Goal: Information Seeking & Learning: Learn about a topic

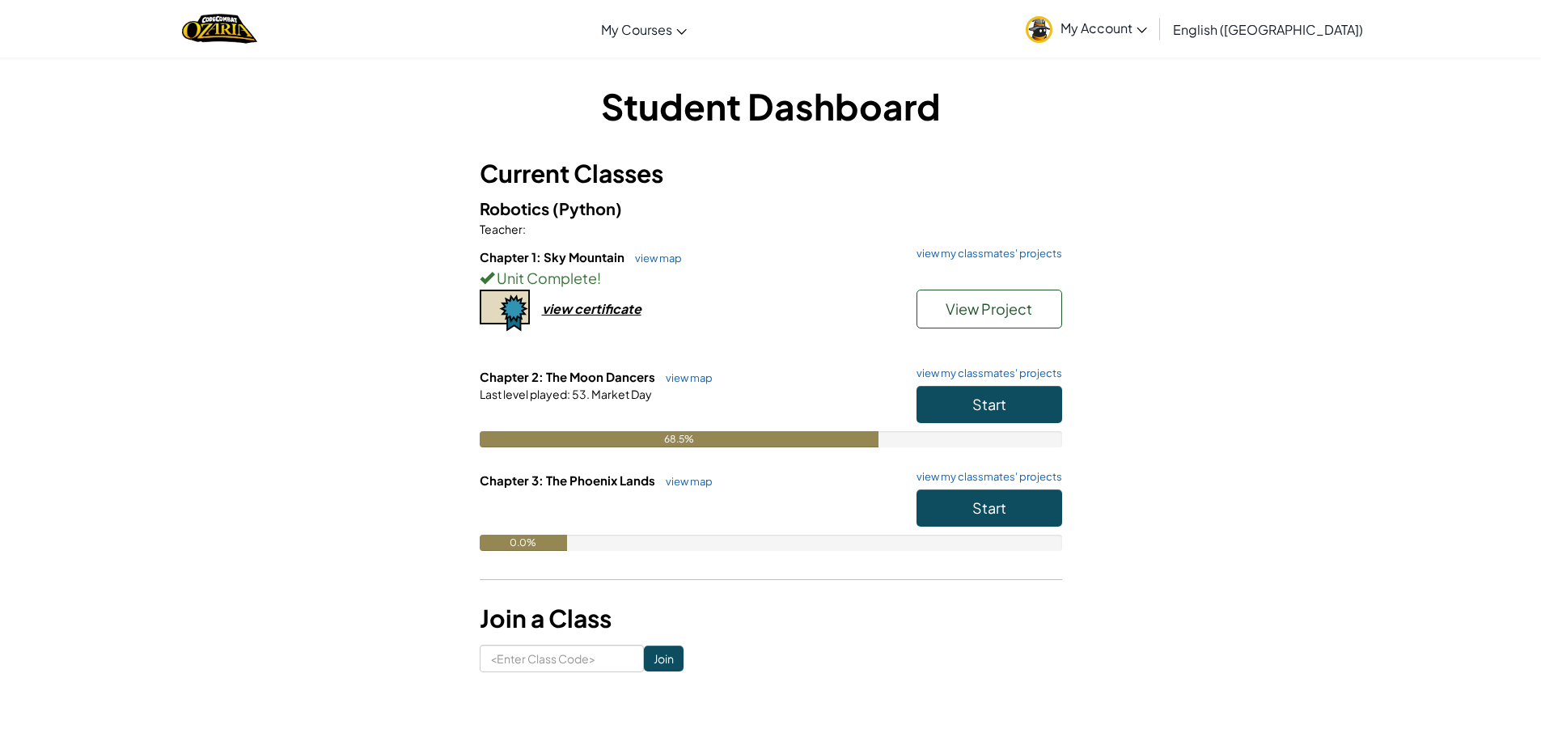
scroll to position [640, 0]
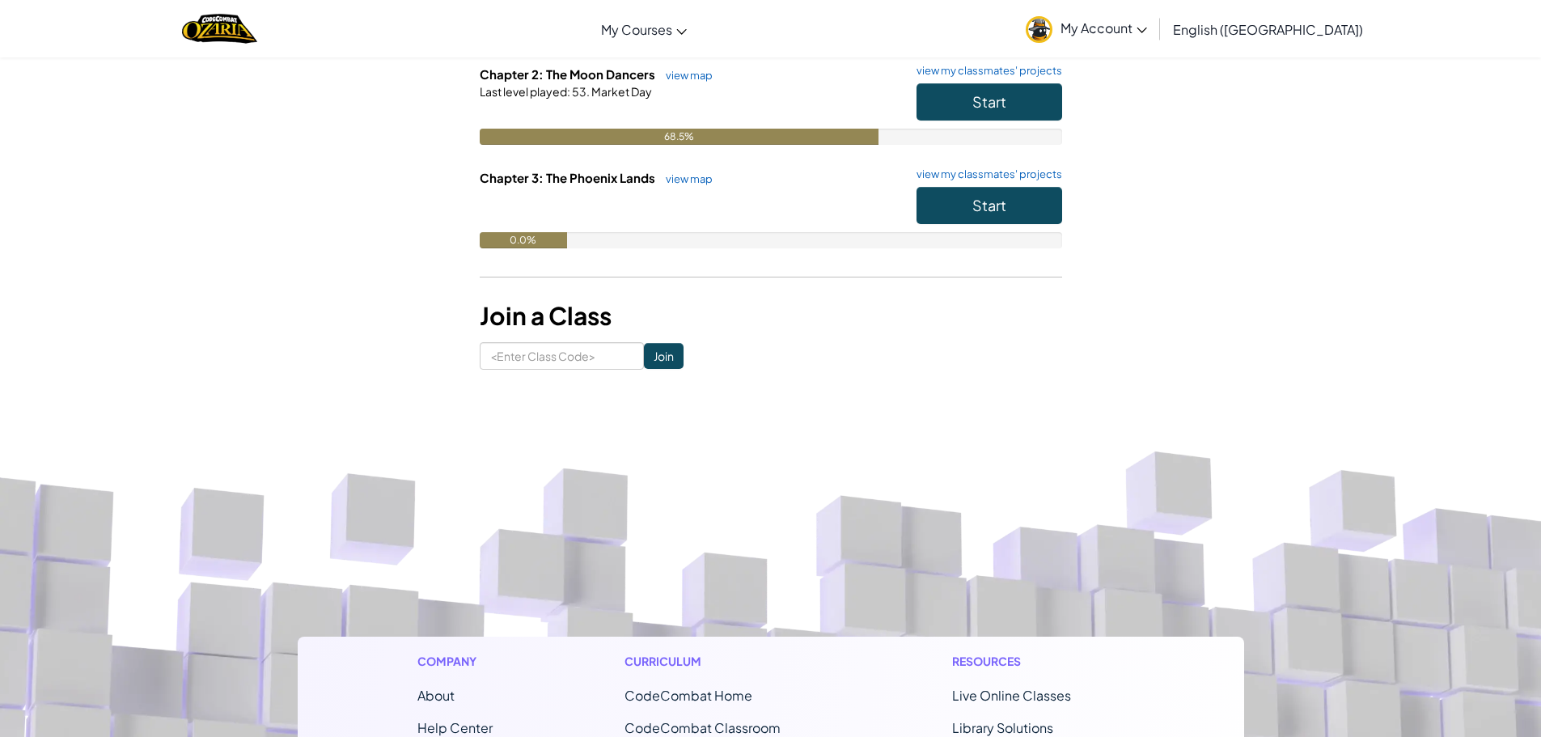
scroll to position [60, 0]
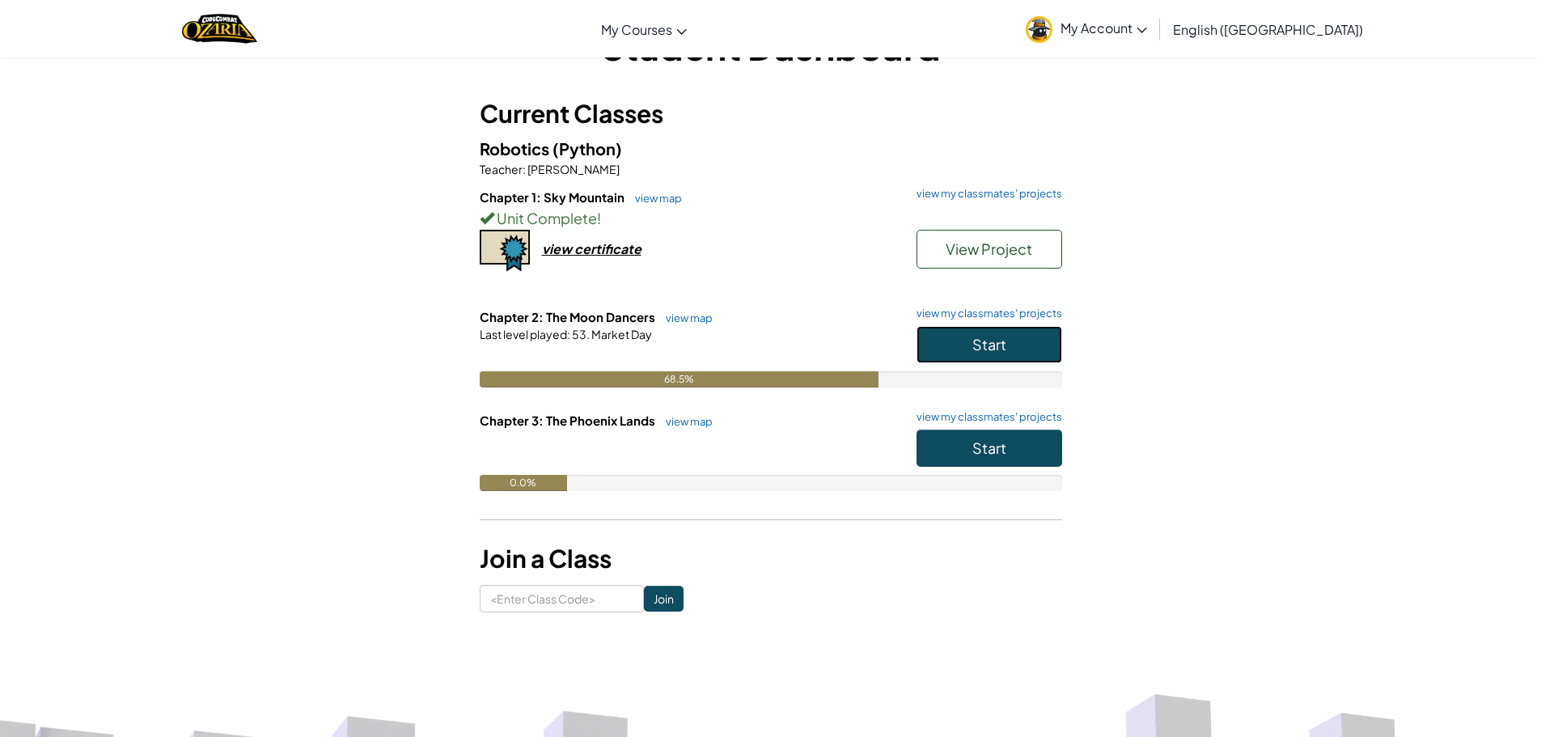
click at [983, 350] on span "Start" at bounding box center [989, 344] width 34 height 19
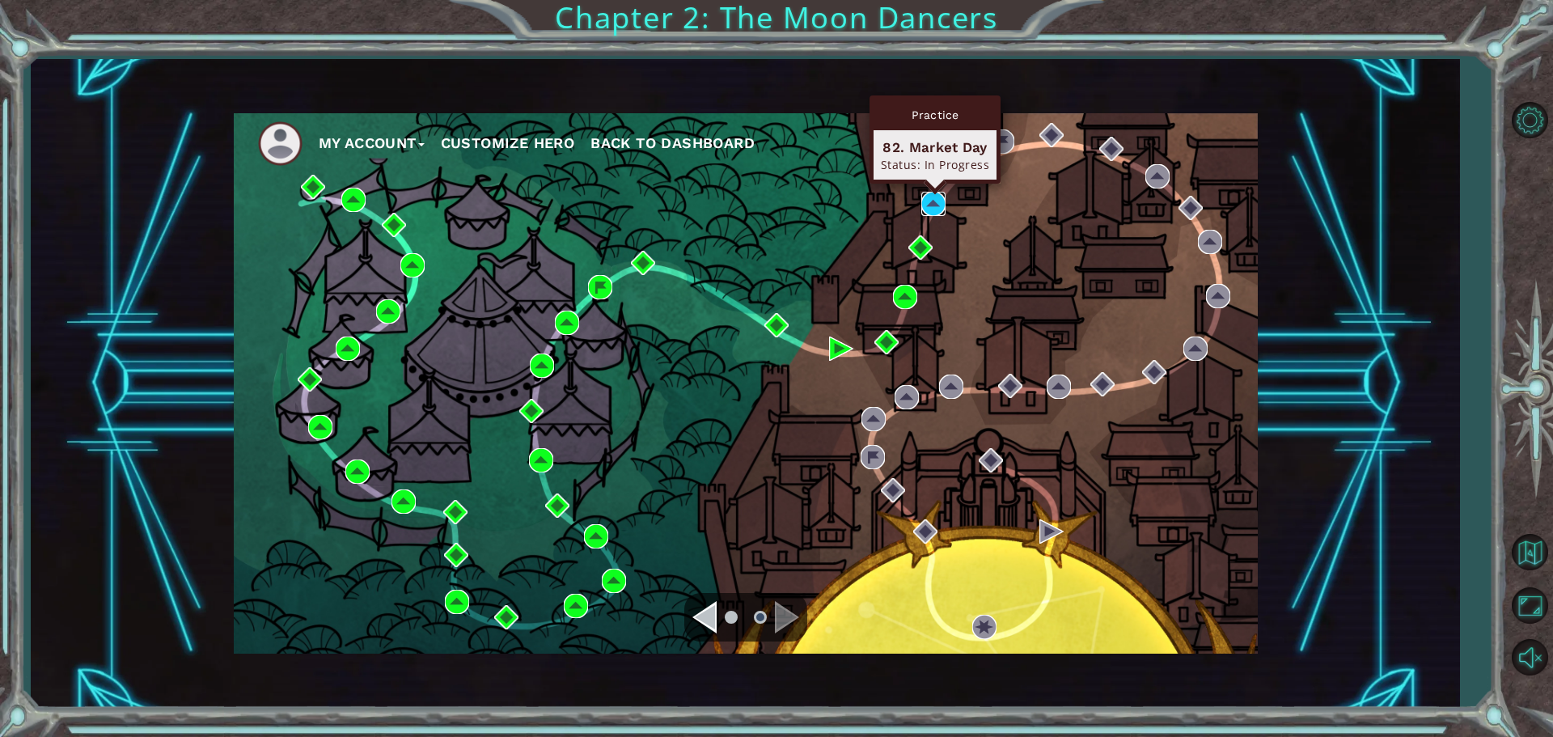
click at [932, 203] on img at bounding box center [933, 204] width 24 height 24
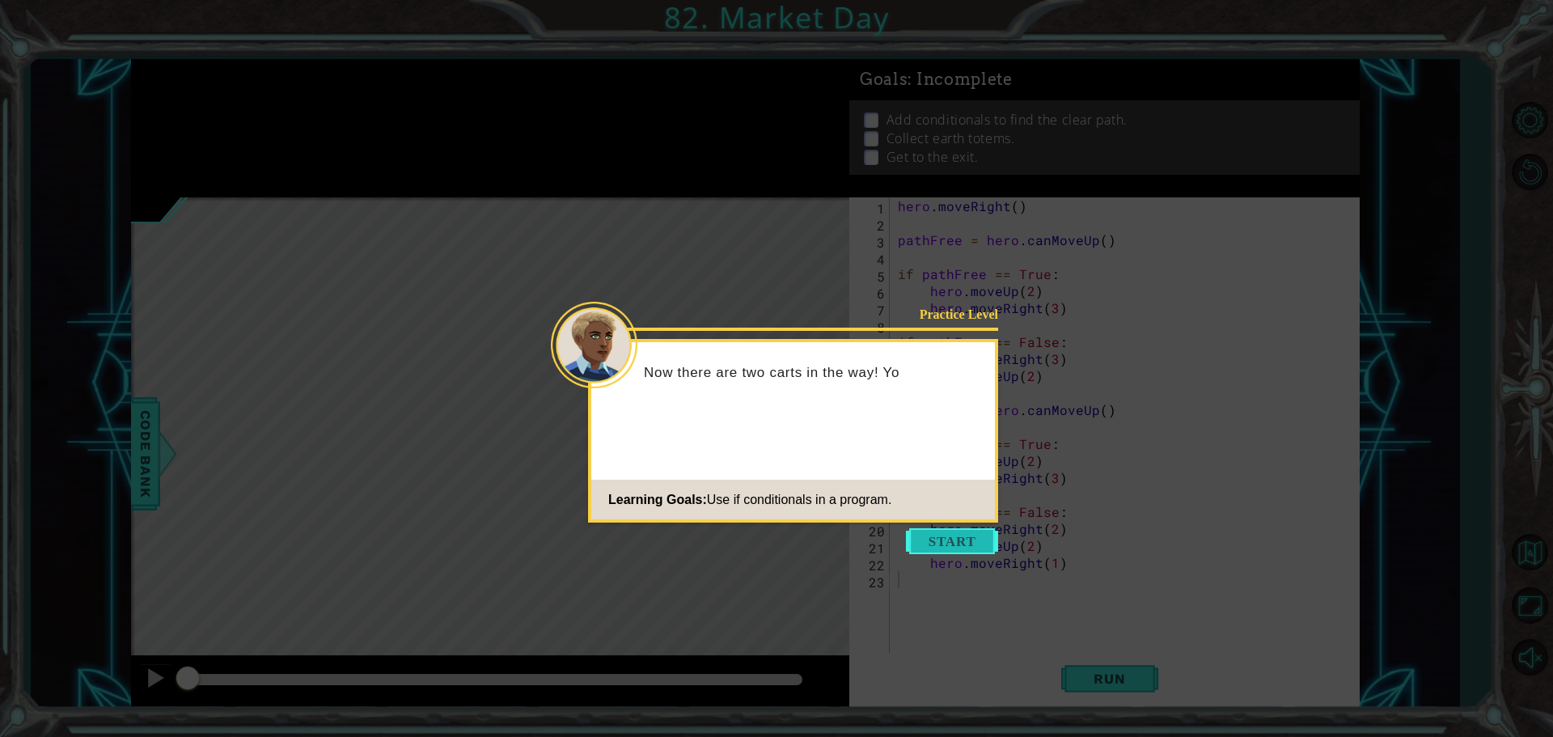
click at [928, 540] on button "Start" at bounding box center [952, 541] width 92 height 26
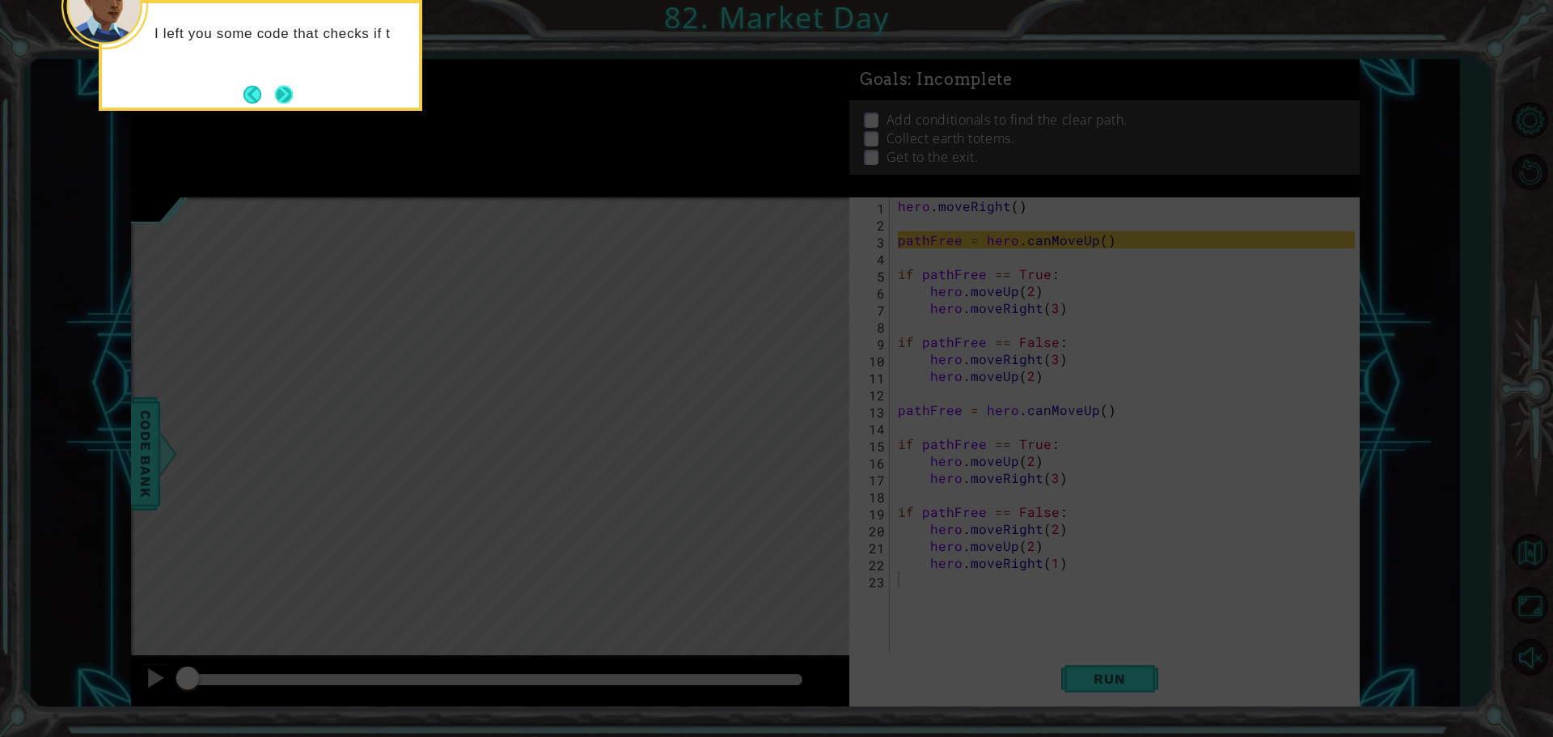
click at [281, 95] on button "Next" at bounding box center [284, 95] width 18 height 18
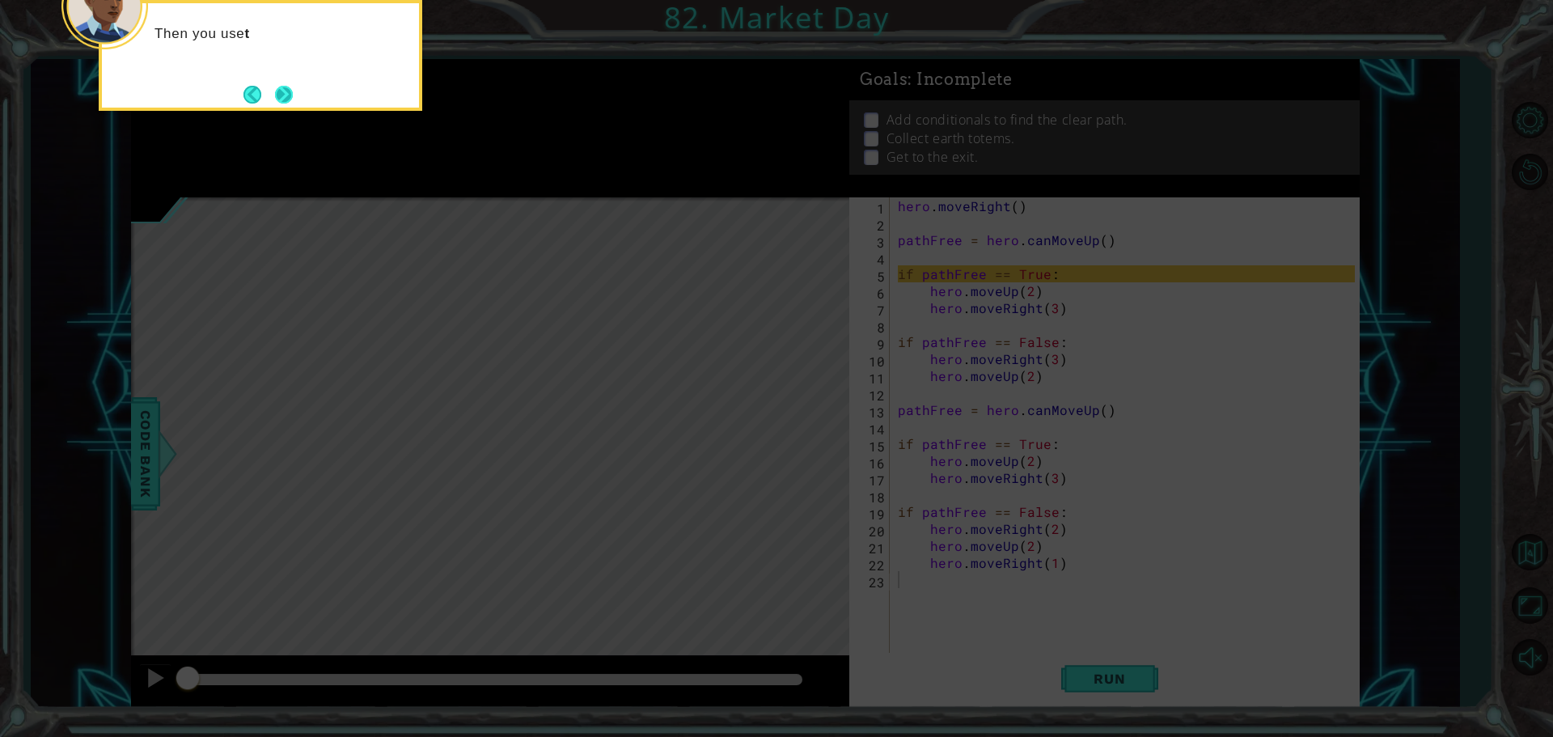
click at [290, 97] on button "Next" at bounding box center [284, 95] width 18 height 18
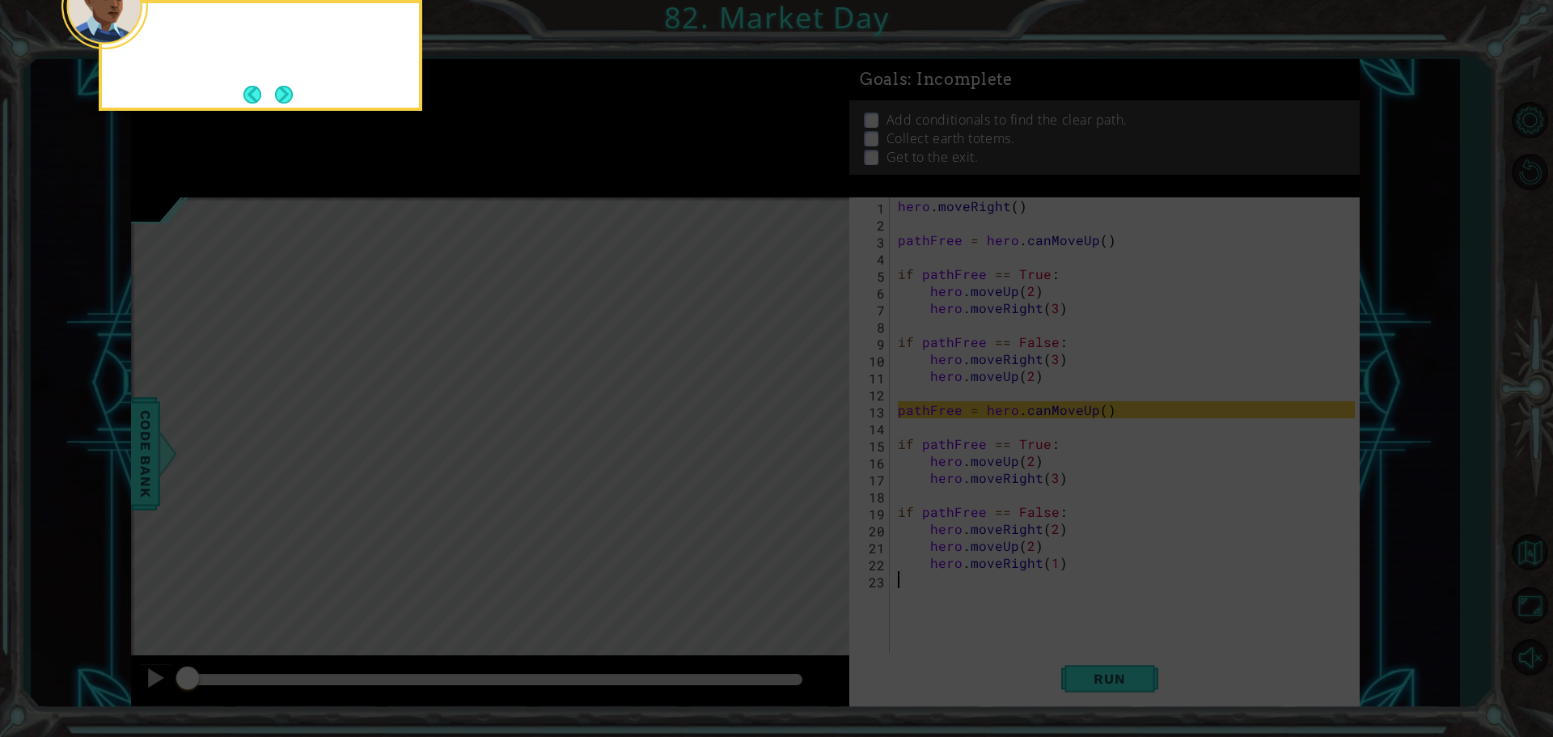
click at [290, 97] on button "Next" at bounding box center [284, 95] width 18 height 18
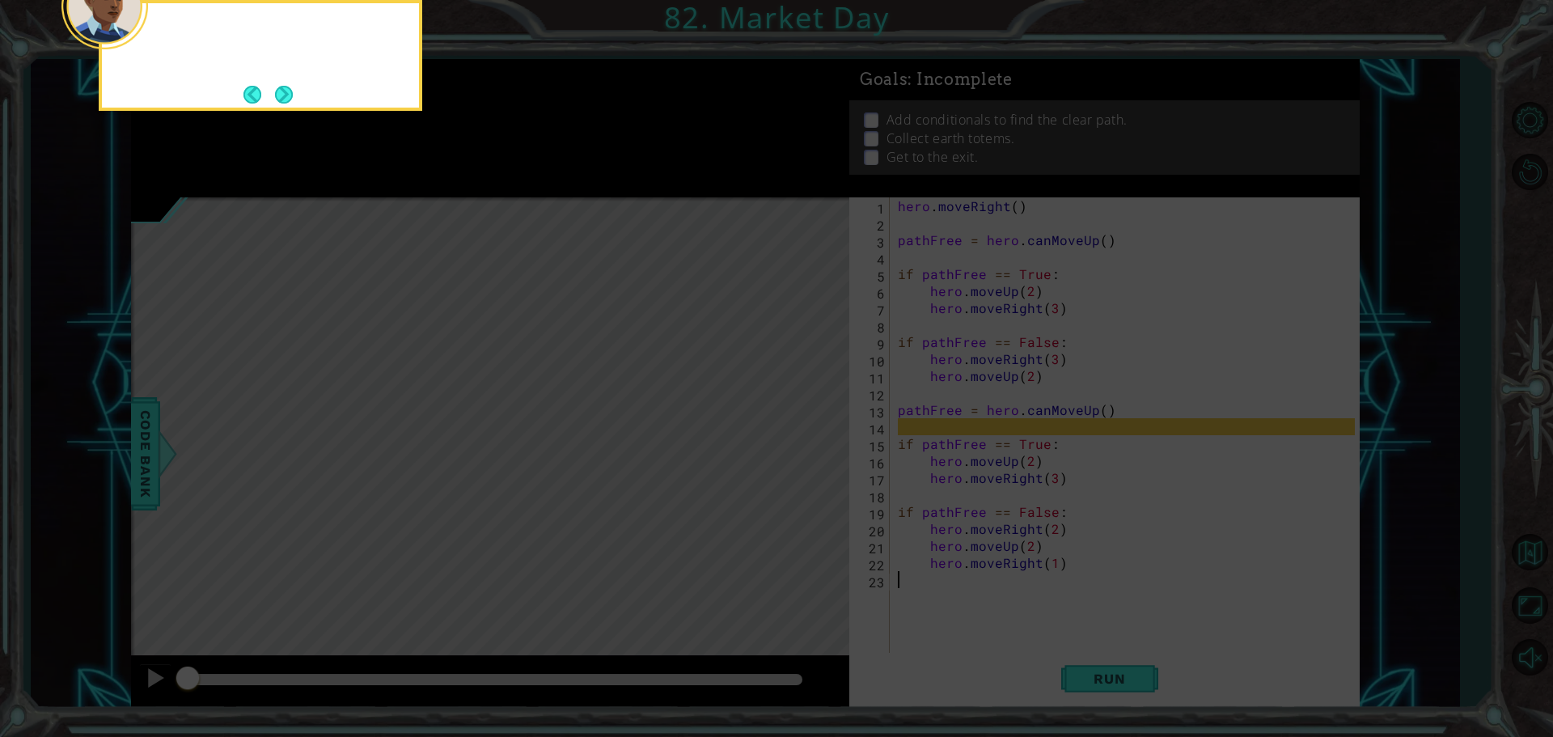
click at [290, 97] on button "Next" at bounding box center [284, 95] width 18 height 18
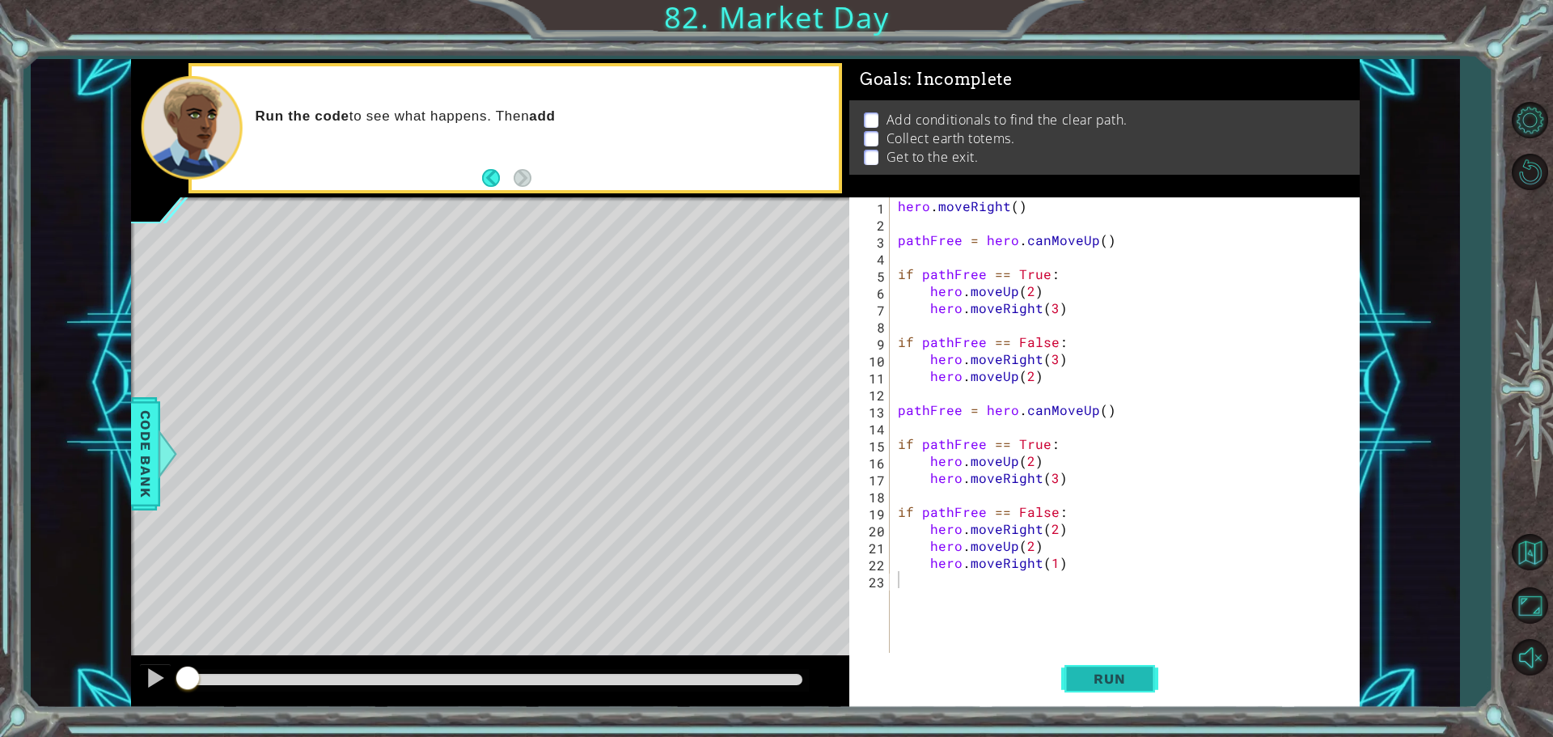
click at [1143, 669] on button "Run" at bounding box center [1109, 678] width 97 height 51
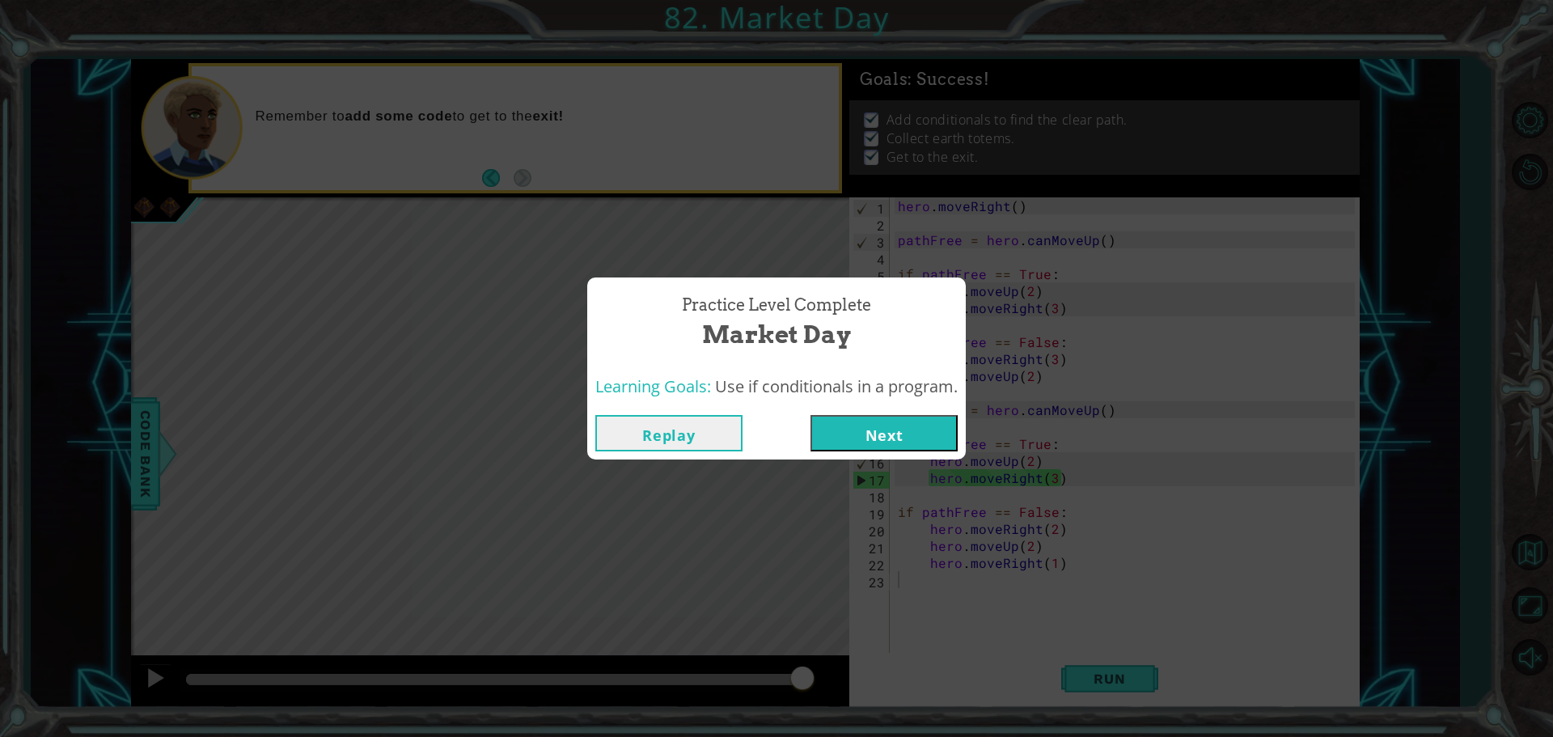
click at [891, 418] on button "Next" at bounding box center [883, 433] width 147 height 36
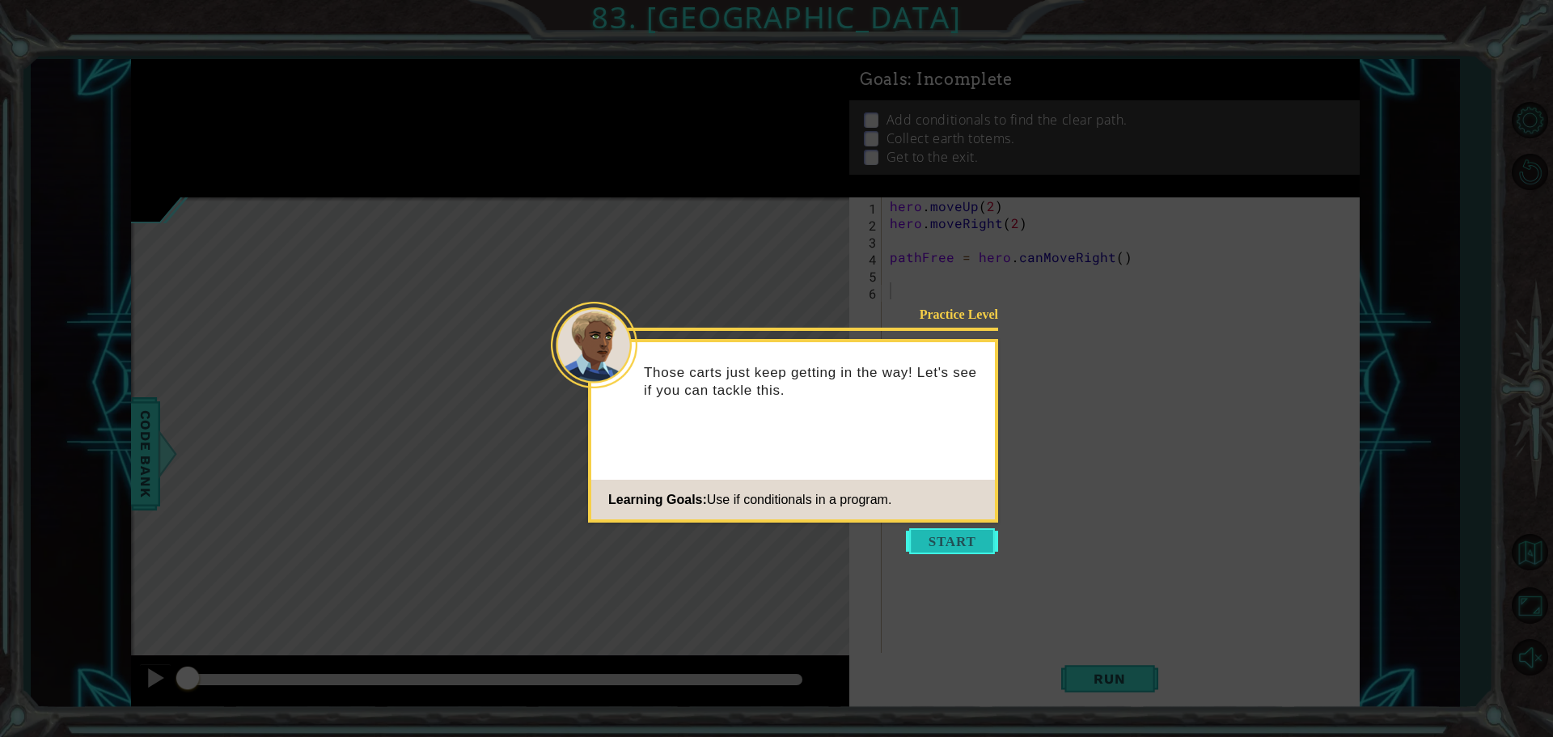
click at [946, 531] on button "Start" at bounding box center [952, 541] width 92 height 26
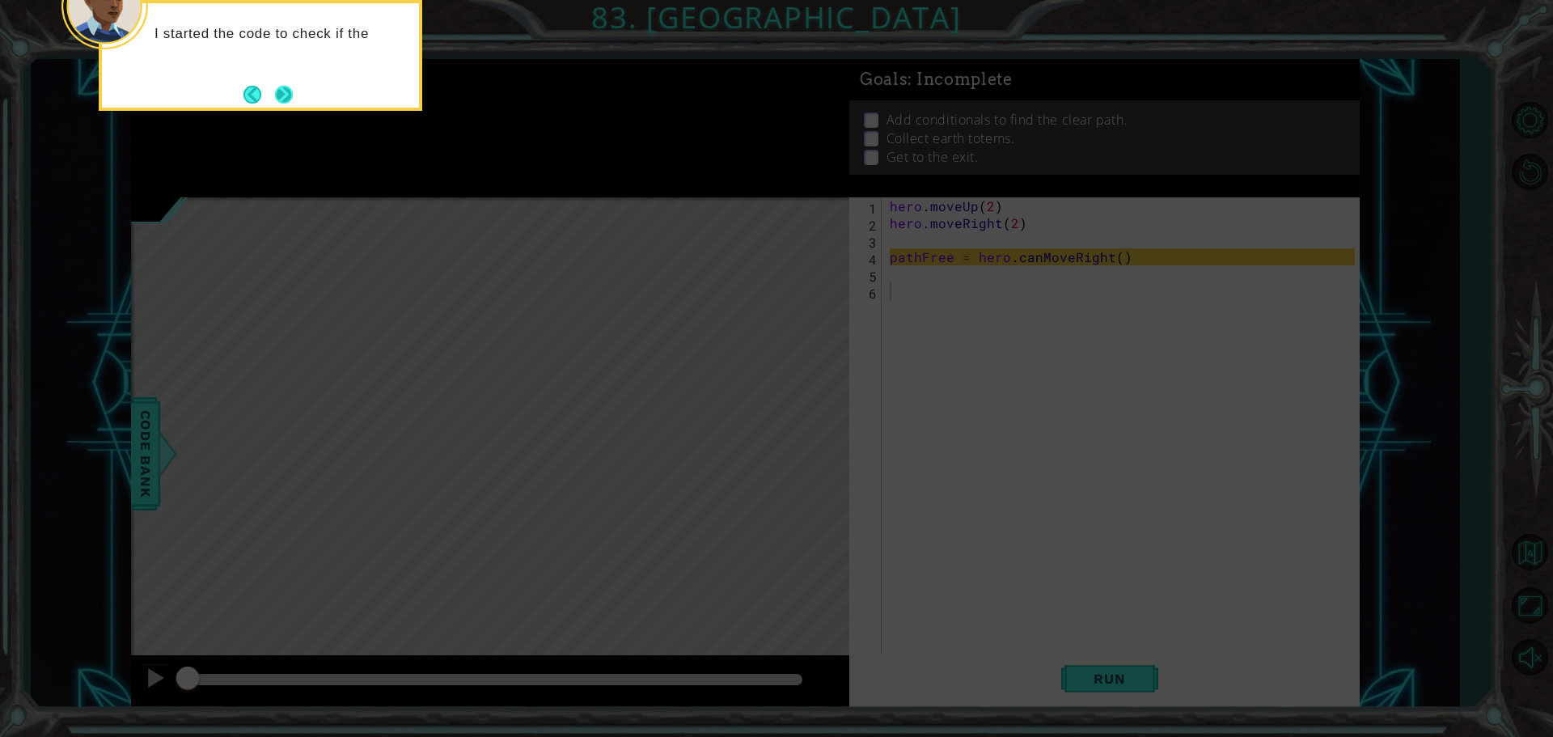
click at [288, 86] on button "Next" at bounding box center [284, 95] width 18 height 18
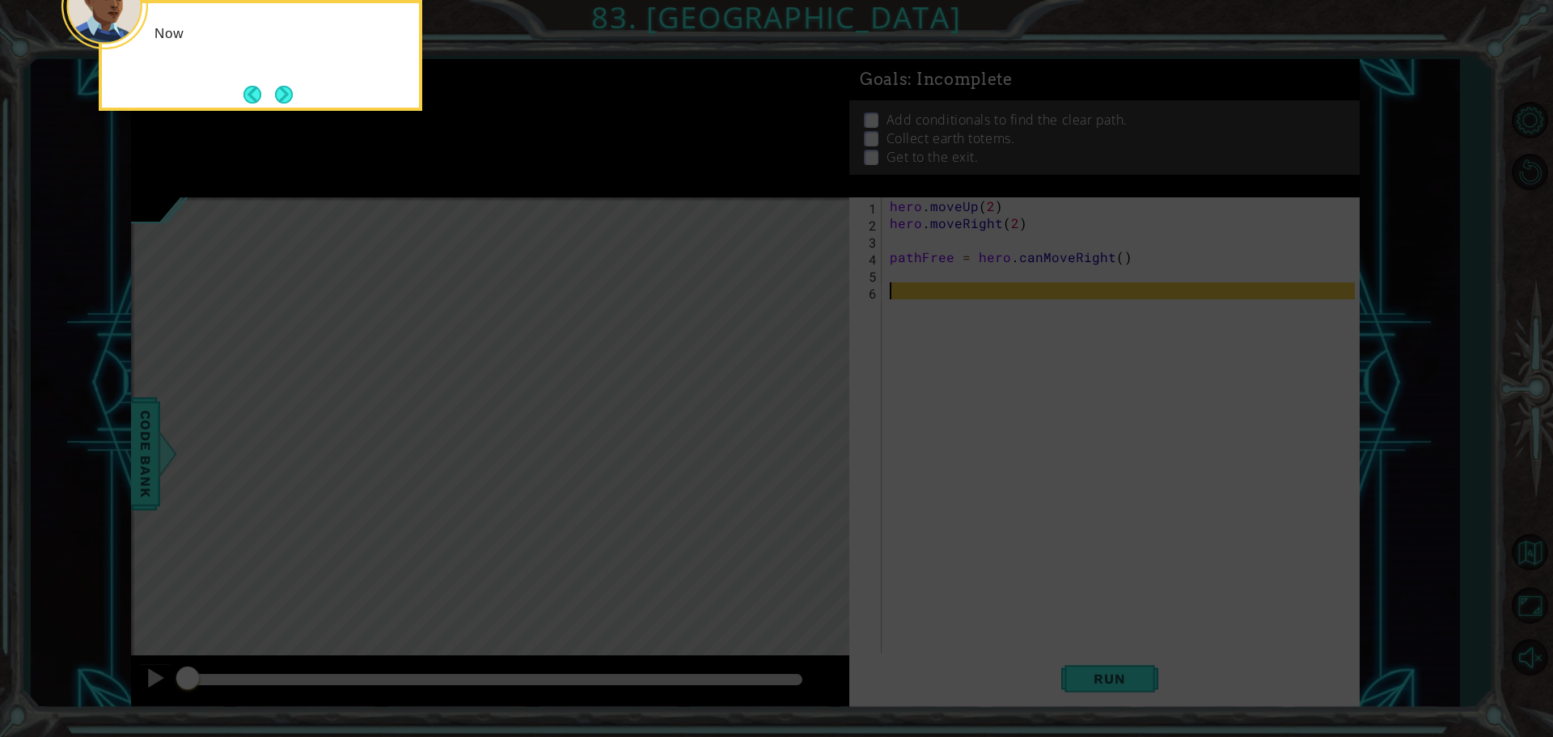
click at [288, 86] on button "Next" at bounding box center [284, 95] width 18 height 18
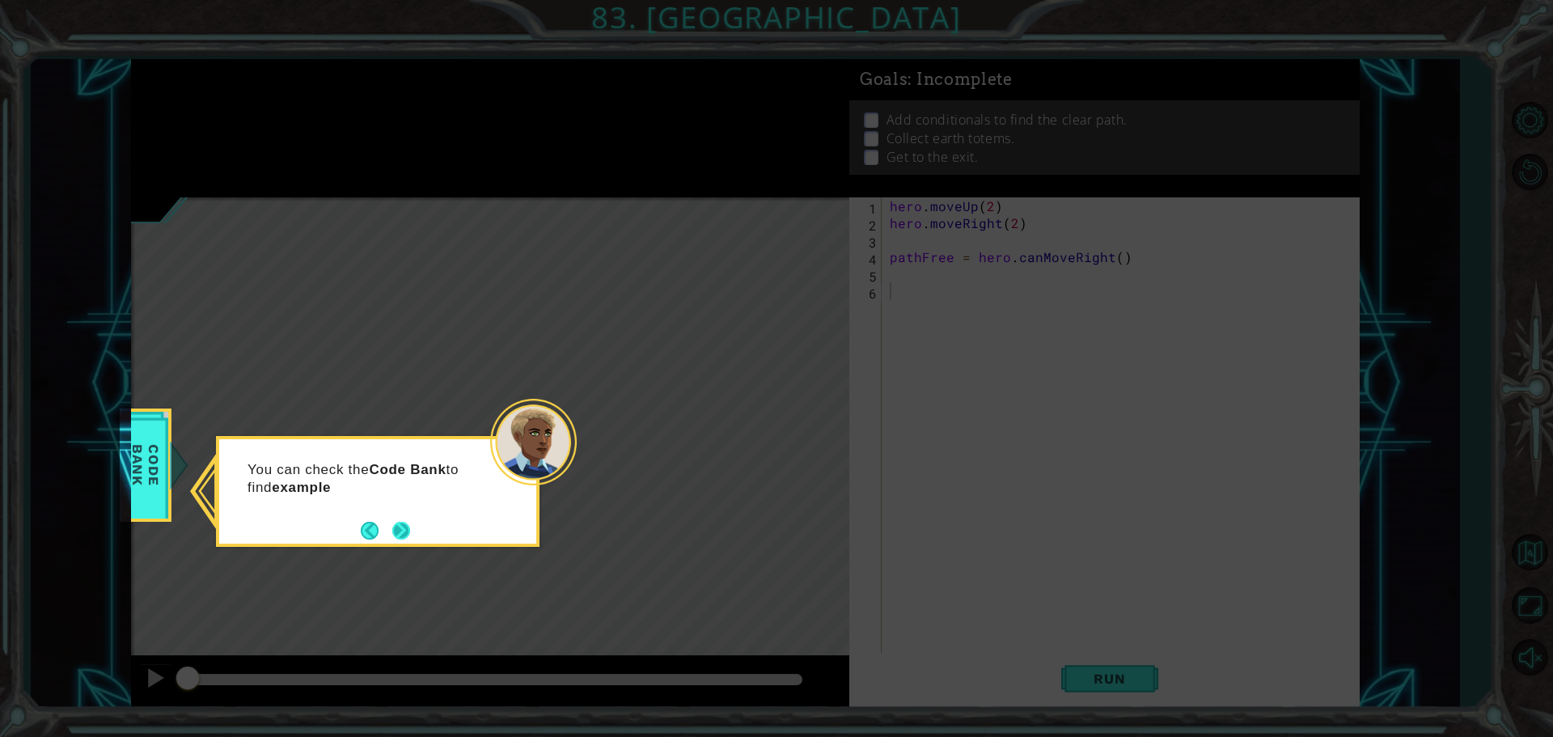
click at [410, 535] on button "Next" at bounding box center [401, 531] width 18 height 18
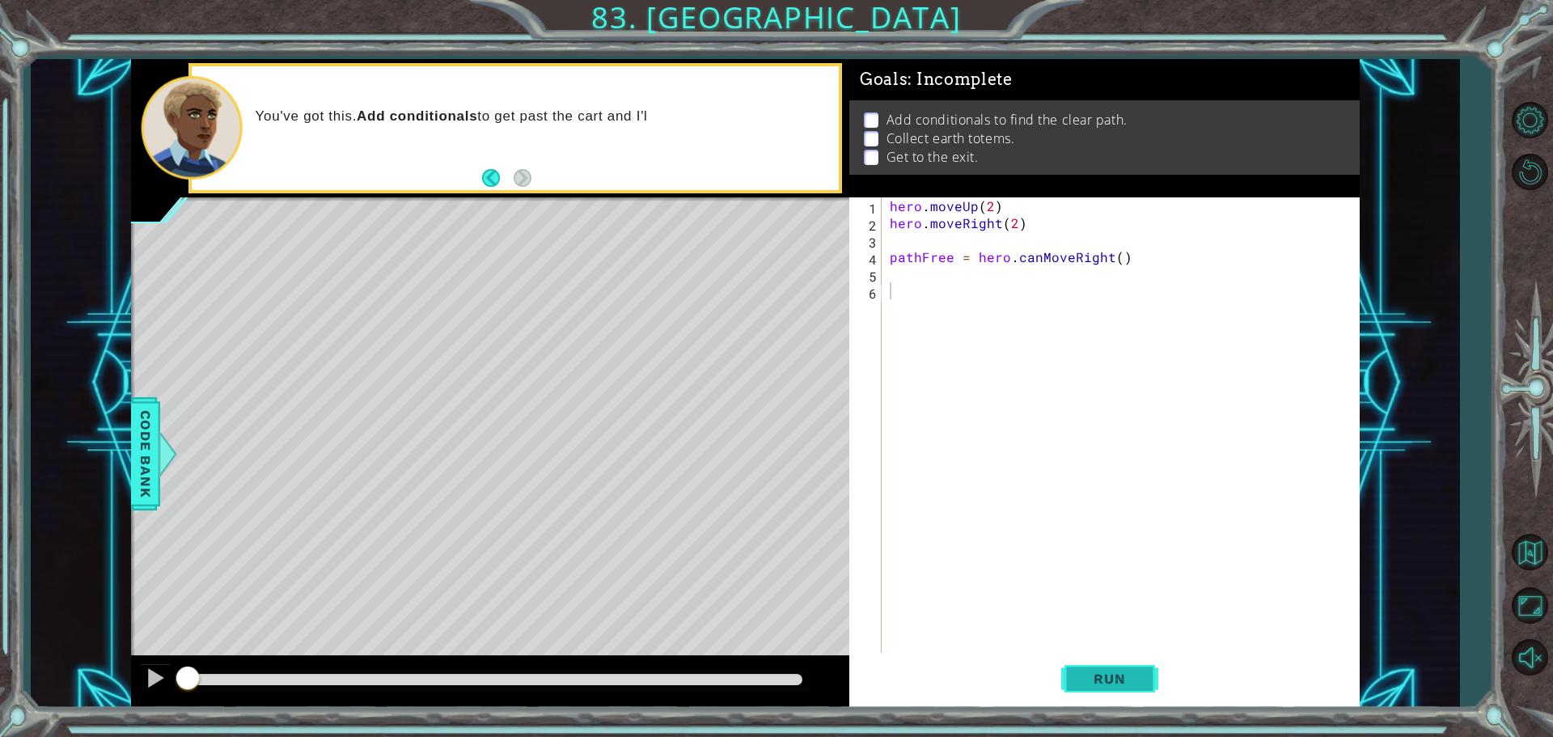
click at [1126, 685] on span "Run" at bounding box center [1109, 678] width 64 height 16
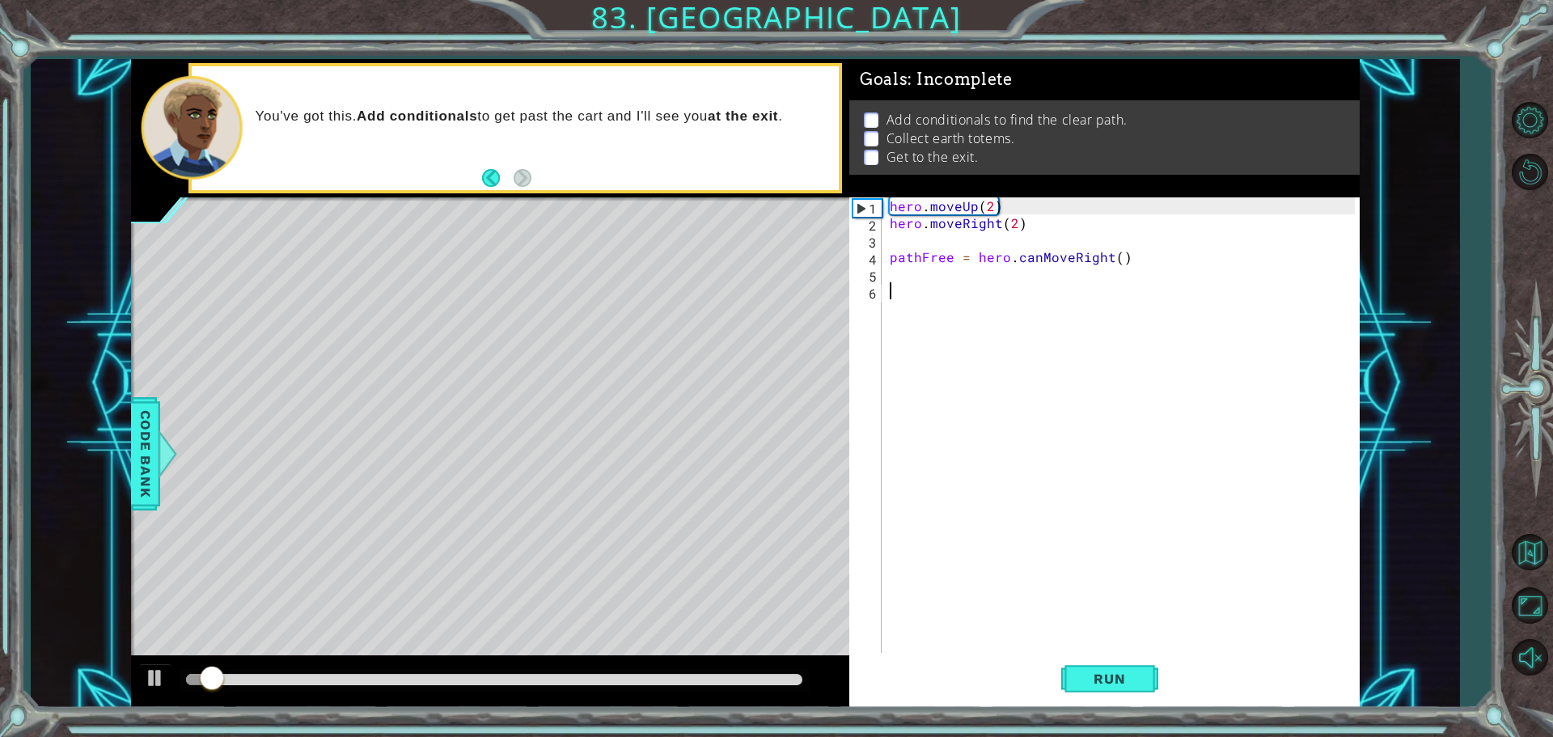
click at [1003, 328] on div "hero . moveUp ( 2 ) hero . moveRight ( 2 ) pathFree = hero . canMoveRight ( )" at bounding box center [1124, 443] width 476 height 492
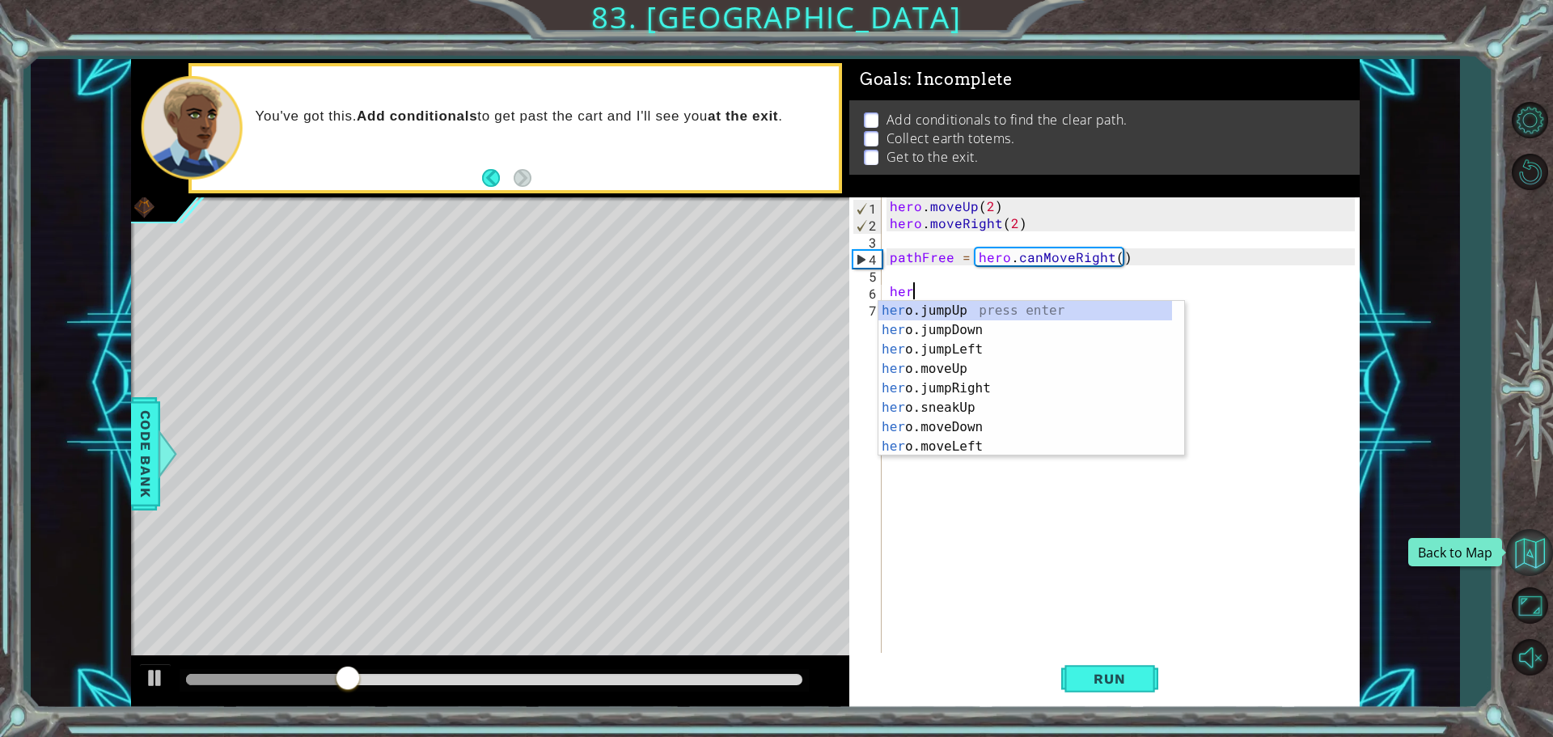
type textarea "h"
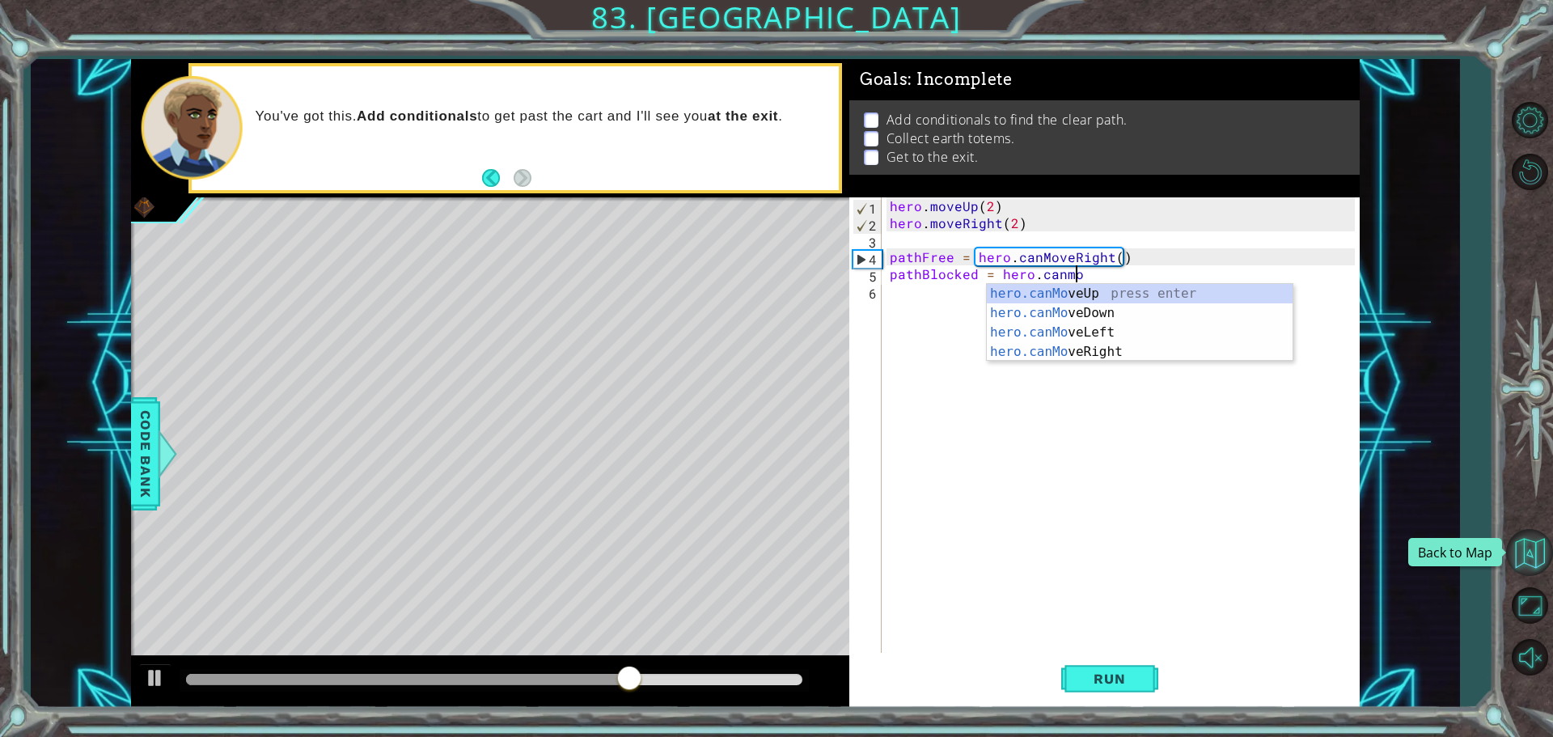
scroll to position [0, 11]
type textarea "pathBlocked = hero.canmove"
click at [1177, 306] on div "hero.canMove Up press enter hero.canMove Down press enter hero.canMove Left pre…" at bounding box center [1140, 342] width 306 height 116
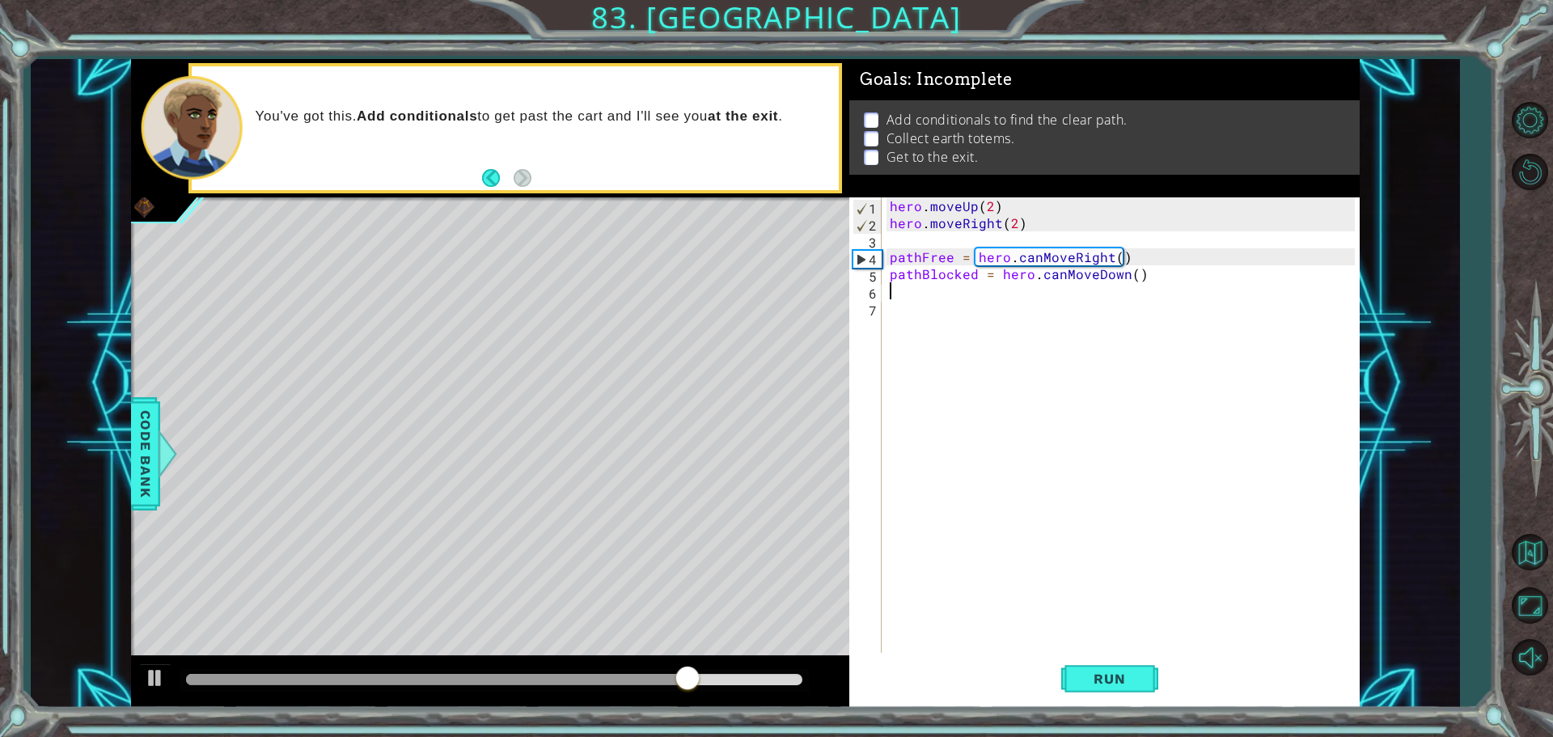
scroll to position [0, 0]
click at [1080, 678] on span "Run" at bounding box center [1109, 678] width 64 height 16
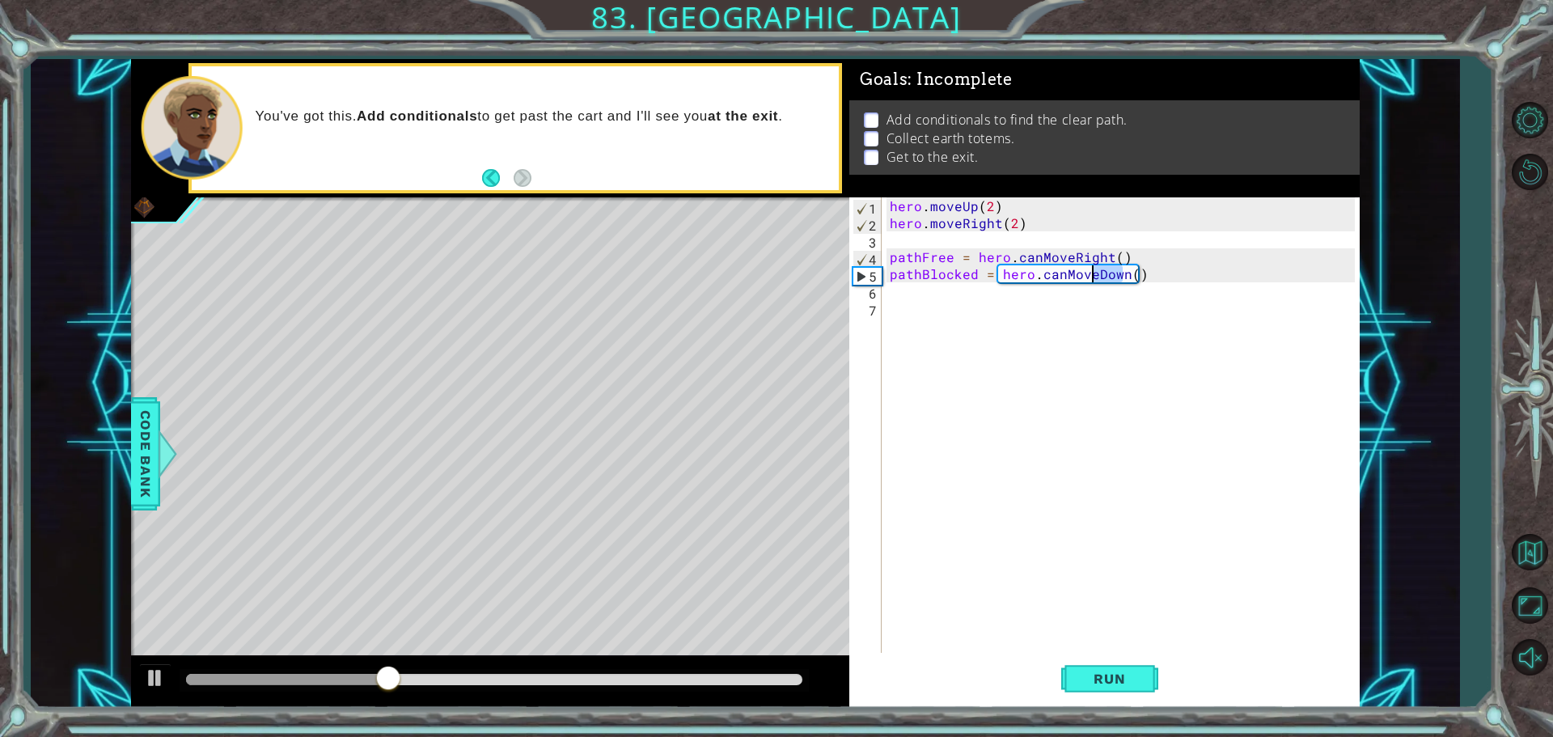
drag, startPoint x: 1122, startPoint y: 270, endPoint x: 1090, endPoint y: 275, distance: 31.9
click at [1090, 275] on div "hero . moveUp ( 2 ) hero . moveRight ( 2 ) pathFree = hero . canMoveRight ( ) p…" at bounding box center [1124, 443] width 476 height 492
click at [1108, 290] on div "hero.canMoveUp press enter" at bounding box center [1140, 313] width 306 height 58
type textarea "pathBlocked = hero.canMoveUp"
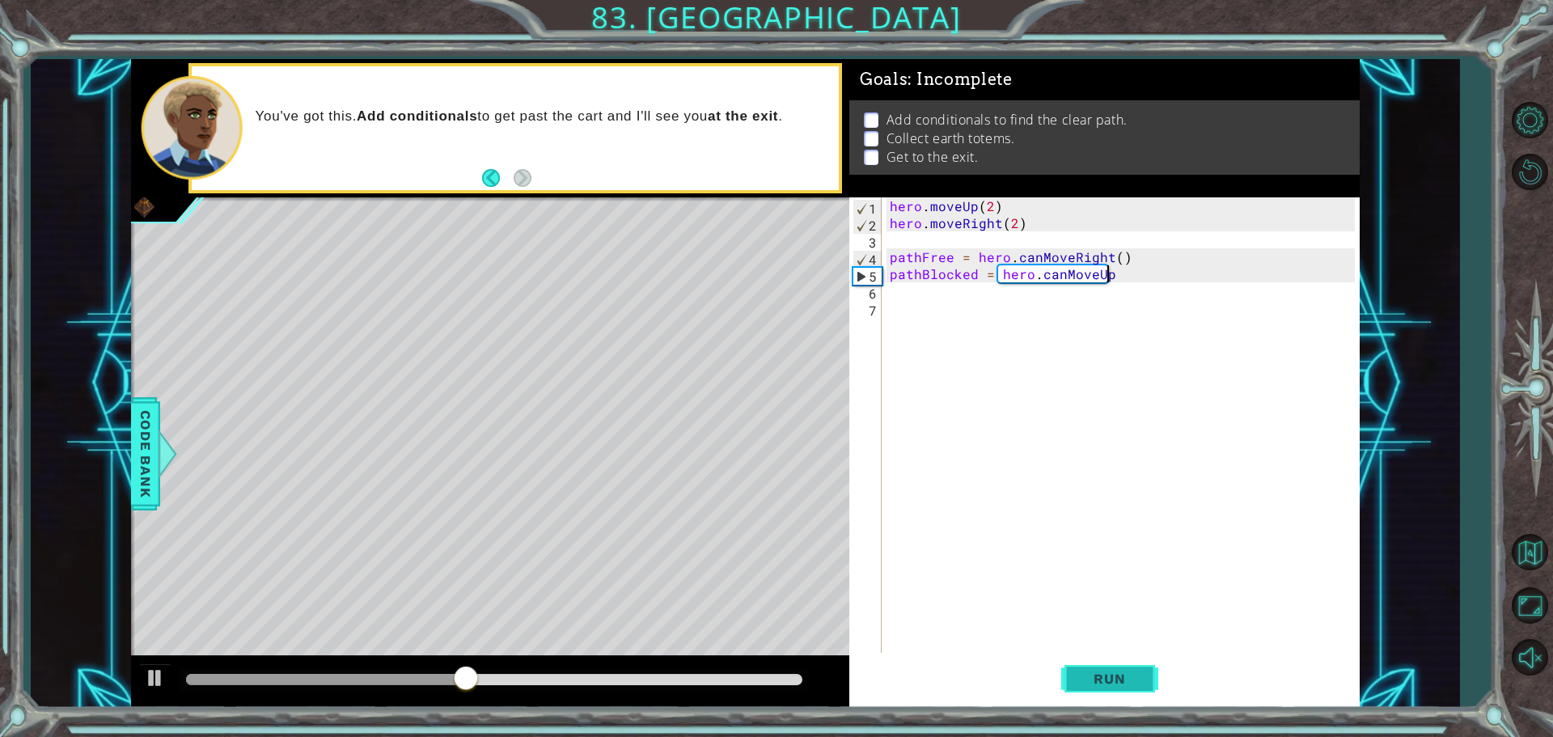
click at [1085, 673] on span "Run" at bounding box center [1109, 678] width 64 height 16
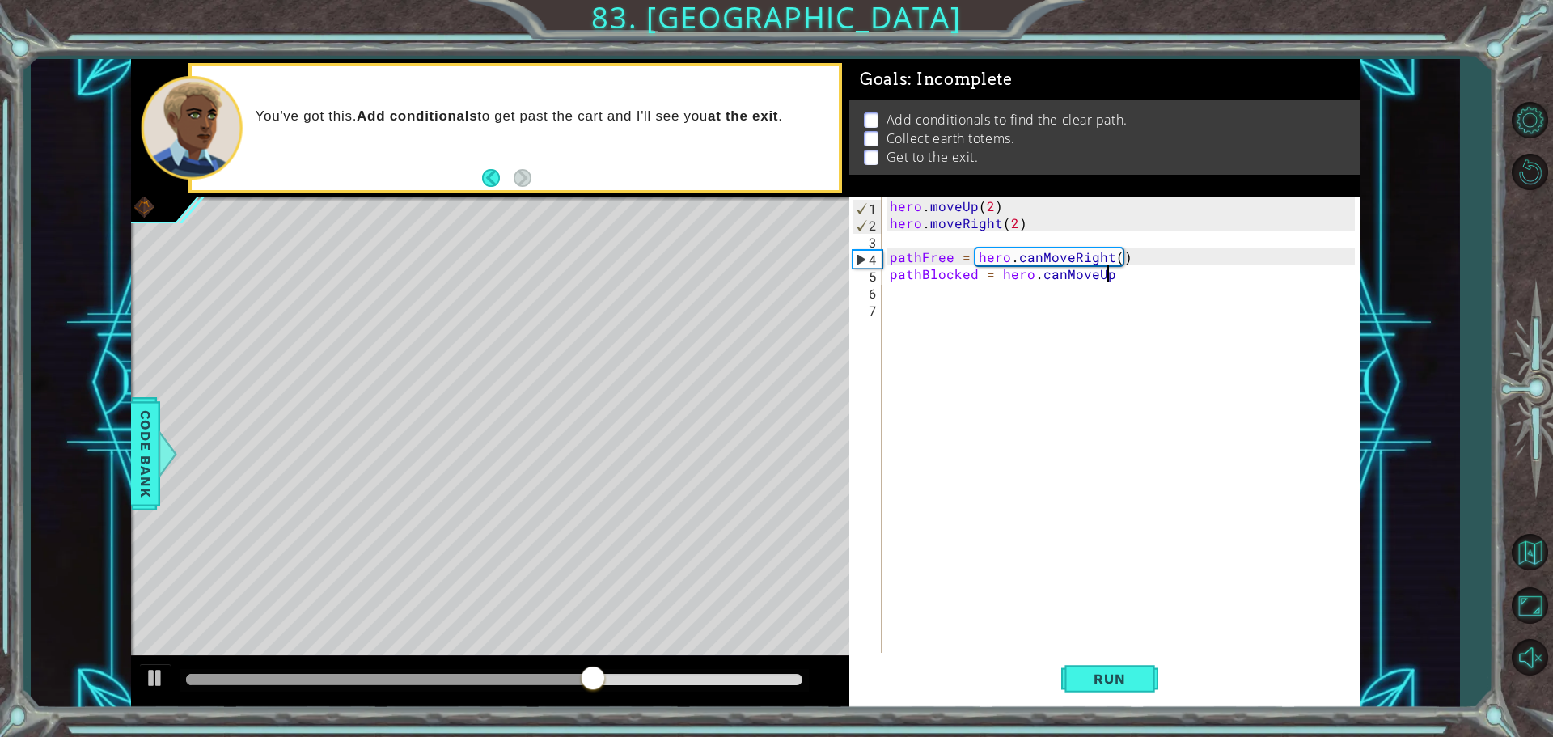
scroll to position [0, 0]
type textarea "pathBlocked = hero.canMoveUp()"
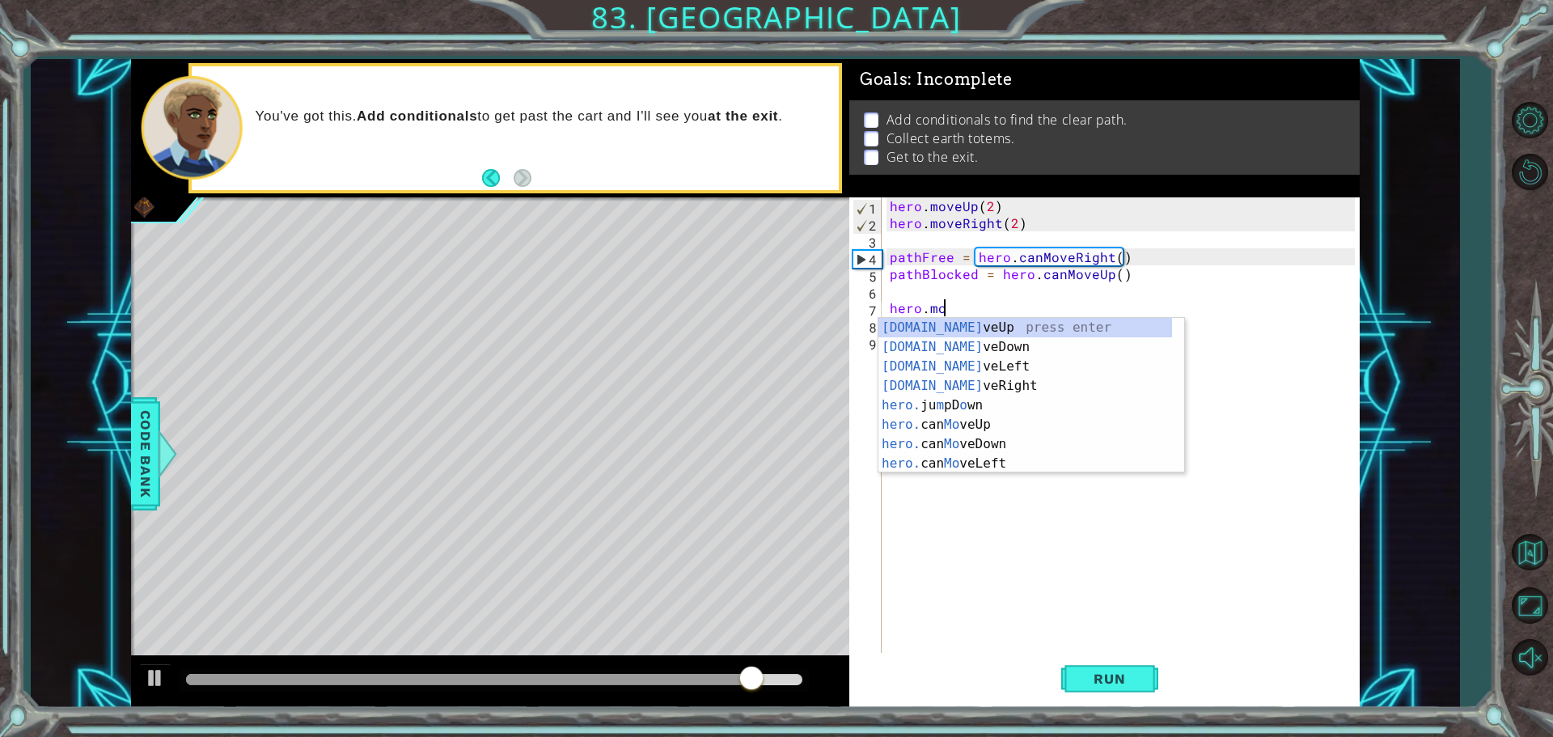
type textarea "h"
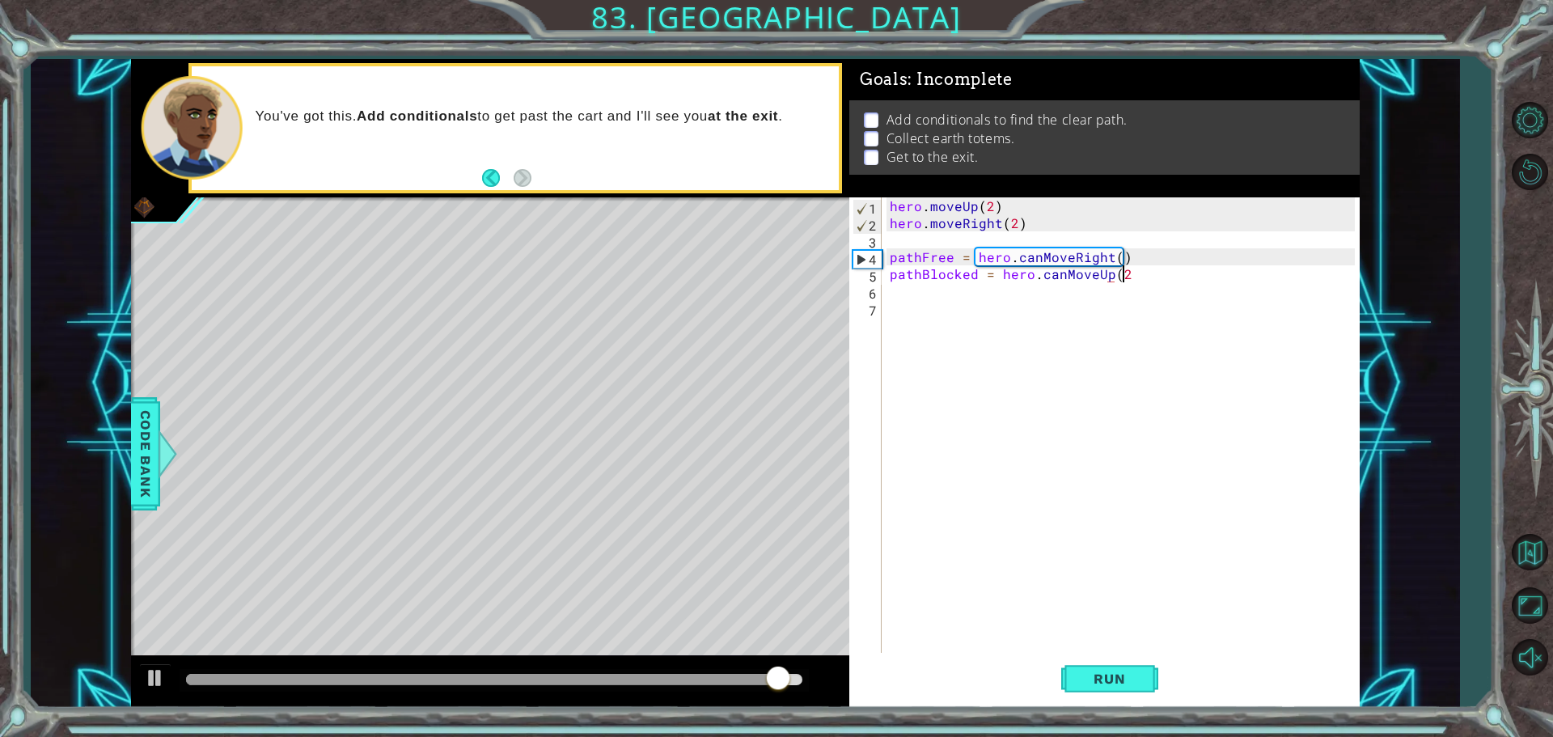
scroll to position [0, 14]
type textarea "pathBlocked = hero.canMoveUp(2)"
click at [1093, 675] on span "Run" at bounding box center [1109, 678] width 64 height 16
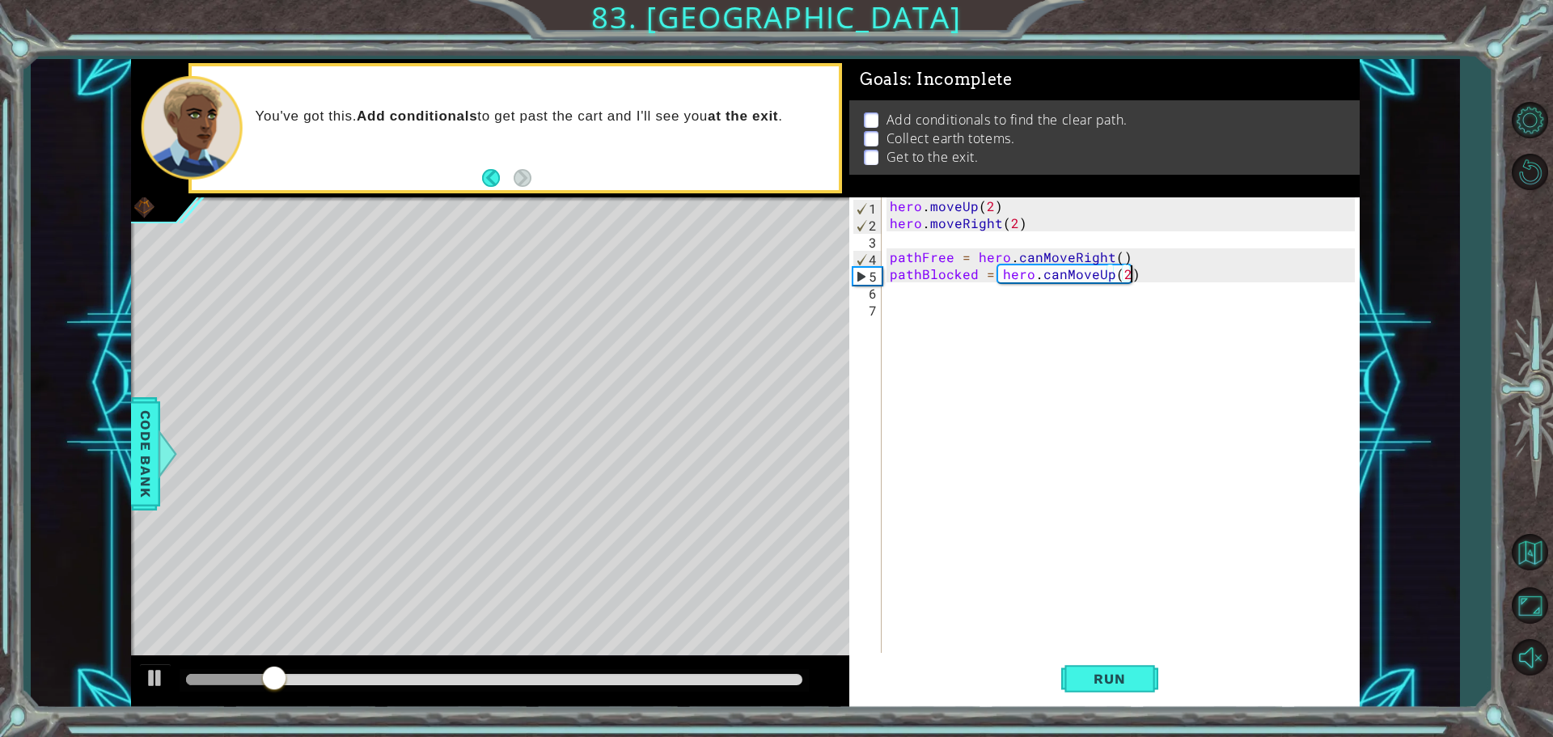
click at [1029, 305] on div "hero . moveUp ( 2 ) hero . moveRight ( 2 ) pathFree = hero . canMoveRight ( ) p…" at bounding box center [1124, 443] width 476 height 492
click at [1165, 261] on div "hero . moveUp ( 2 ) hero . moveRight ( 2 ) pathFree = hero . canMoveRight ( ) p…" at bounding box center [1124, 443] width 476 height 492
type textarea "pathFree = hero.canMoveRight()"
click at [981, 353] on div "hero . moveUp ( 2 ) hero . moveRight ( 2 ) pathFree = hero . canMoveRight ( ) p…" at bounding box center [1124, 443] width 476 height 492
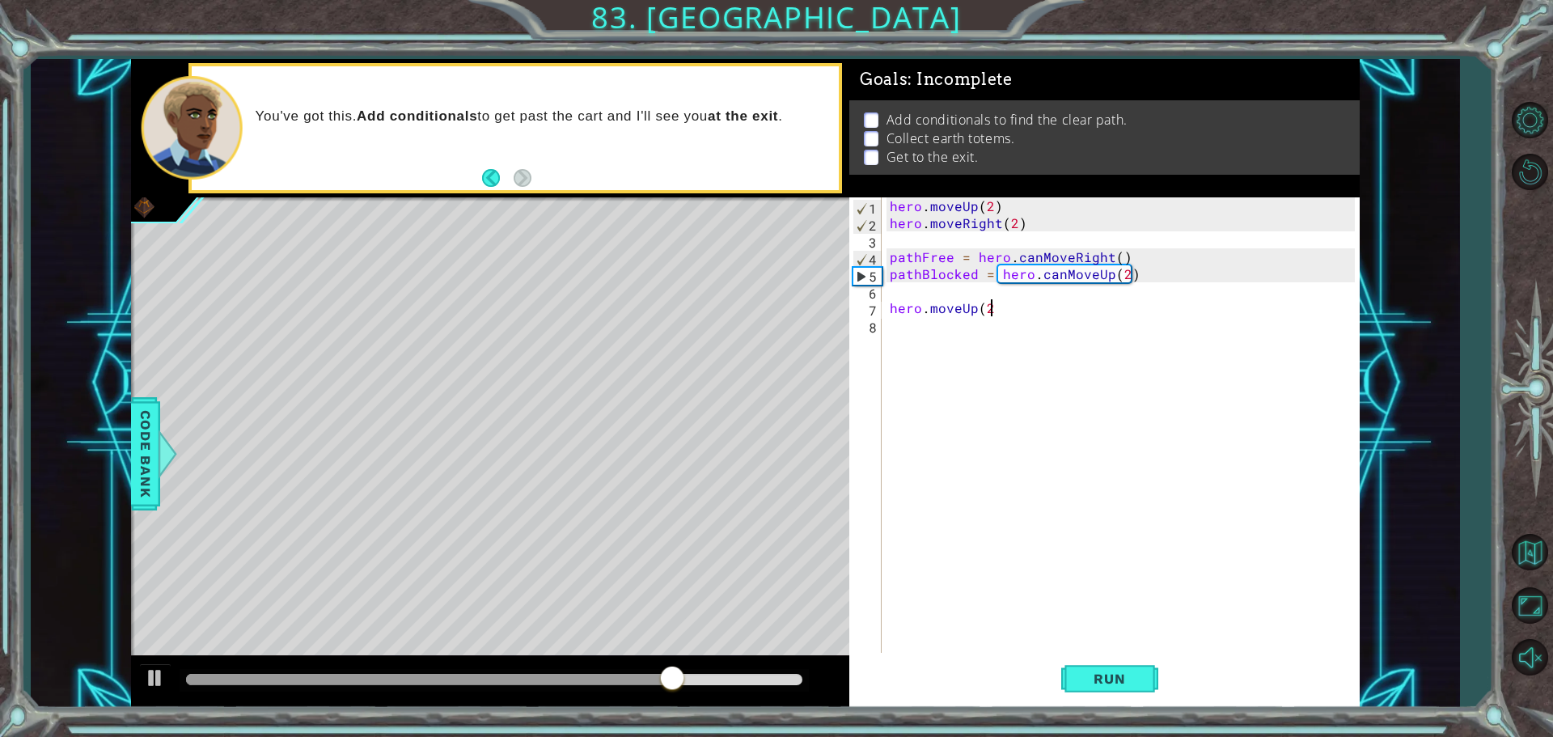
scroll to position [0, 6]
type textarea "hero.moveUp(2)"
click at [1114, 662] on button "Run" at bounding box center [1109, 678] width 97 height 51
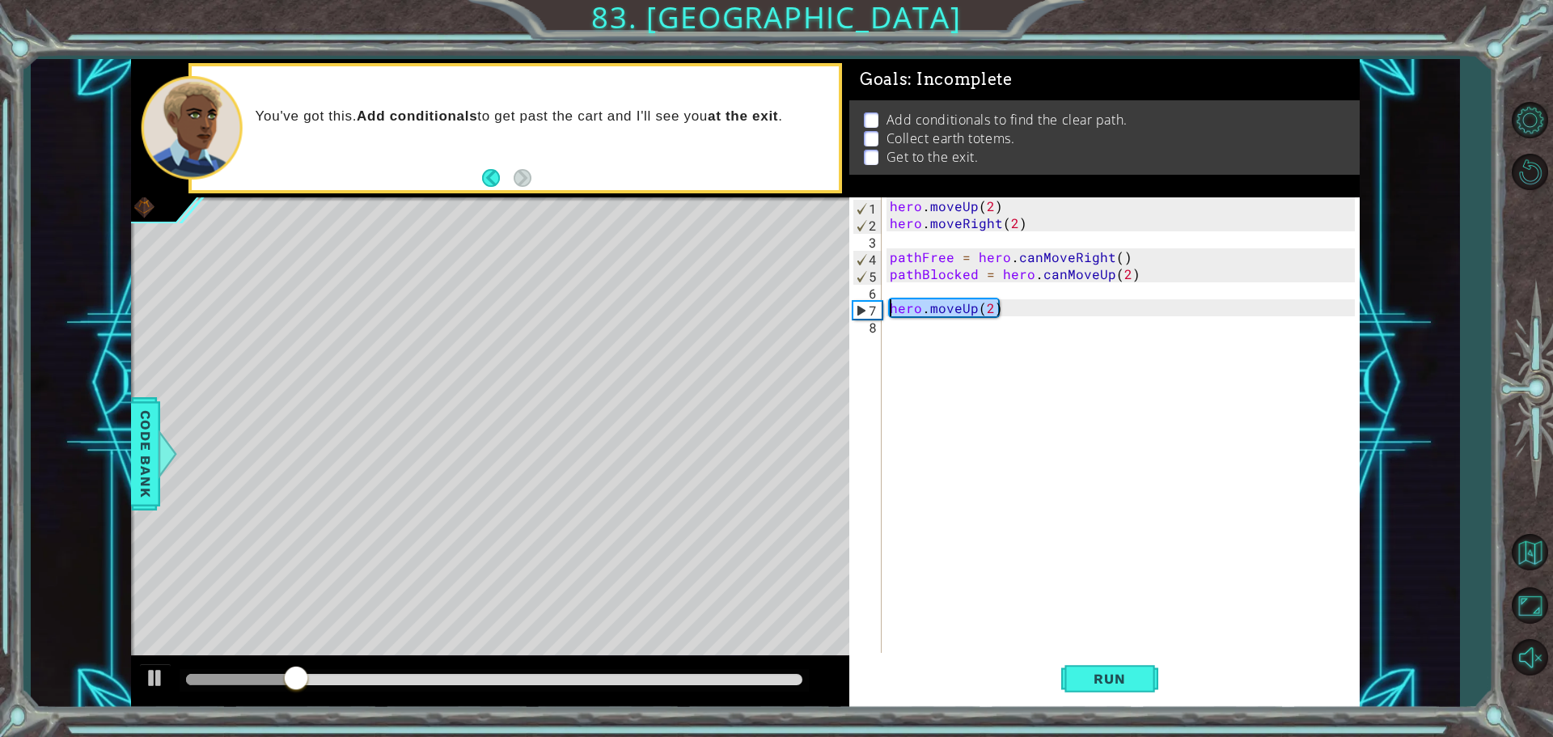
drag, startPoint x: 1048, startPoint y: 309, endPoint x: 864, endPoint y: 312, distance: 183.6
click at [864, 312] on div "hero.moveUp(2) 1 2 3 4 5 6 7 8 hero . moveUp ( 2 ) hero . moveRight ( 2 ) pathF…" at bounding box center [1101, 426] width 505 height 459
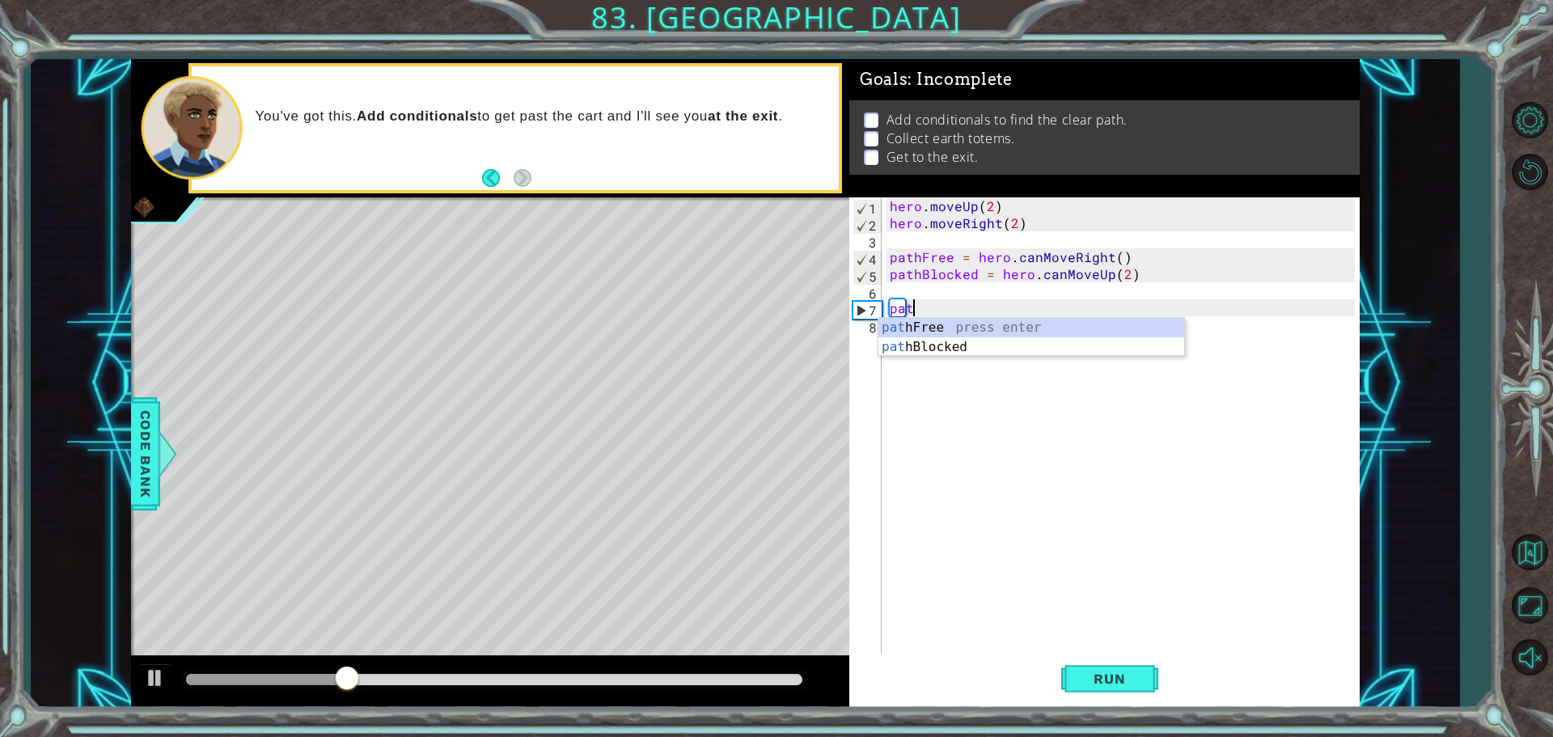
scroll to position [0, 1]
click at [978, 323] on div "path Free press enter path Blocked press enter" at bounding box center [1031, 357] width 306 height 78
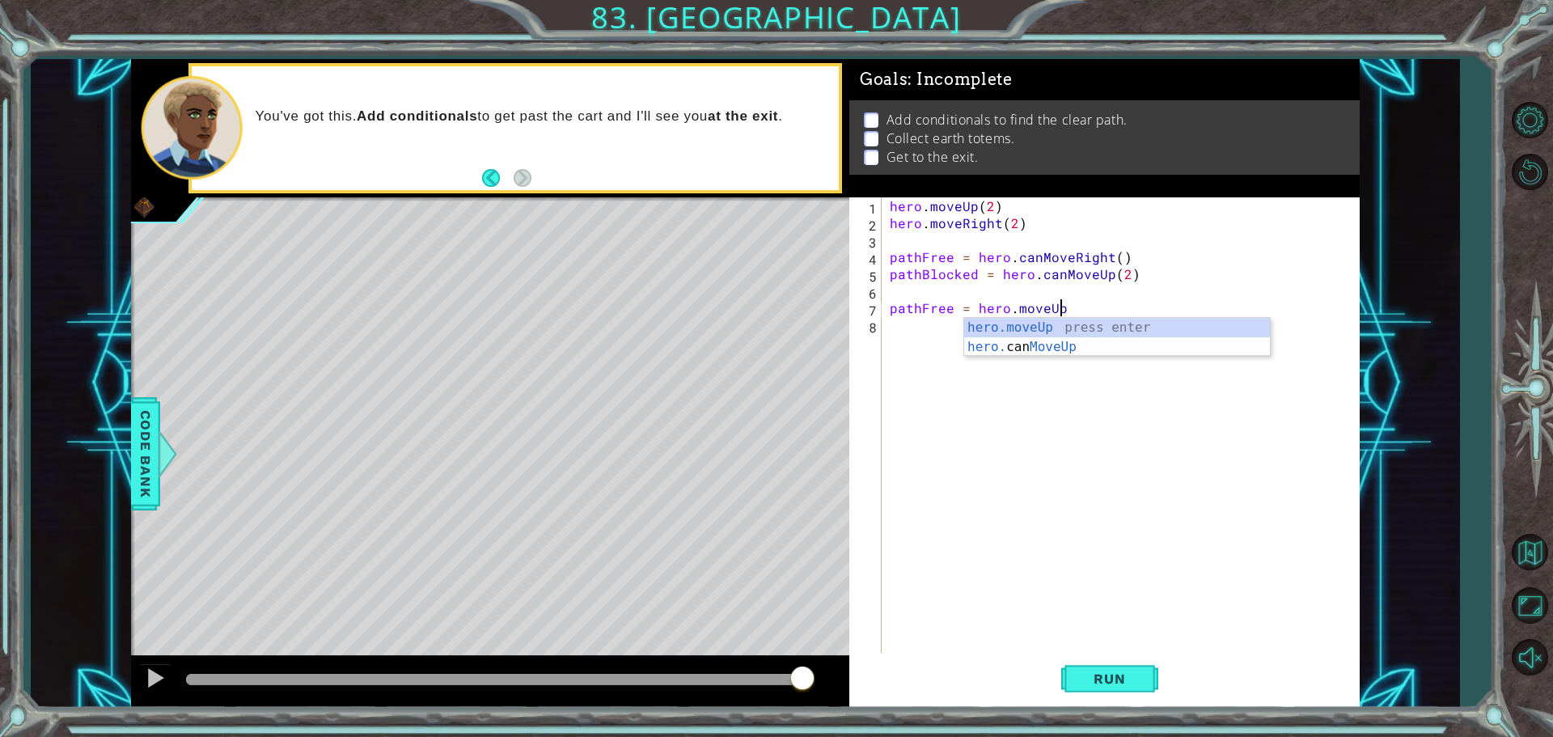
scroll to position [0, 10]
type textarea "pathFree = hero.moveUp(2)"
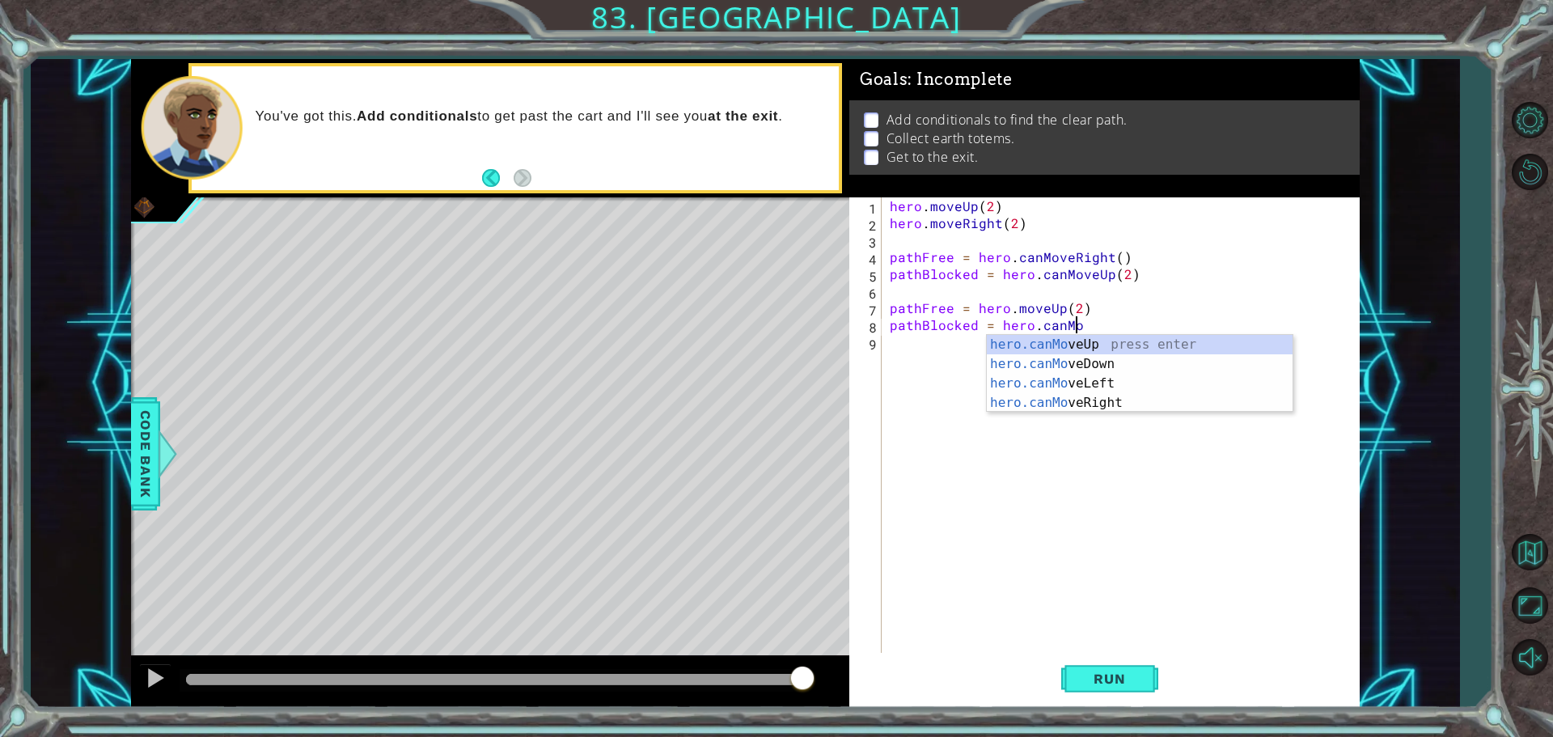
scroll to position [0, 11]
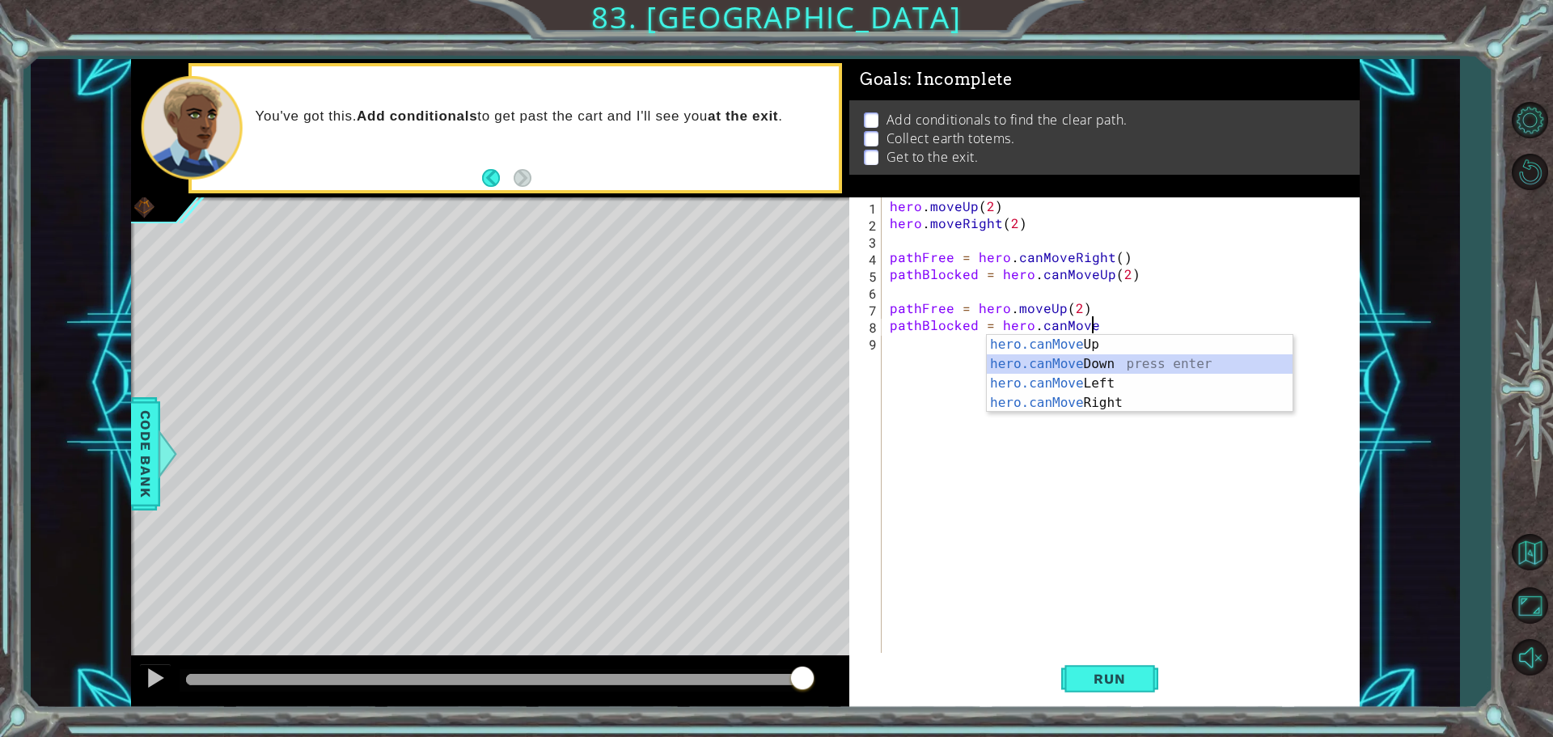
click at [1014, 303] on div "hero . moveUp ( 2 ) hero . moveRight ( 2 ) pathFree = hero . canMoveRight ( ) p…" at bounding box center [1124, 443] width 476 height 492
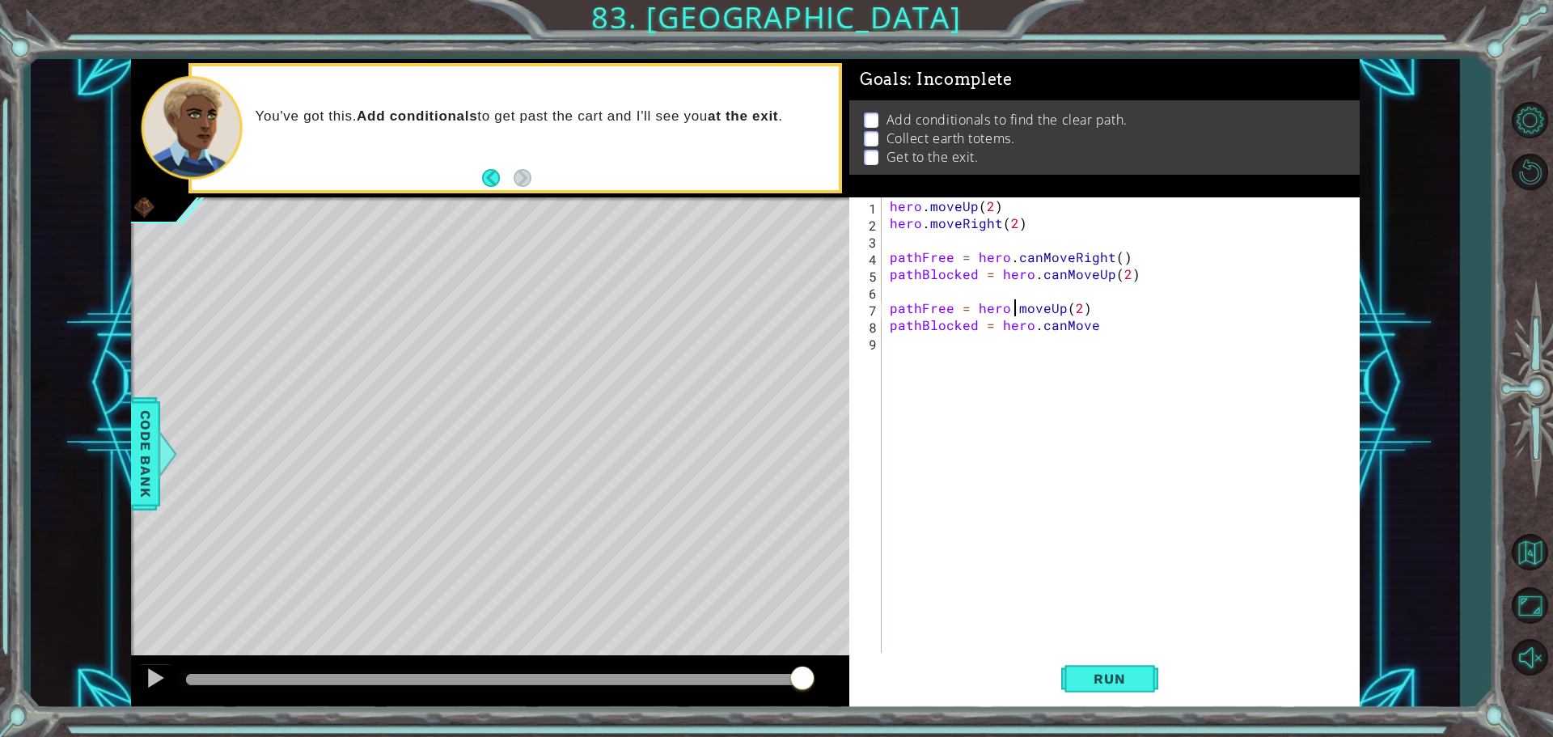
scroll to position [0, 9]
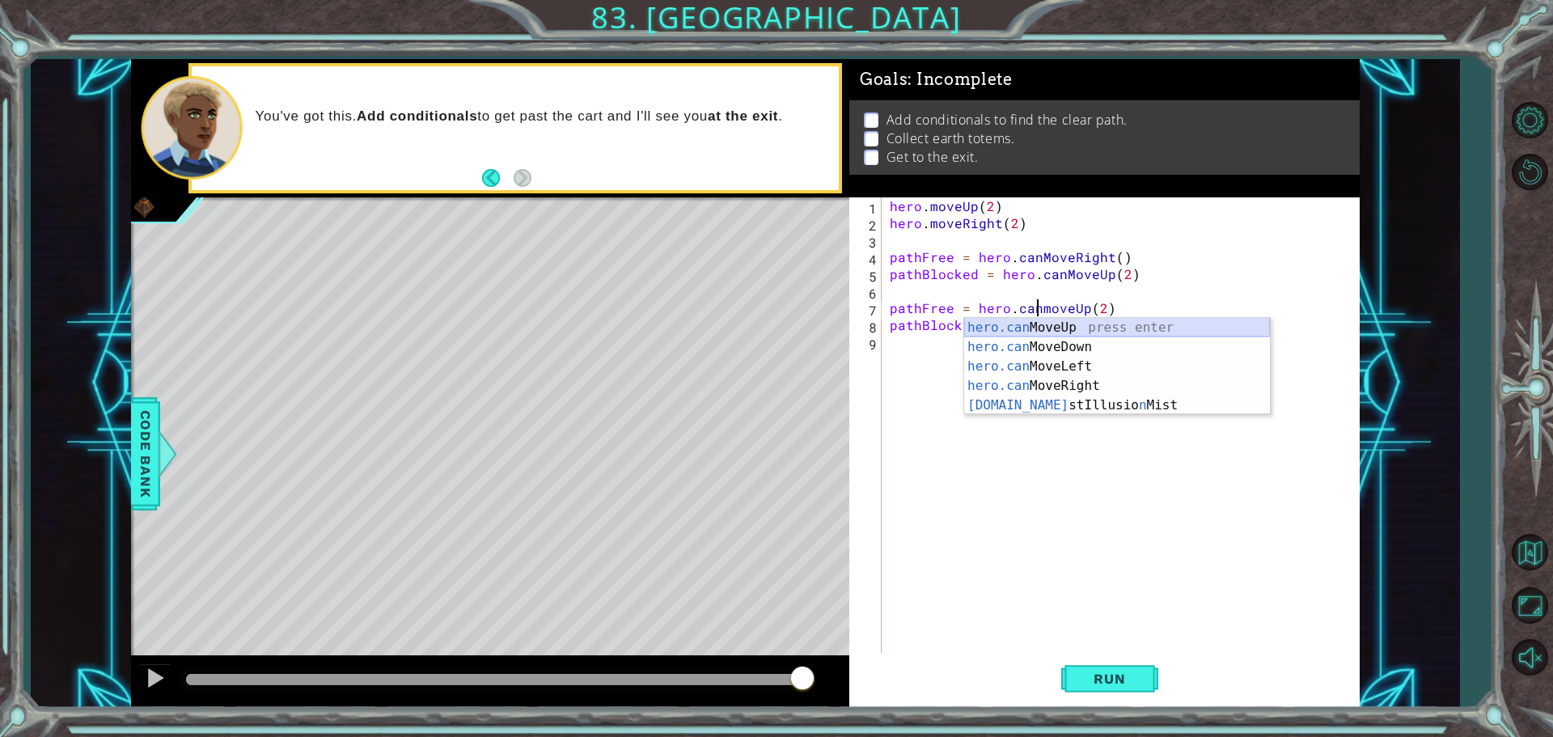
click at [1071, 318] on div "hero.can MoveUp press enter hero.can MoveDown press enter hero.can MoveLeft pre…" at bounding box center [1117, 365] width 306 height 95
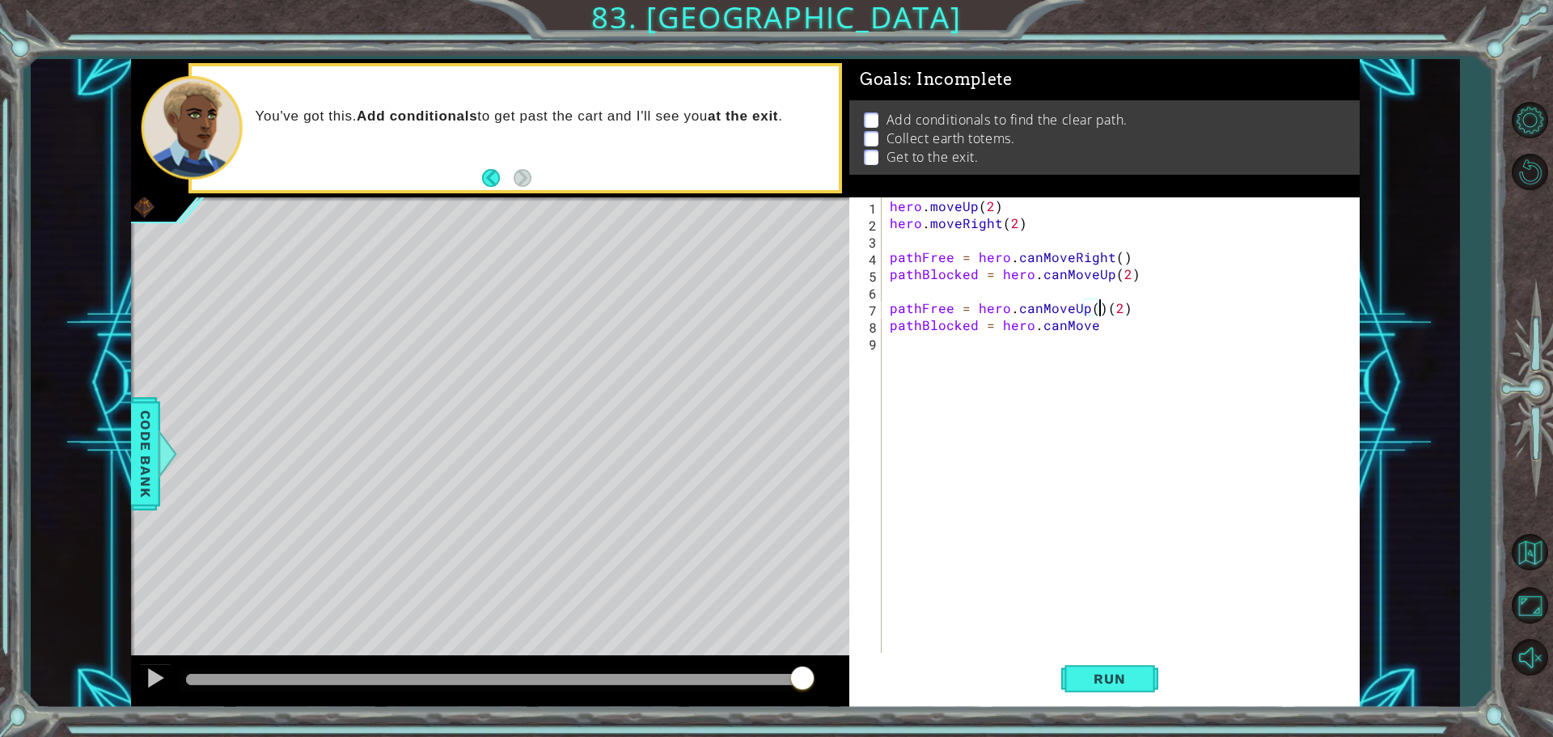
type textarea "pathFree = hero.canMoveUp(2)"
click at [1090, 376] on div "hero . moveUp ( 2 ) hero . moveRight ( 2 ) pathFree = hero . canMoveRight ( ) p…" at bounding box center [1124, 443] width 476 height 492
click at [1101, 329] on div "hero . moveUp ( 2 ) hero . moveRight ( 2 ) pathFree = hero . canMoveRight ( ) p…" at bounding box center [1124, 443] width 476 height 492
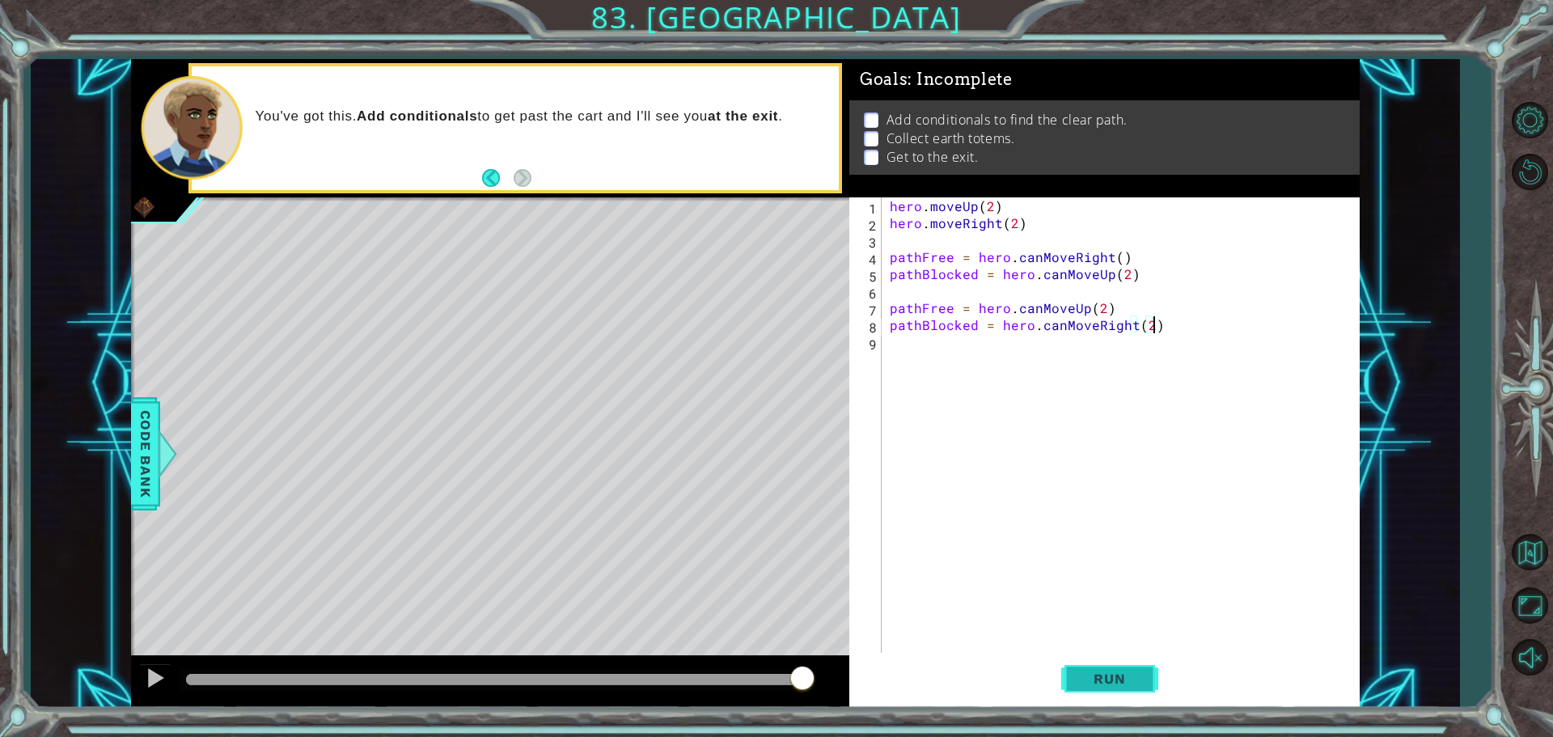
click at [1139, 666] on button "Run" at bounding box center [1109, 678] width 97 height 51
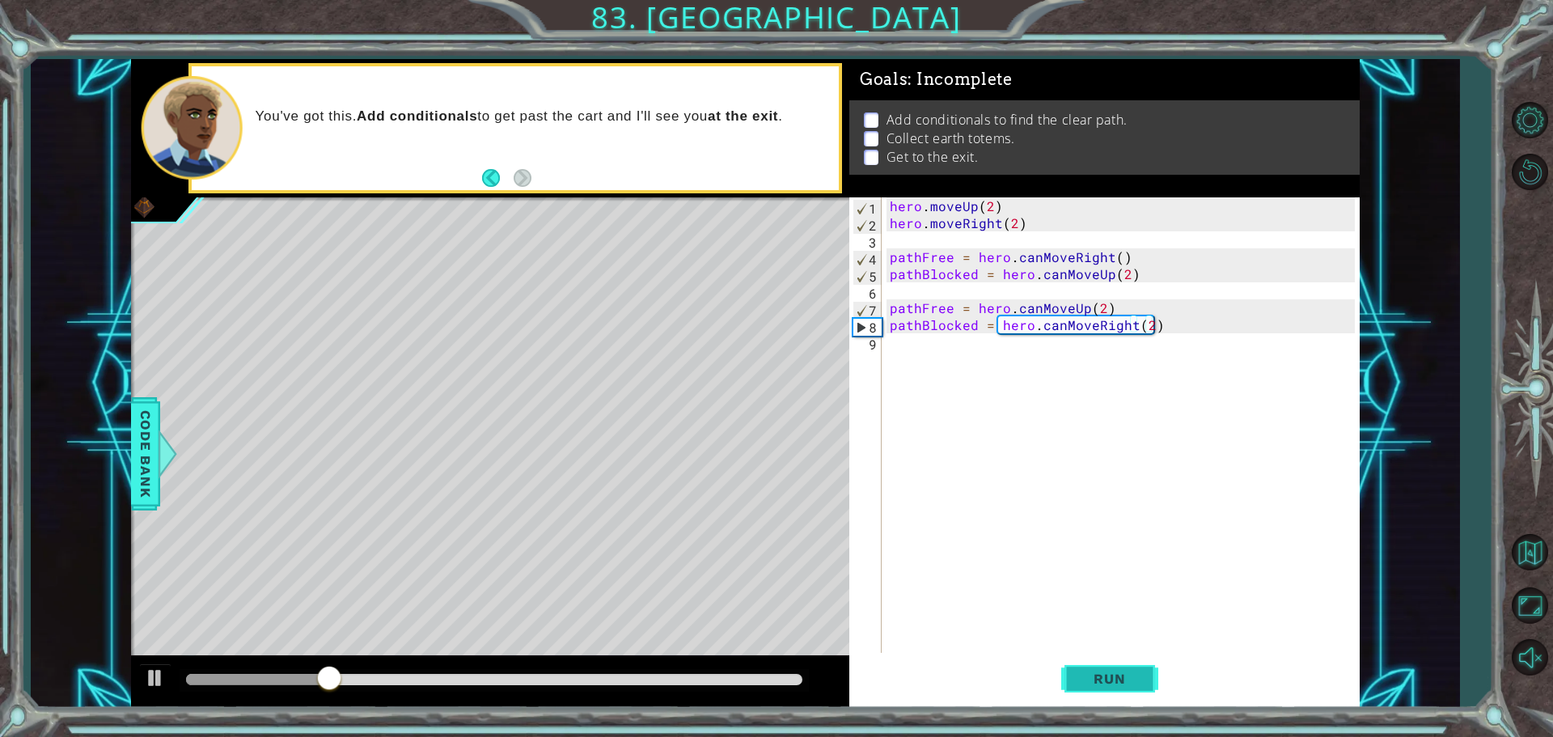
click at [1114, 674] on span "Run" at bounding box center [1109, 678] width 64 height 16
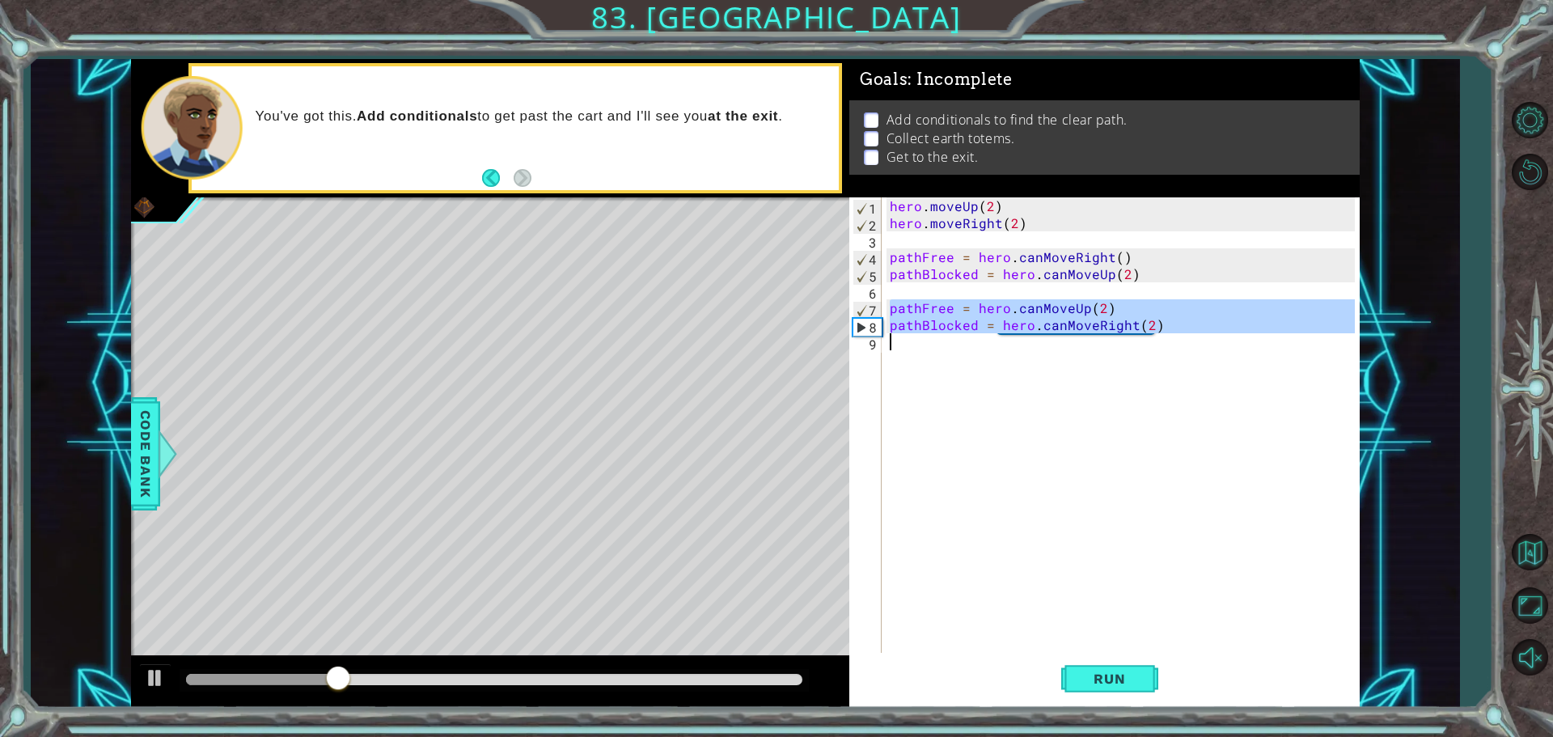
drag, startPoint x: 890, startPoint y: 302, endPoint x: 1381, endPoint y: 433, distance: 508.8
click at [1381, 433] on div "1 ההההההההההההההההההההההההההההההההההההההההההההההההההההההההההההההההההההההההההההה…" at bounding box center [745, 383] width 1428 height 649
type textarea "pathBlocked = hero.canMoveRight(2)"
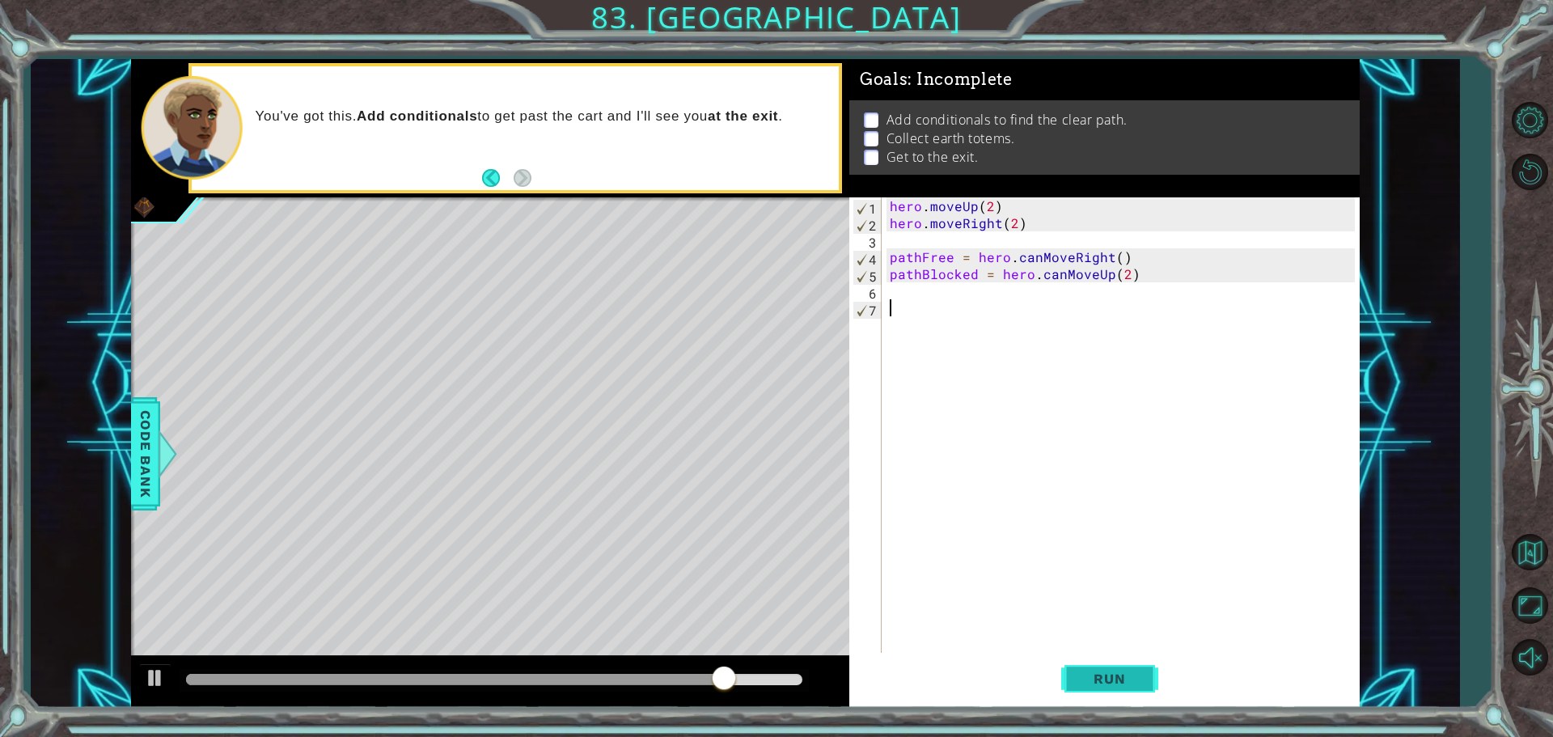
click at [1095, 679] on span "Run" at bounding box center [1109, 678] width 64 height 16
click at [1138, 671] on span "Run" at bounding box center [1109, 678] width 64 height 16
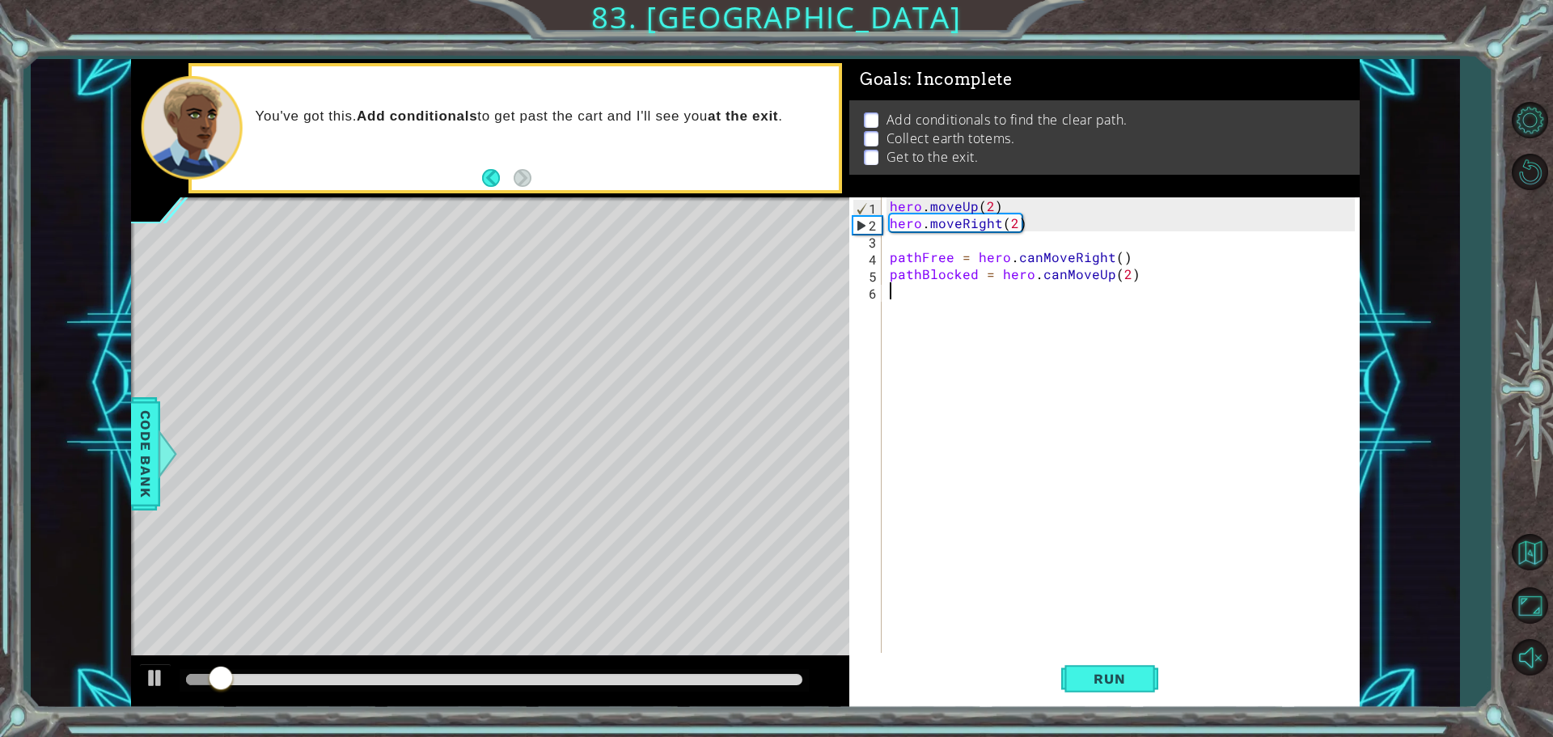
click at [1113, 255] on div "hero . moveUp ( 2 ) hero . moveRight ( 2 ) pathFree = hero . canMoveRight ( ) p…" at bounding box center [1124, 443] width 476 height 492
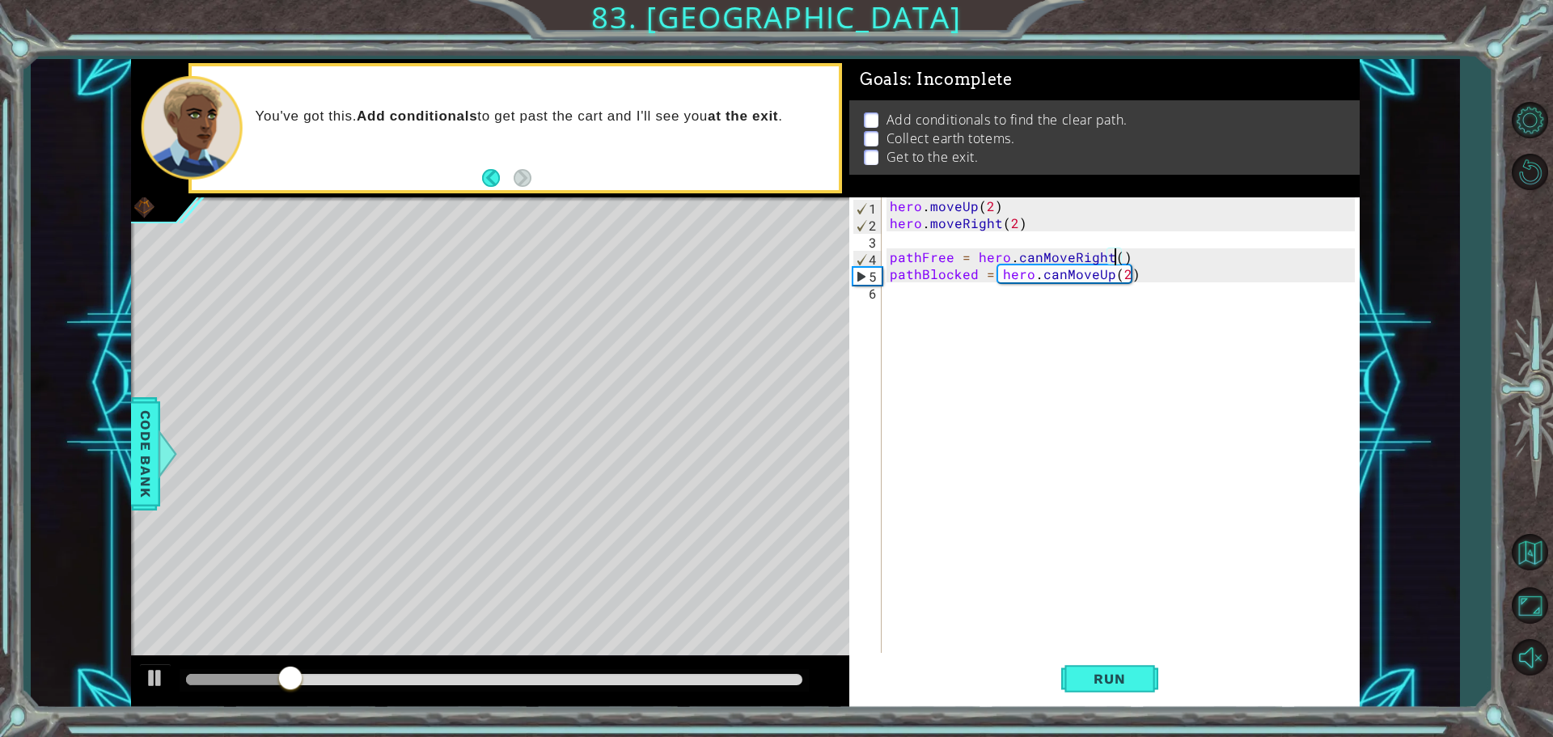
type textarea "pathFree = hero.canMoveRight(2)"
click at [1119, 342] on div "hero . moveUp ( 2 ) hero . moveRight ( 2 ) pathFree = hero . canMoveRight ( 2 )…" at bounding box center [1124, 443] width 476 height 492
click at [1059, 273] on div "hero . moveUp ( 2 ) hero . moveRight ( 2 ) pathFree = hero . canMoveRight ( 2 )…" at bounding box center [1124, 443] width 476 height 492
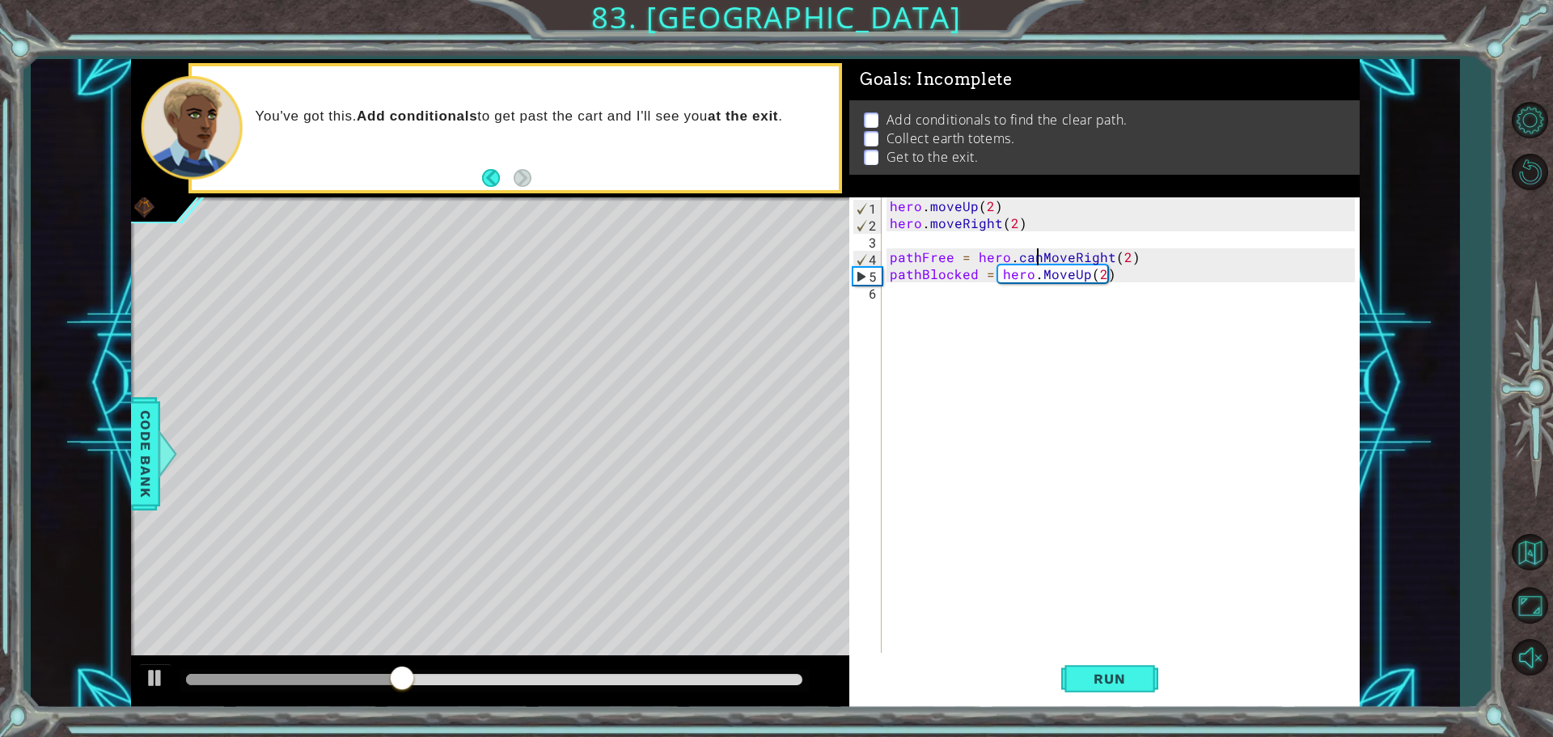
click at [1035, 260] on div "hero . moveUp ( 2 ) hero . moveRight ( 2 ) pathFree = hero . canMoveRight ( 2 )…" at bounding box center [1124, 443] width 476 height 492
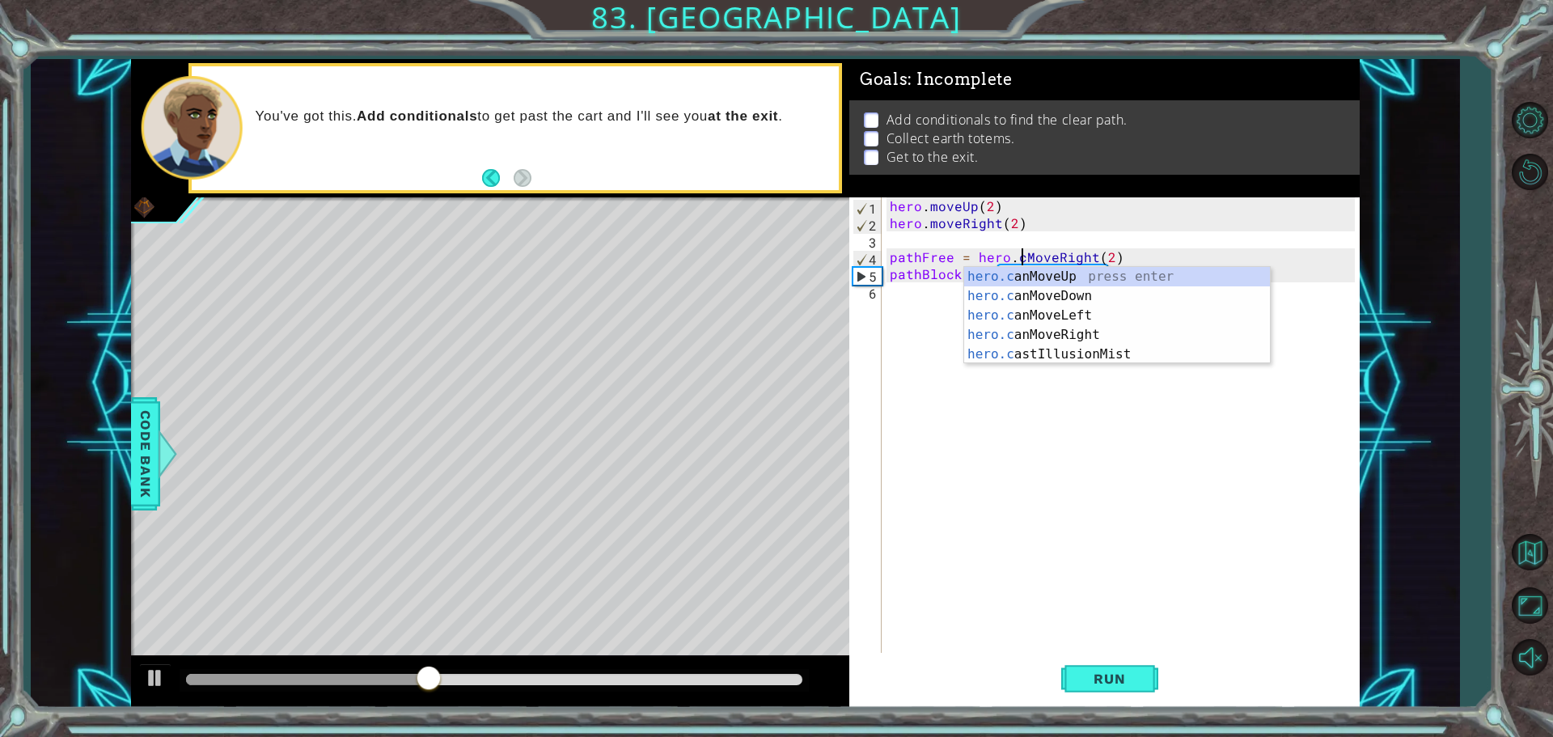
type textarea "pathFree = hero.MoveRight(2)"
click at [904, 380] on div "hero . moveUp ( 2 ) hero . moveRight ( 2 ) pathFree = hero . MoveRight ( 2 ) pa…" at bounding box center [1124, 443] width 476 height 492
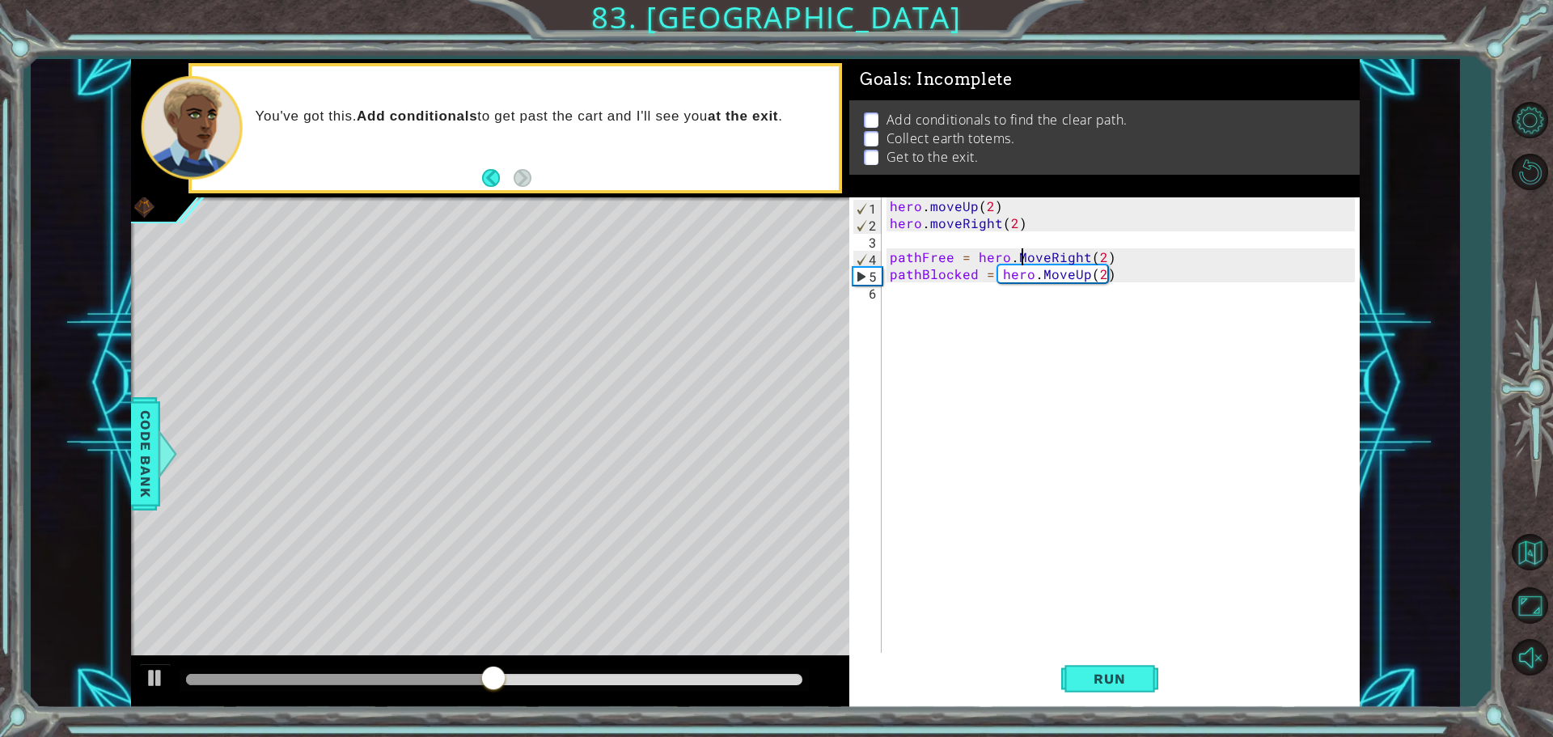
click at [1020, 254] on div "hero . moveUp ( 2 ) hero . moveRight ( 2 ) pathFree = hero . MoveRight ( 2 ) pa…" at bounding box center [1124, 443] width 476 height 492
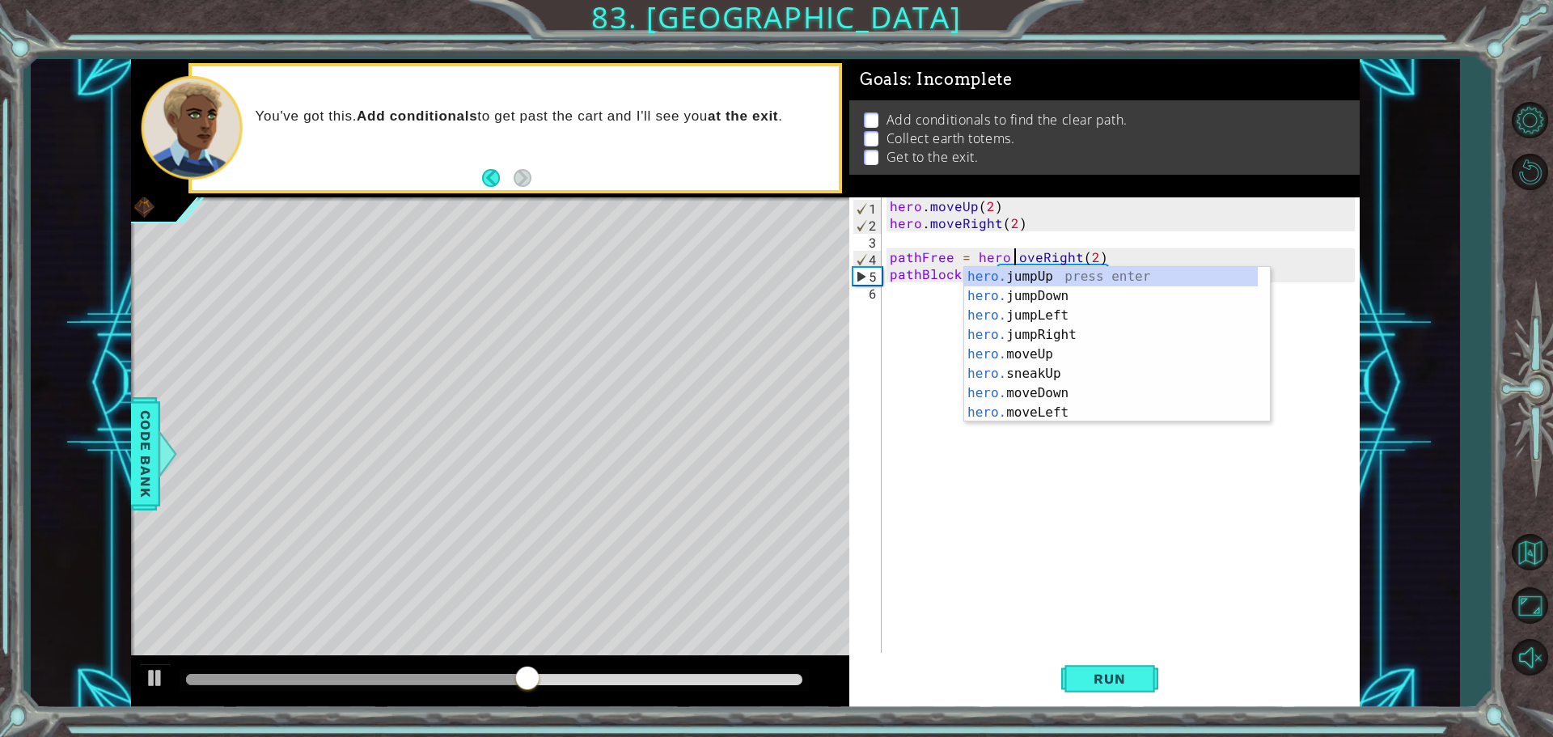
type textarea "pathFree = hero.moveRight(2)"
click at [899, 366] on div "hero . moveUp ( 2 ) hero . moveRight ( 2 ) pathFree = hero . moveRight ( 2 ) pa…" at bounding box center [1124, 443] width 476 height 492
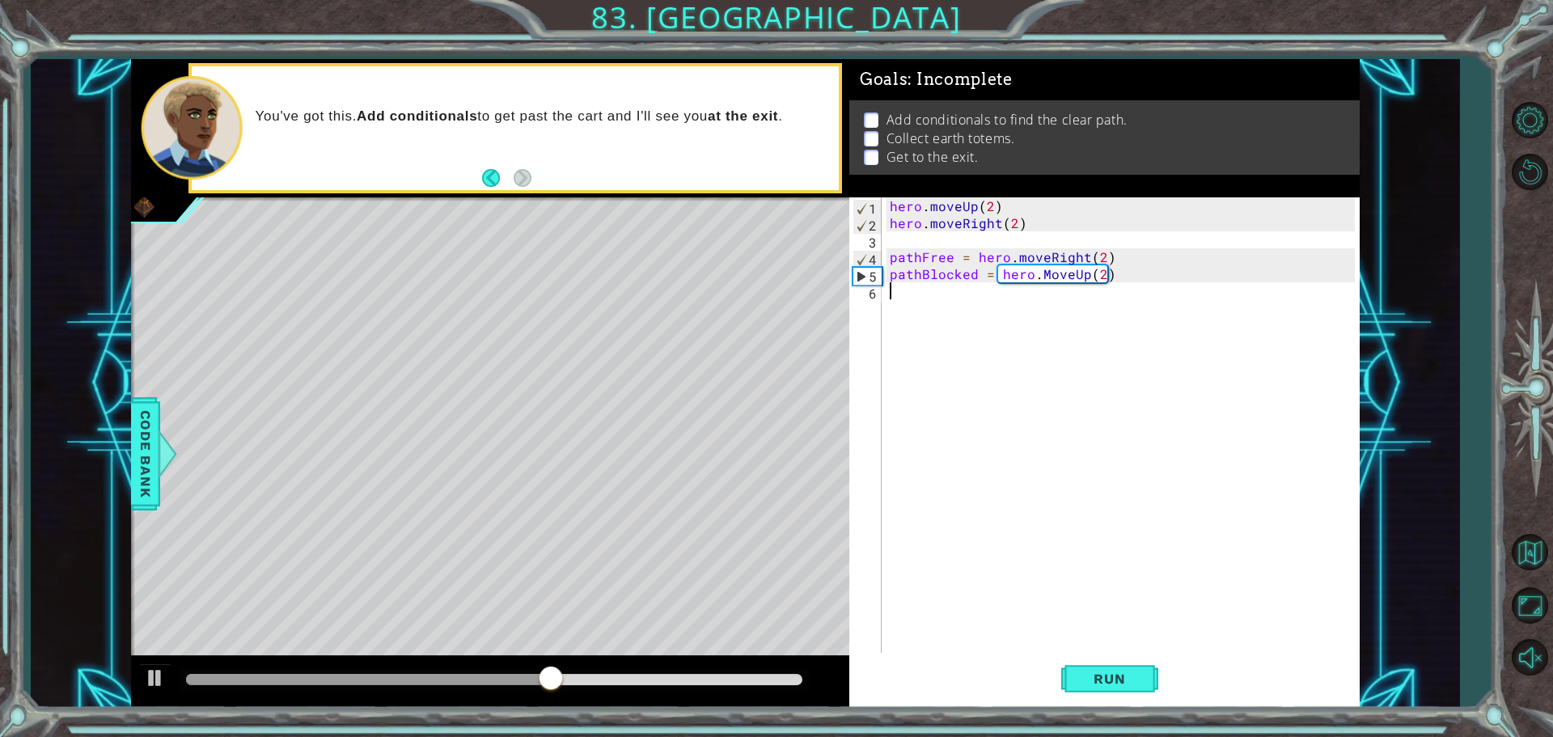
scroll to position [0, 0]
click at [1043, 273] on div "hero . moveUp ( 2 ) hero . moveRight ( 2 ) pathFree = hero . moveRight ( 2 ) pa…" at bounding box center [1124, 443] width 476 height 492
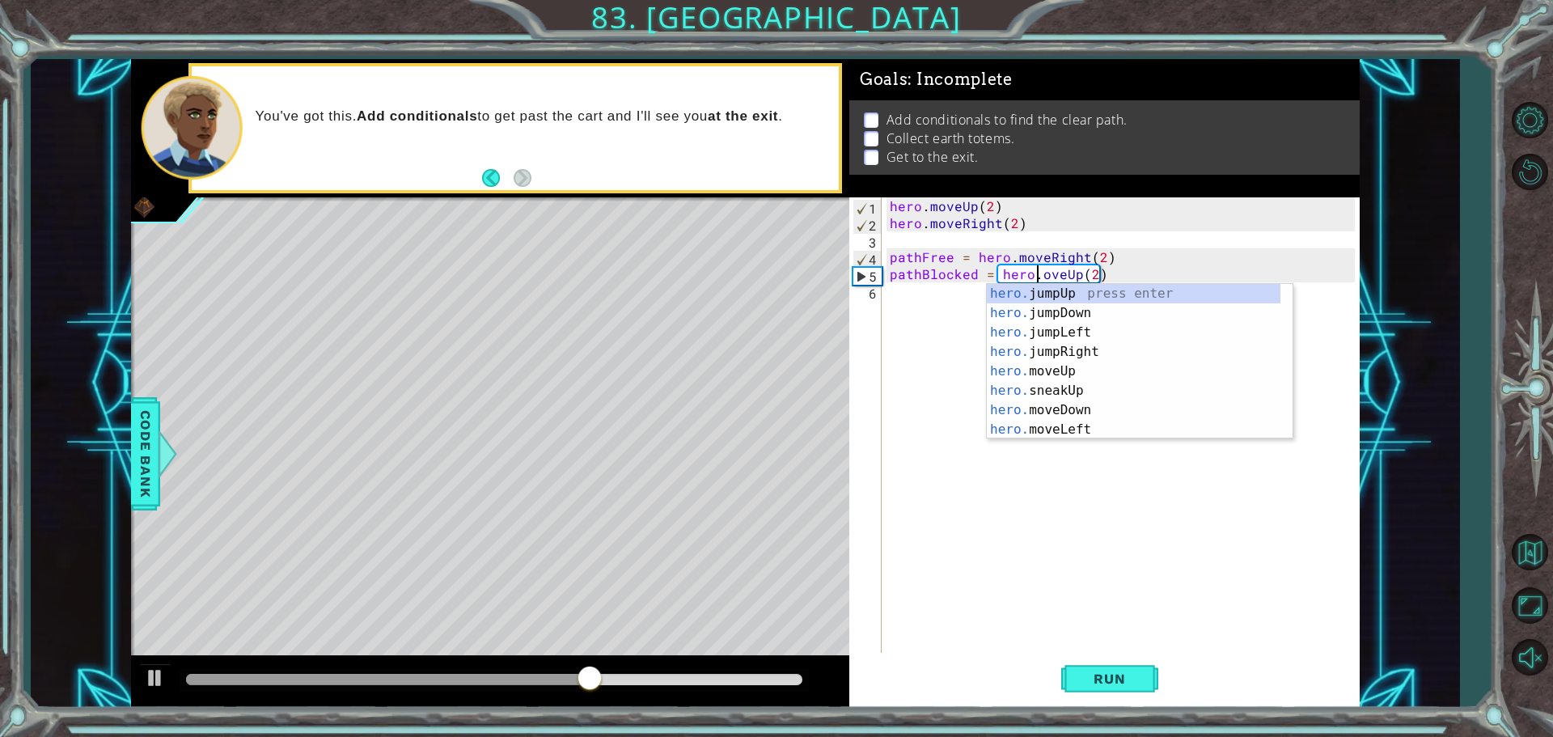
type textarea "pathBlocked = hero.moveUp(2)"
click at [966, 323] on div "hero . moveUp ( 2 ) hero . moveRight ( 2 ) pathFree = hero . moveRight ( 2 ) pa…" at bounding box center [1124, 443] width 476 height 492
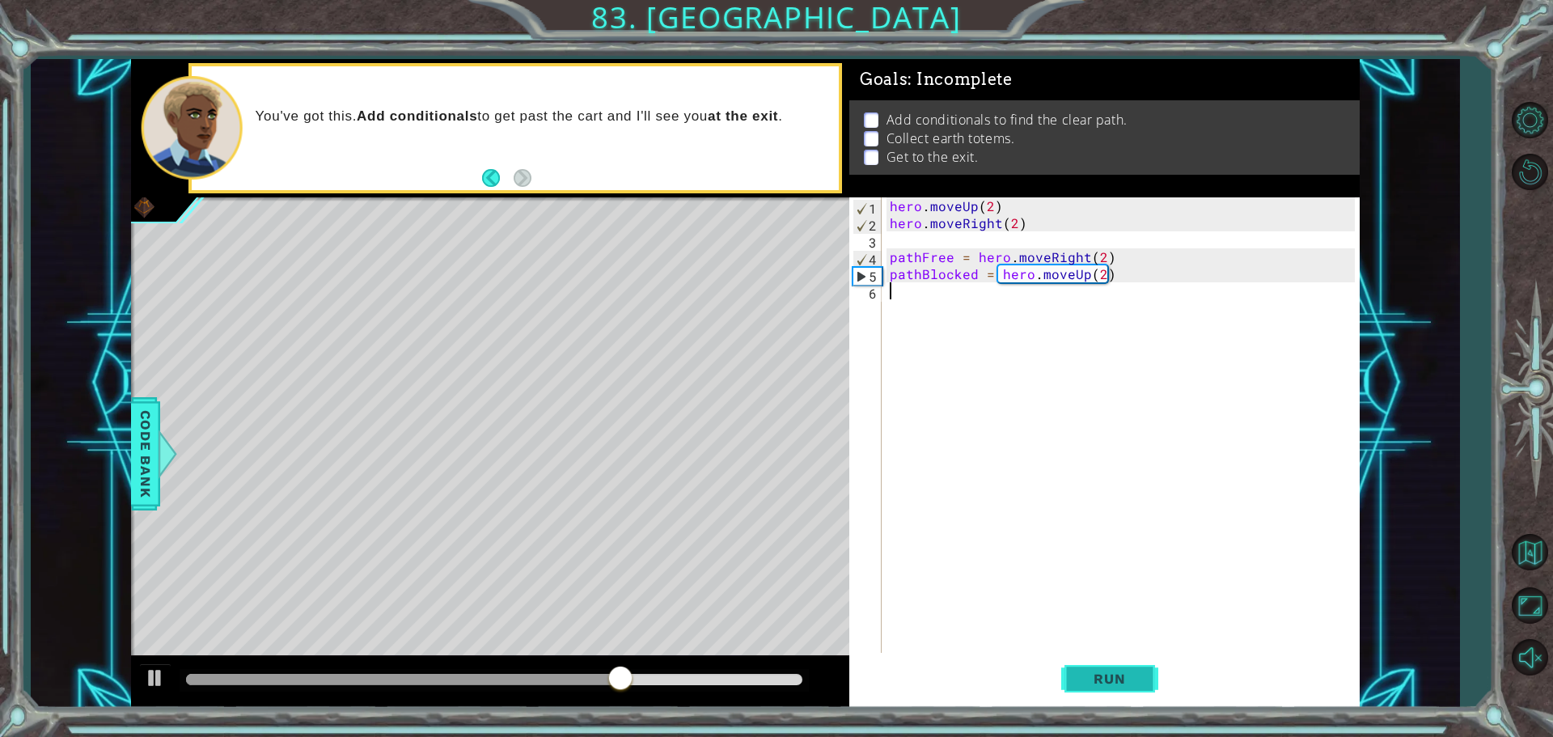
click at [1117, 678] on span "Run" at bounding box center [1109, 678] width 64 height 16
drag, startPoint x: 1082, startPoint y: 255, endPoint x: 1044, endPoint y: 261, distance: 38.6
click at [1044, 261] on div "hero . moveUp ( 2 ) hero . moveRight ( 2 ) pathFree = hero . moveRight ( 2 ) pa…" at bounding box center [1124, 443] width 476 height 492
type textarea "pathFree = hero.moveRight(2)"
click at [1037, 332] on div "hero . moveUp ( 2 ) hero . moveRight ( 2 ) pathFree = hero . moveRight ( 2 ) pa…" at bounding box center [1124, 443] width 476 height 492
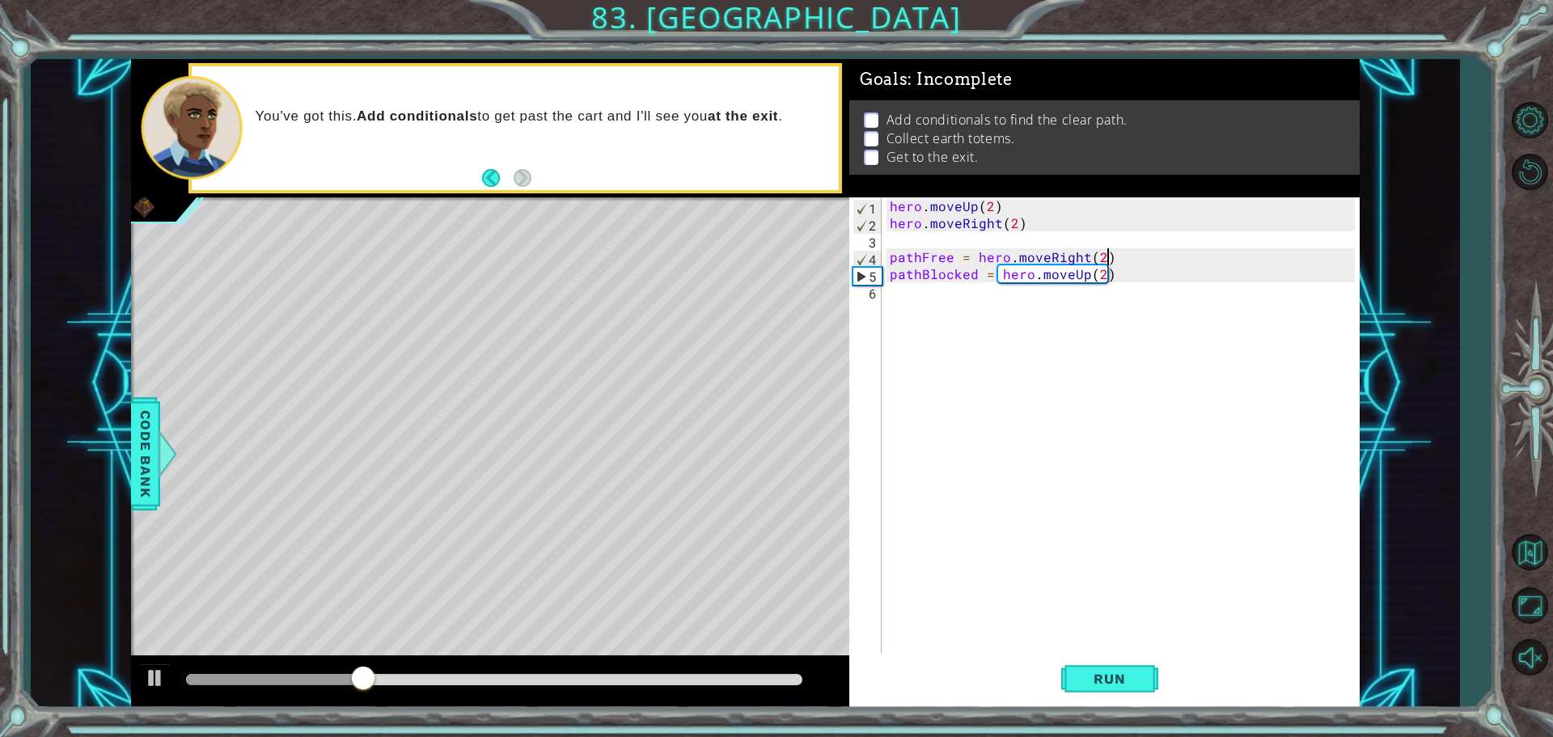
click at [1143, 249] on div "hero . moveUp ( 2 ) hero . moveRight ( 2 ) pathFree = hero . moveRight ( 2 ) pa…" at bounding box center [1124, 443] width 476 height 492
type textarea "pathFree = hero.moveRight(2)"
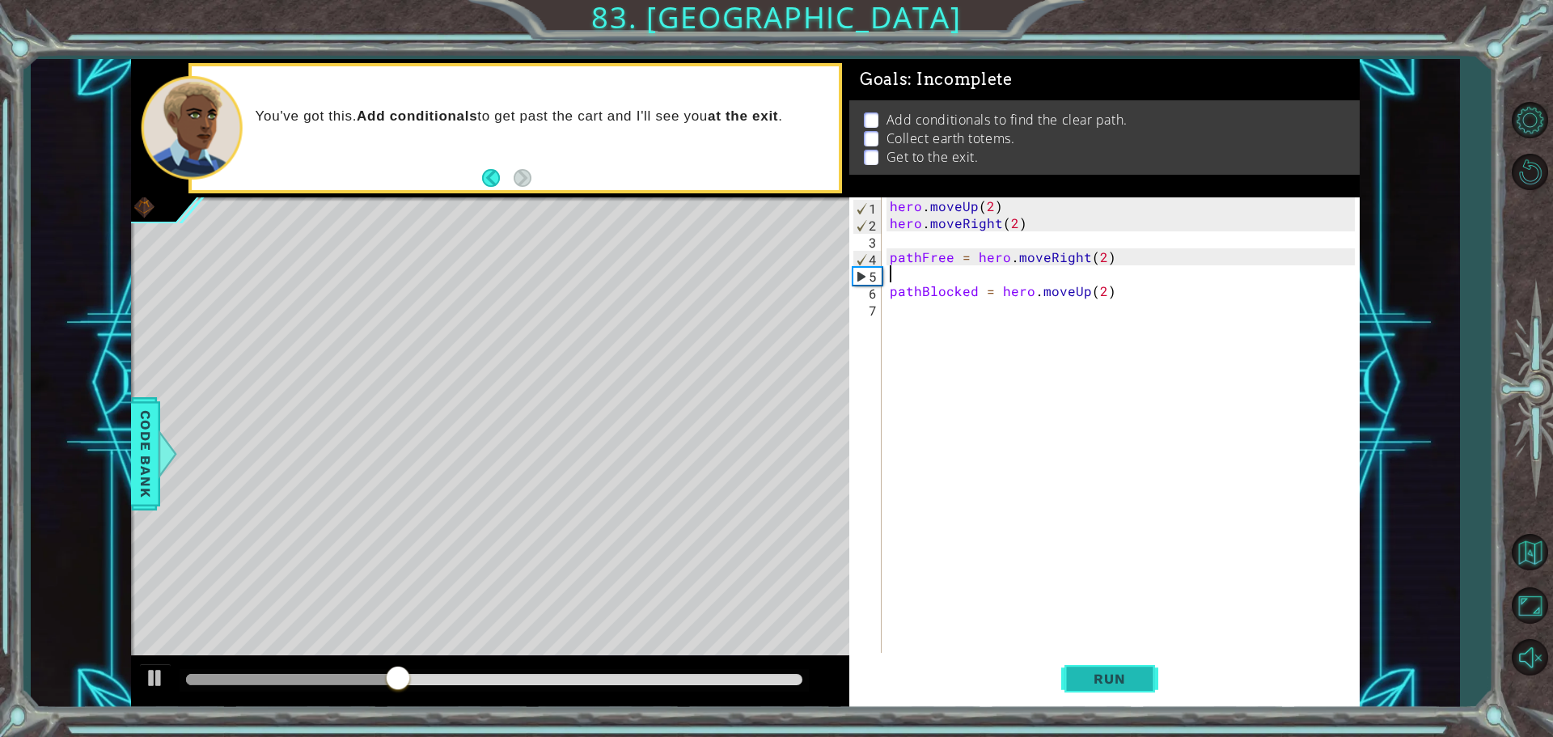
click at [1086, 667] on button "Run" at bounding box center [1109, 678] width 97 height 51
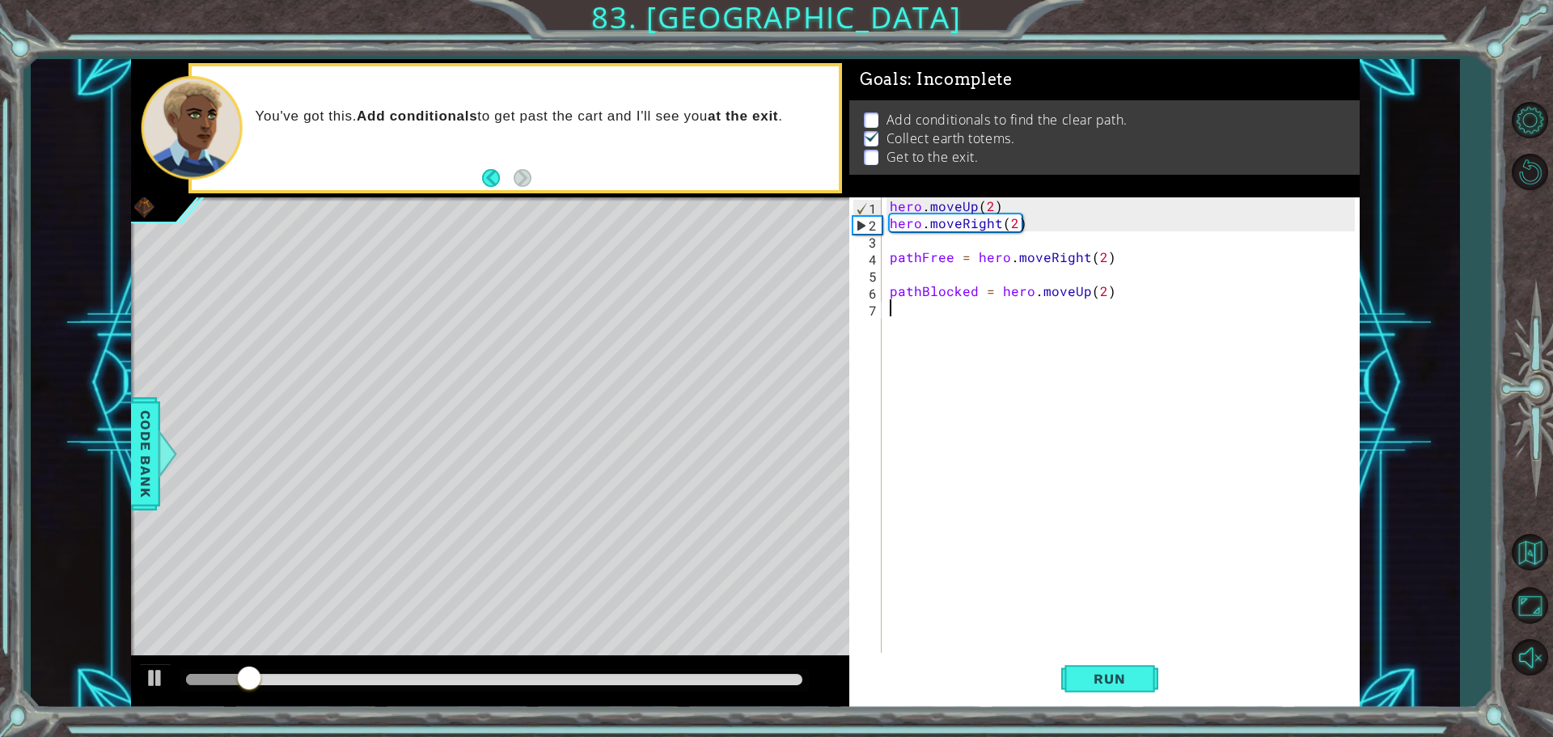
click at [923, 338] on div "hero . moveUp ( 2 ) hero . moveRight ( 2 ) pathFree = hero . moveRight ( 2 ) pa…" at bounding box center [1124, 443] width 476 height 492
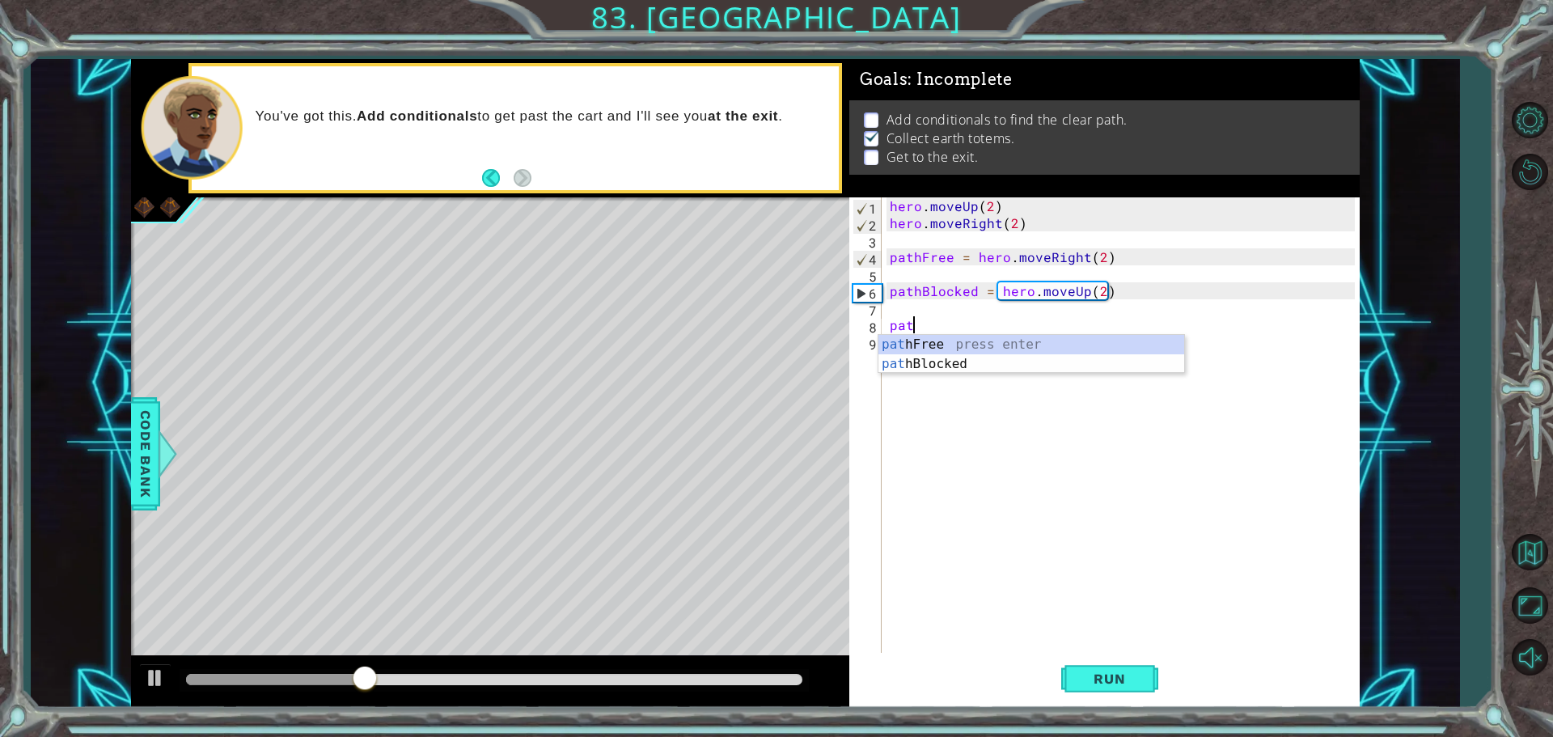
scroll to position [0, 1]
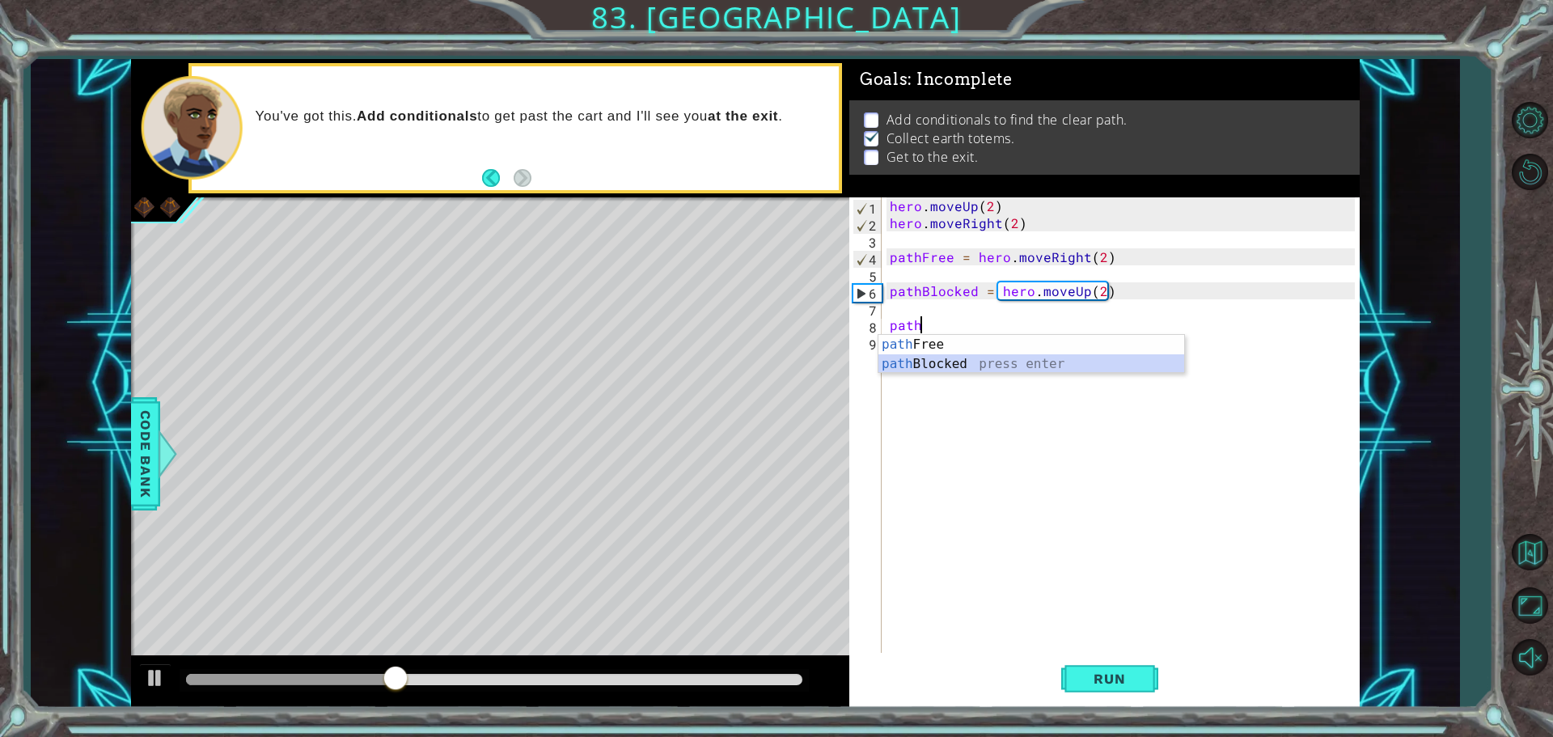
click at [991, 360] on div "path Free press enter path Blocked press enter" at bounding box center [1031, 374] width 306 height 78
type textarea "pathBlocked"
click at [955, 307] on div "hero . moveUp ( 2 ) hero . moveRight ( 2 ) pathFree = hero . moveRight ( 2 ) pa…" at bounding box center [1124, 443] width 476 height 492
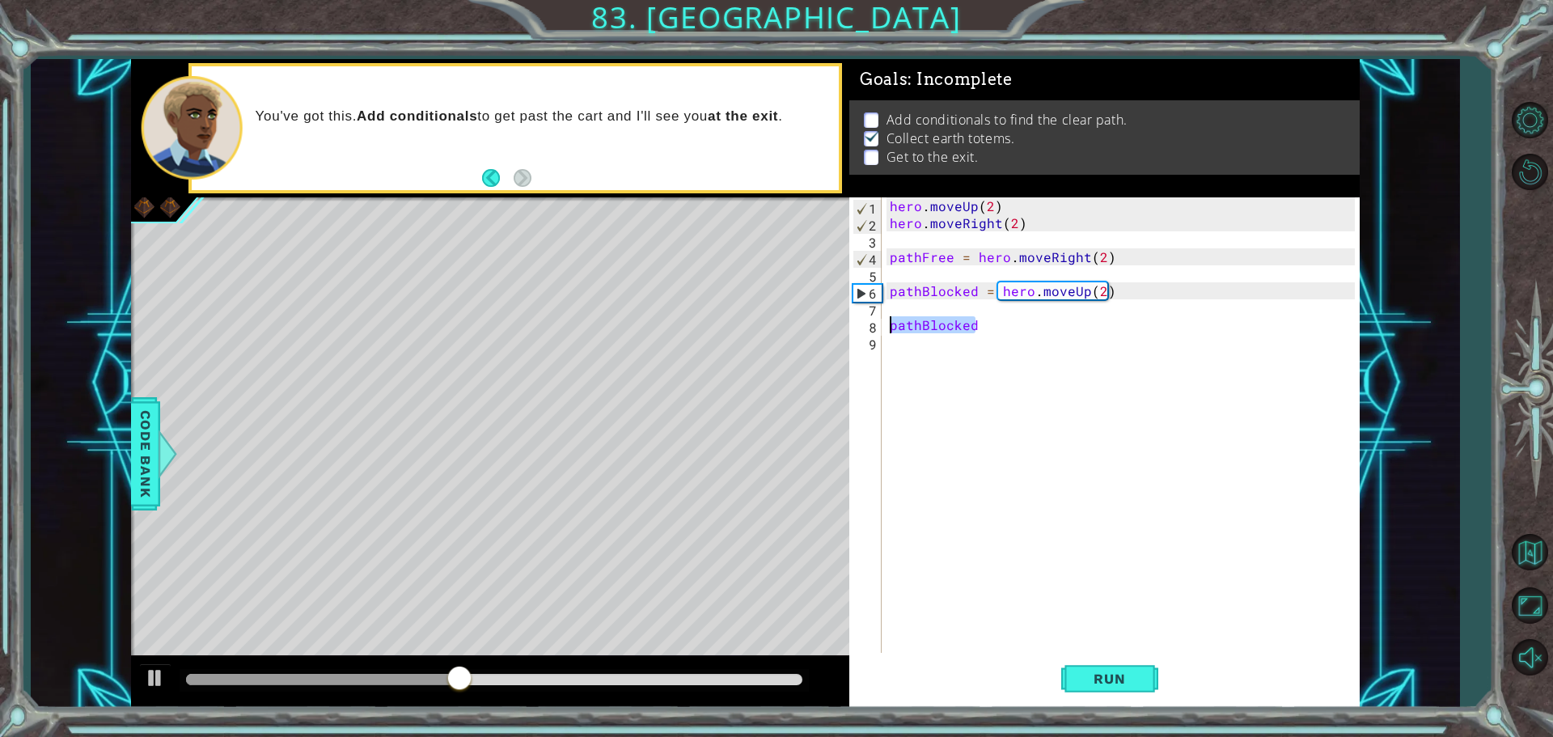
drag, startPoint x: 1010, startPoint y: 328, endPoint x: 869, endPoint y: 333, distance: 140.8
click at [869, 333] on div "1 2 3 4 5 6 7 8 9 hero . moveUp ( 2 ) hero . moveRight ( 2 ) pathFree = hero . …" at bounding box center [1101, 426] width 505 height 459
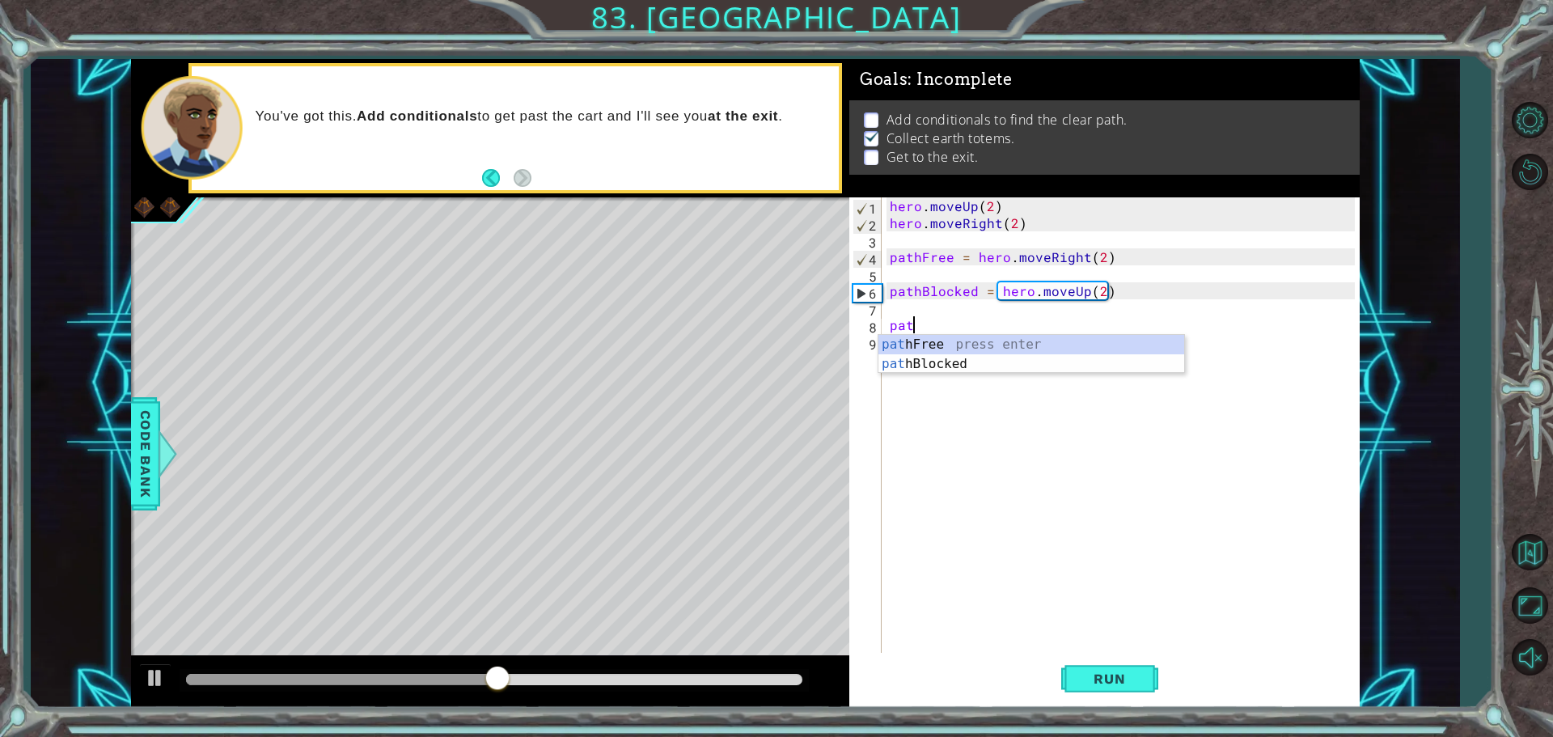
type textarea "p"
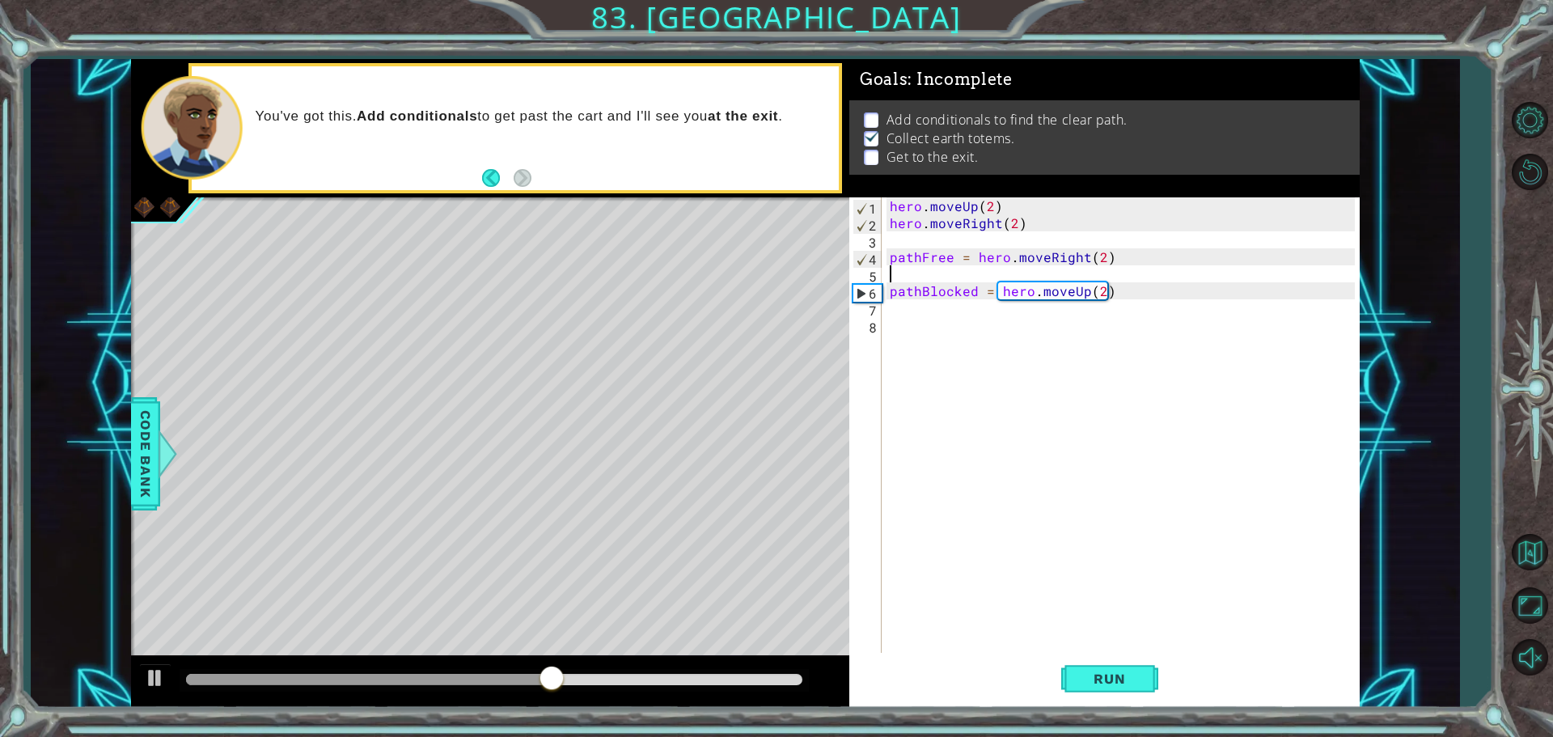
click at [938, 277] on div "hero . moveUp ( 2 ) hero . moveRight ( 2 ) pathFree = hero . moveRight ( 2 ) pa…" at bounding box center [1124, 443] width 476 height 492
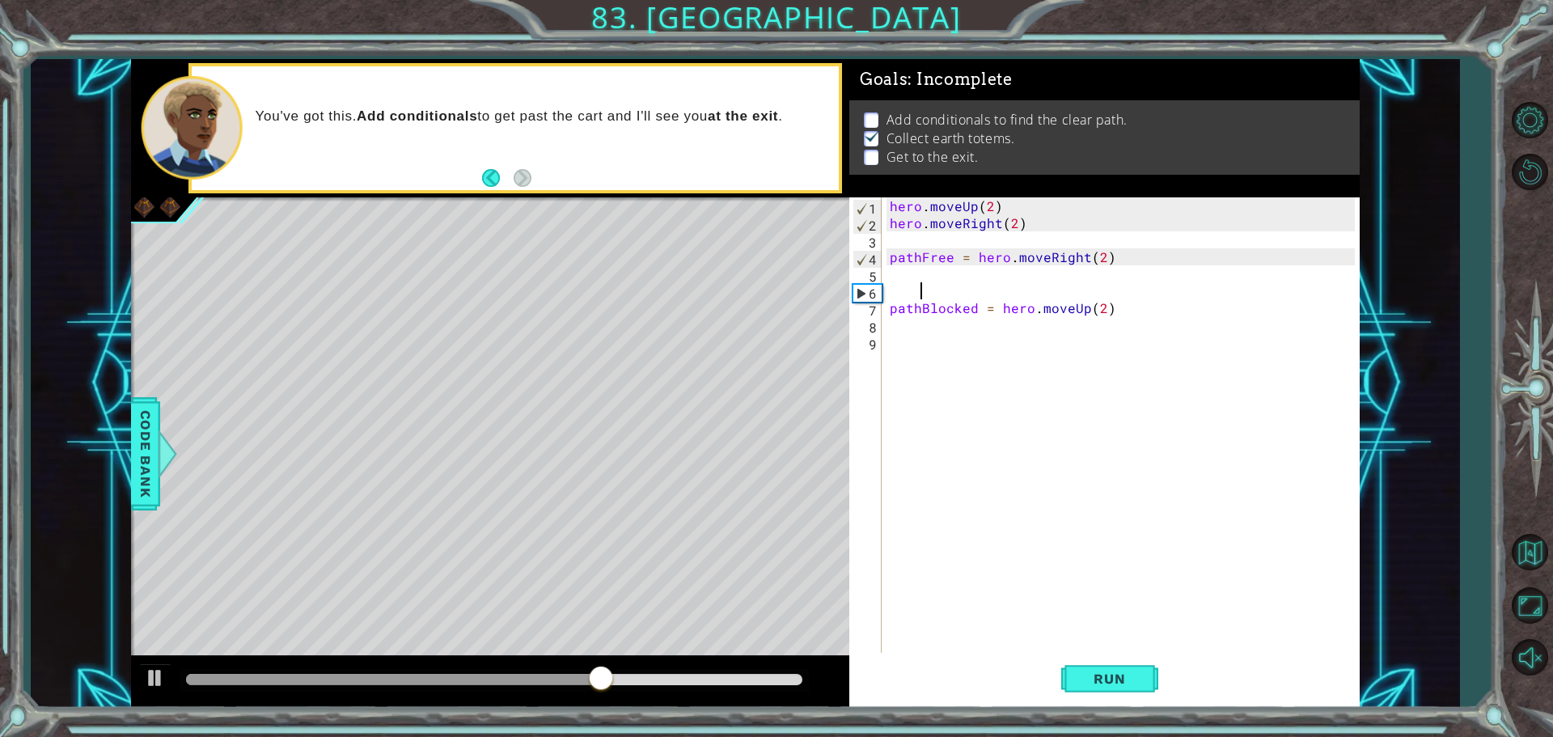
click at [962, 281] on div "hero . moveUp ( 2 ) hero . moveRight ( 2 ) pathFree = hero . moveRight ( 2 ) pa…" at bounding box center [1124, 443] width 476 height 492
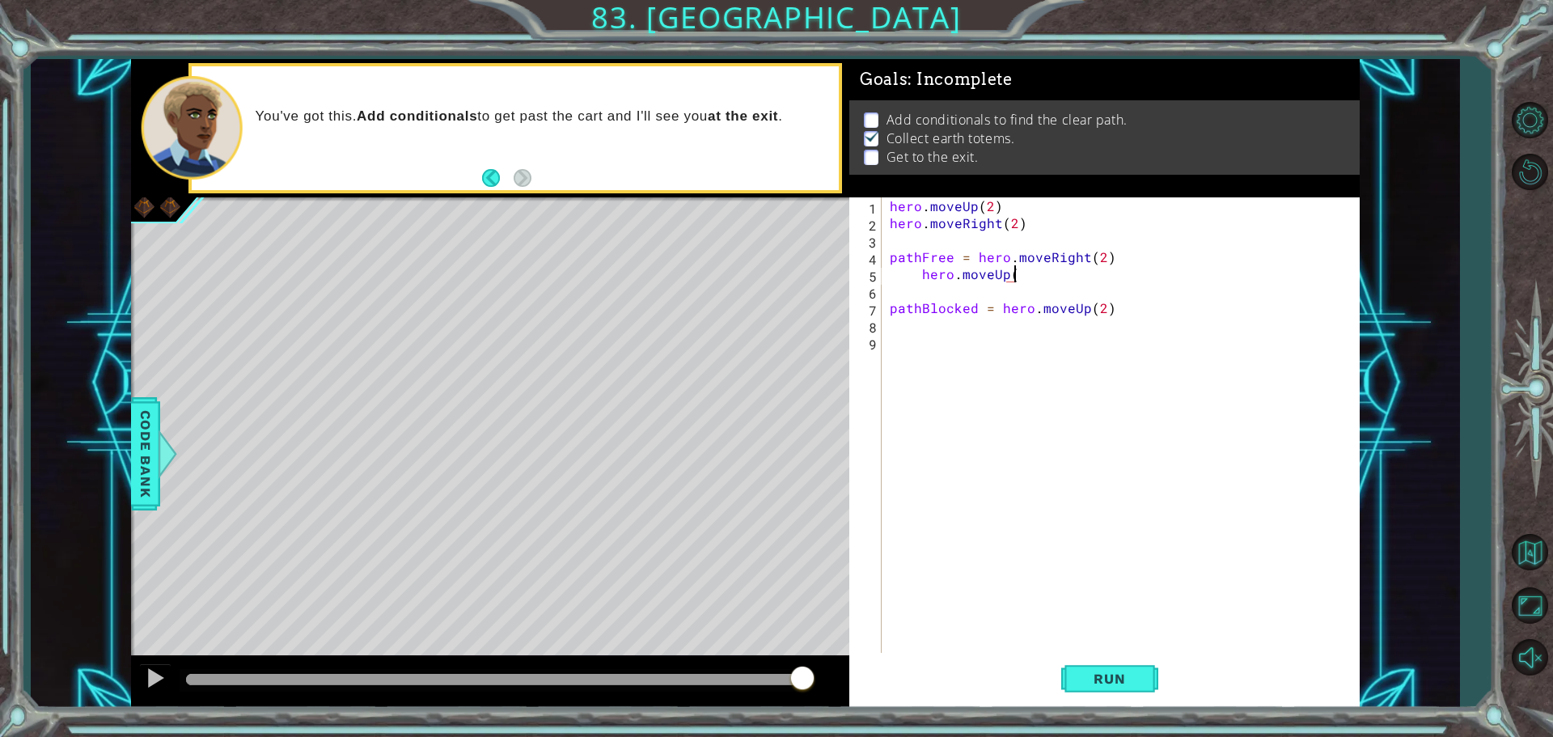
scroll to position [0, 7]
click at [1114, 674] on span "Run" at bounding box center [1109, 678] width 64 height 16
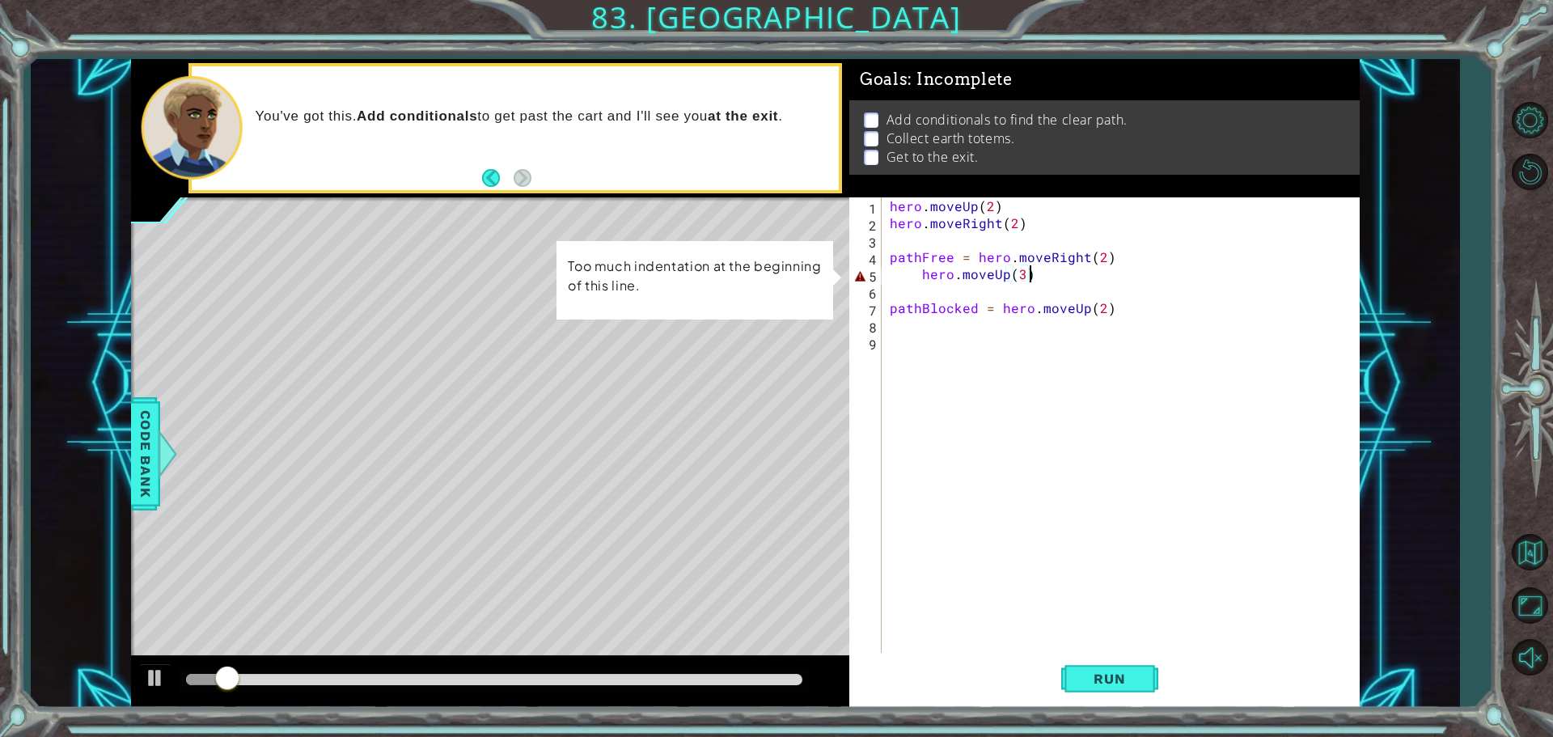
click at [922, 273] on div "hero . moveUp ( 2 ) hero . moveRight ( 2 ) pathFree = hero . moveRight ( 2 ) he…" at bounding box center [1124, 443] width 476 height 492
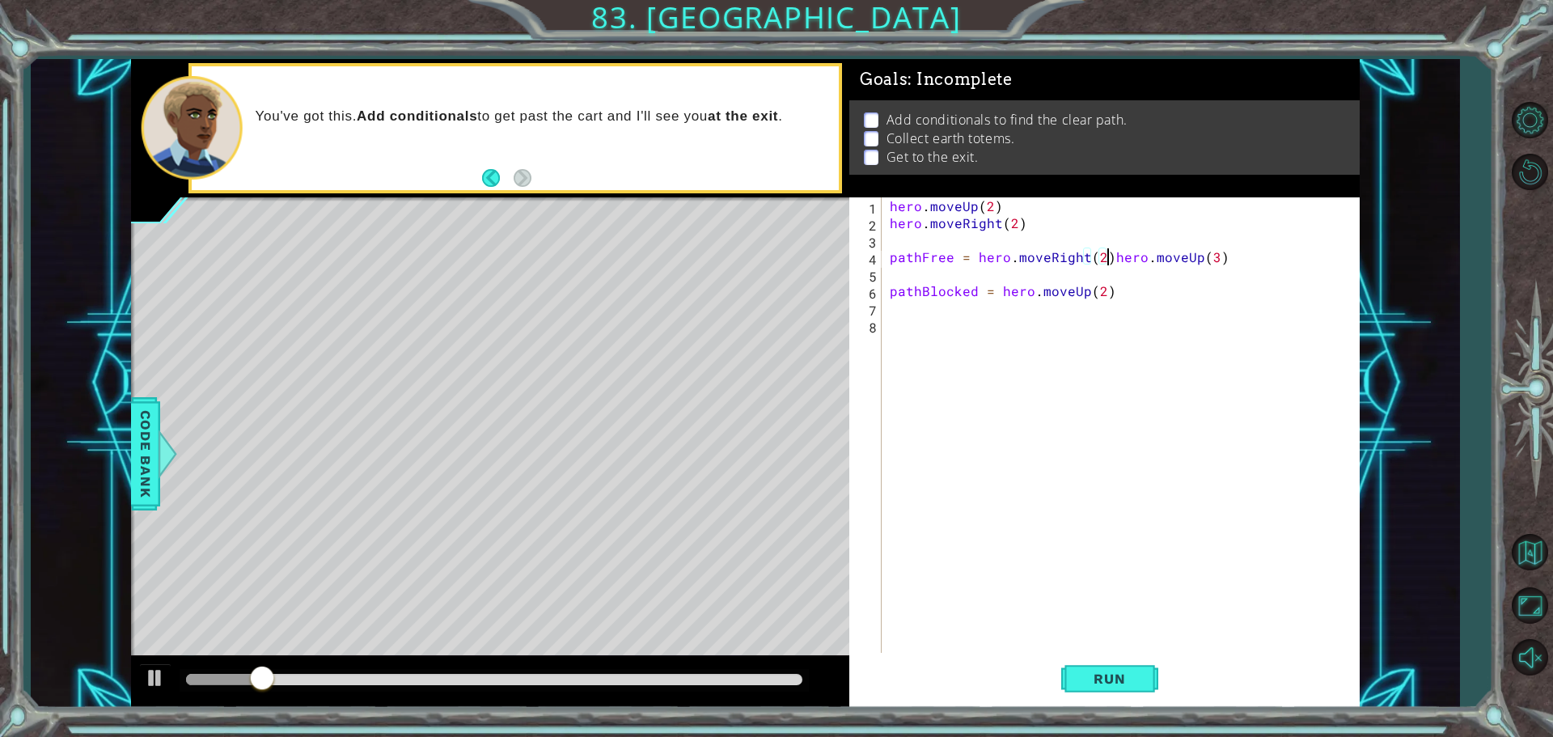
type textarea "hero.moveUp(3)"
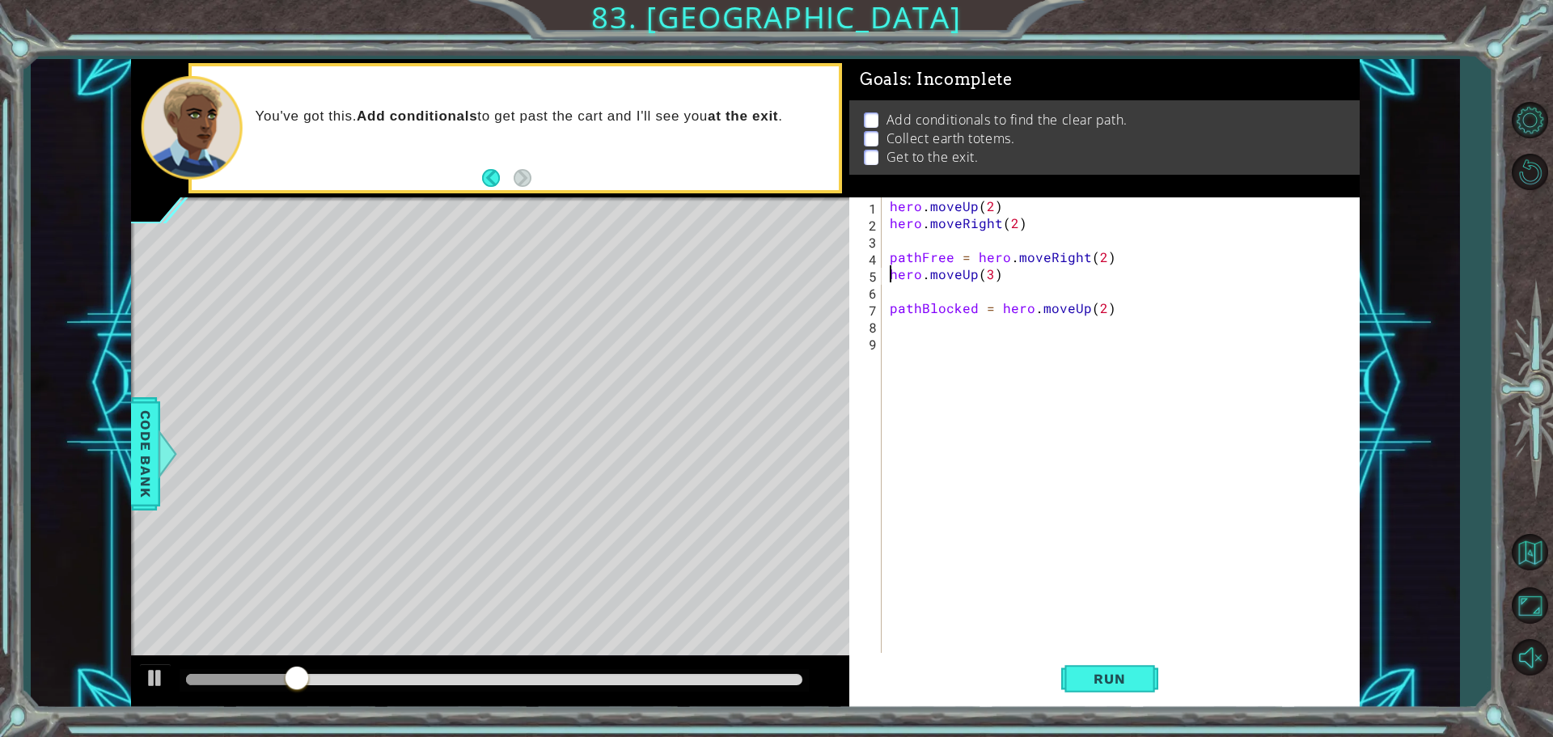
click at [939, 284] on div "hero . moveUp ( 2 ) hero . moveRight ( 2 ) pathFree = hero . moveRight ( 2 ) he…" at bounding box center [1124, 443] width 476 height 492
click at [1122, 674] on span "Run" at bounding box center [1109, 678] width 64 height 16
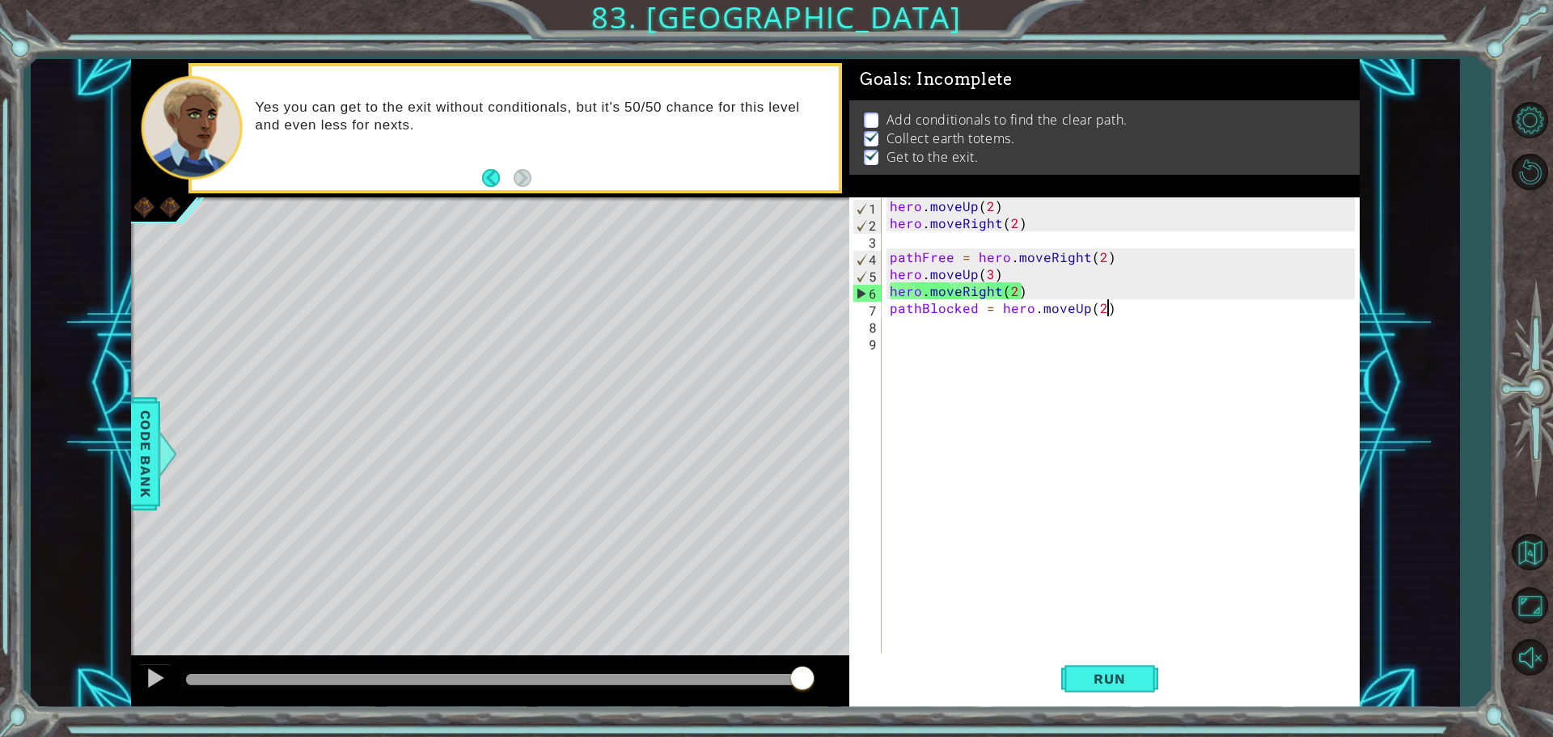
click at [1127, 305] on div "hero . moveUp ( 2 ) hero . moveRight ( 2 ) pathFree = hero . moveRight ( 2 ) he…" at bounding box center [1124, 443] width 476 height 492
type textarea "pathBlocked = hero.moveUp(2)"
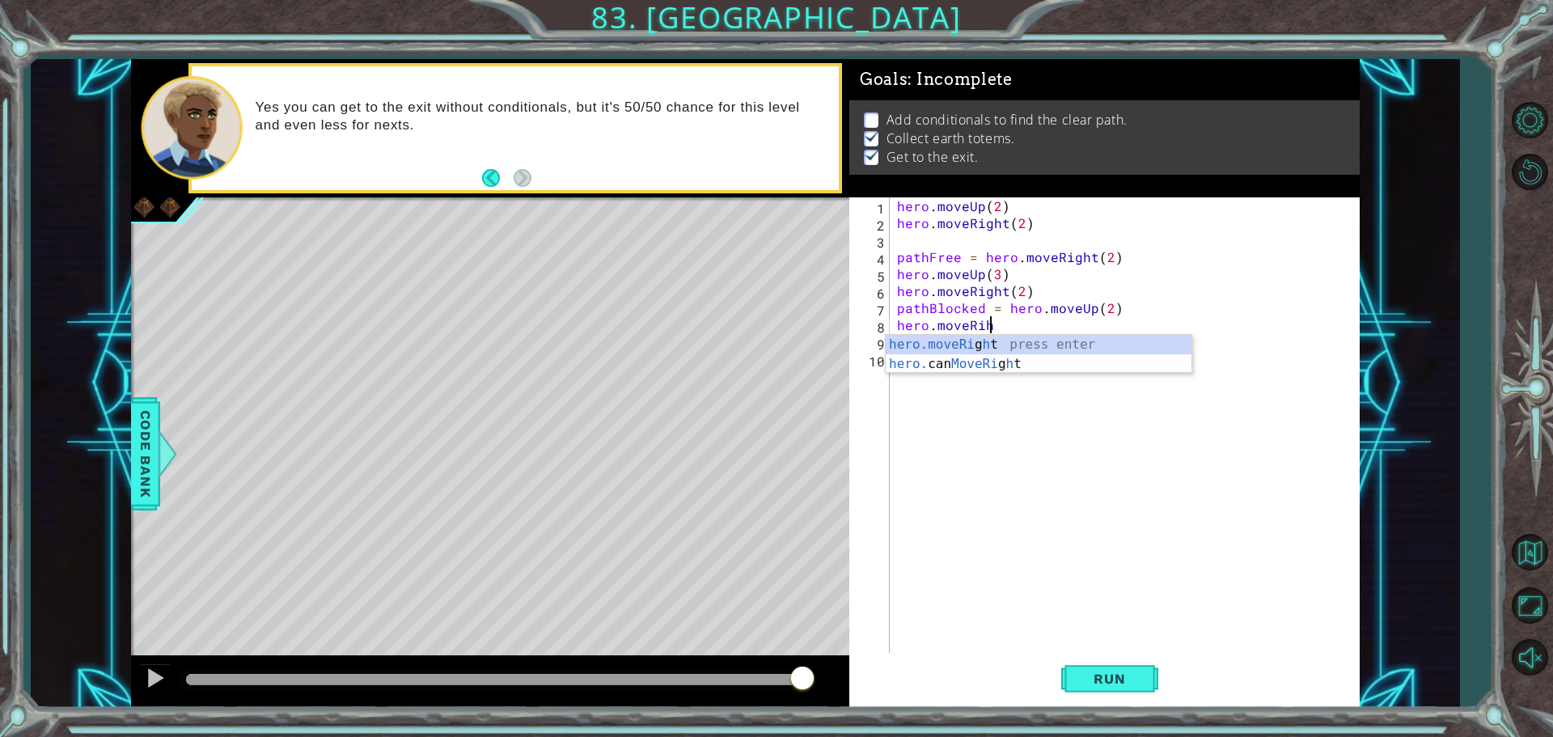
scroll to position [0, 5]
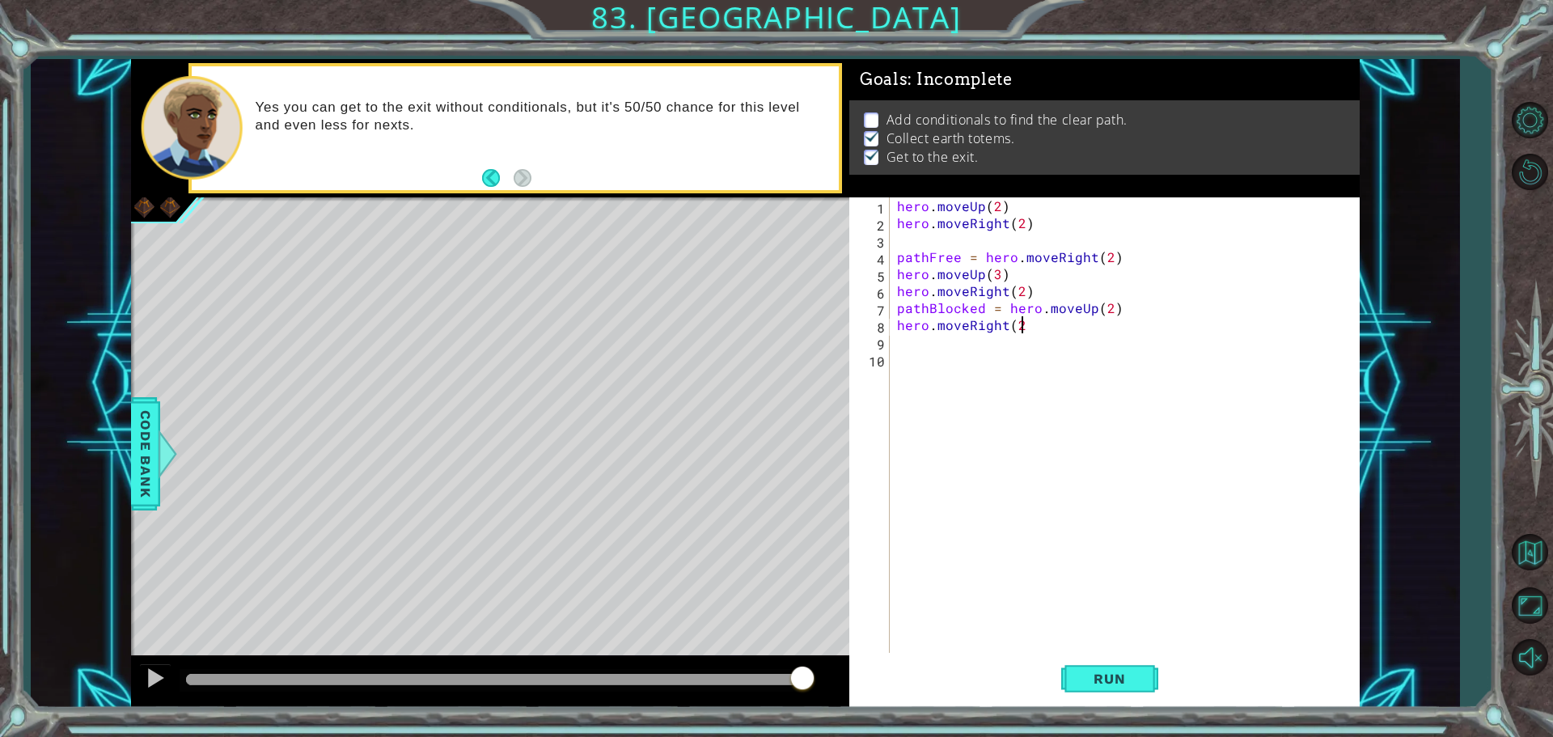
type textarea "hero.moveRight(2)"
type textarea "hero.moveUp(1)"
click at [1088, 686] on span "Run" at bounding box center [1109, 678] width 64 height 16
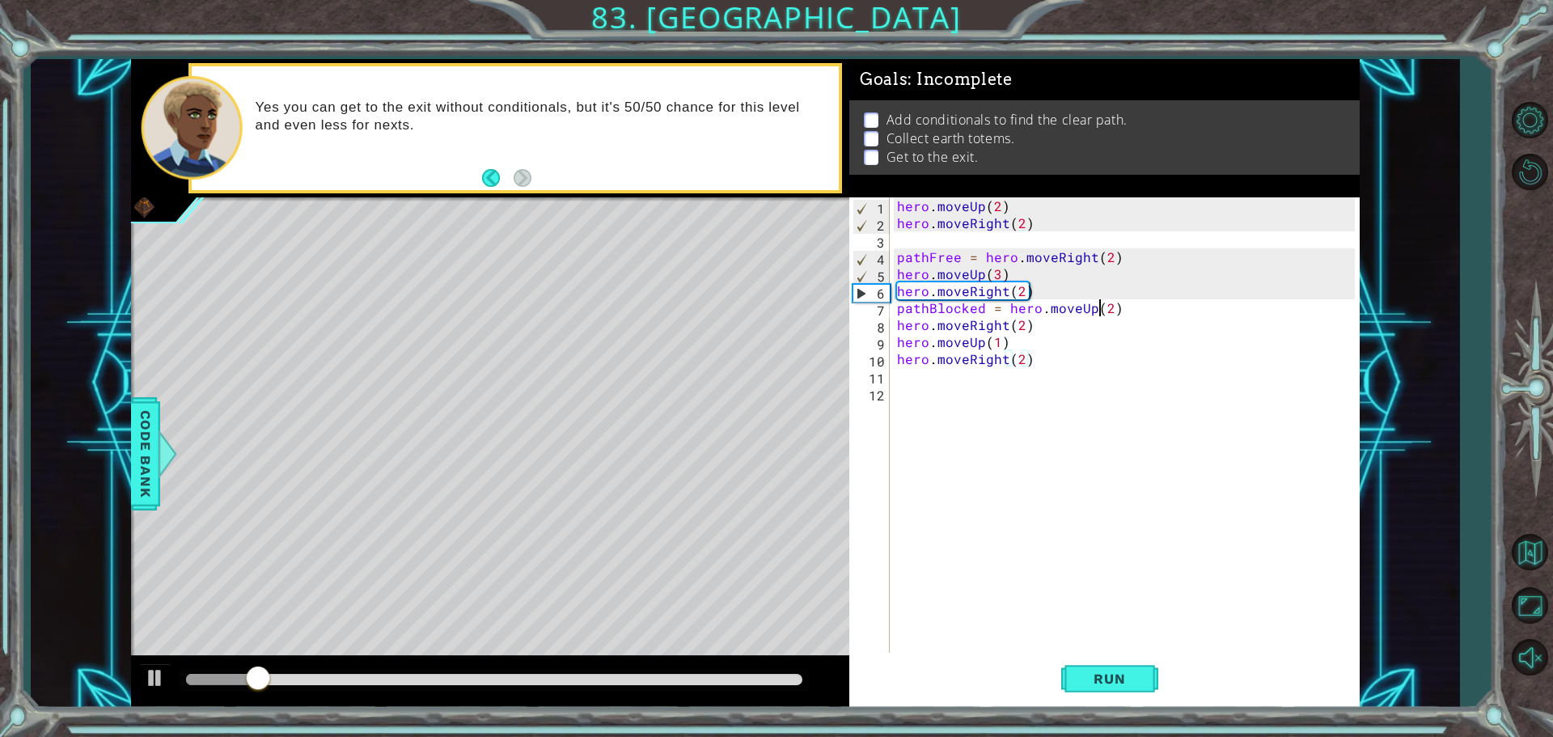
click at [1101, 306] on div "hero . moveUp ( 2 ) hero . moveRight ( 2 ) pathFree = hero . moveRight ( 2 ) he…" at bounding box center [1128, 443] width 469 height 492
click at [1106, 307] on div "hero . moveUp ( 2 ) hero . moveRight ( 2 ) pathFree = hero . moveRight ( 2 ) he…" at bounding box center [1128, 443] width 469 height 492
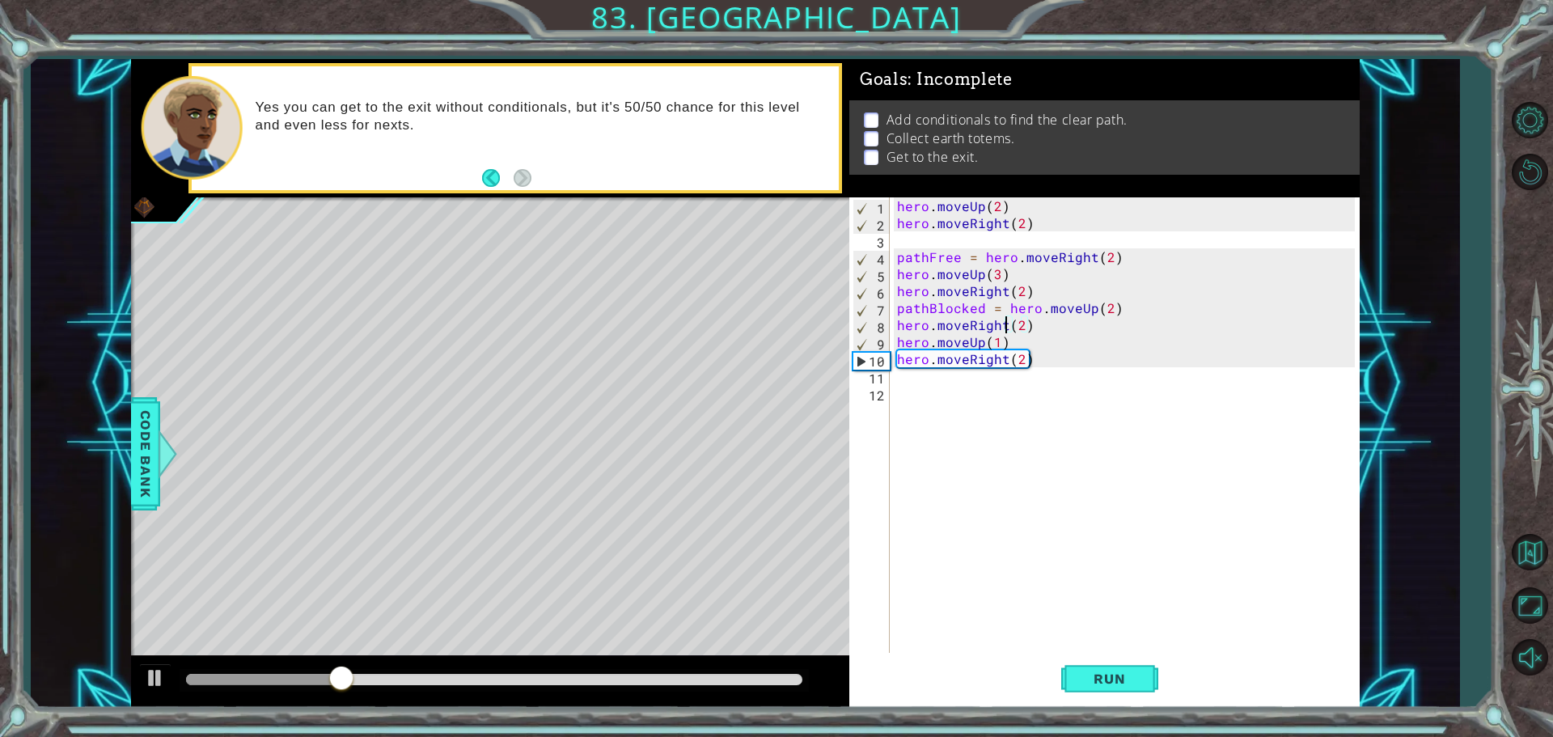
click at [1004, 325] on div "hero . moveUp ( 2 ) hero . moveRight ( 2 ) pathFree = hero . moveRight ( 2 ) he…" at bounding box center [1128, 443] width 469 height 492
click at [1087, 675] on span "Run" at bounding box center [1109, 678] width 64 height 16
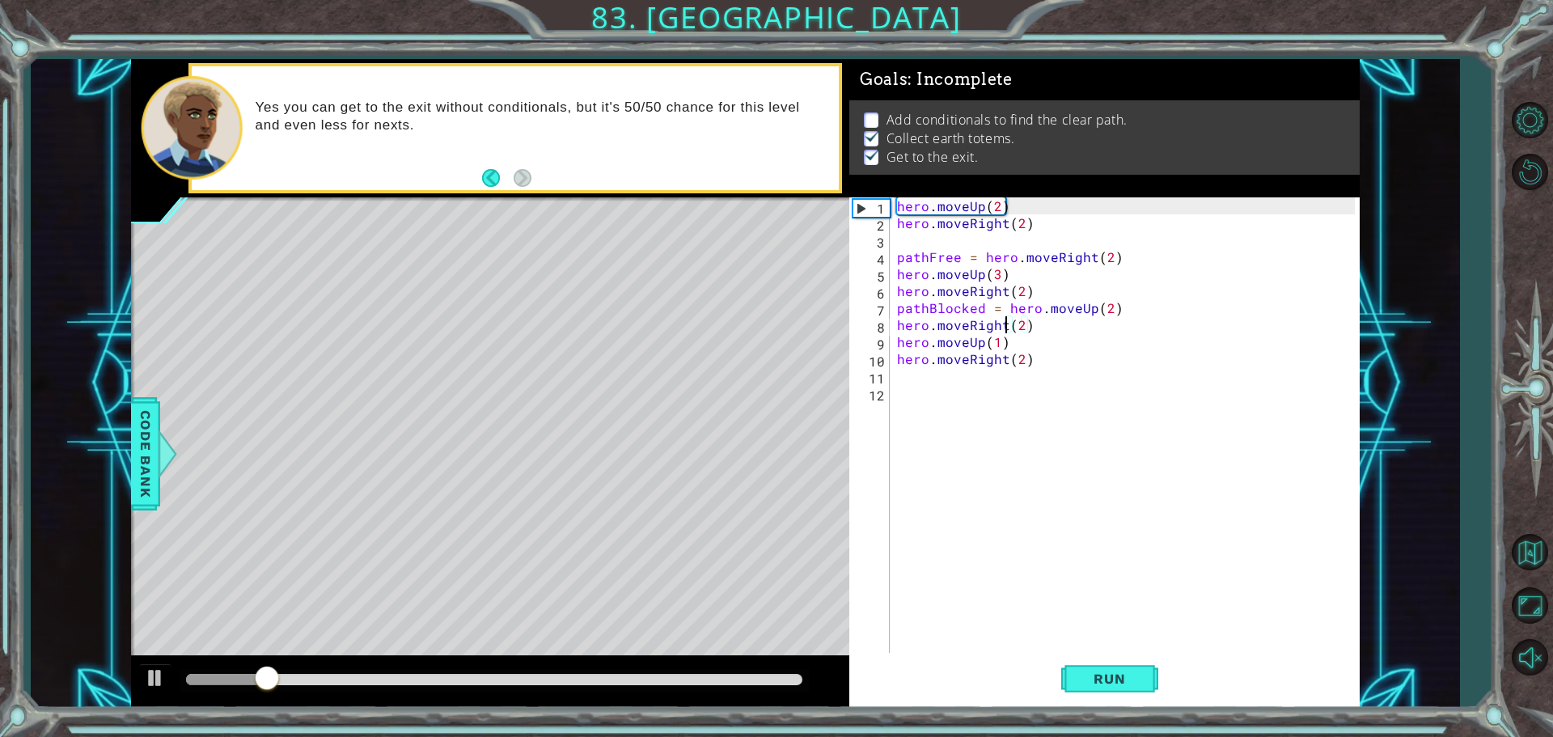
click at [1070, 303] on div "hero . moveUp ( 2 ) hero . moveRight ( 2 ) pathFree = hero . moveRight ( 2 ) he…" at bounding box center [1128, 443] width 469 height 492
click at [1038, 294] on div "hero . moveUp ( 2 ) hero . moveRight ( 2 ) pathFree = hero . moveRight ( 2 ) he…" at bounding box center [1128, 443] width 469 height 492
type textarea "hero.moveRight(2)"
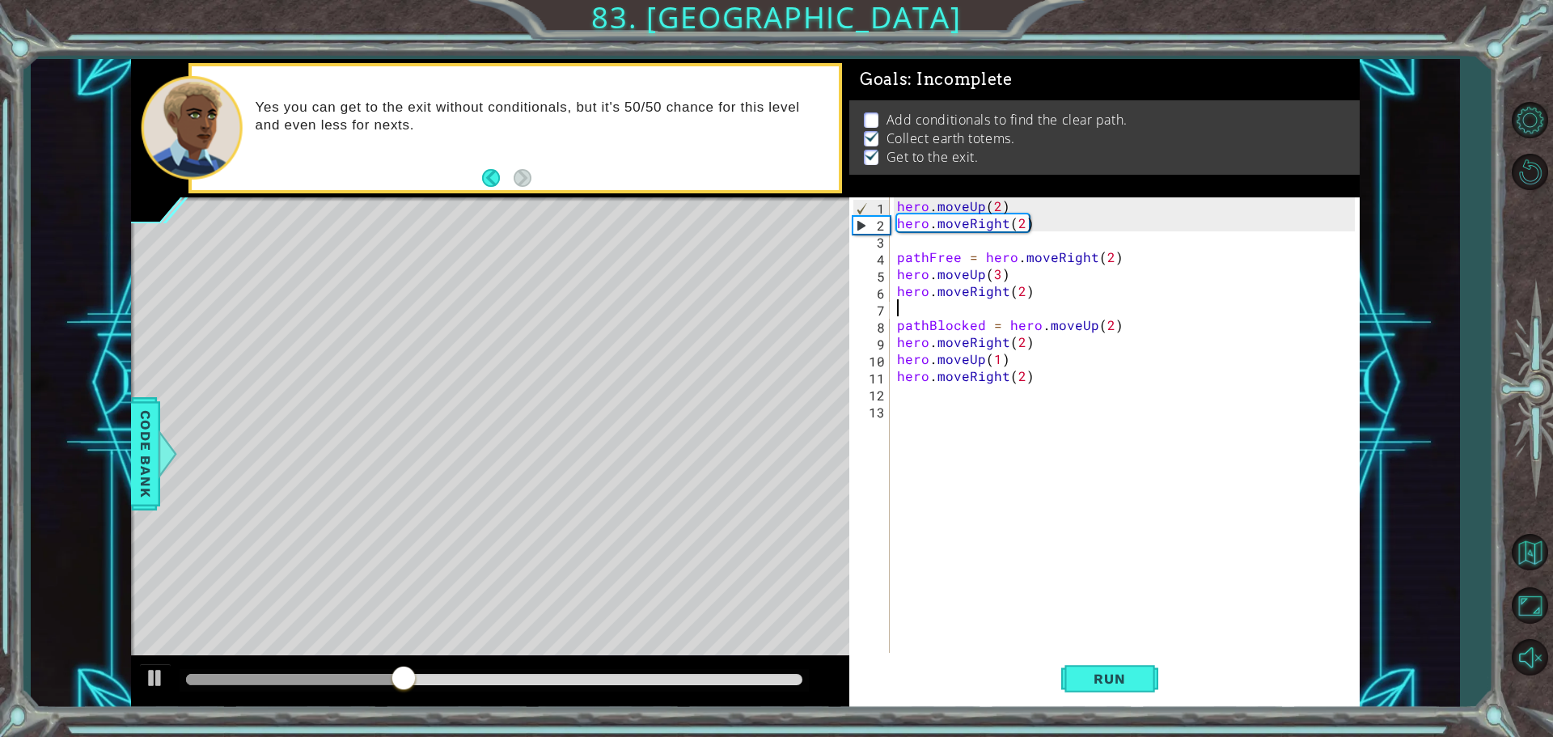
click at [1044, 467] on div "hero . moveUp ( 2 ) hero . moveRight ( 2 ) pathFree = hero . moveRight ( 2 ) he…" at bounding box center [1128, 443] width 469 height 492
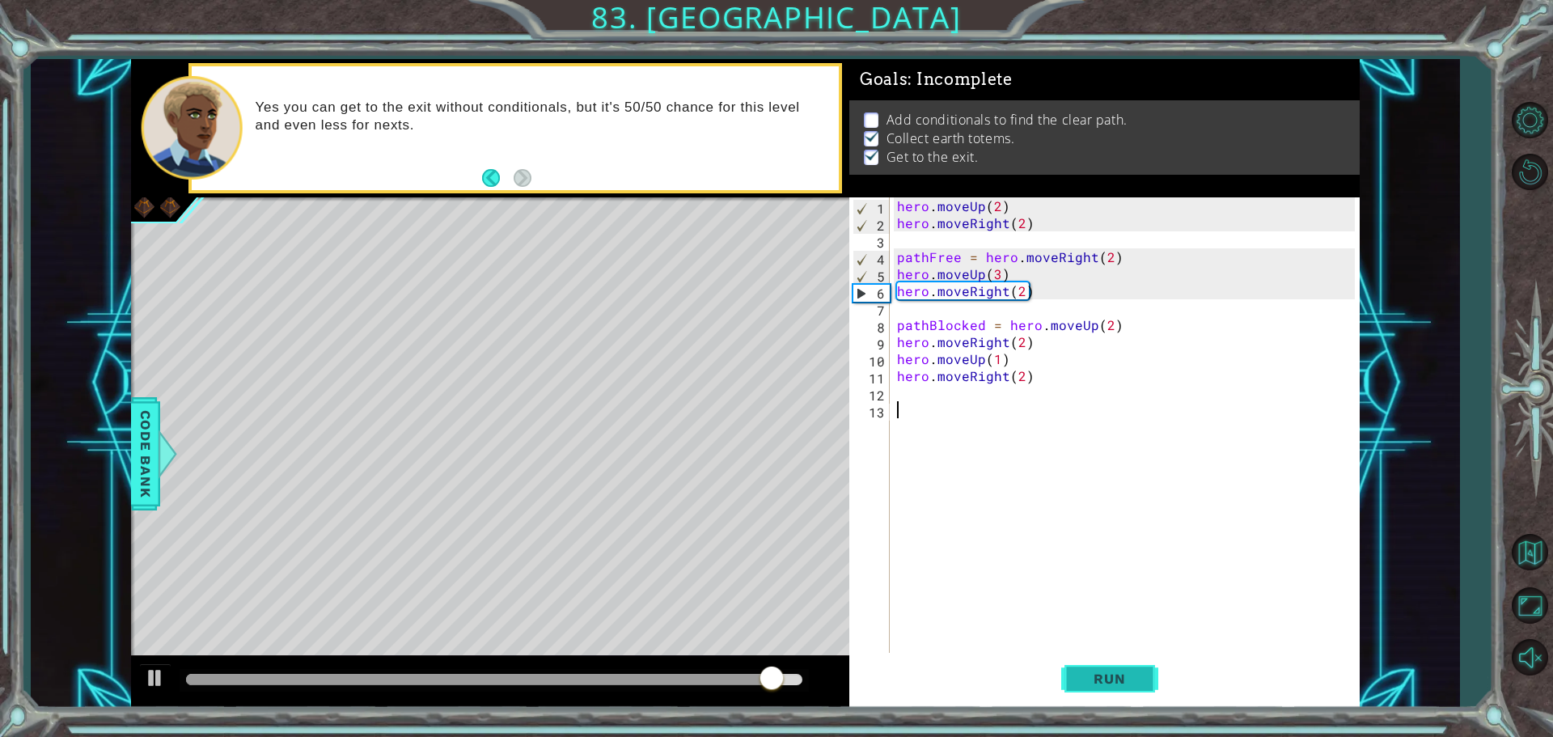
click at [1113, 681] on span "Run" at bounding box center [1109, 678] width 64 height 16
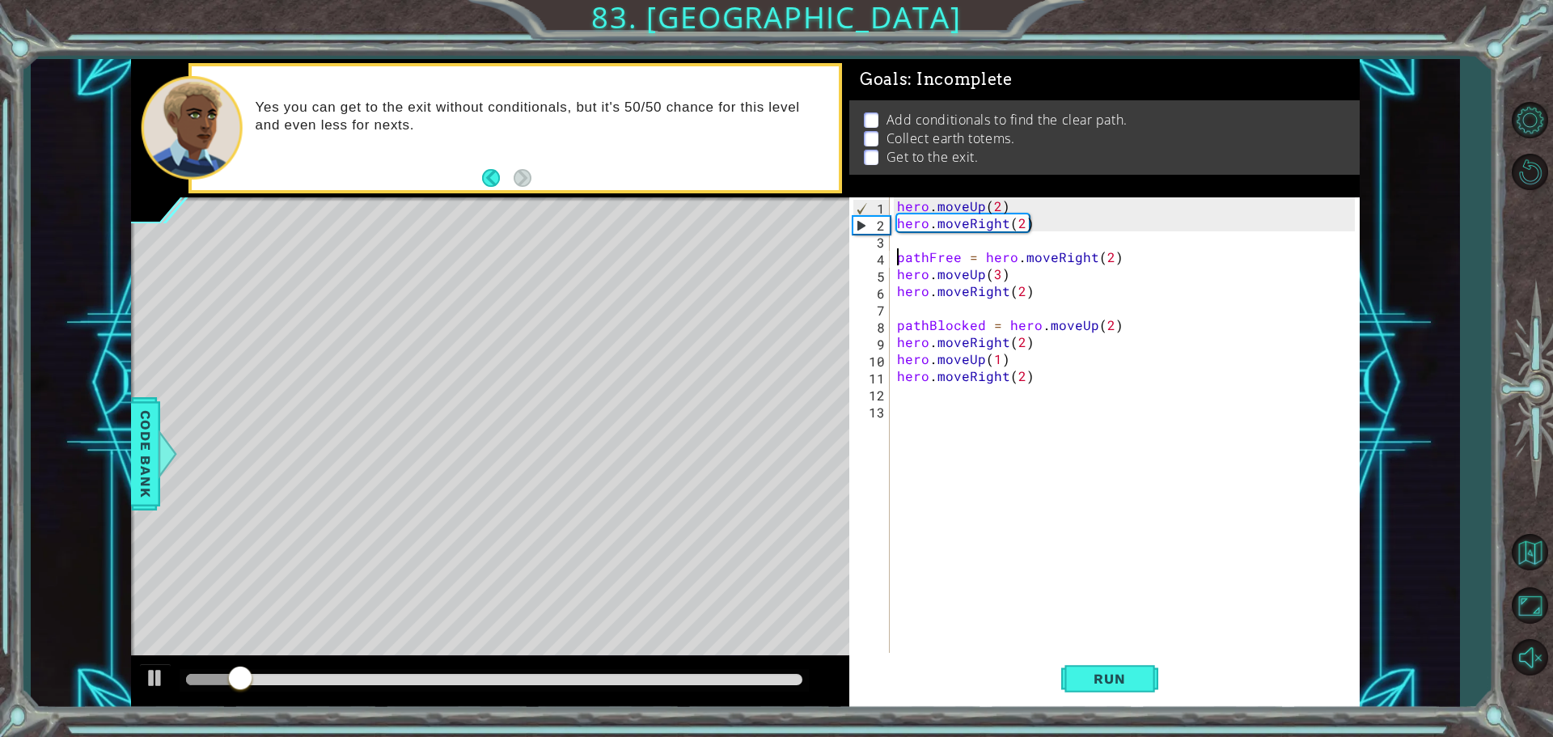
click at [898, 258] on div "hero . moveUp ( 2 ) hero . moveRight ( 2 ) pathFree = hero . moveRight ( 2 ) he…" at bounding box center [1128, 443] width 469 height 492
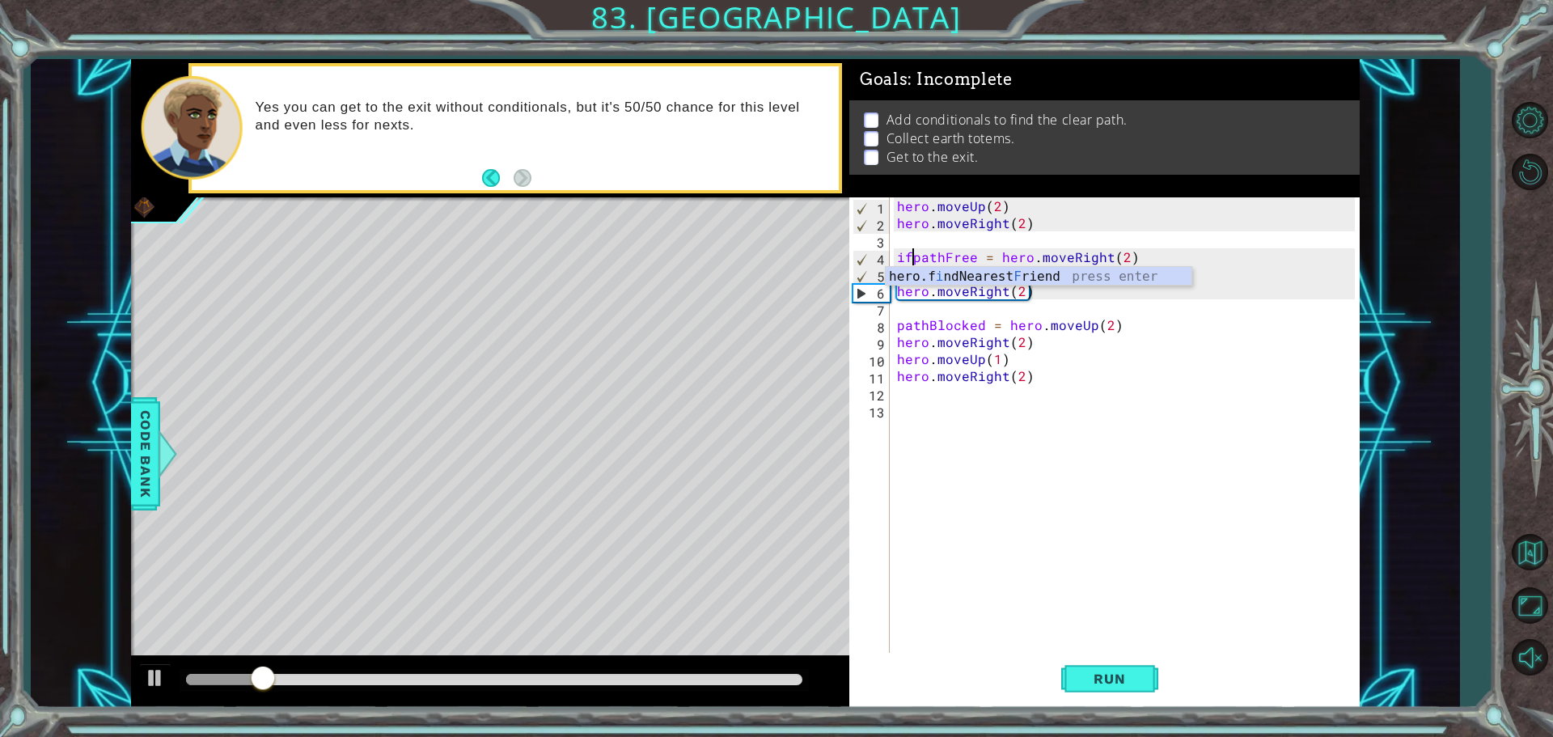
scroll to position [0, 1]
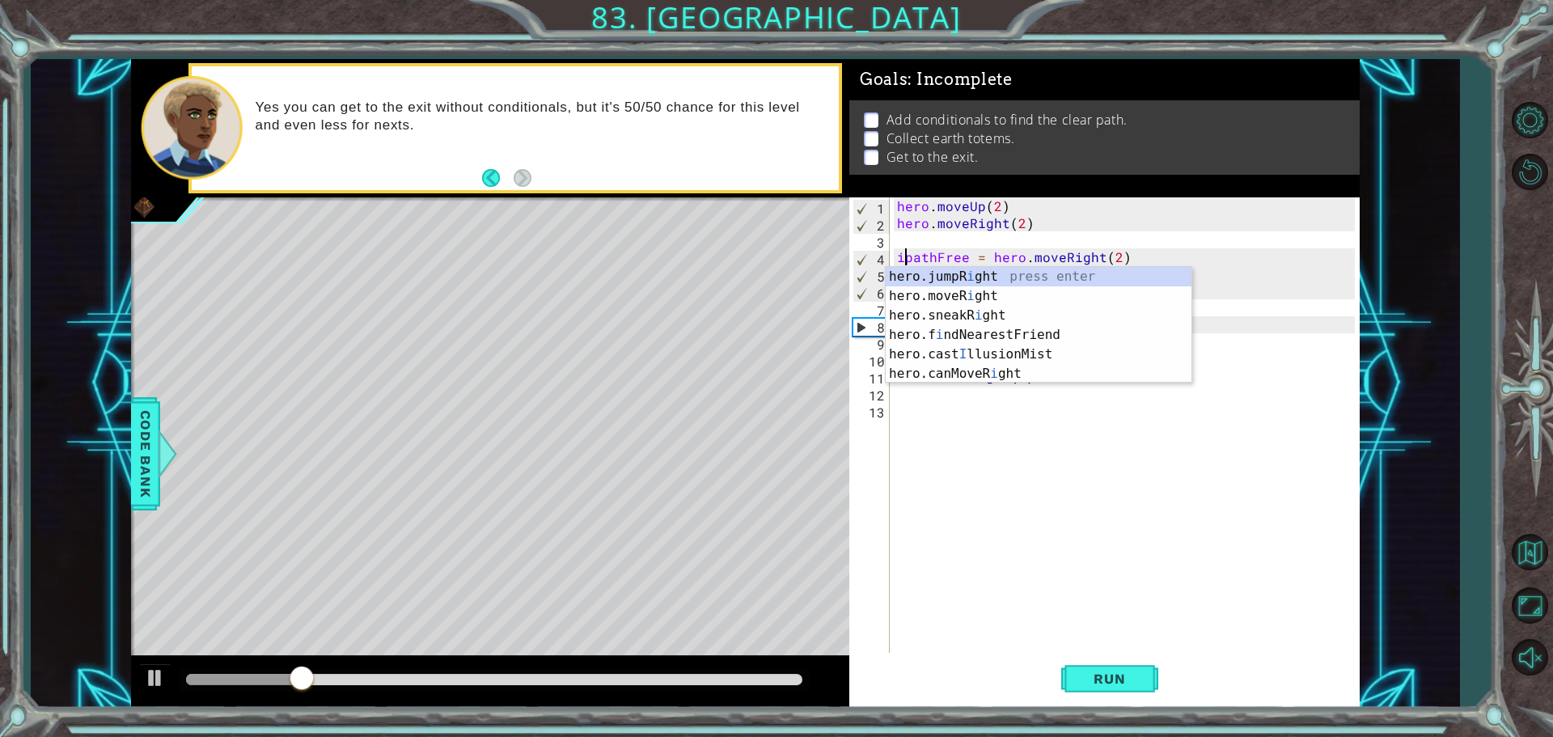
type textarea "pathFree = hero.moveRight(2)"
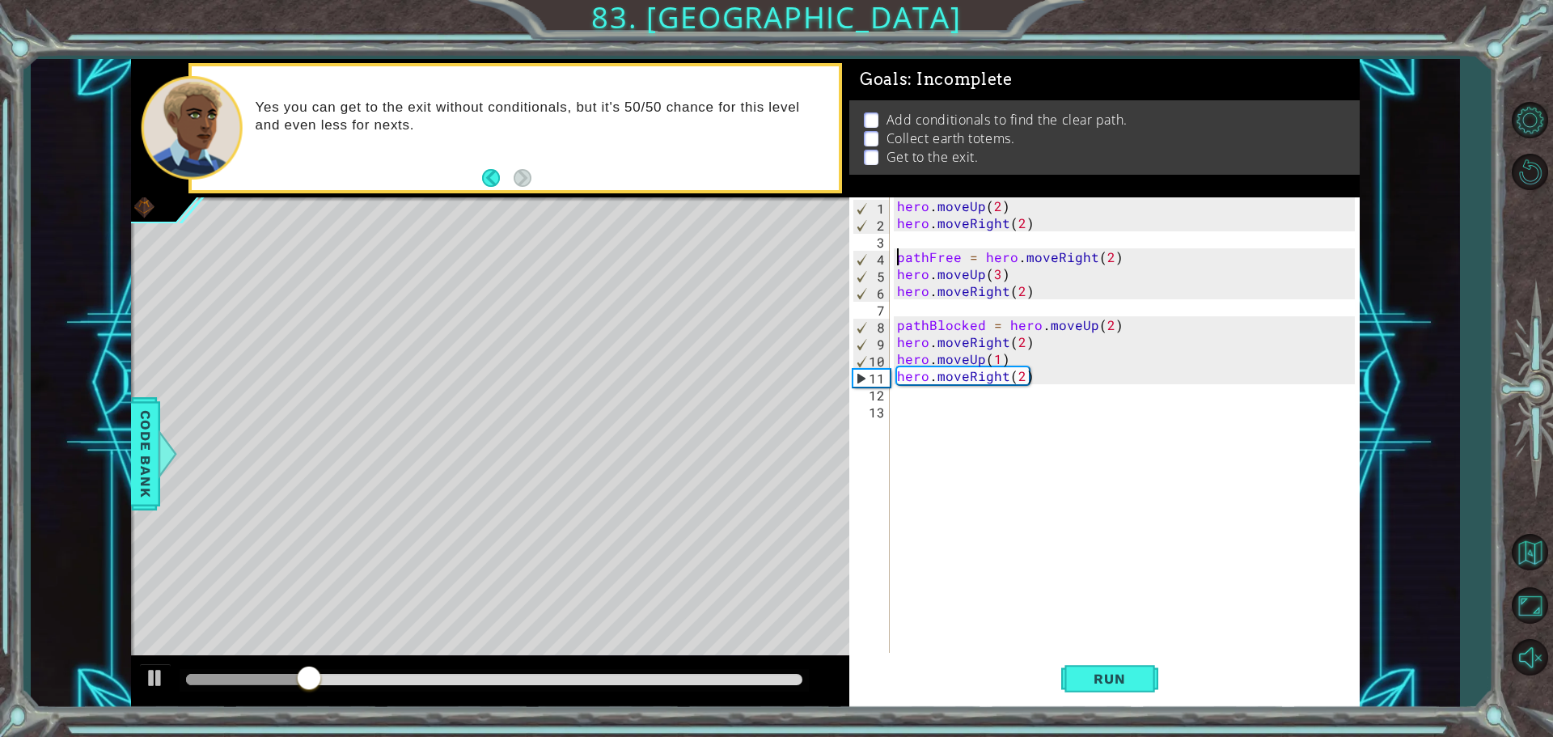
click at [1015, 430] on div "hero . moveUp ( 2 ) hero . moveRight ( 2 ) pathFree = hero . moveRight ( 2 ) he…" at bounding box center [1128, 443] width 469 height 492
click at [150, 428] on span "Code Bank" at bounding box center [146, 453] width 26 height 99
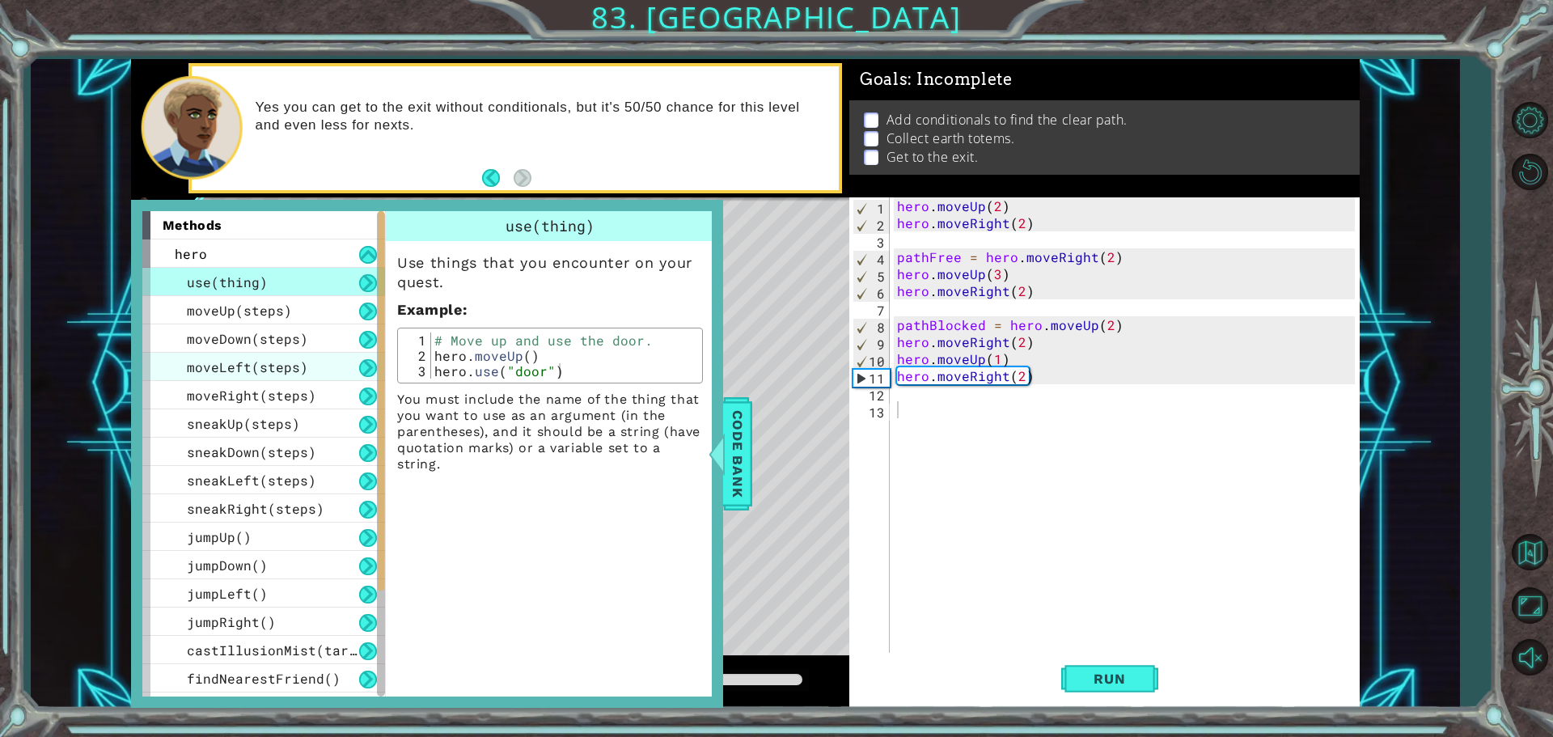
scroll to position [194, 0]
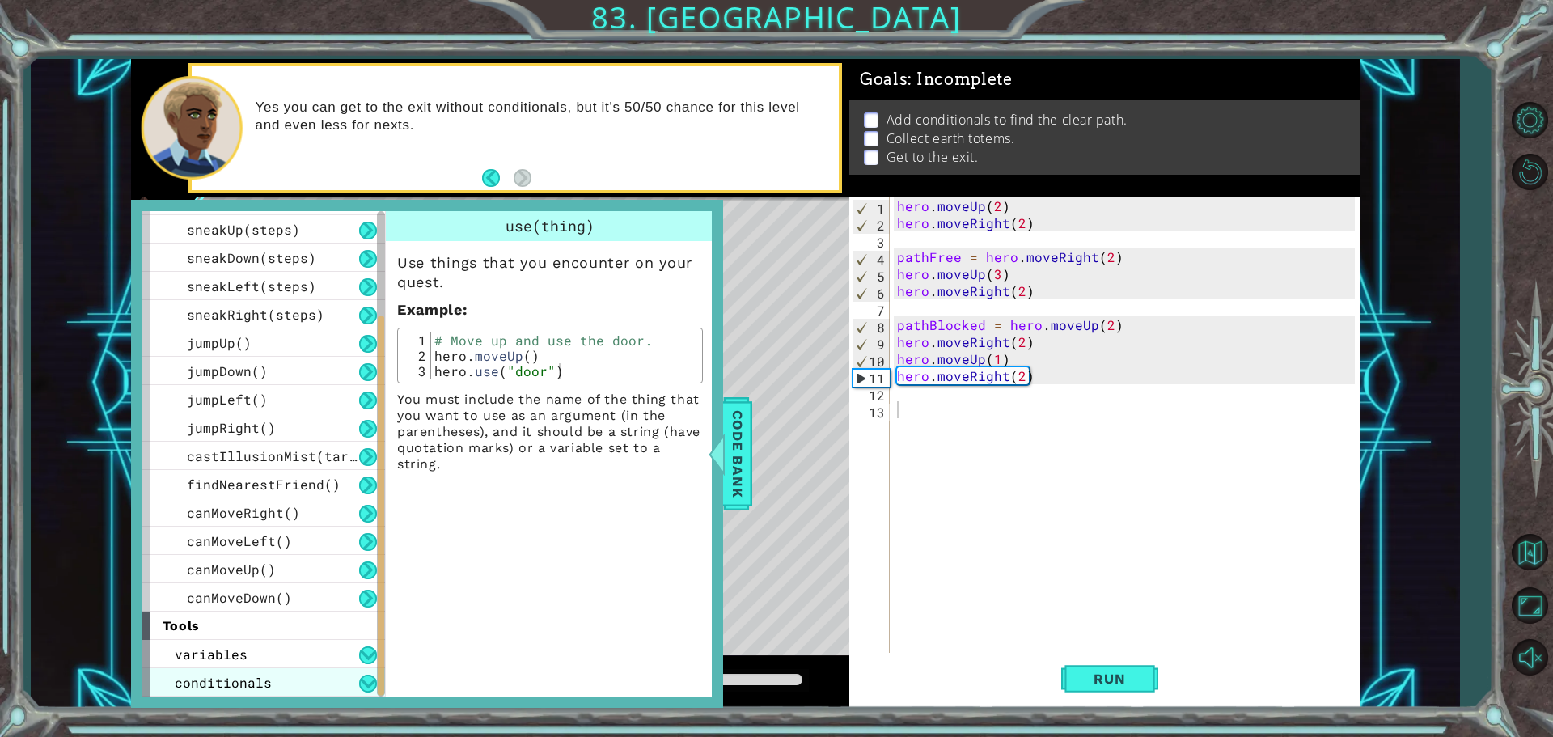
click at [250, 678] on span "conditionals" at bounding box center [223, 682] width 97 height 17
click at [260, 681] on span "conditionals" at bounding box center [223, 682] width 97 height 17
click at [315, 675] on div "conditionals" at bounding box center [263, 682] width 243 height 28
click at [366, 681] on button at bounding box center [368, 683] width 18 height 18
click at [262, 690] on span "conditionals" at bounding box center [223, 682] width 97 height 17
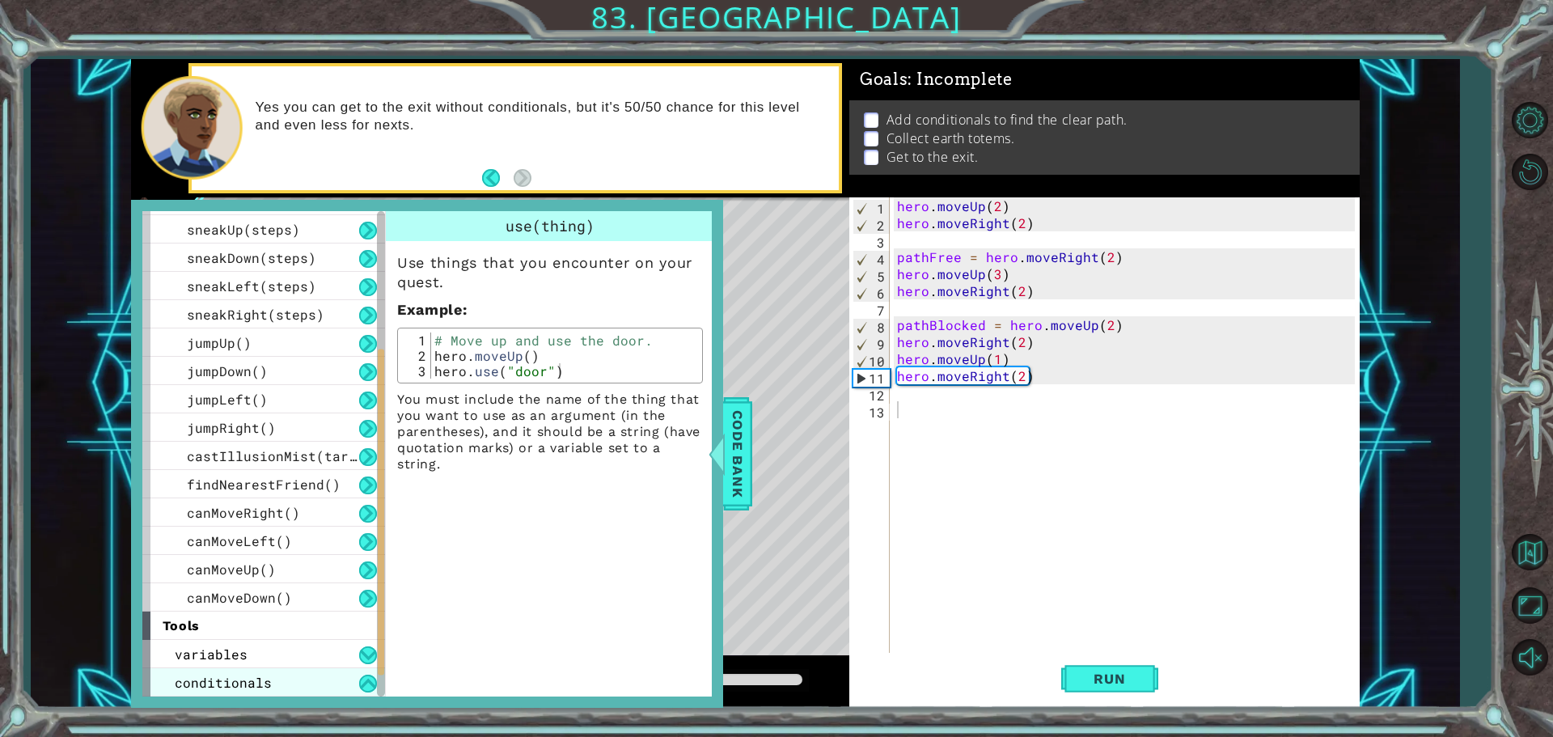
click at [262, 690] on span "conditionals" at bounding box center [223, 682] width 97 height 17
click at [371, 682] on button at bounding box center [368, 683] width 18 height 18
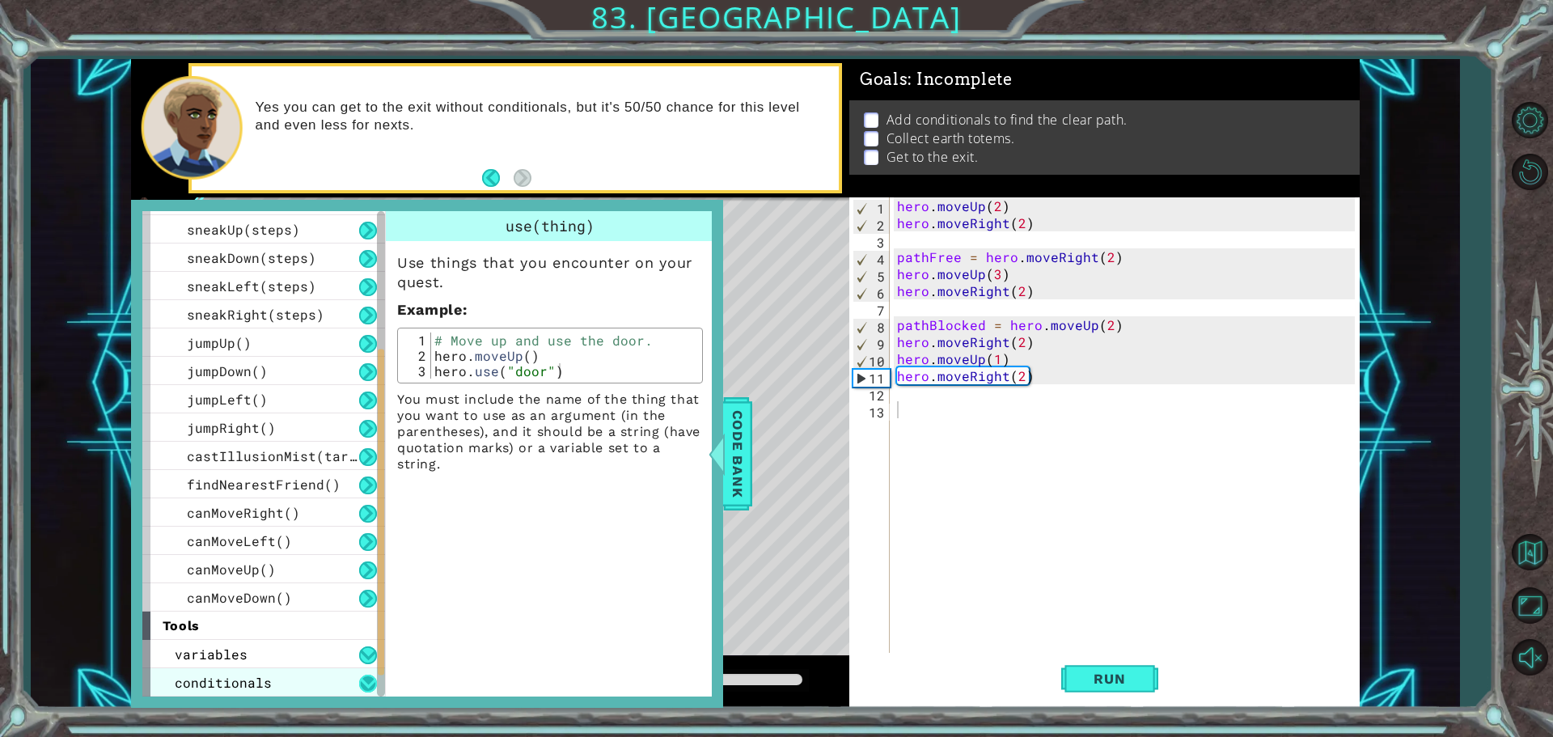
click at [371, 682] on button at bounding box center [368, 683] width 18 height 18
click at [273, 662] on div "variables" at bounding box center [263, 654] width 243 height 28
click at [268, 674] on div "assignment" at bounding box center [263, 682] width 243 height 28
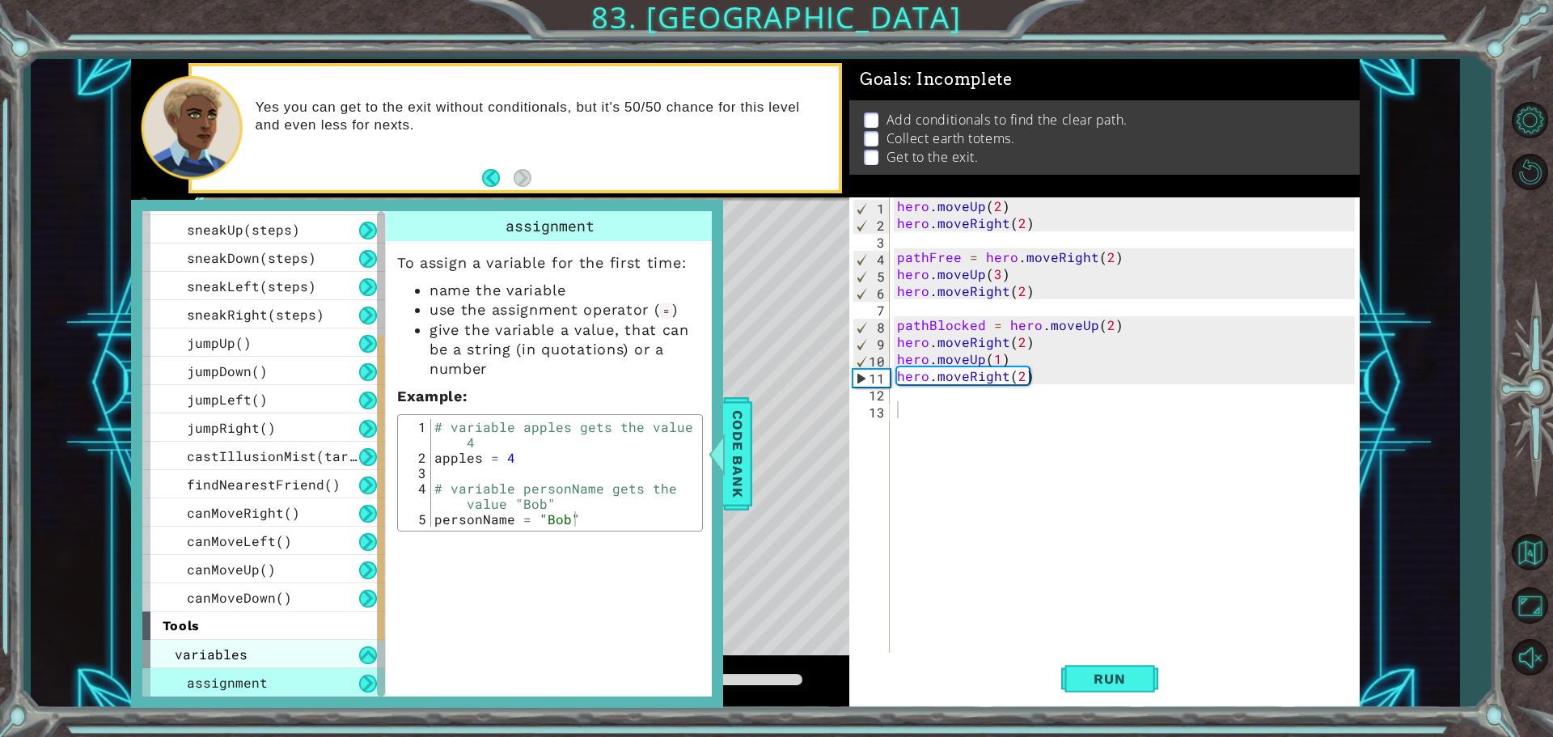
scroll to position [279, 0]
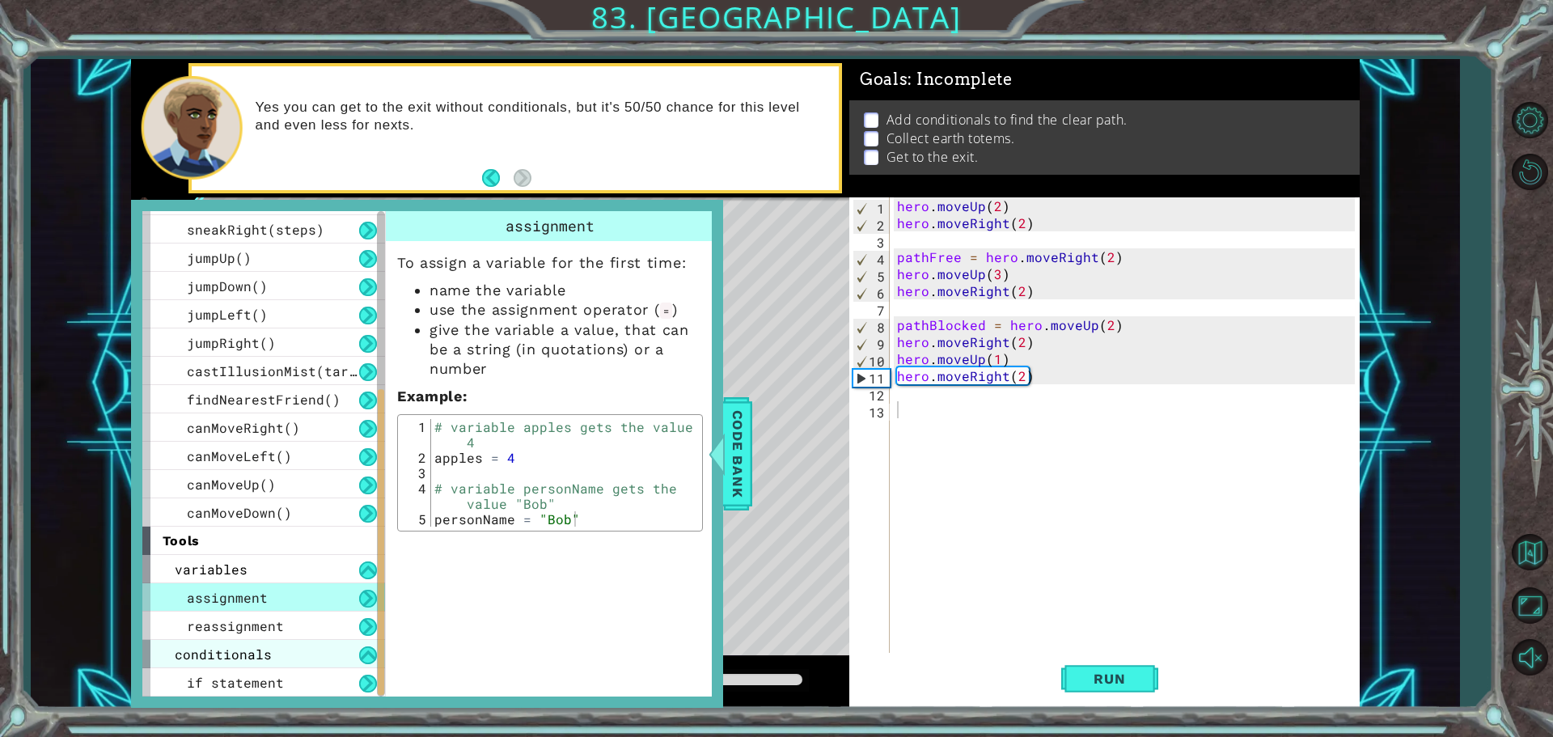
click at [272, 653] on div "conditionals" at bounding box center [263, 654] width 243 height 28
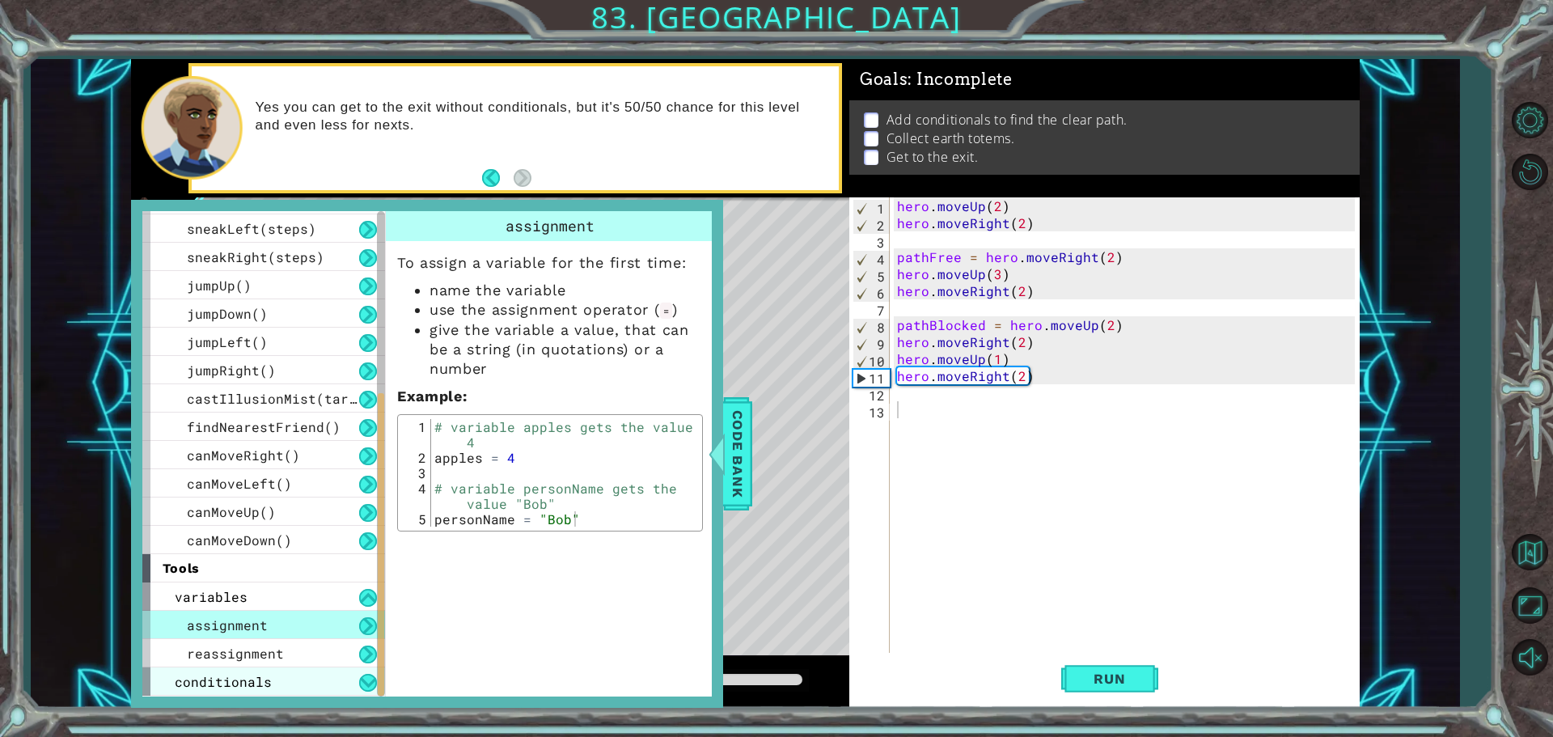
click at [272, 675] on div "conditionals" at bounding box center [263, 681] width 243 height 28
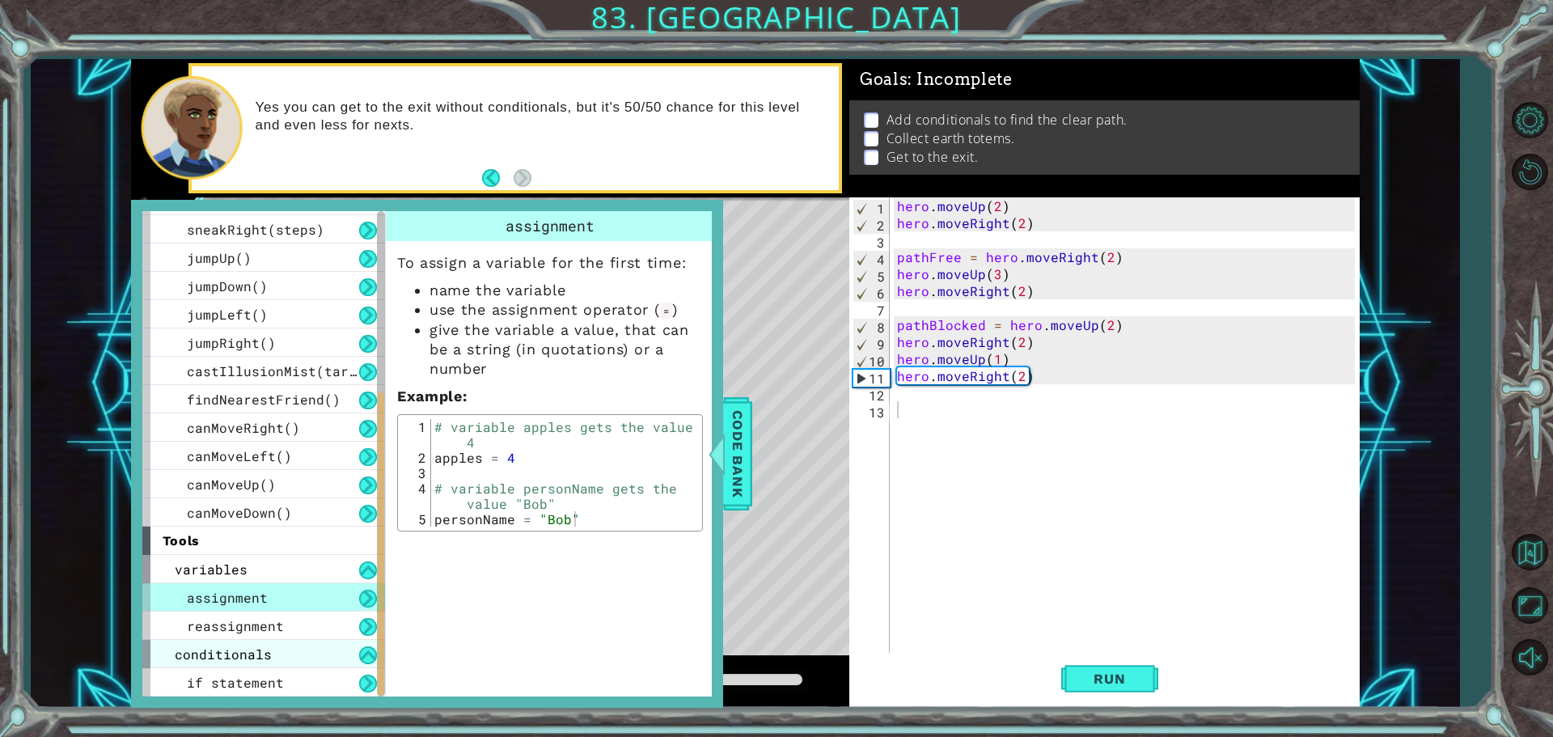
click at [272, 675] on span "if statement" at bounding box center [235, 682] width 97 height 17
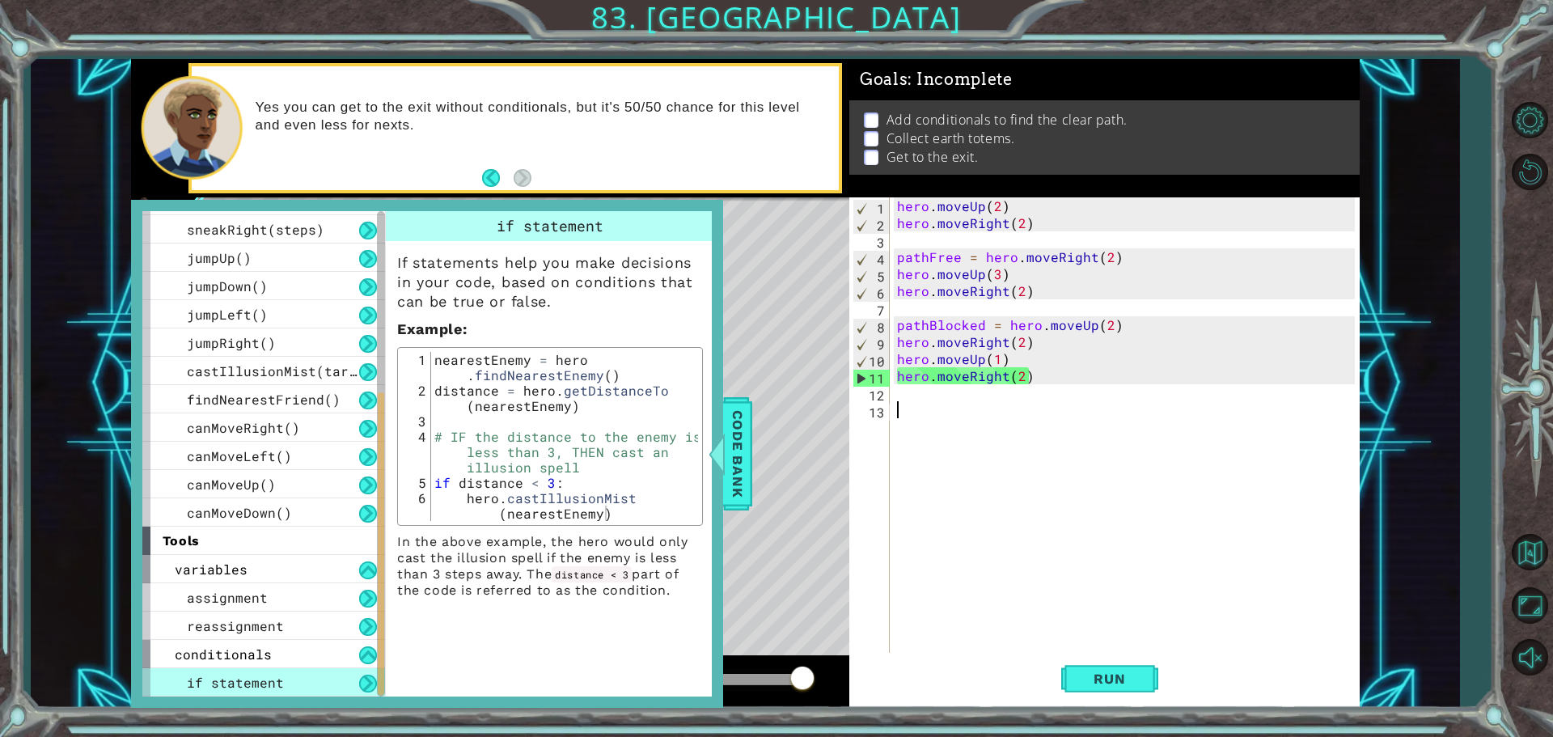
click at [962, 415] on div "hero . moveUp ( 2 ) hero . moveRight ( 2 ) pathFree = hero . moveRight ( 2 ) he…" at bounding box center [1128, 443] width 469 height 492
click at [902, 257] on div "hero . moveUp ( 2 ) hero . moveRight ( 2 ) pathFree = hero . moveRight ( 2 ) he…" at bounding box center [1128, 443] width 469 height 492
drag, startPoint x: 981, startPoint y: 260, endPoint x: 895, endPoint y: 256, distance: 85.8
click at [895, 256] on div "hero . moveUp ( 2 ) hero . moveRight ( 2 ) pathFree = hero . moveRight ( 2 ) he…" at bounding box center [1128, 443] width 469 height 492
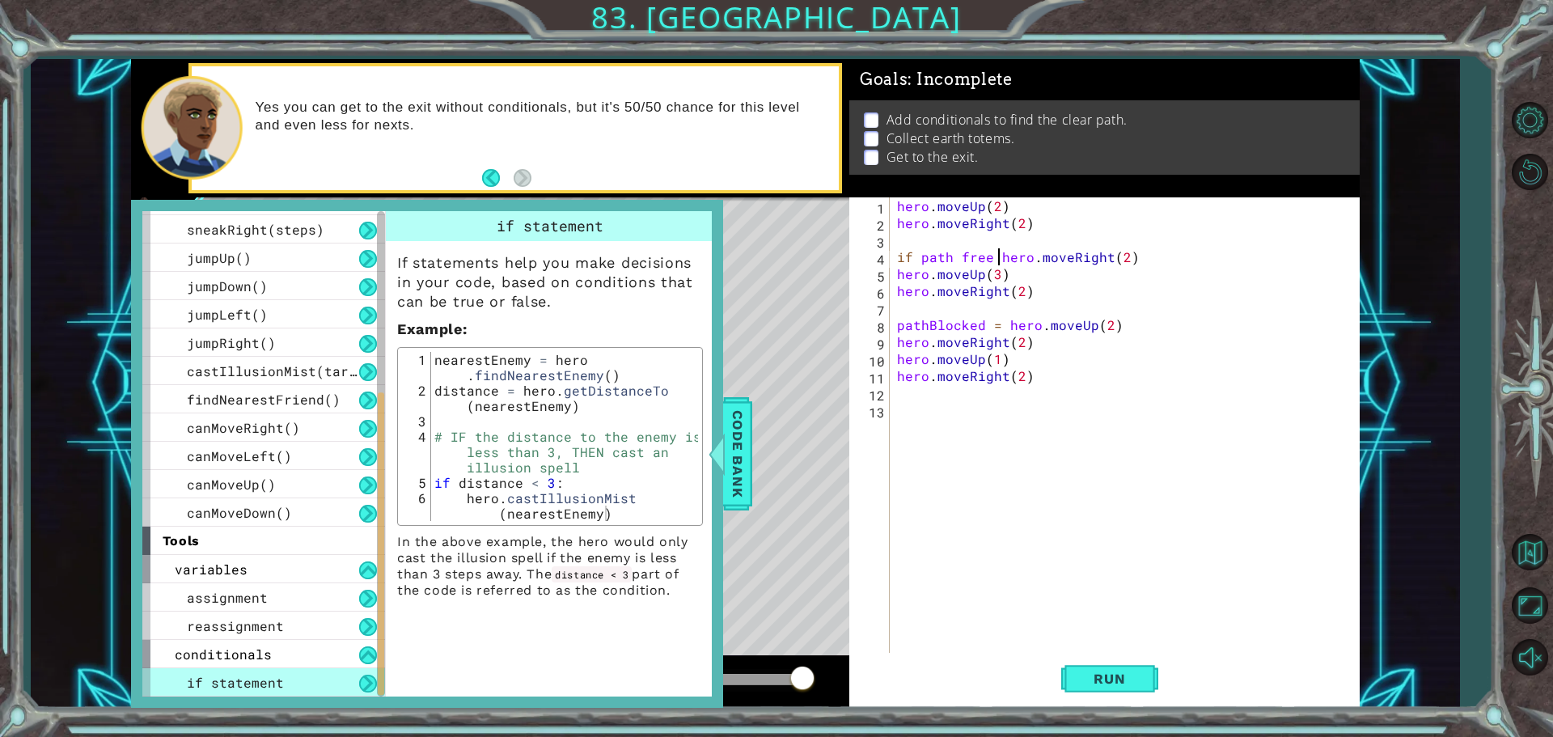
scroll to position [0, 6]
click at [1135, 678] on span "Run" at bounding box center [1109, 678] width 64 height 16
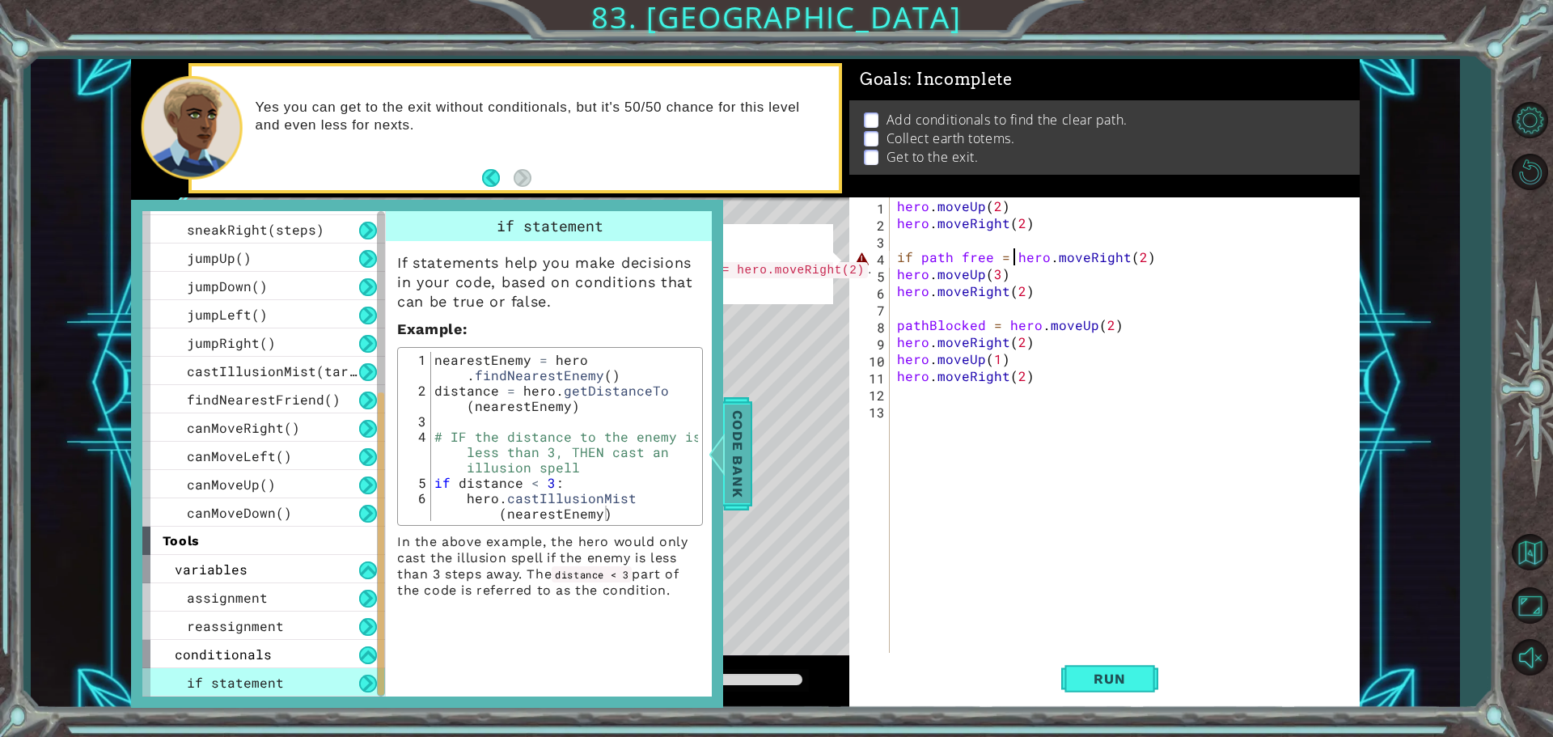
click at [730, 430] on span "Code Bank" at bounding box center [738, 453] width 26 height 99
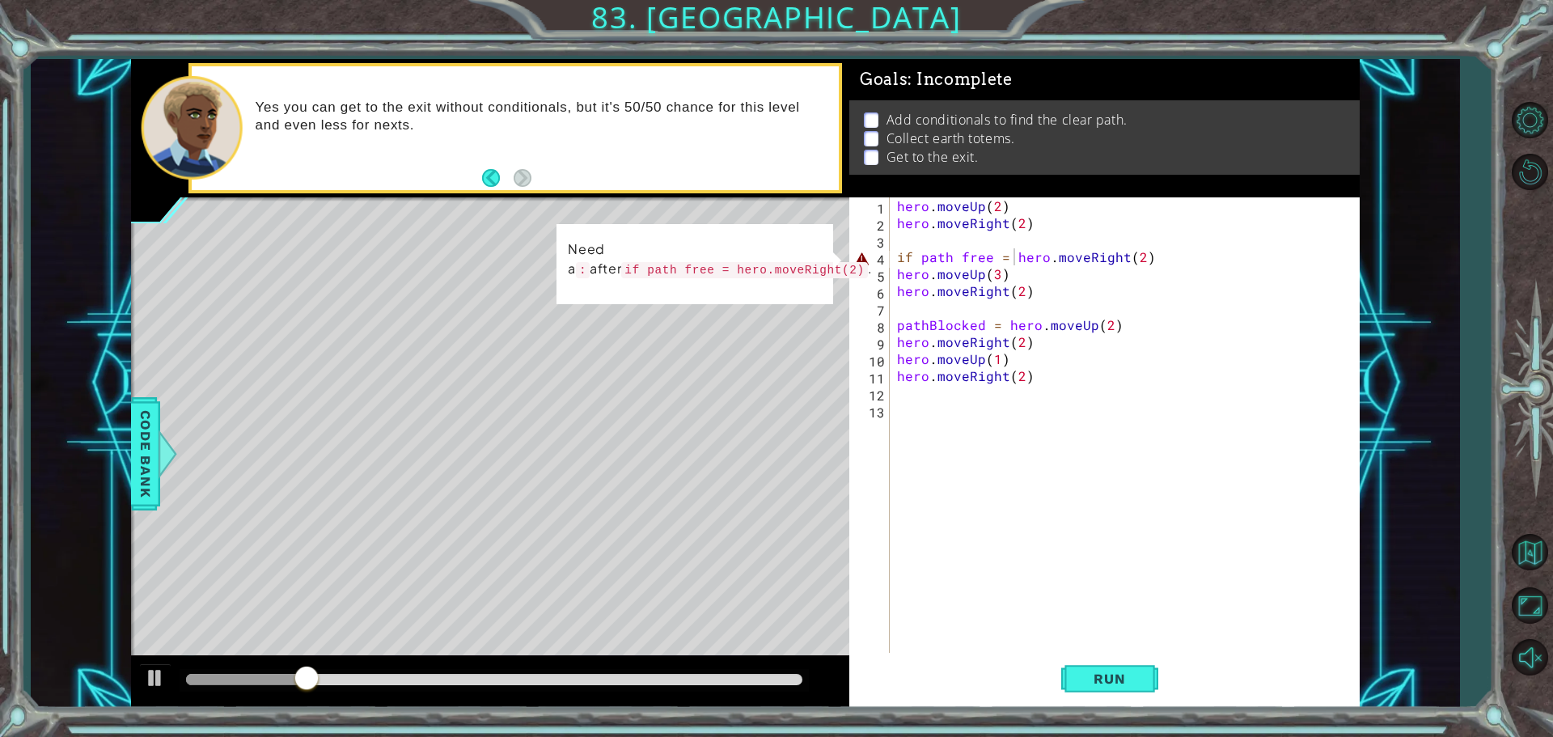
click at [1170, 253] on div "hero . moveUp ( 2 ) hero . moveRight ( 2 ) if path free = hero . moveRight ( 2 …" at bounding box center [1128, 443] width 469 height 492
click at [1176, 253] on div "hero . moveUp ( 2 ) hero . moveRight ( 2 ) if path free = hero . moveRight ( 2 …" at bounding box center [1128, 443] width 469 height 492
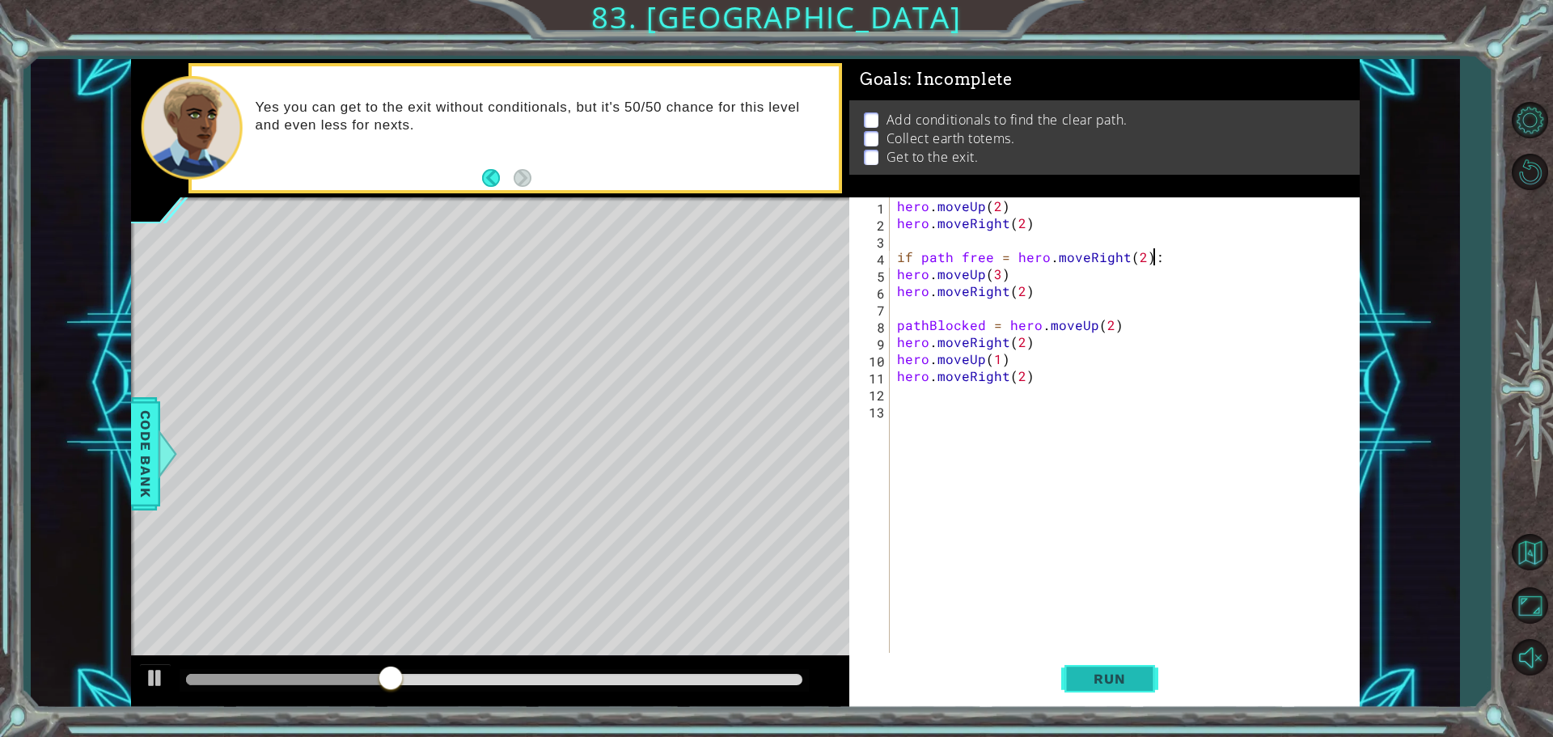
click at [1105, 677] on span "Run" at bounding box center [1109, 678] width 64 height 16
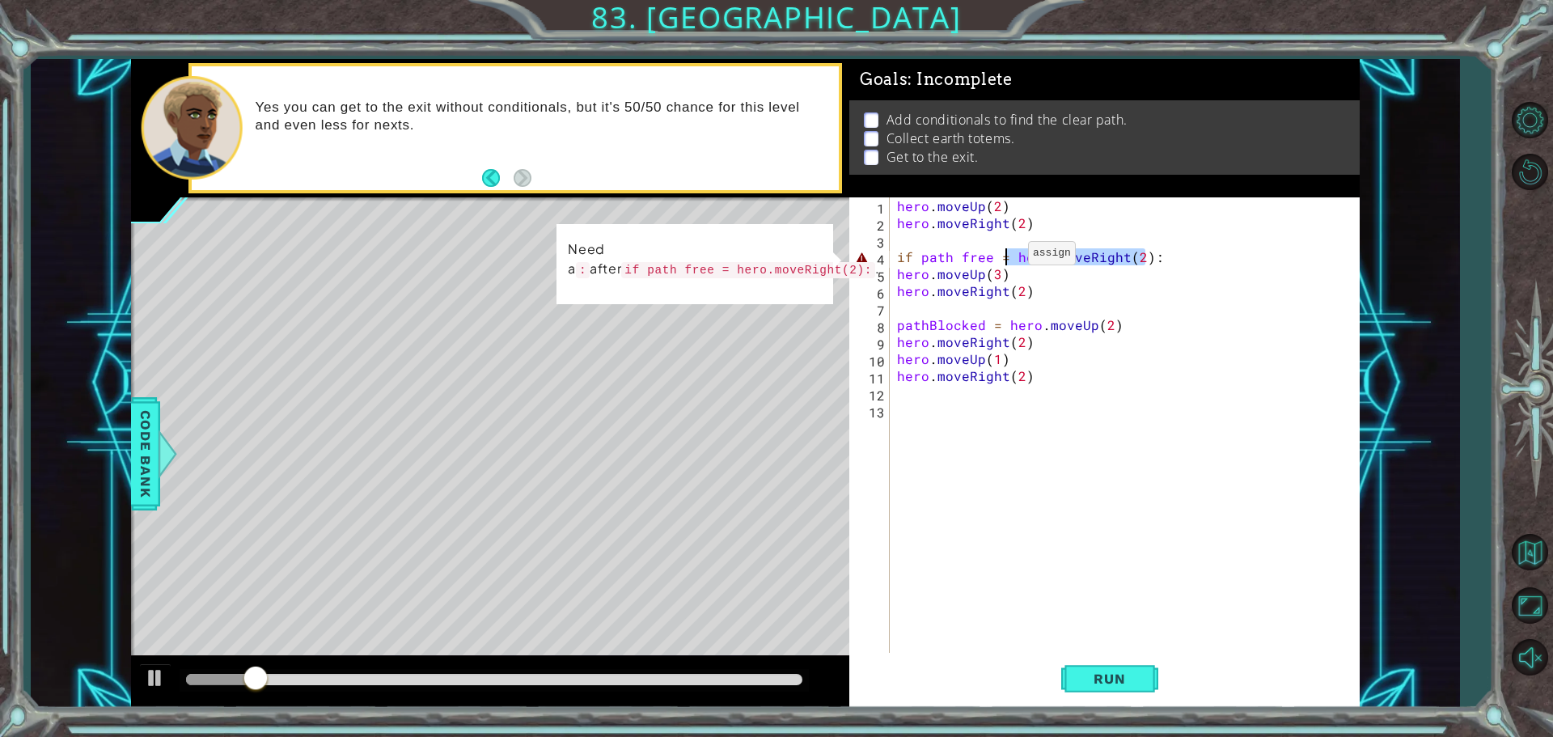
drag, startPoint x: 1144, startPoint y: 260, endPoint x: 1008, endPoint y: 257, distance: 136.7
click at [1008, 257] on div "hero . moveUp ( 2 ) hero . moveRight ( 2 ) if path free = hero . moveRight ( 2 …" at bounding box center [1128, 443] width 469 height 492
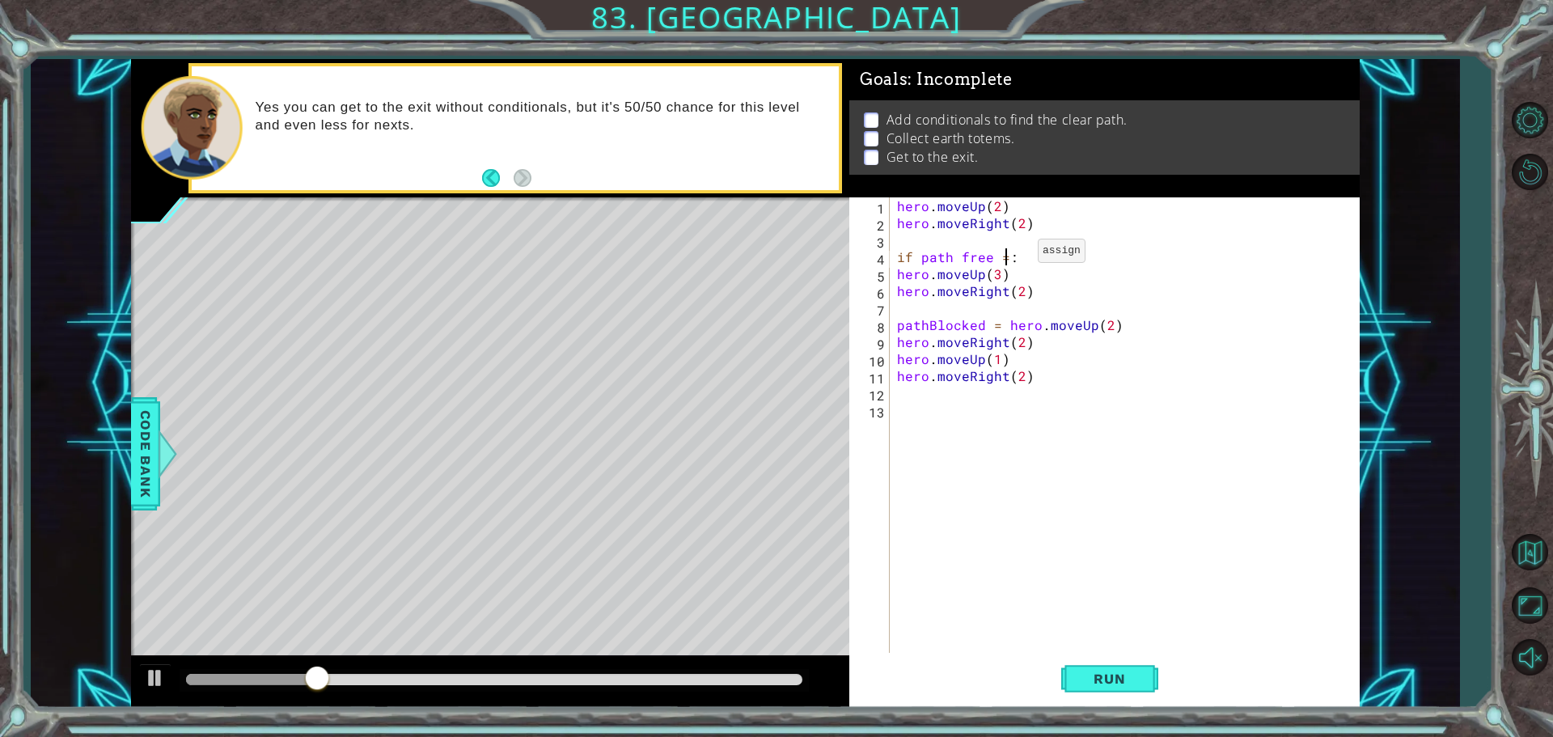
scroll to position [0, 6]
type textarea "if path free:"
click at [1100, 558] on div "hero . moveUp ( 2 ) hero . moveRight ( 2 ) if path free : hero . moveUp ( 3 ) h…" at bounding box center [1128, 443] width 469 height 492
click at [1135, 680] on span "Run" at bounding box center [1109, 678] width 64 height 16
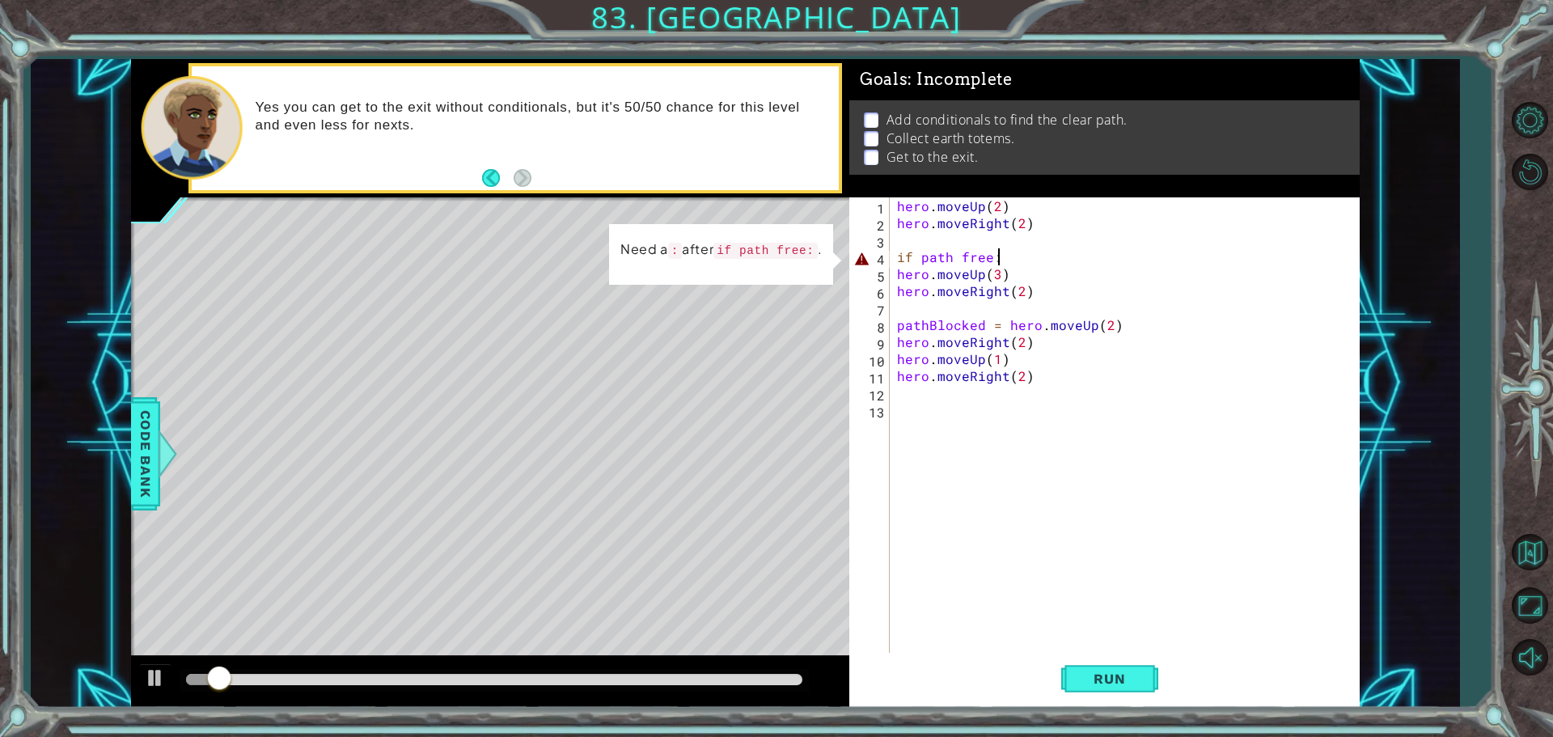
click at [1025, 253] on div "hero . moveUp ( 2 ) hero . moveRight ( 2 ) if path free : hero . moveUp ( 3 ) h…" at bounding box center [1128, 443] width 469 height 492
click at [919, 255] on div "hero . moveUp ( 2 ) hero . moveRight ( 2 ) if path free : hero . moveUp ( 3 ) h…" at bounding box center [1128, 443] width 469 height 492
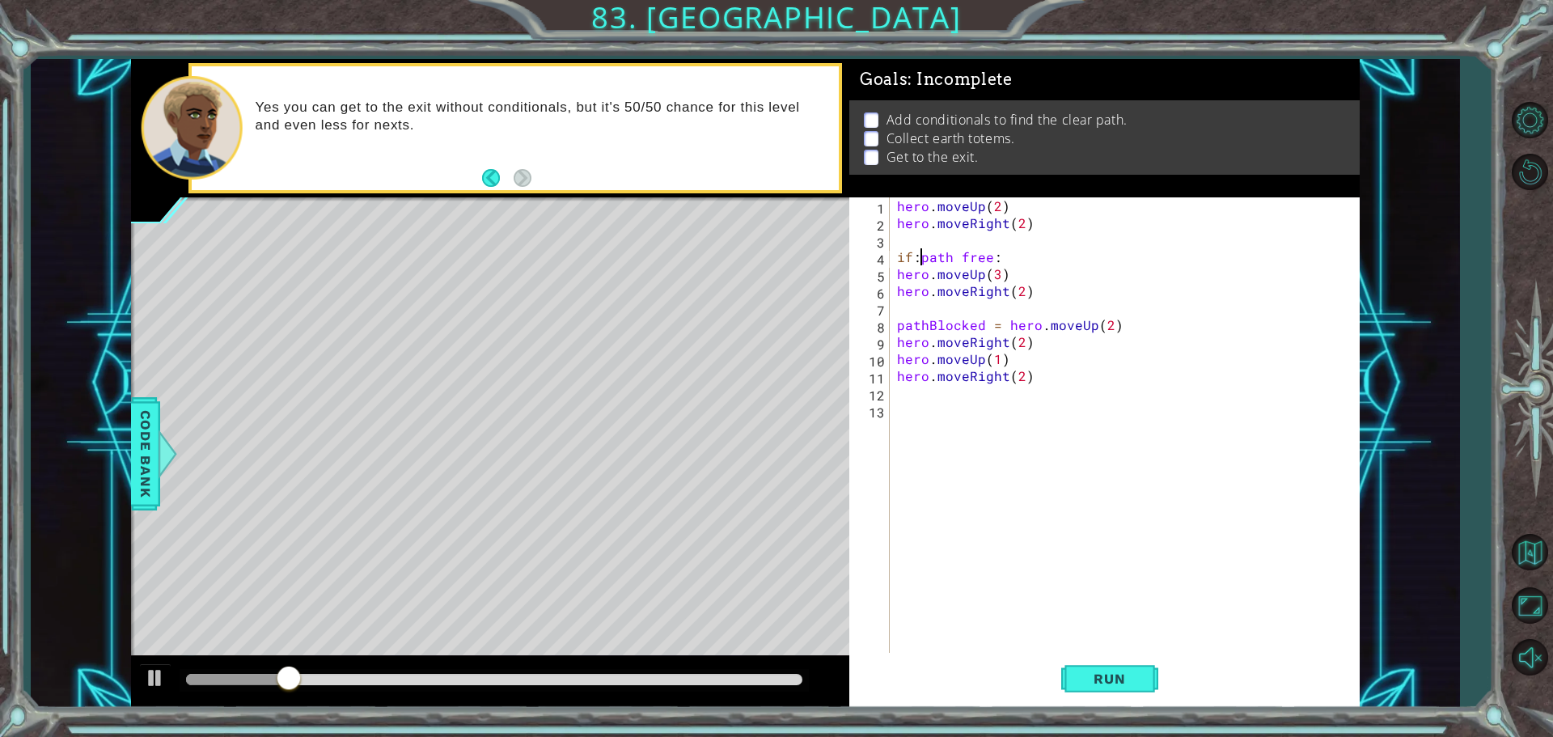
scroll to position [0, 1]
click at [1135, 684] on span "Run" at bounding box center [1109, 678] width 64 height 16
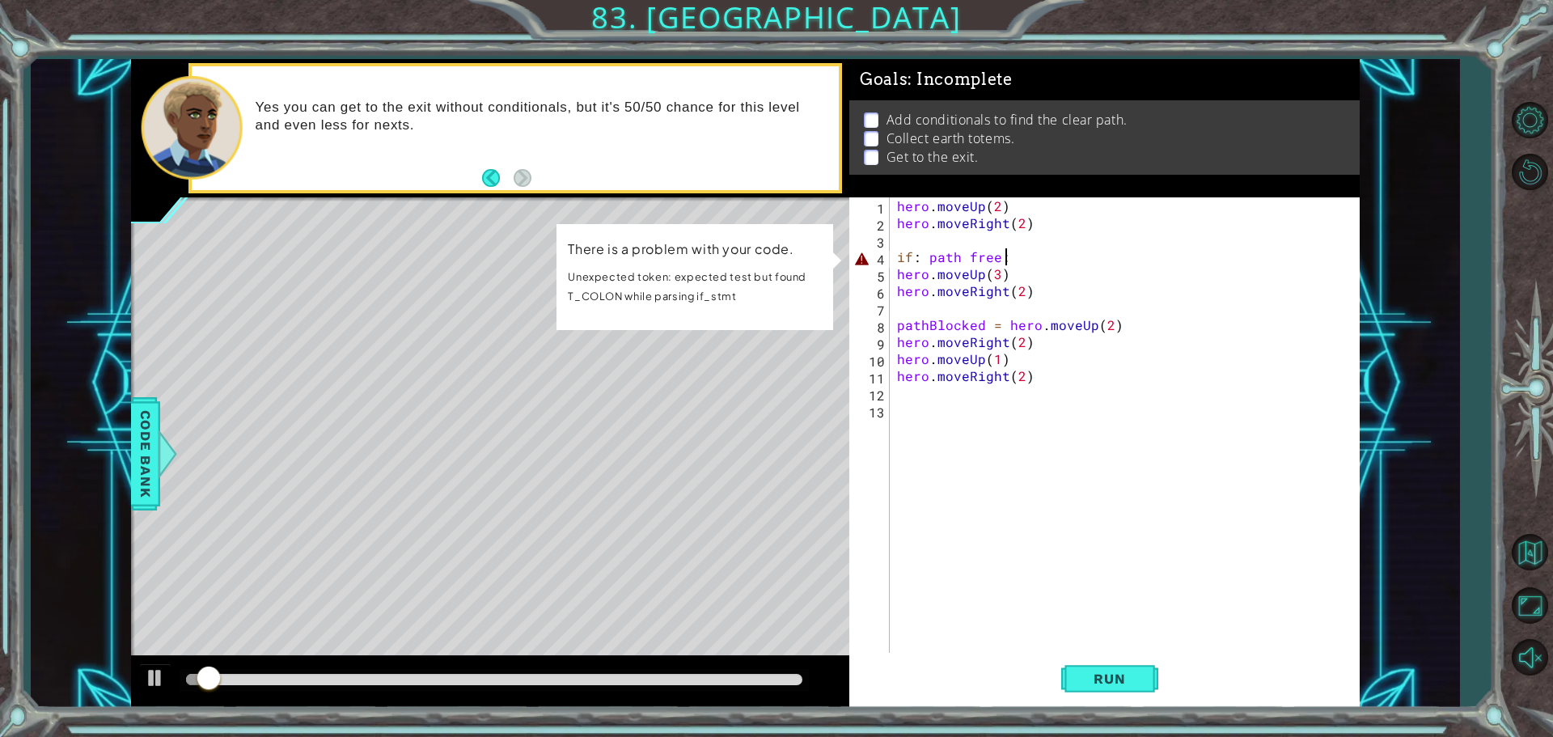
click at [1033, 264] on div "hero . moveUp ( 2 ) hero . moveRight ( 2 ) if : path free : hero . moveUp ( 3 )…" at bounding box center [1128, 443] width 469 height 492
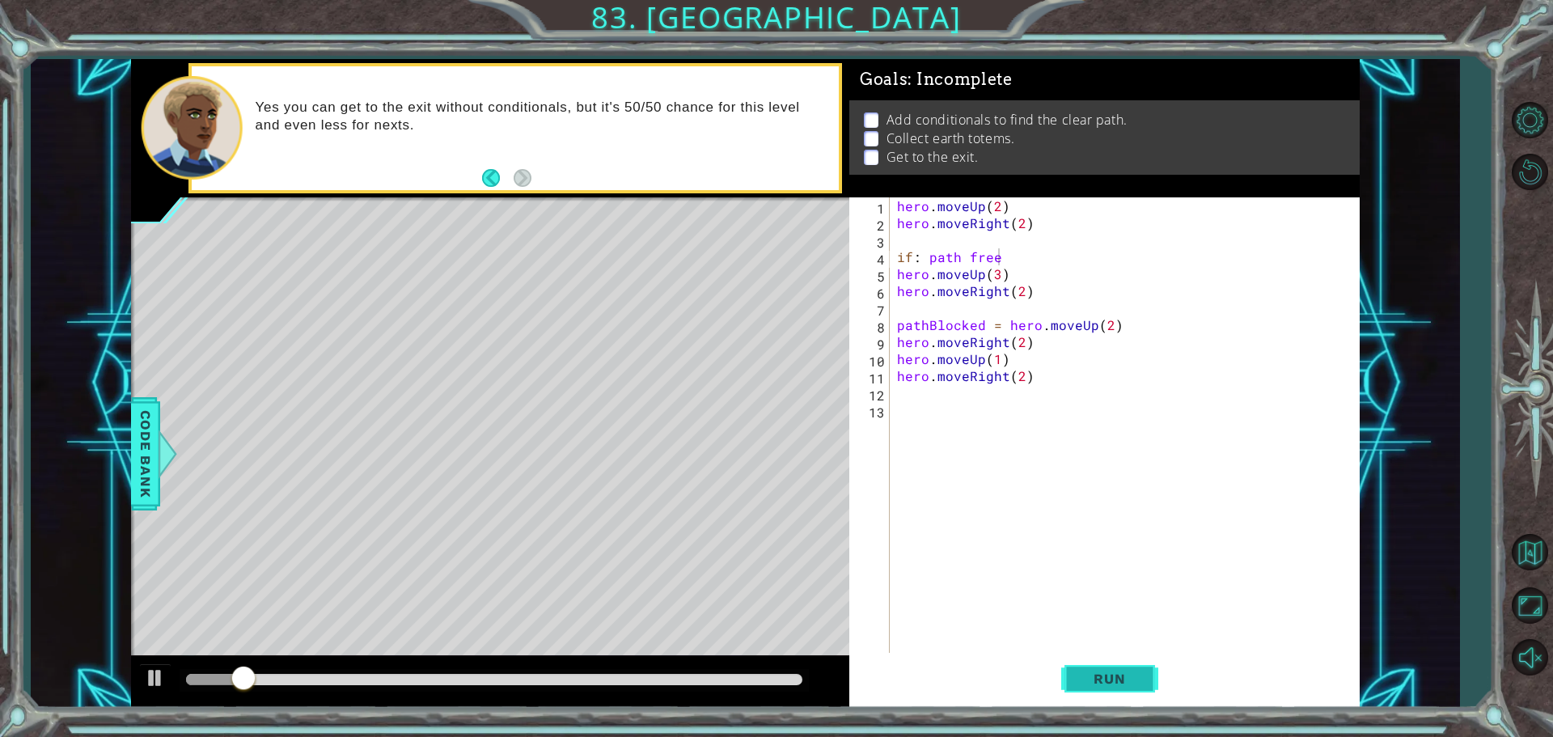
click at [1134, 675] on span "Run" at bounding box center [1109, 678] width 64 height 16
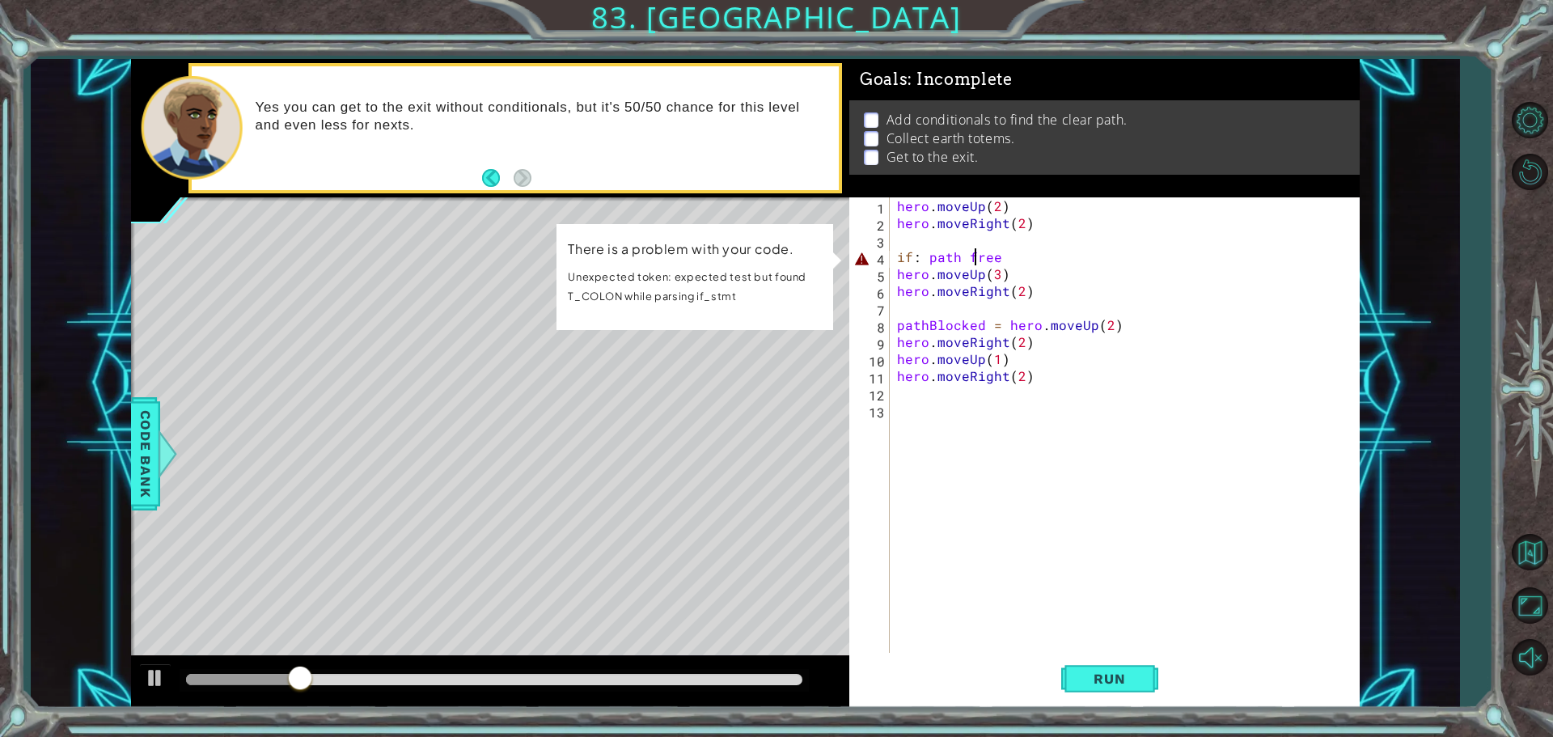
click at [971, 255] on div "hero . moveUp ( 2 ) hero . moveRight ( 2 ) if : path free hero . moveUp ( 3 ) h…" at bounding box center [1128, 443] width 469 height 492
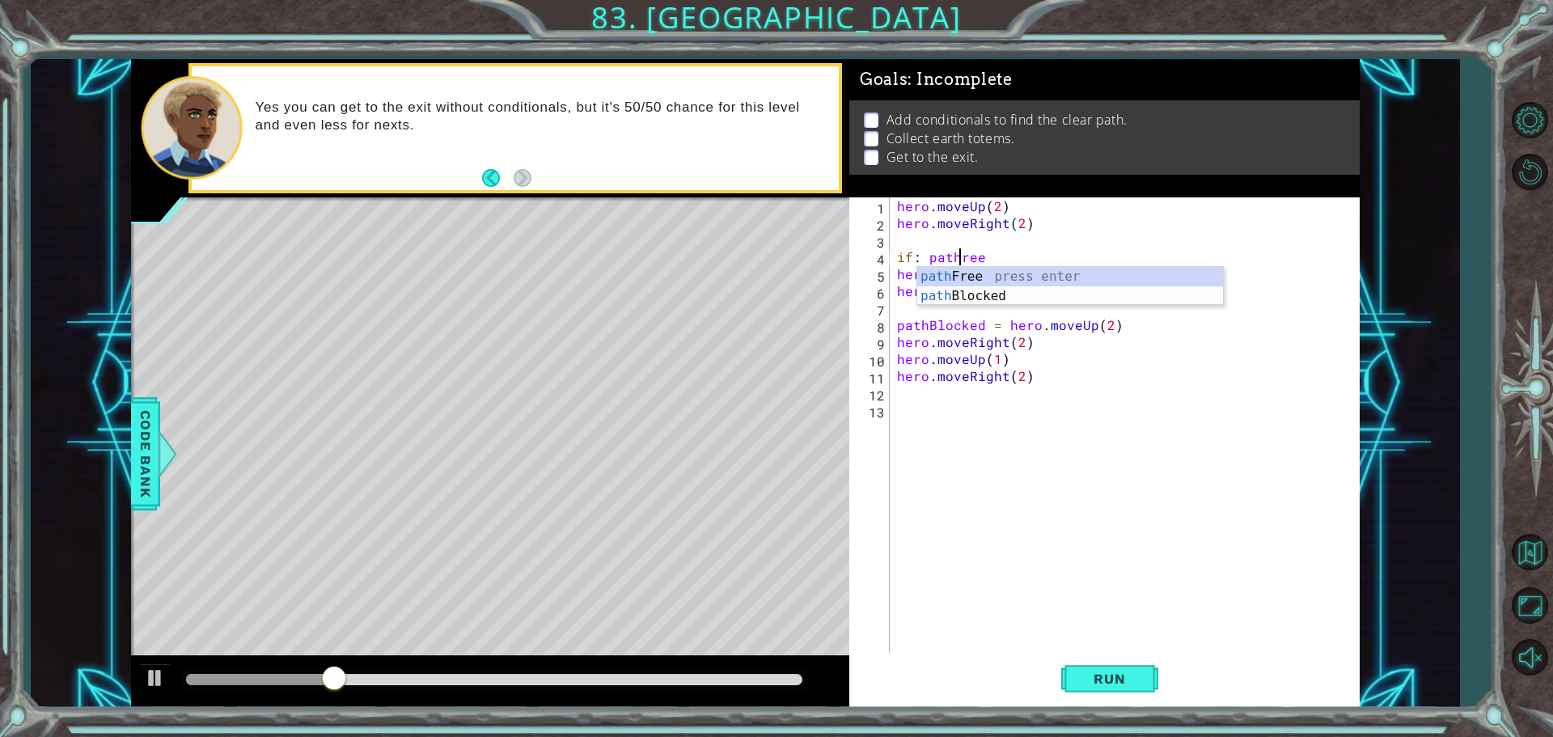
type textarea "if: pathFree"
click at [1004, 426] on div "hero . moveUp ( 2 ) hero . moveRight ( 2 ) if : pathFree hero . moveUp ( 3 ) he…" at bounding box center [1128, 443] width 469 height 492
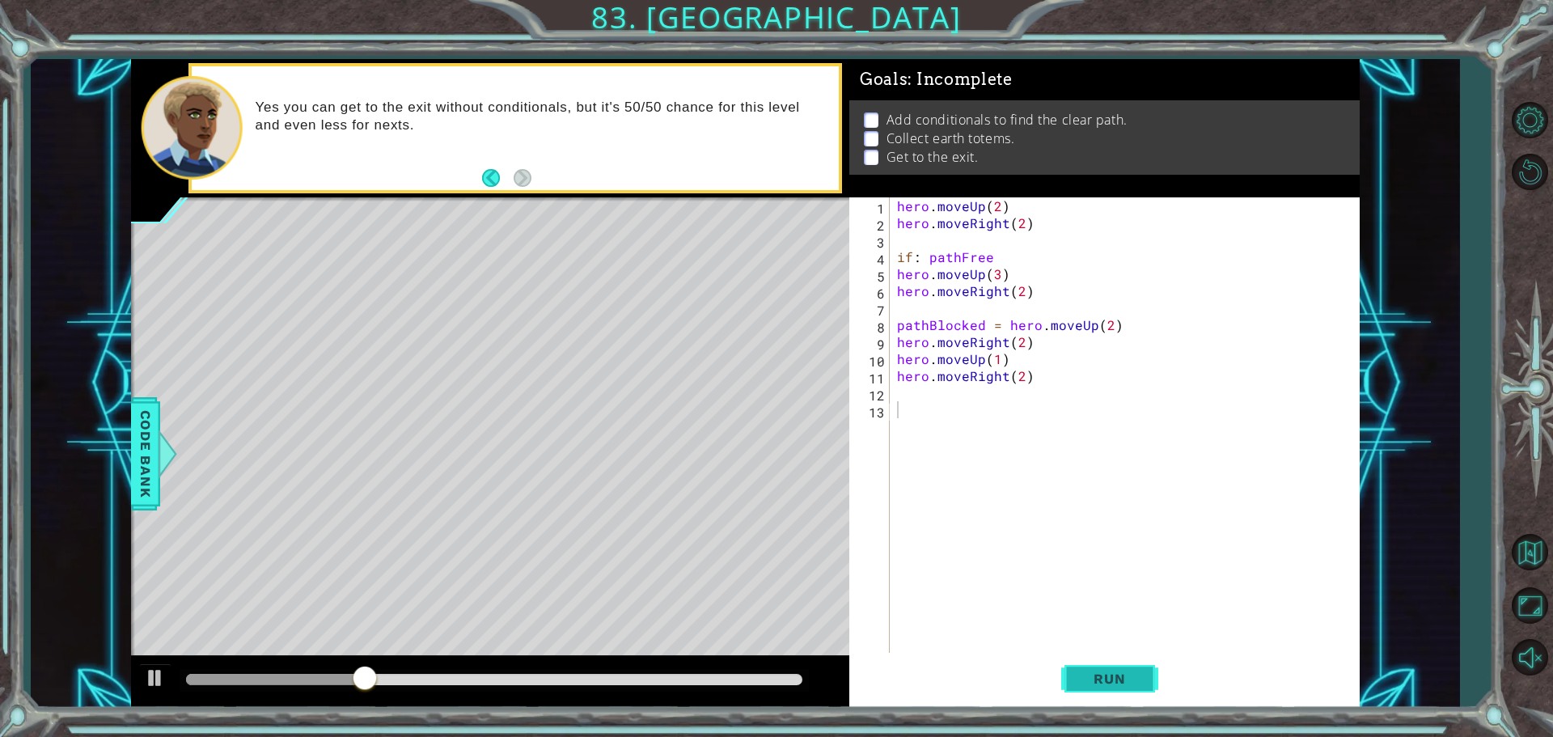
click at [1122, 670] on button "Run" at bounding box center [1109, 678] width 97 height 51
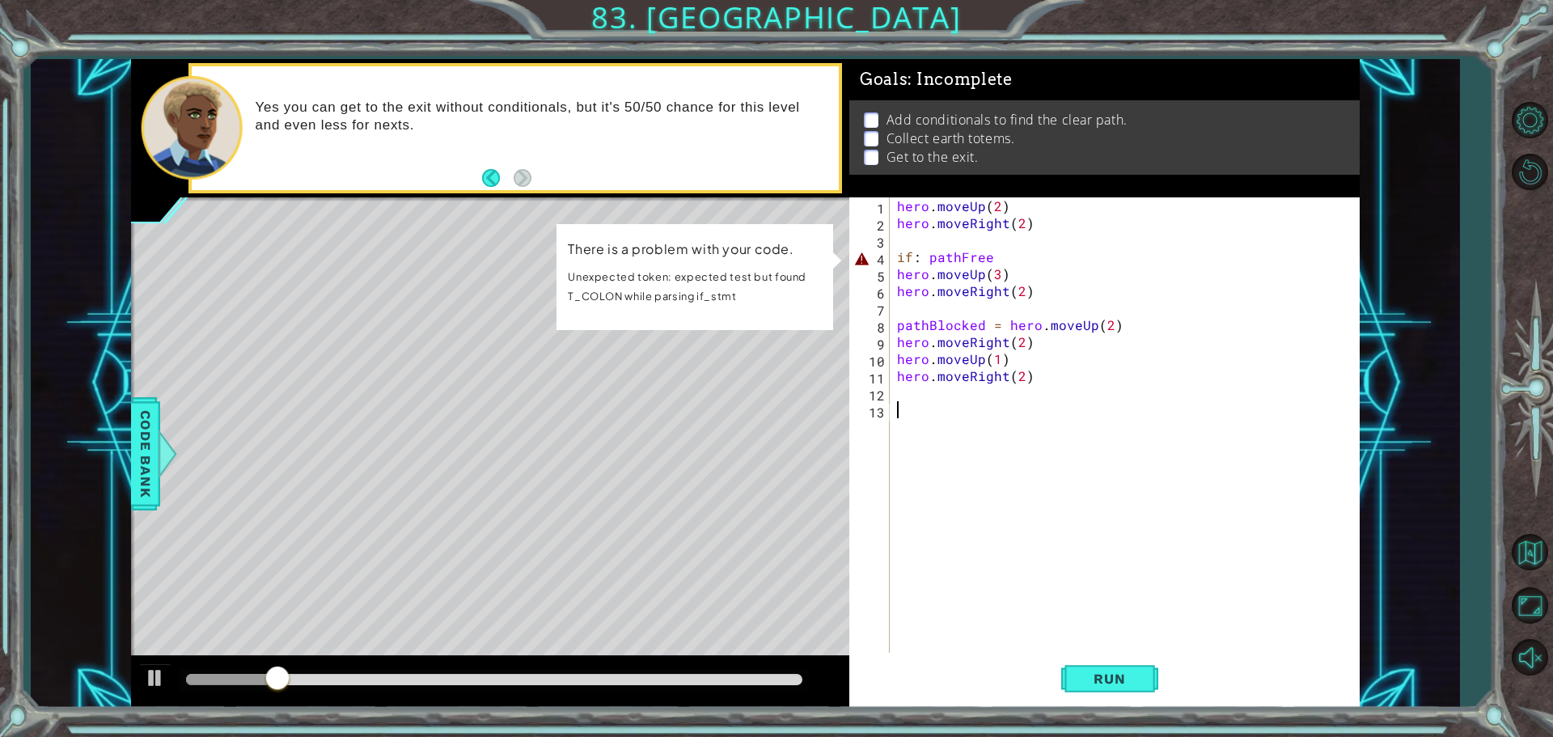
click at [1004, 260] on div "hero . moveUp ( 2 ) hero . moveRight ( 2 ) if : pathFree hero . moveUp ( 3 ) he…" at bounding box center [1128, 443] width 469 height 492
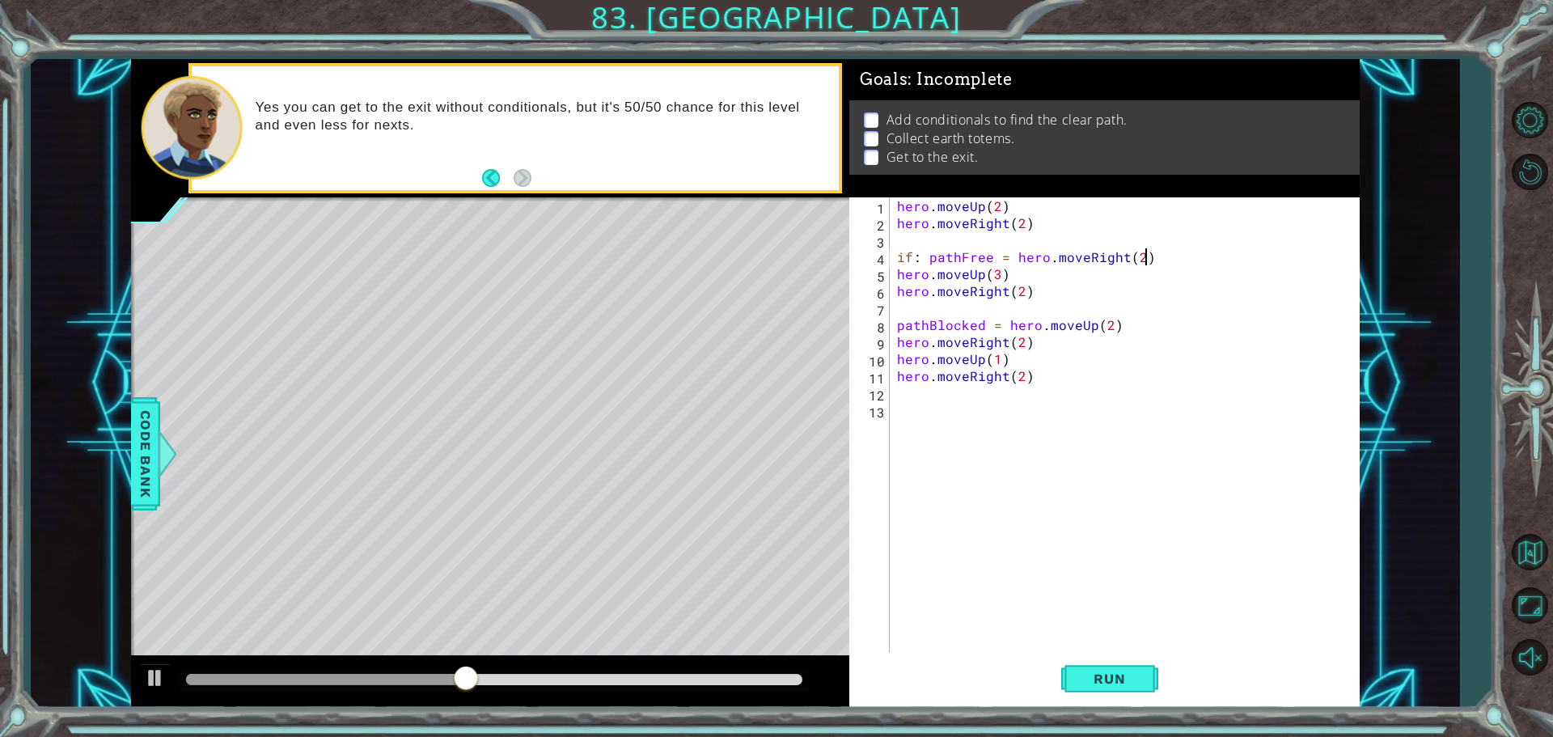
scroll to position [0, 15]
type textarea "if: pathFree = hero.moveRight(2)"
click at [1105, 681] on span "Run" at bounding box center [1109, 678] width 64 height 16
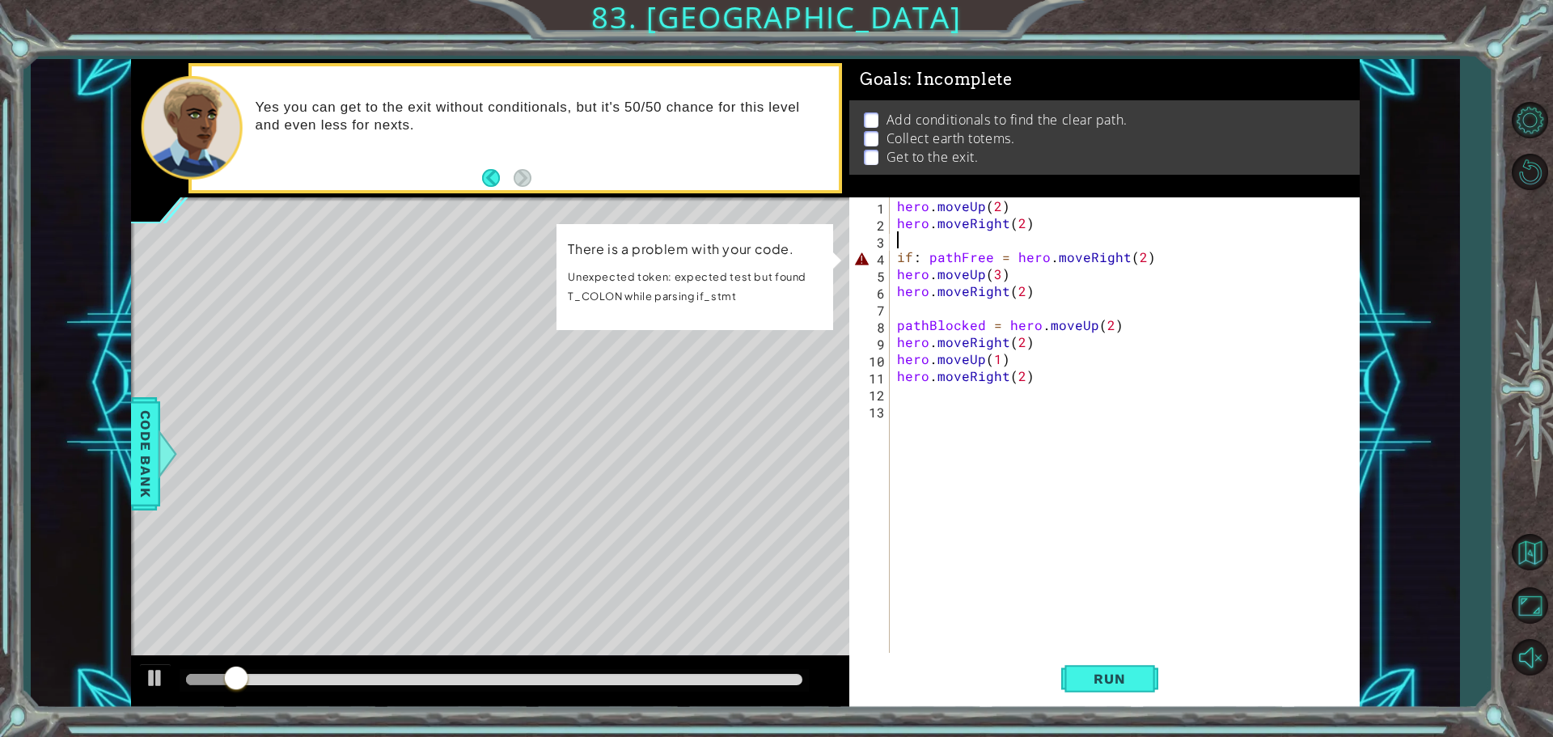
drag, startPoint x: 1265, startPoint y: 247, endPoint x: 889, endPoint y: 244, distance: 376.0
click at [889, 244] on div "if: pathFree = hero.moveRight(2) 1 2 3 4 5 6 7 8 9 10 11 12 13 hero . moveUp ( …" at bounding box center [1101, 426] width 505 height 459
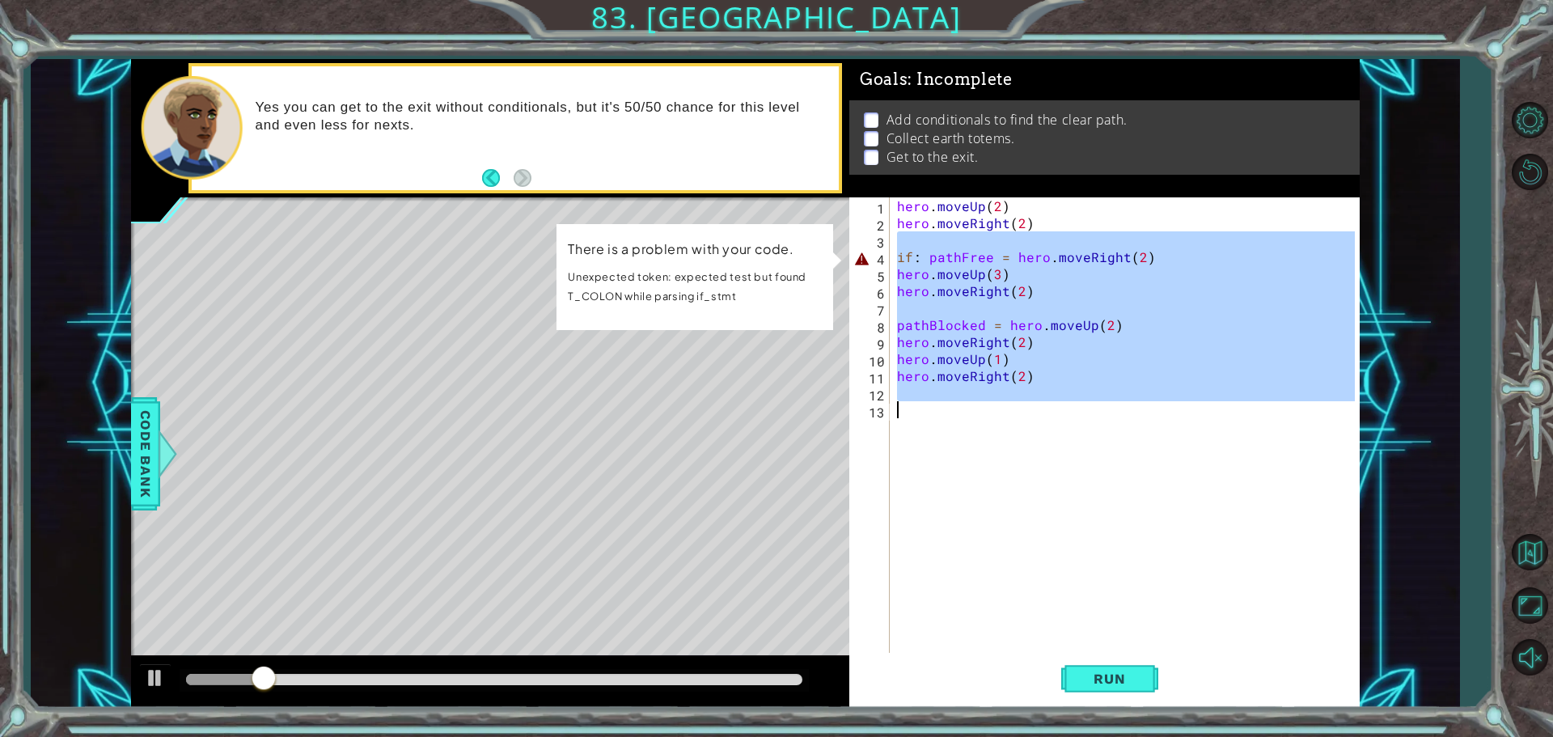
drag, startPoint x: 898, startPoint y: 234, endPoint x: 1486, endPoint y: 732, distance: 770.6
click at [1468, 714] on div "1 ההההההההההההההההההההההההההההההההההההההההההההההההההההההההההההההההההההההההההההה…" at bounding box center [776, 368] width 1553 height 737
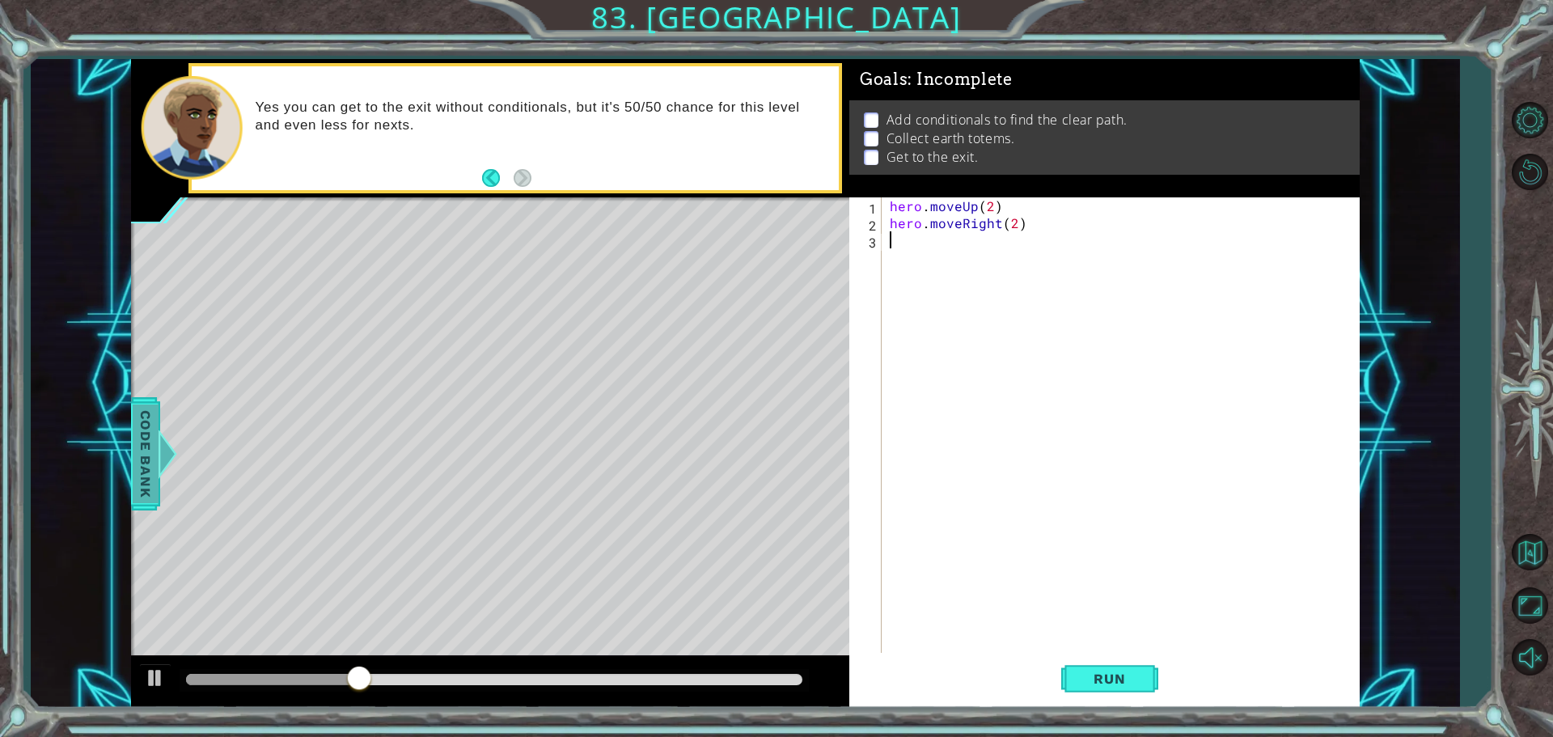
click at [142, 478] on span "Code Bank" at bounding box center [146, 453] width 26 height 99
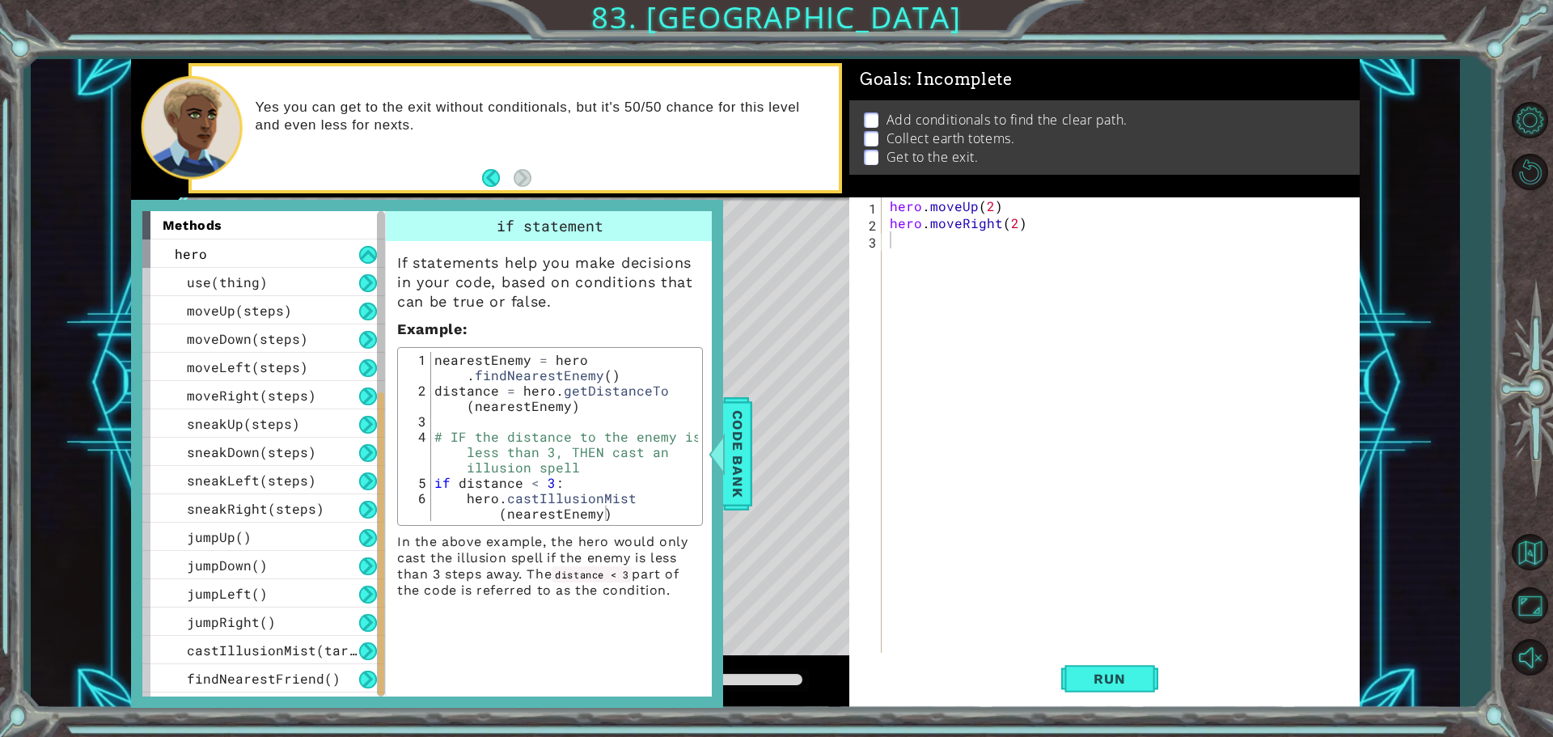
scroll to position [279, 0]
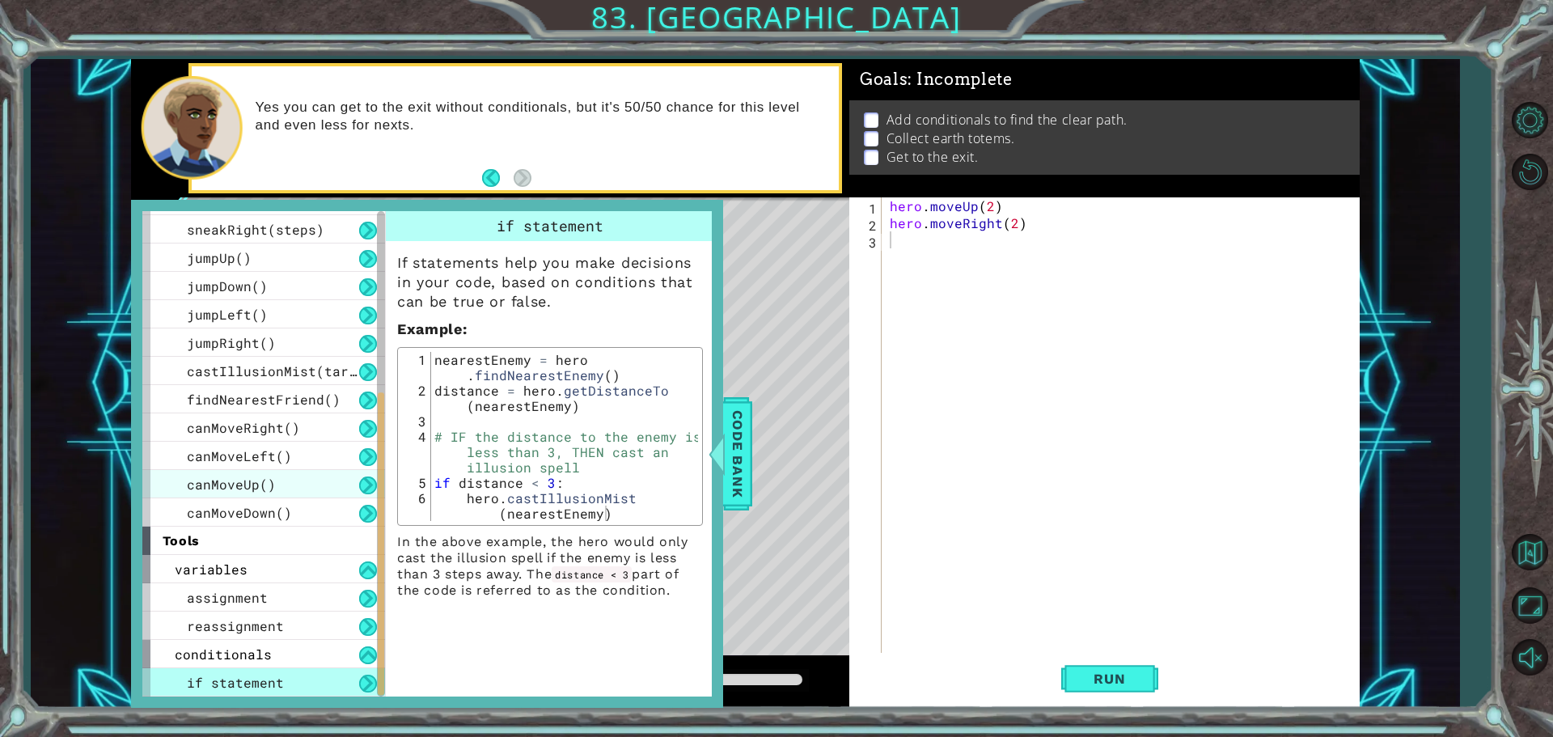
click at [306, 483] on div "canMoveUp()" at bounding box center [263, 484] width 243 height 28
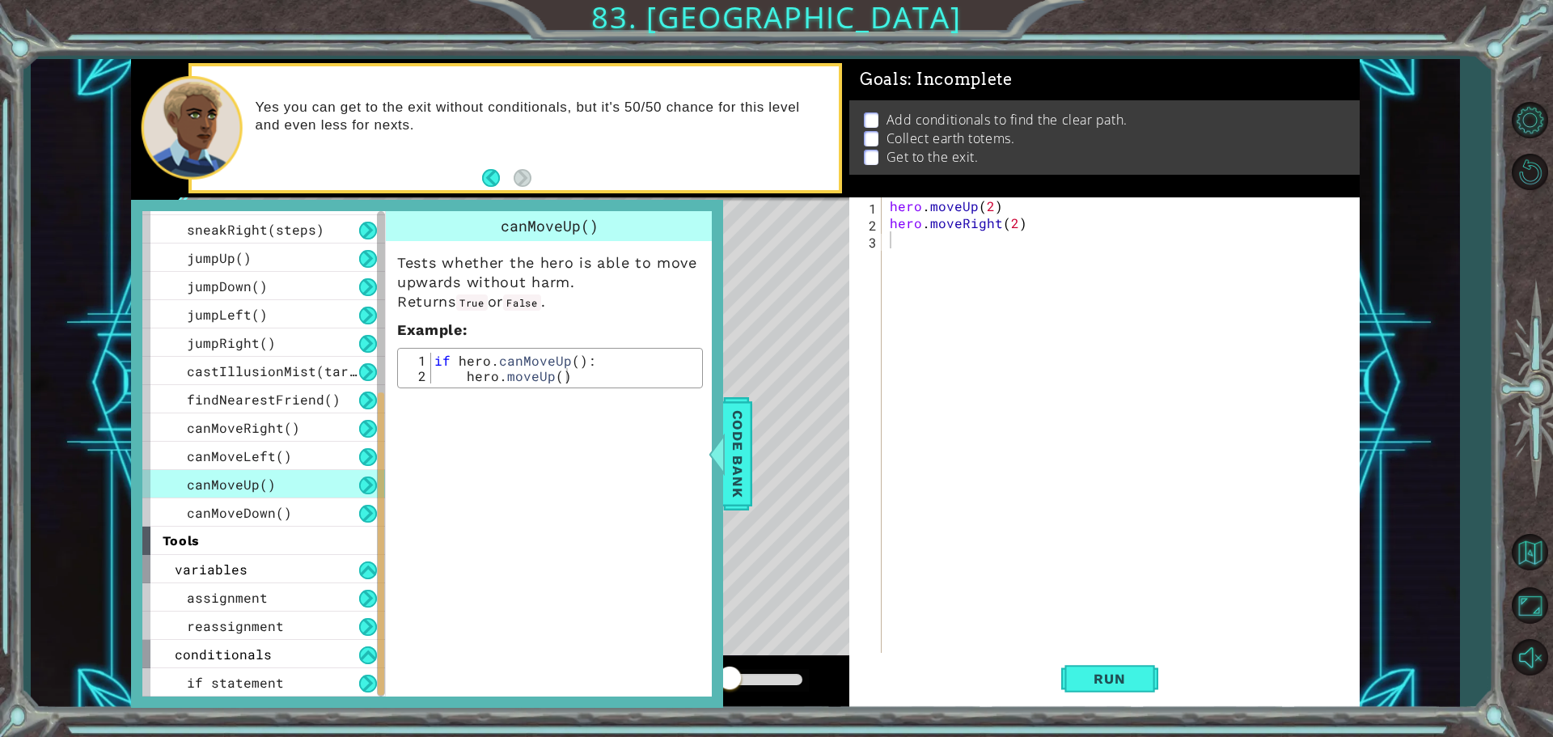
click at [959, 256] on div "hero . moveUp ( 2 ) hero . moveRight ( 2 )" at bounding box center [1124, 443] width 476 height 492
type textarea "o"
type textarea "if hero.canMovexxx:"
type textarea "hero.movexxx()"
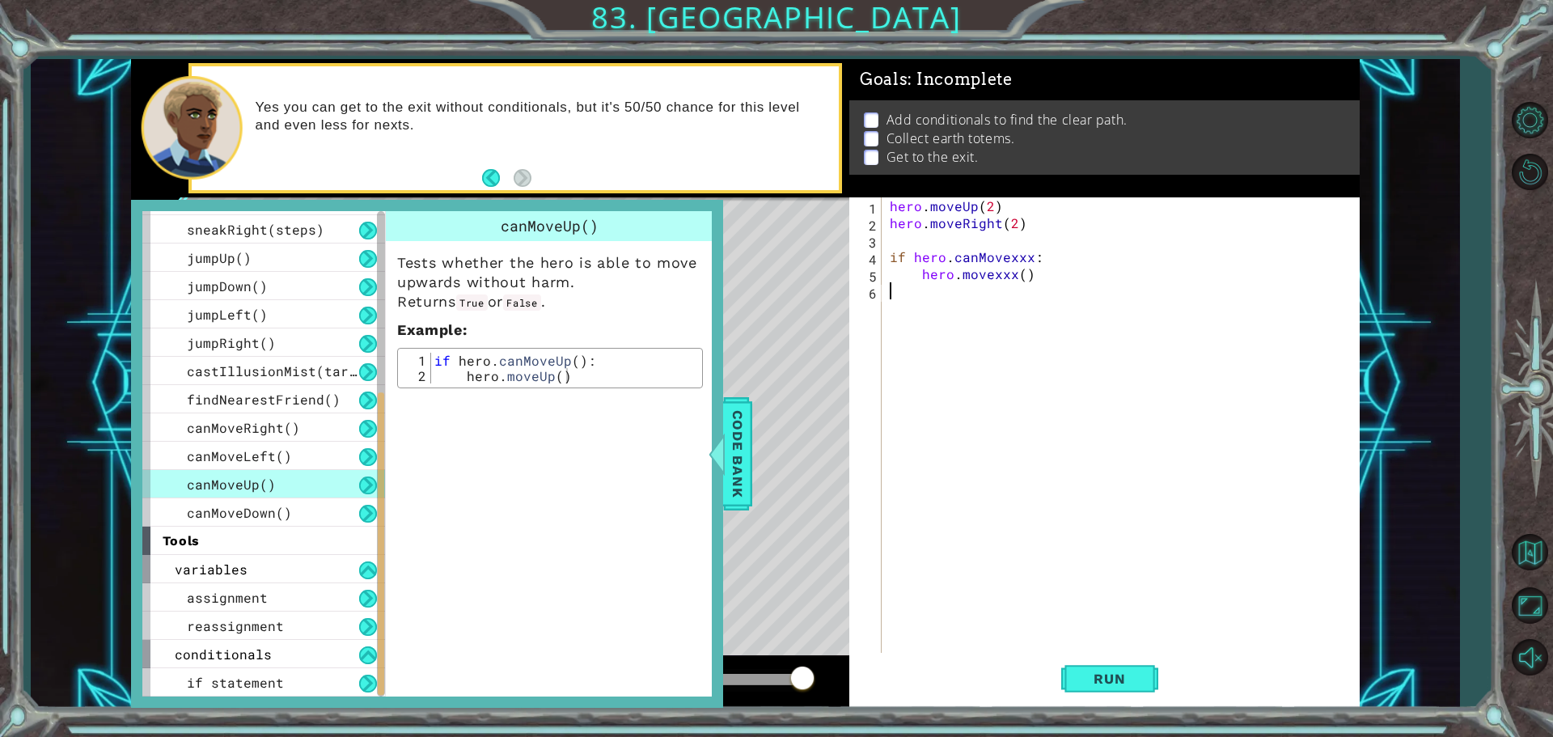
click at [1050, 373] on div "hero . moveUp ( 2 ) hero . moveRight ( 2 ) if hero . canMovexxx : hero . movexx…" at bounding box center [1124, 443] width 476 height 492
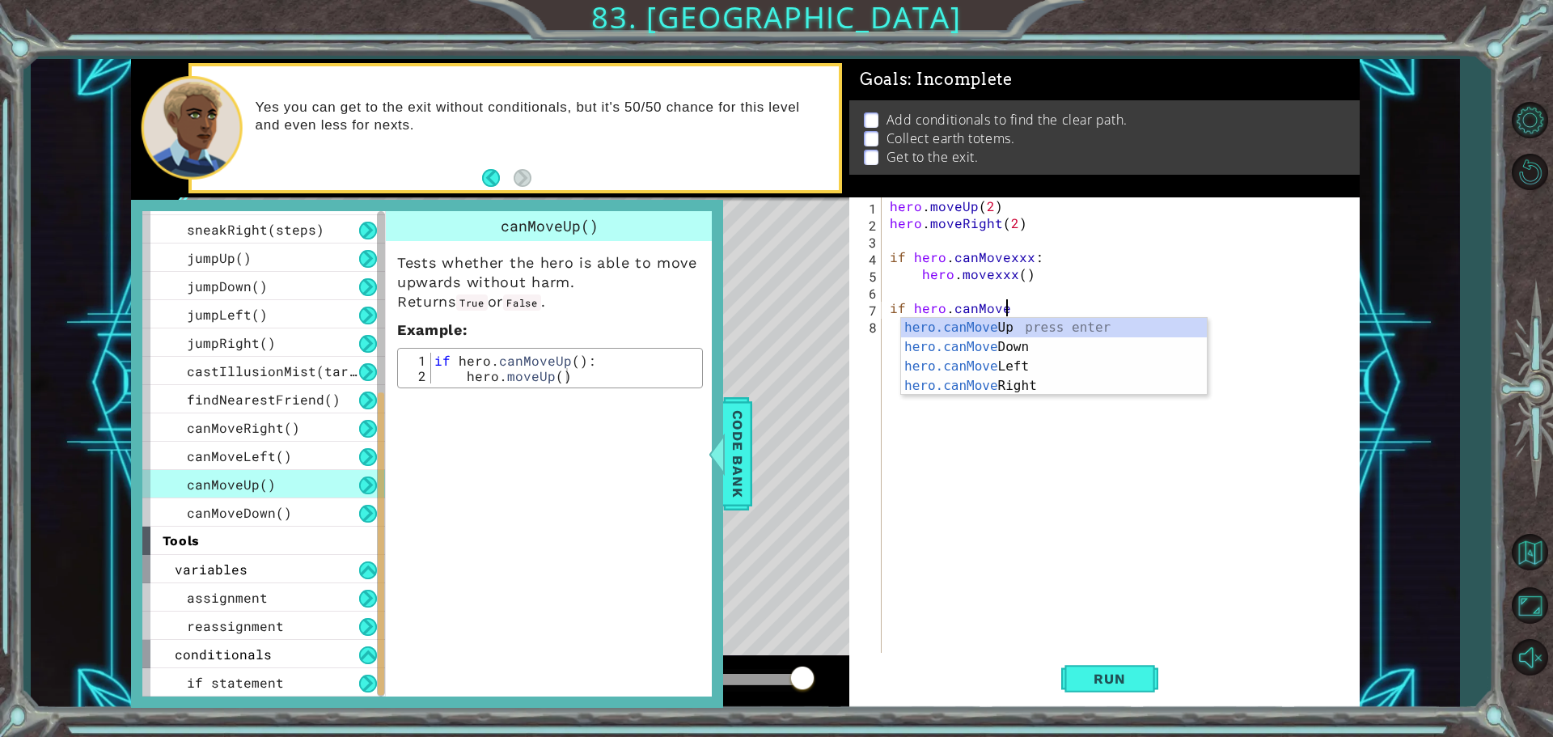
scroll to position [0, 6]
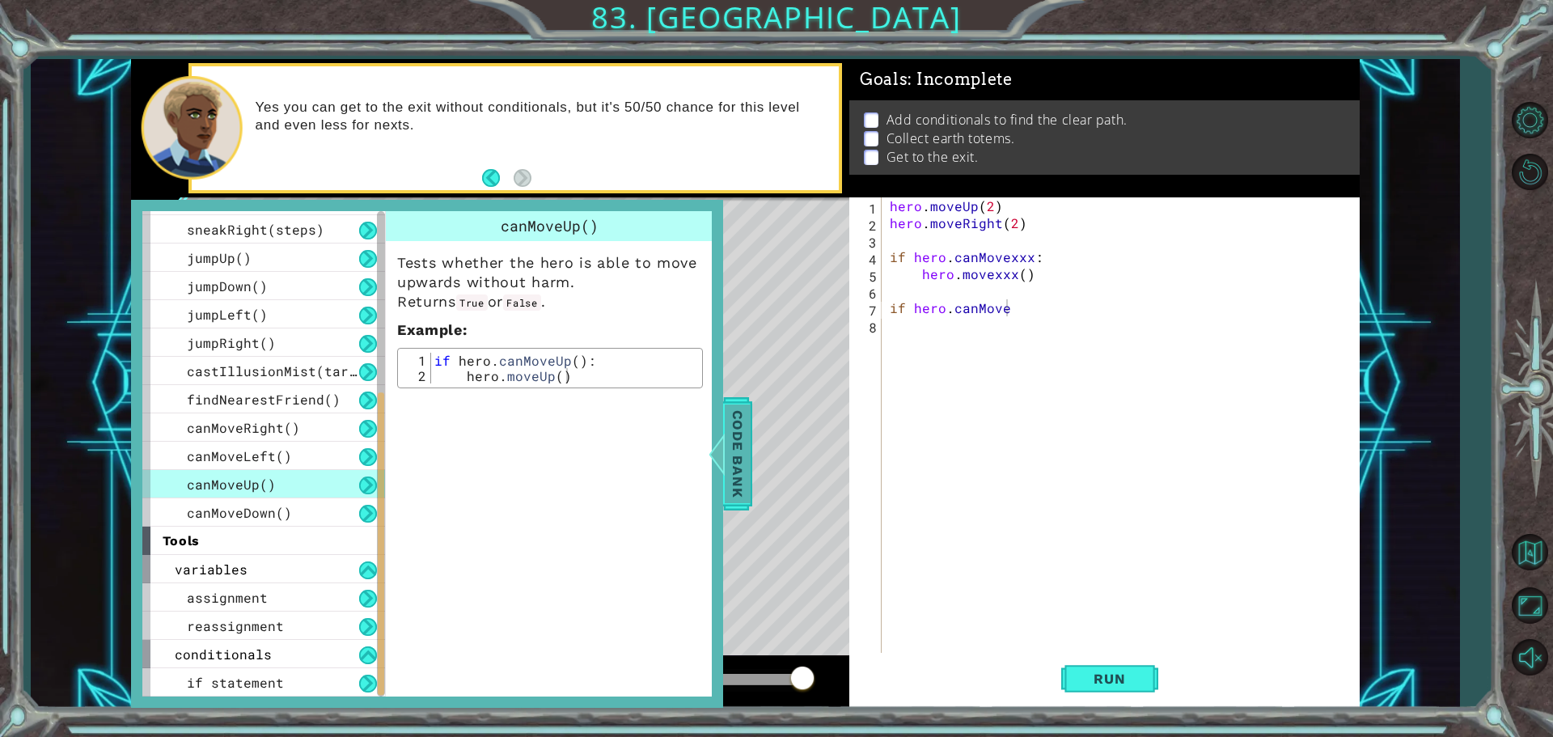
click at [750, 437] on div "Code Bank" at bounding box center [737, 453] width 29 height 113
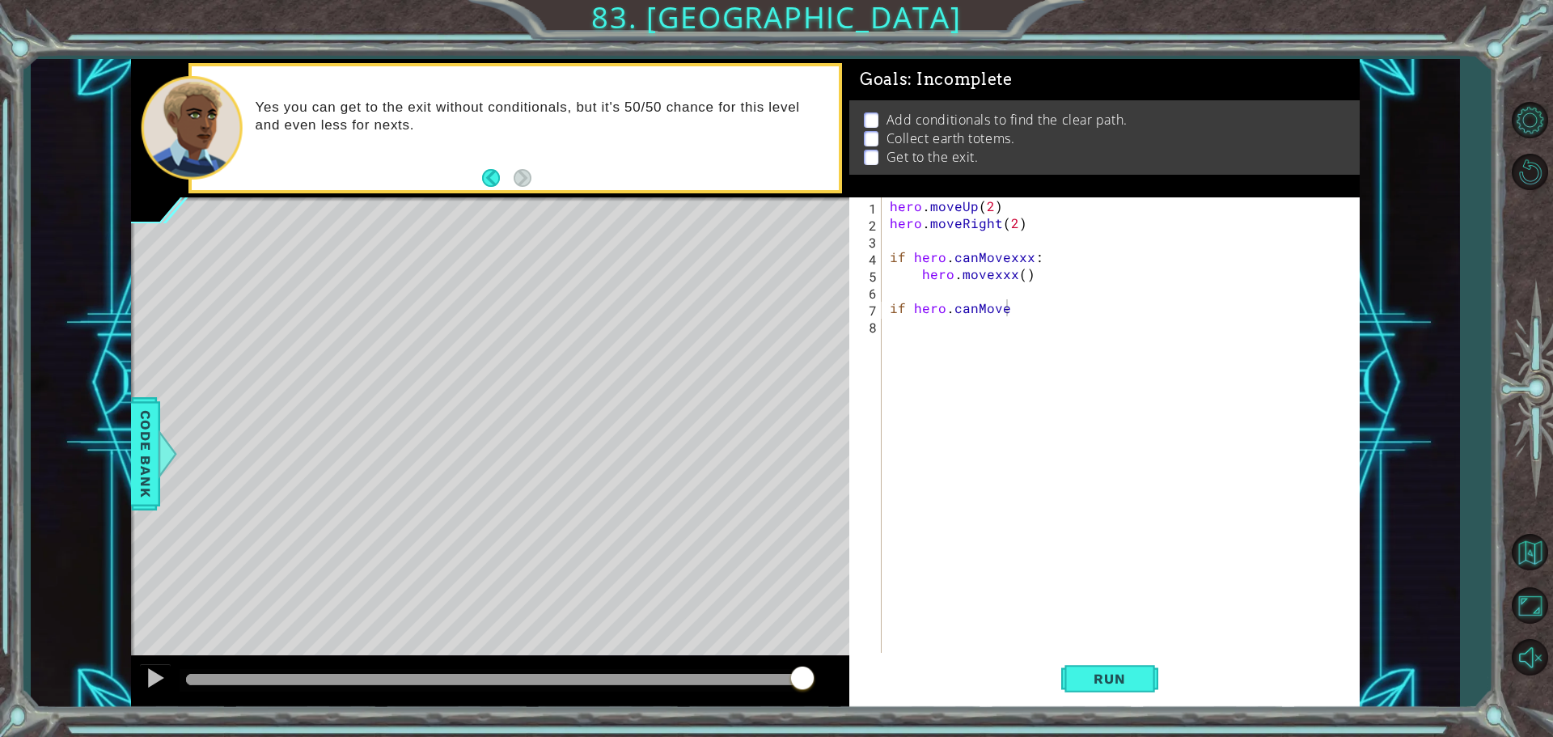
click at [1053, 259] on div "hero . moveUp ( 2 ) hero . moveRight ( 2 ) if hero . canMovexxx : hero . movexx…" at bounding box center [1124, 443] width 476 height 492
drag, startPoint x: 1027, startPoint y: 258, endPoint x: 1004, endPoint y: 262, distance: 23.8
click at [1004, 262] on div "hero . moveUp ( 2 ) hero . moveRight ( 2 ) if hero . canMovexxx : hero . movexx…" at bounding box center [1124, 443] width 476 height 492
click at [1011, 277] on div "hero . moveUp ( 2 ) hero . moveRight ( 2 ) if hero . canMoveRight ( ) : hero . …" at bounding box center [1124, 443] width 476 height 492
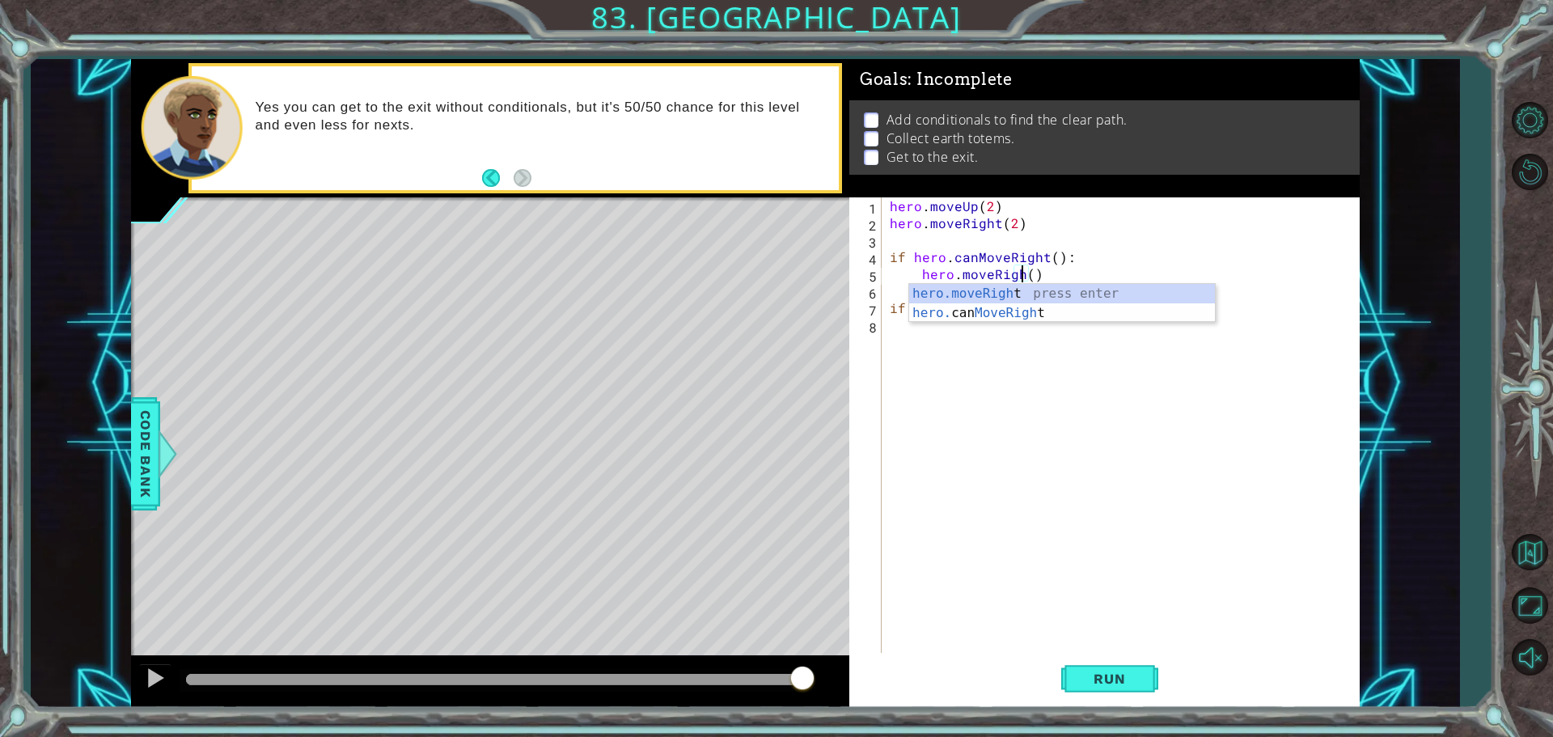
scroll to position [0, 8]
click at [1039, 271] on div "hero . moveUp ( 2 ) hero . moveRight ( 2 ) if hero . canMoveRight ( ) : hero . …" at bounding box center [1124, 443] width 476 height 492
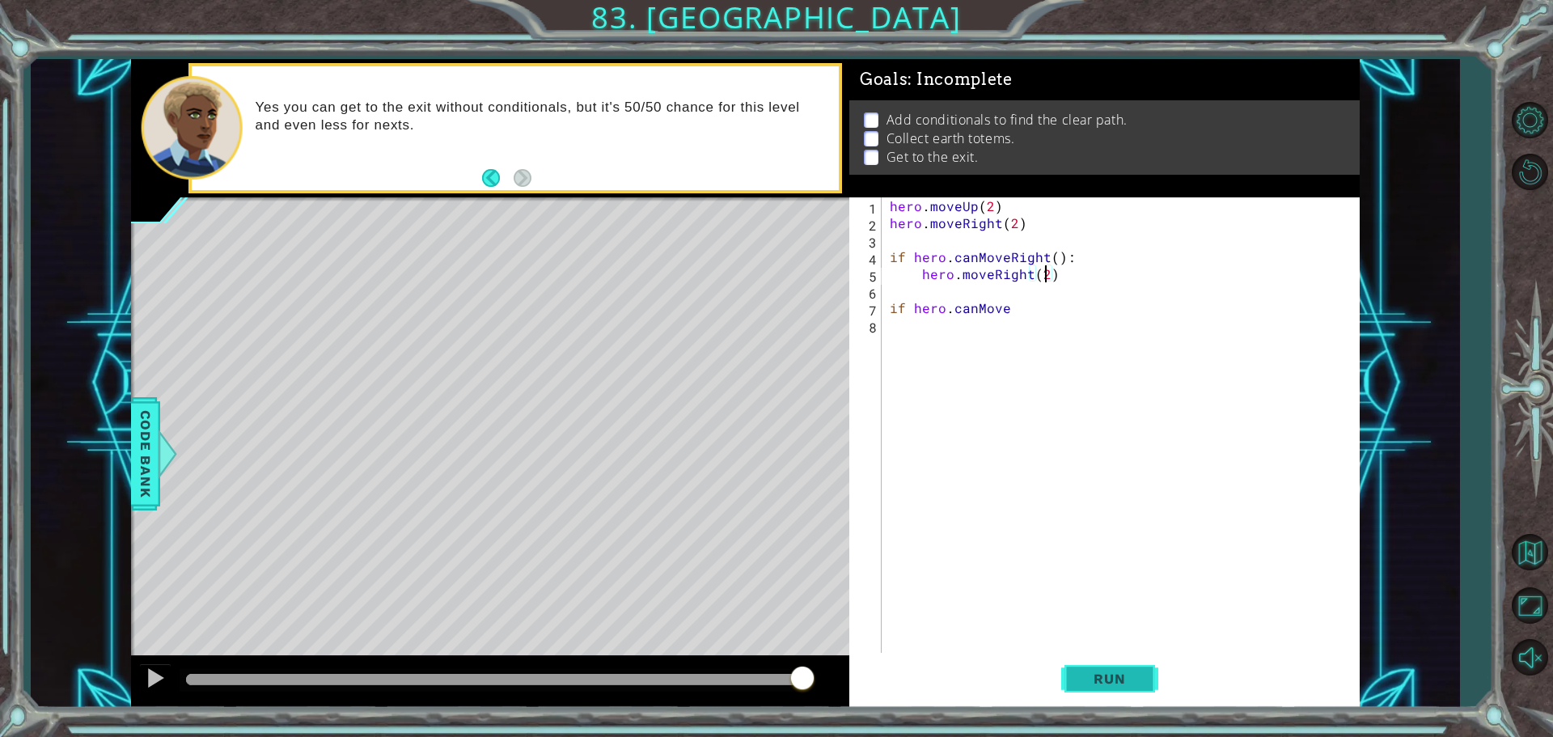
click at [1130, 676] on span "Run" at bounding box center [1109, 678] width 64 height 16
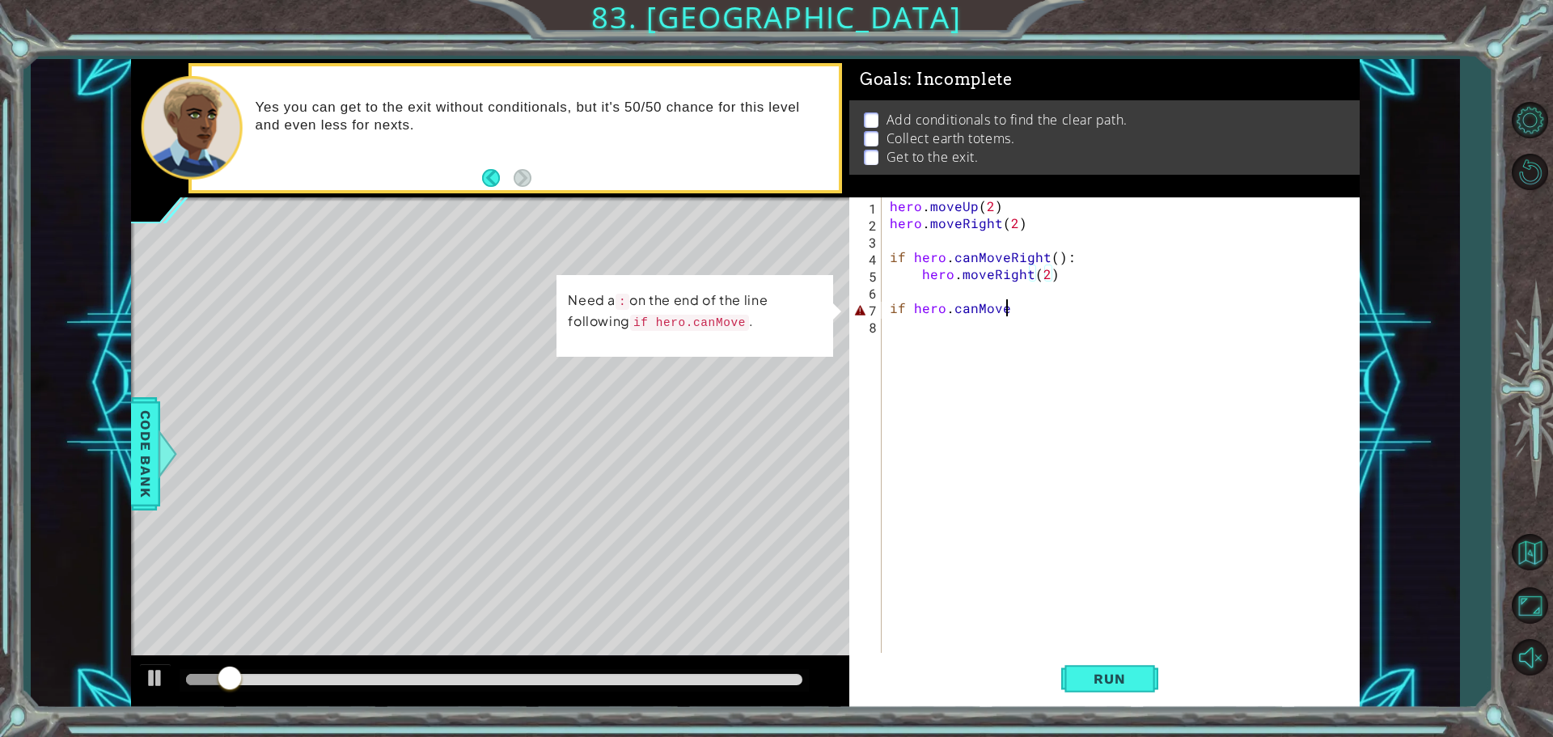
click at [1064, 312] on div "hero . moveUp ( 2 ) hero . moveRight ( 2 ) if hero . canMoveRight ( ) : hero . …" at bounding box center [1124, 443] width 476 height 492
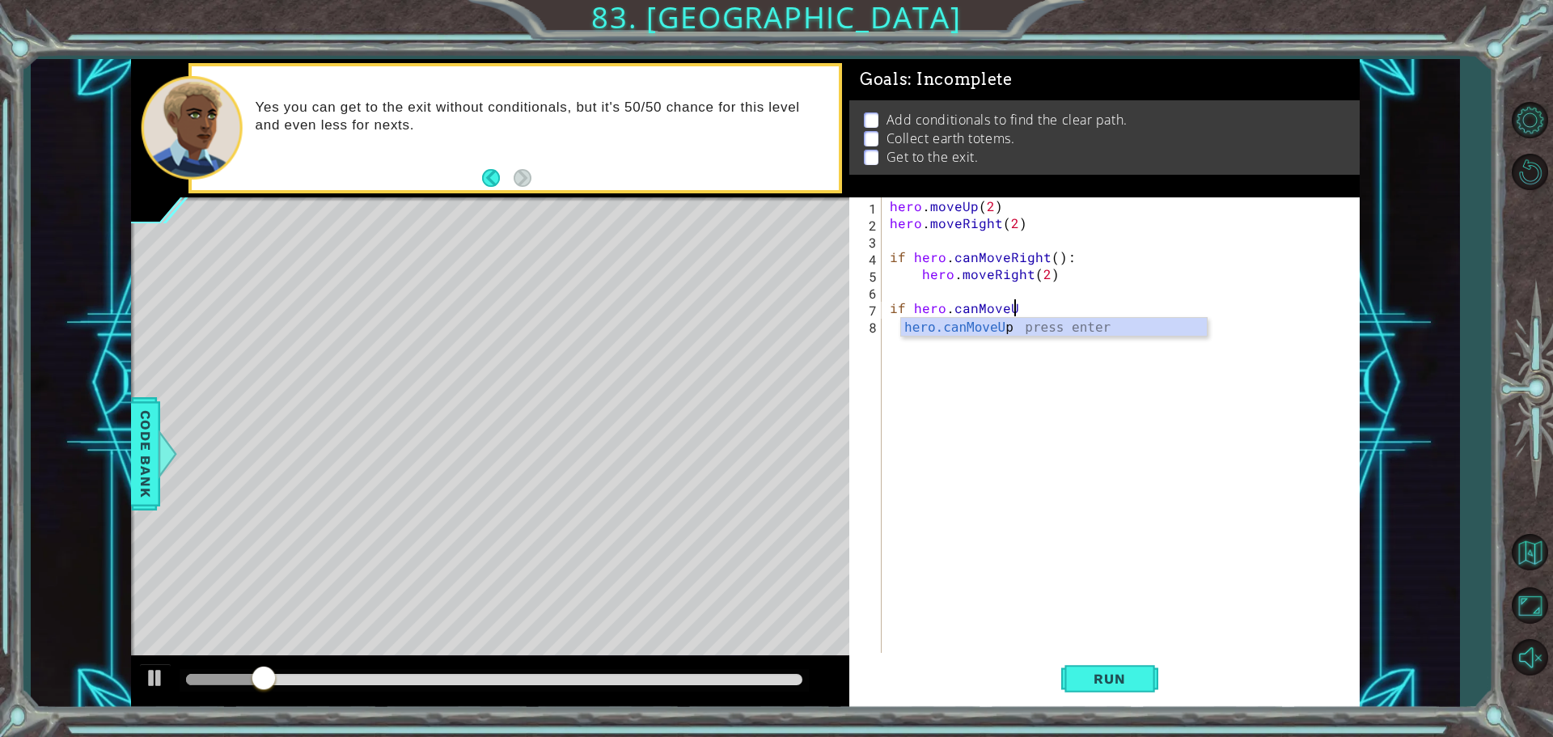
type textarea "if hero.canMoveUp"
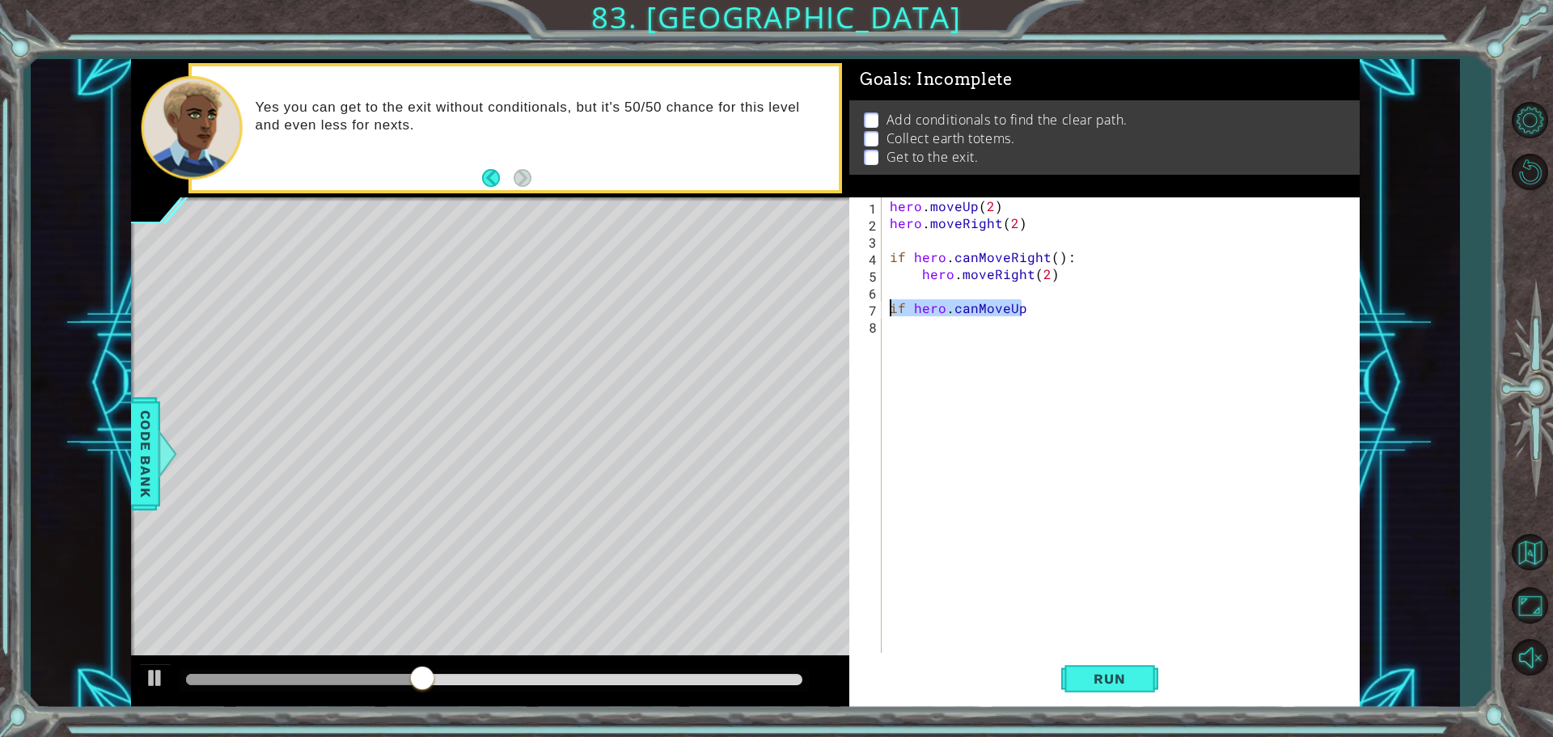
drag, startPoint x: 1076, startPoint y: 308, endPoint x: 884, endPoint y: 304, distance: 191.7
click at [882, 303] on div "if hero.canMoveUp 1 2 3 4 5 6 7 8 hero . moveUp ( 2 ) hero . moveRight ( 2 ) if…" at bounding box center [1101, 426] width 505 height 459
type textarea "hero.moveRight(2)"
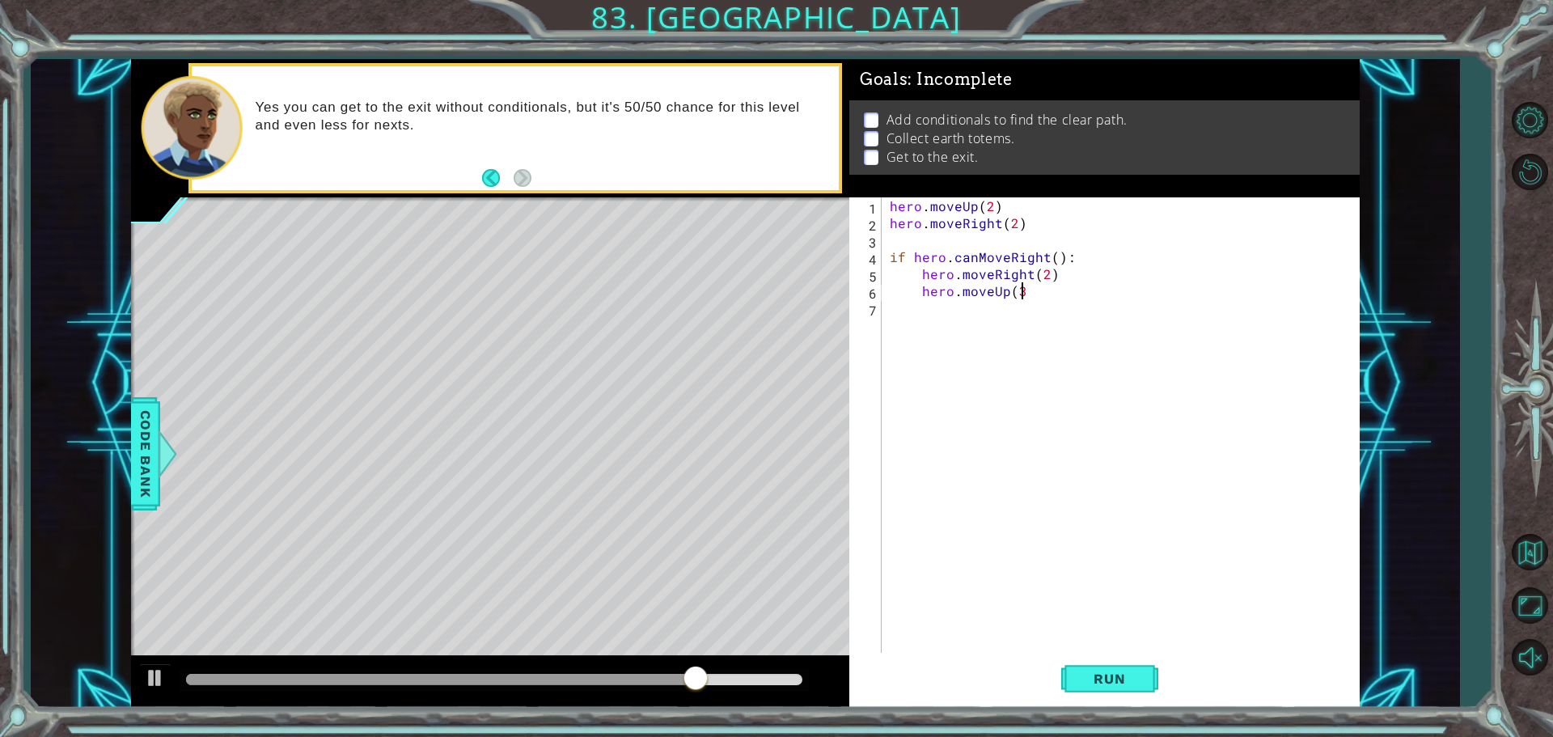
type textarea "hero.moveUp(3)"
type textarea "hero.moveRight(2)"
click at [1045, 336] on div "hero . moveUp ( 2 ) hero . moveRight ( 2 ) if hero . canMoveRight ( ) : hero . …" at bounding box center [1124, 443] width 476 height 492
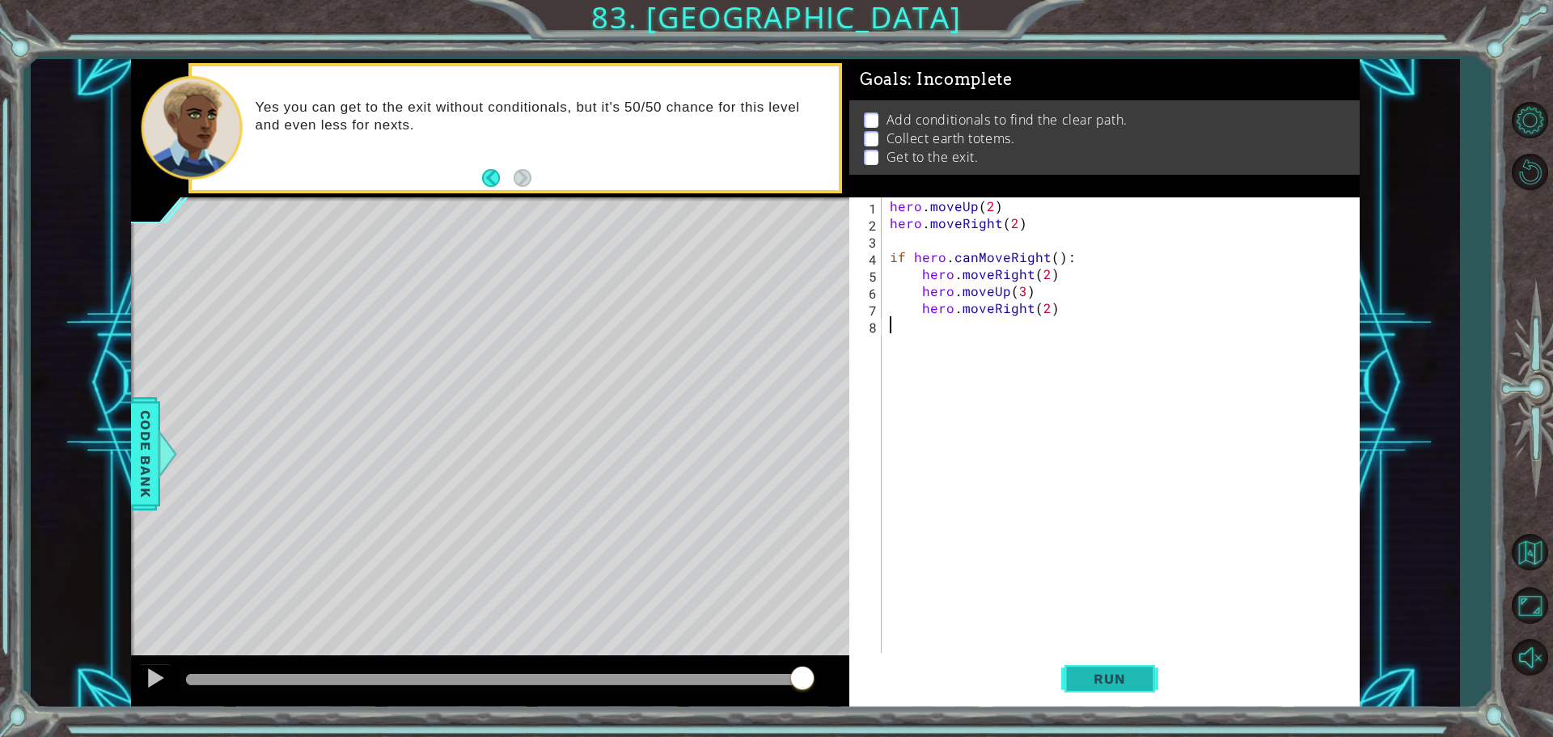
click at [1091, 676] on span "Run" at bounding box center [1109, 678] width 64 height 16
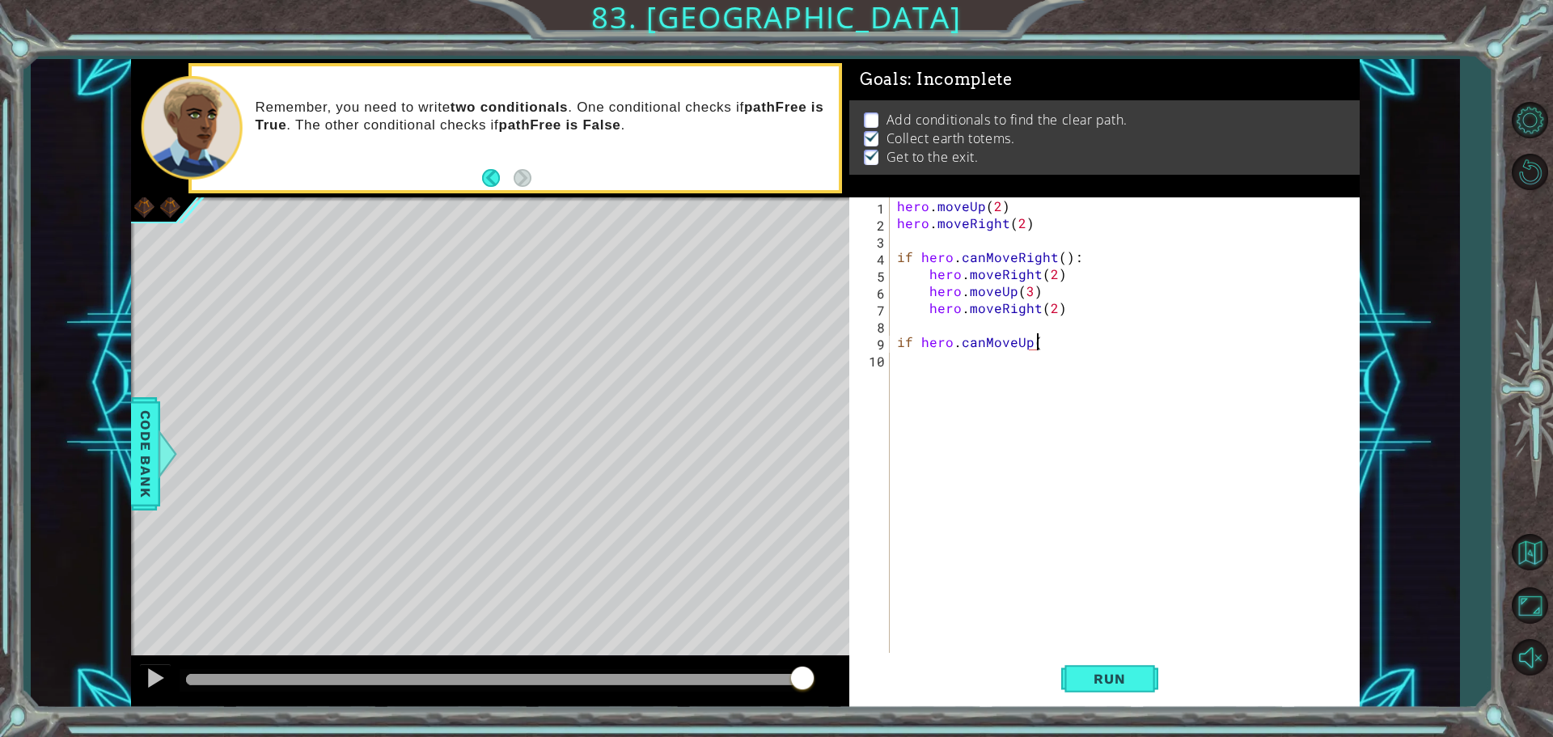
scroll to position [0, 8]
type textarea "if hero.canMoveUp():"
type textarea "hero.moveUp(2)"
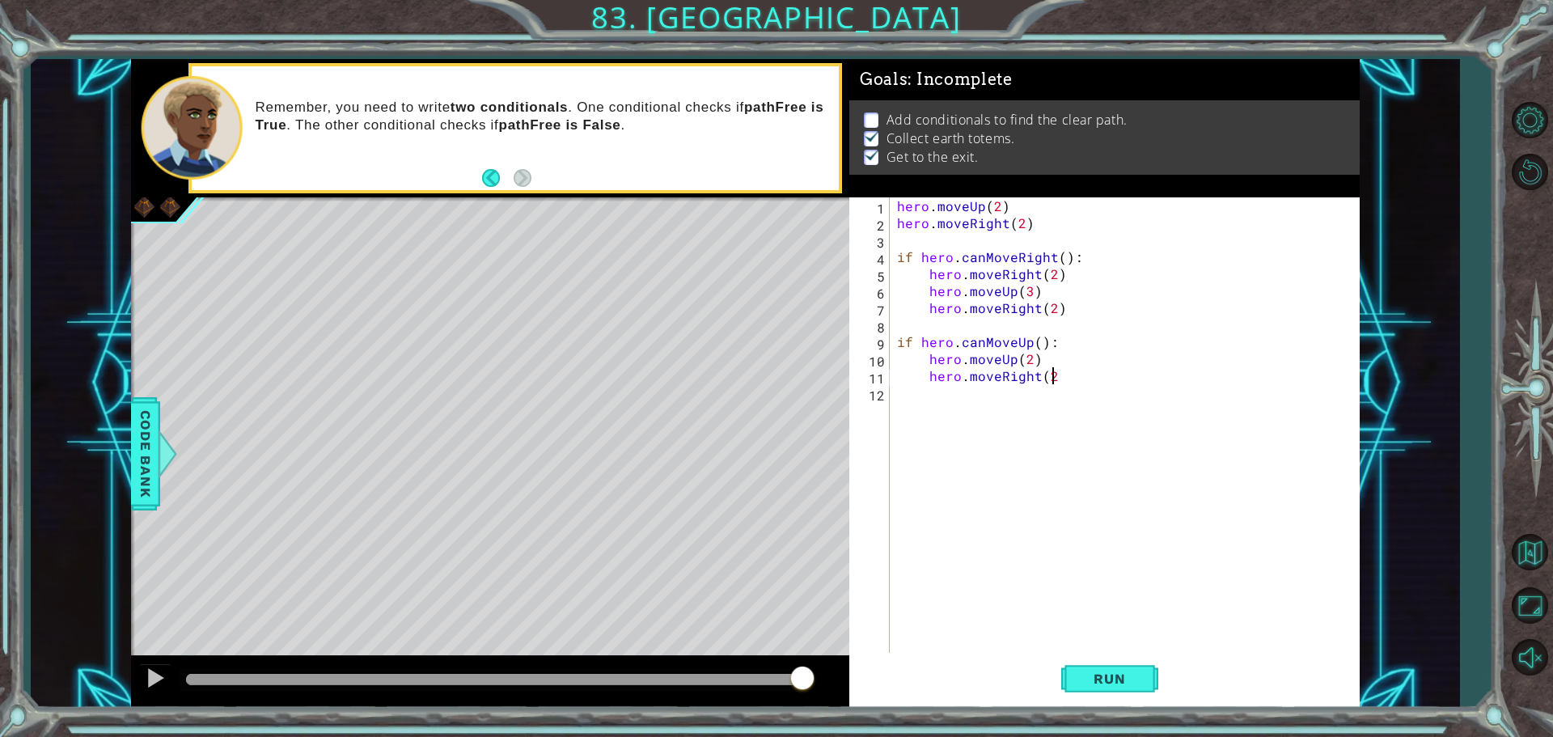
type textarea "hero.moveRight(2)"
type textarea "hero.moveUp(1)"
type textarea "hero.moveRight(2)"
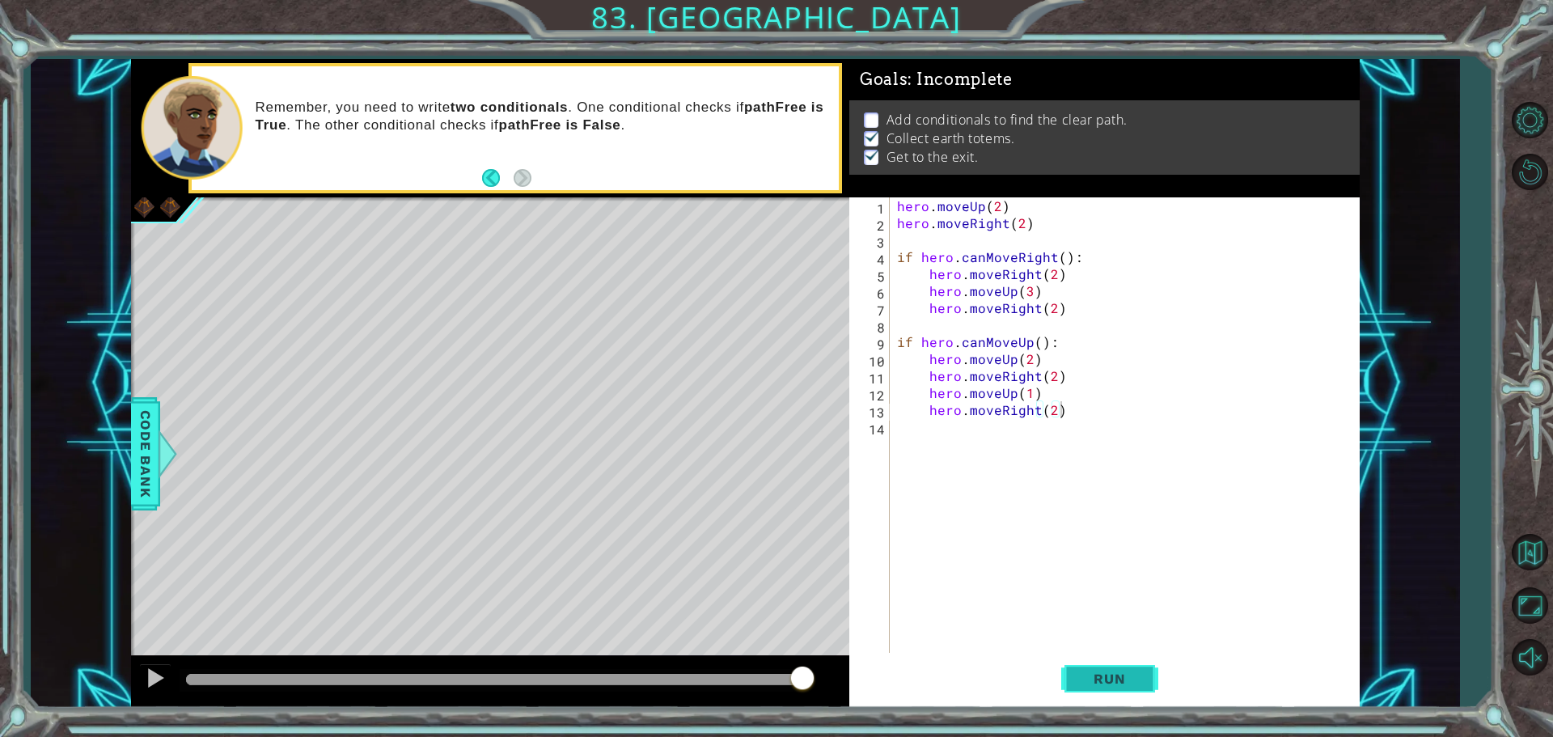
click at [1128, 679] on span "Run" at bounding box center [1109, 678] width 64 height 16
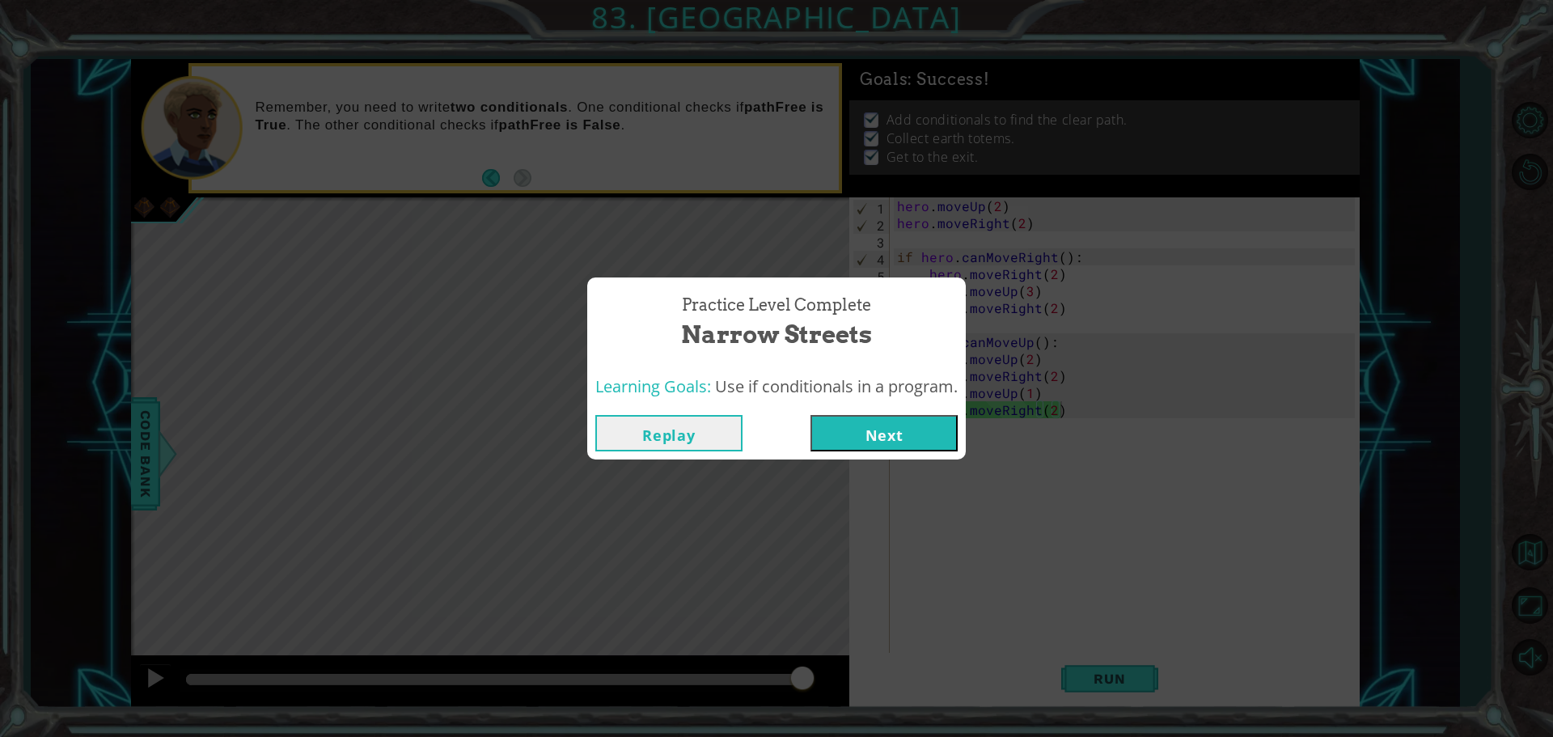
click at [850, 429] on button "Next" at bounding box center [883, 433] width 147 height 36
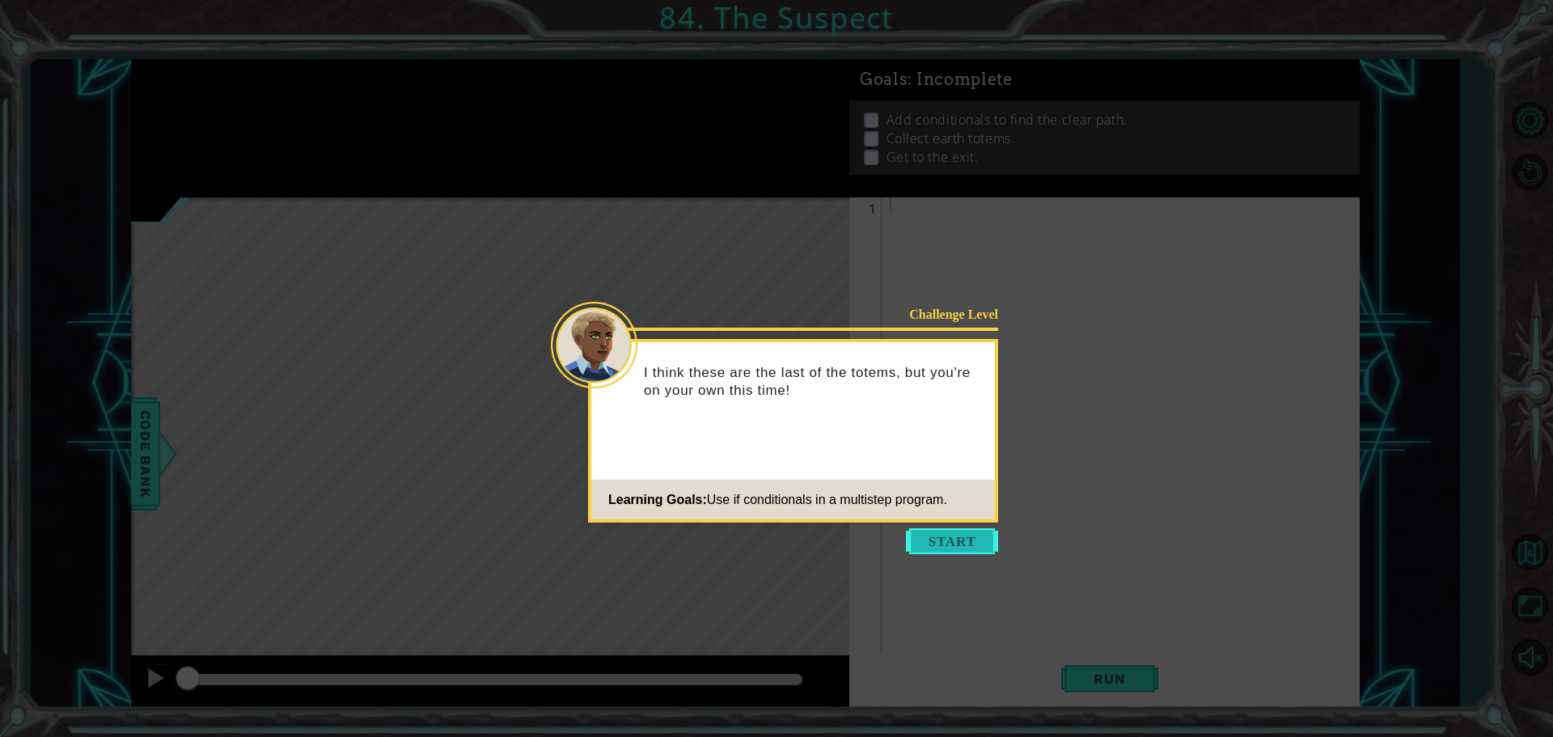
click at [993, 550] on button "Start" at bounding box center [952, 541] width 92 height 26
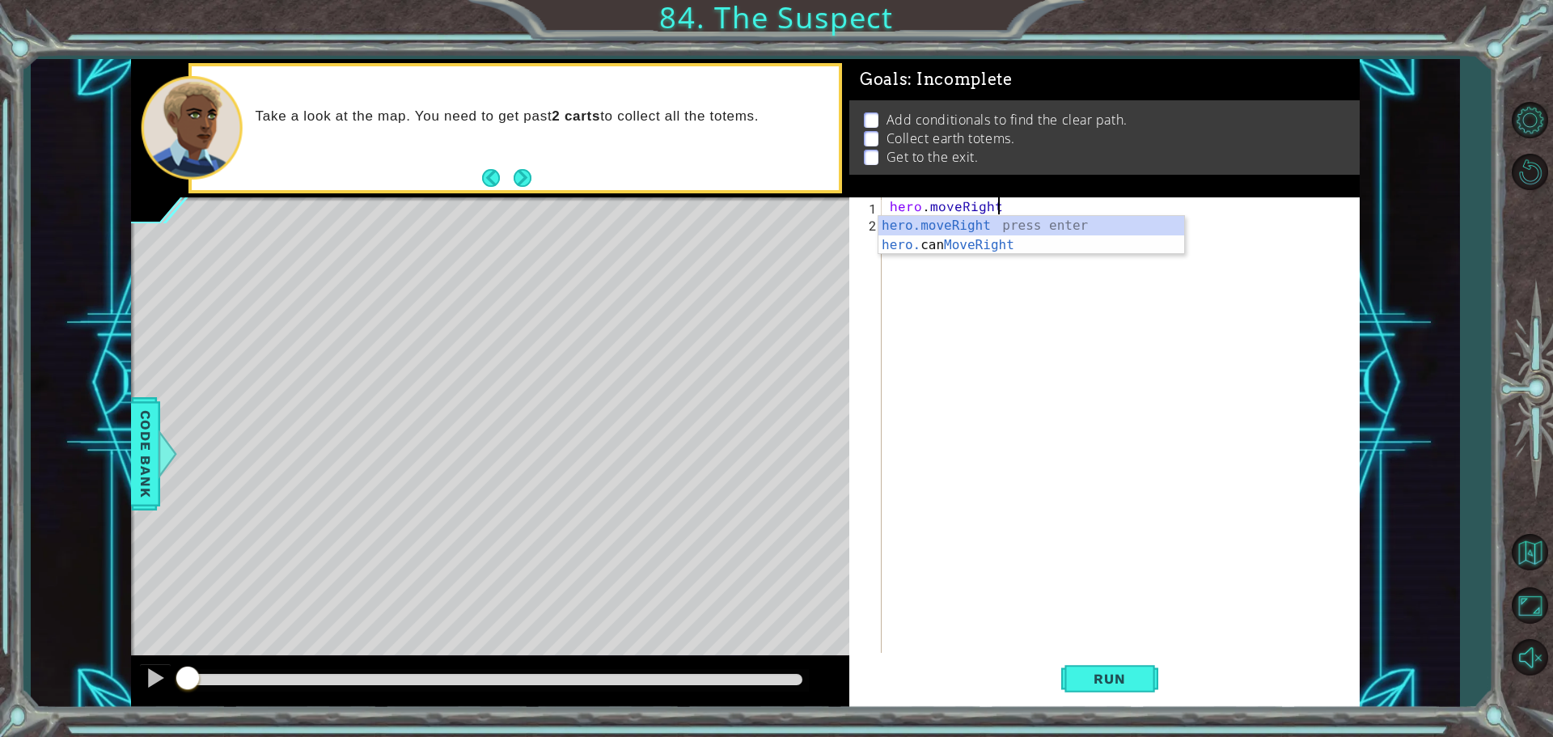
scroll to position [0, 6]
type textarea "hero.moveRight(1)"
type textarea "if hero.canMoveRight(2):"
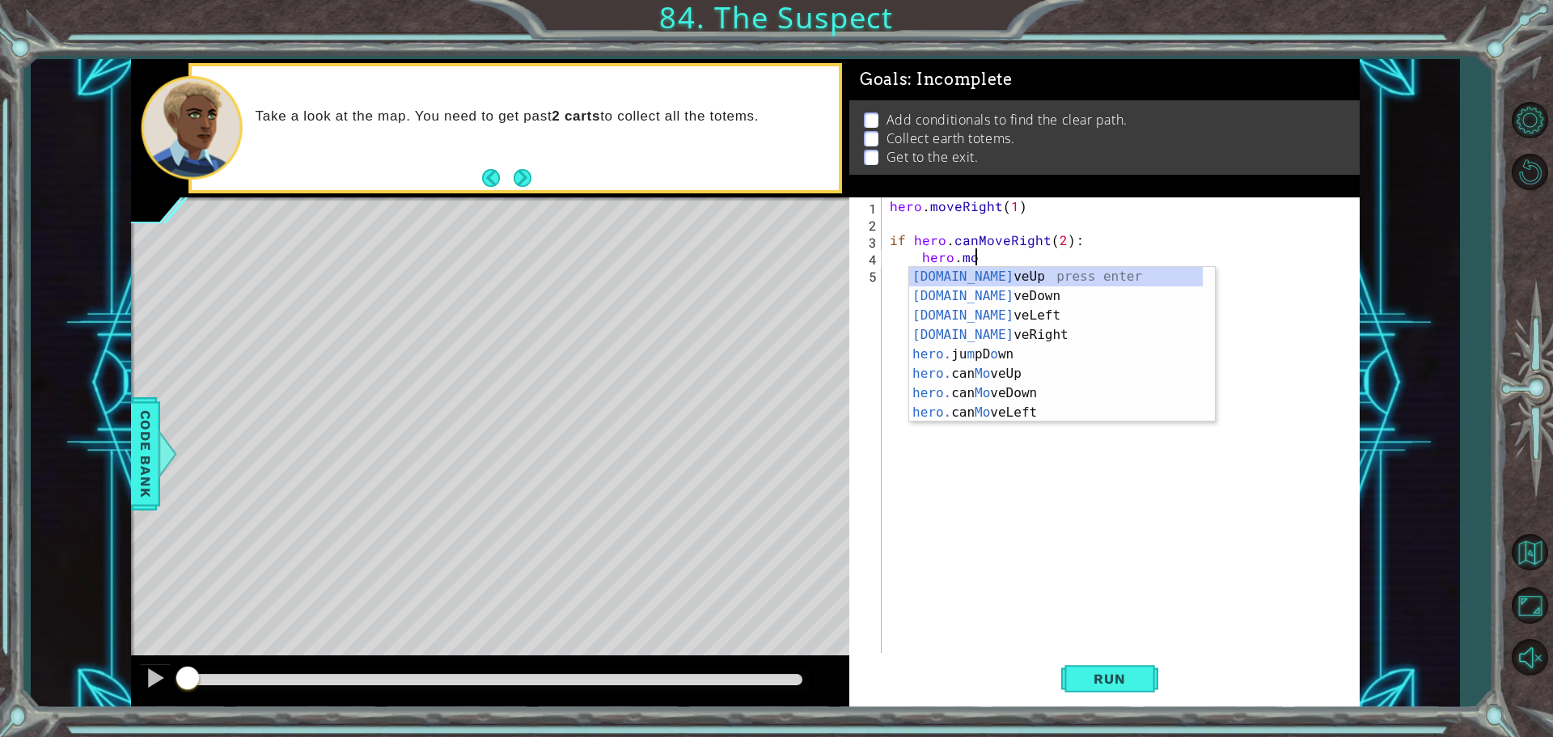
scroll to position [0, 5]
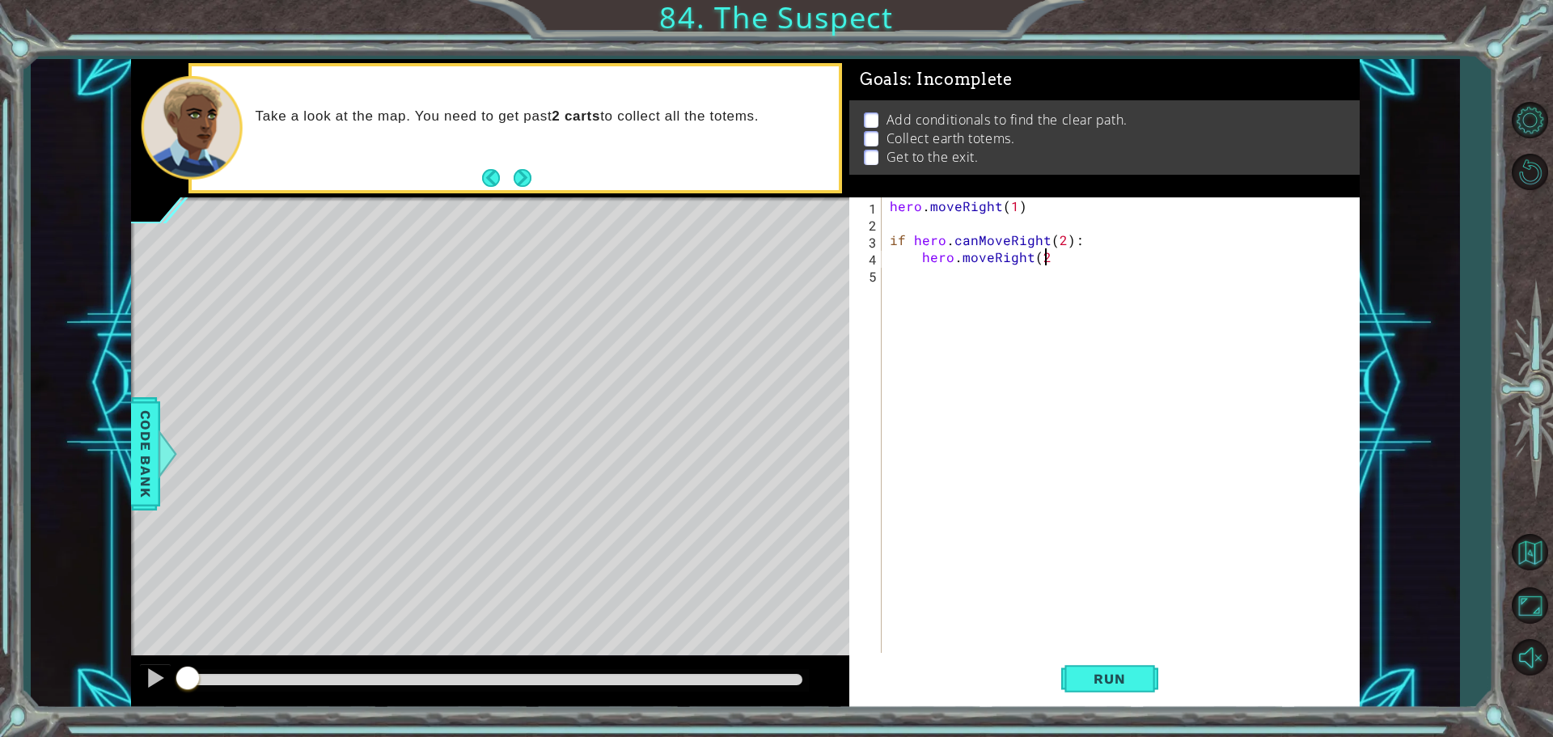
type textarea "hero.moveRight(2)"
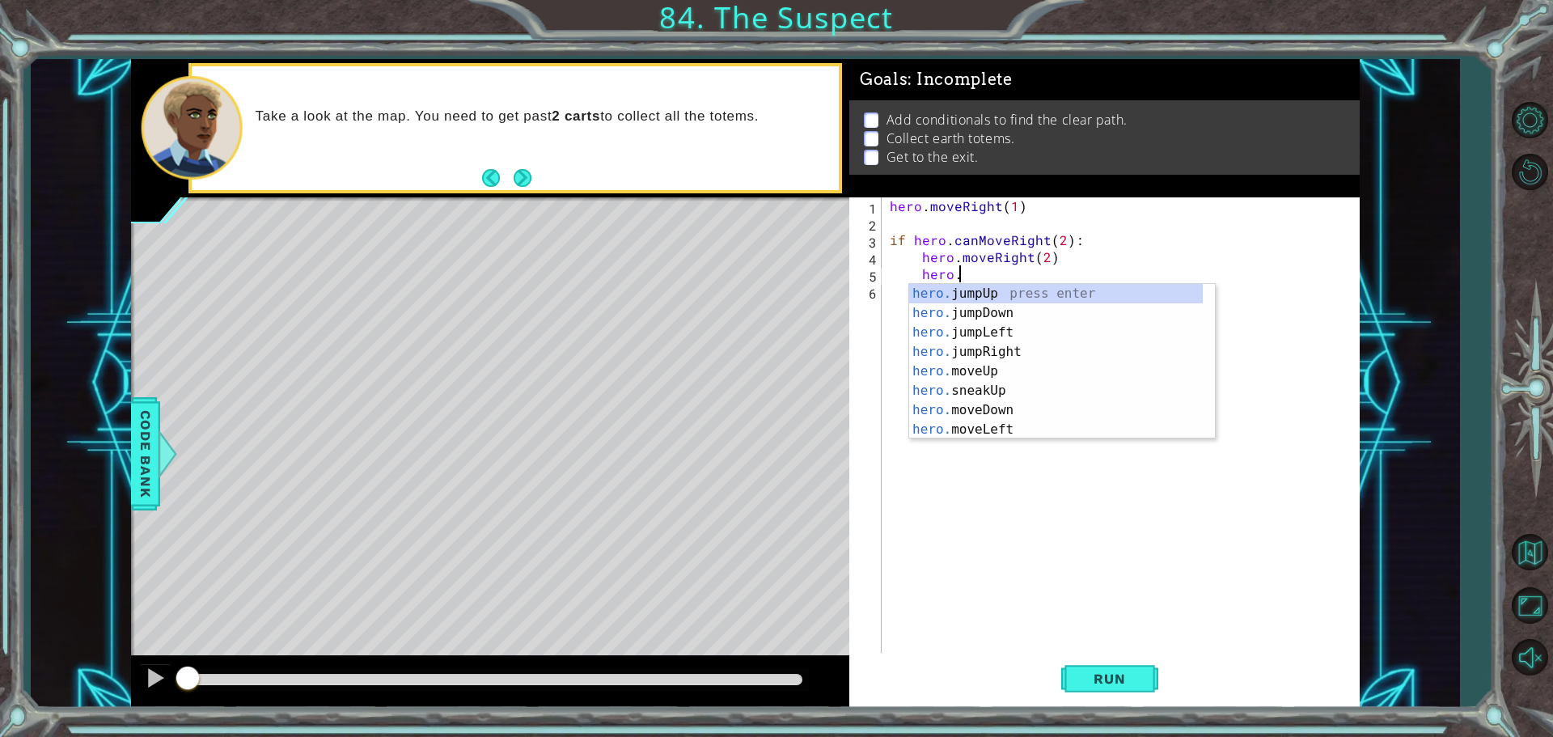
scroll to position [0, 0]
type textarea "h"
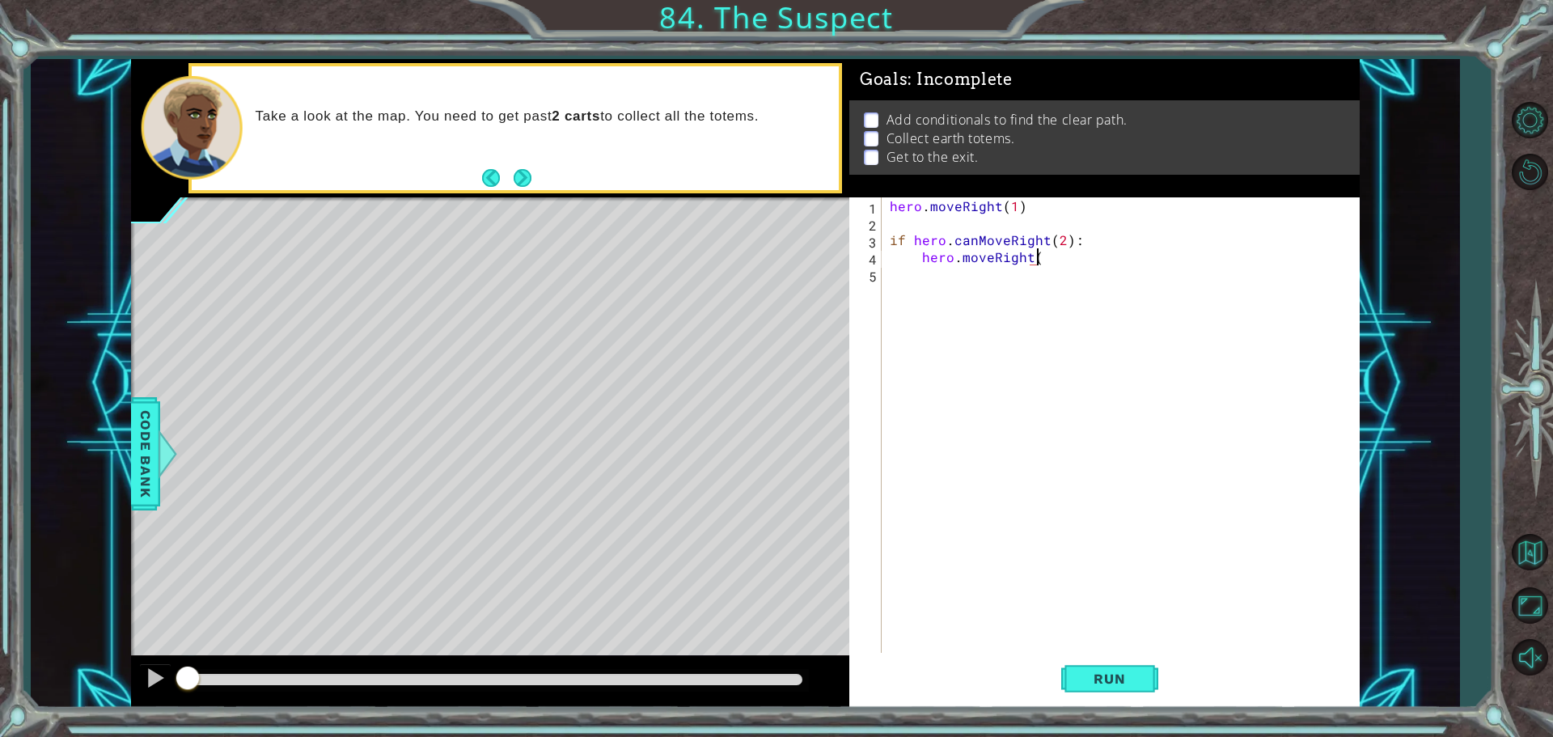
scroll to position [0, 9]
click at [1052, 669] on div "Run" at bounding box center [1109, 678] width 510 height 51
click at [1117, 682] on span "Run" at bounding box center [1109, 678] width 64 height 16
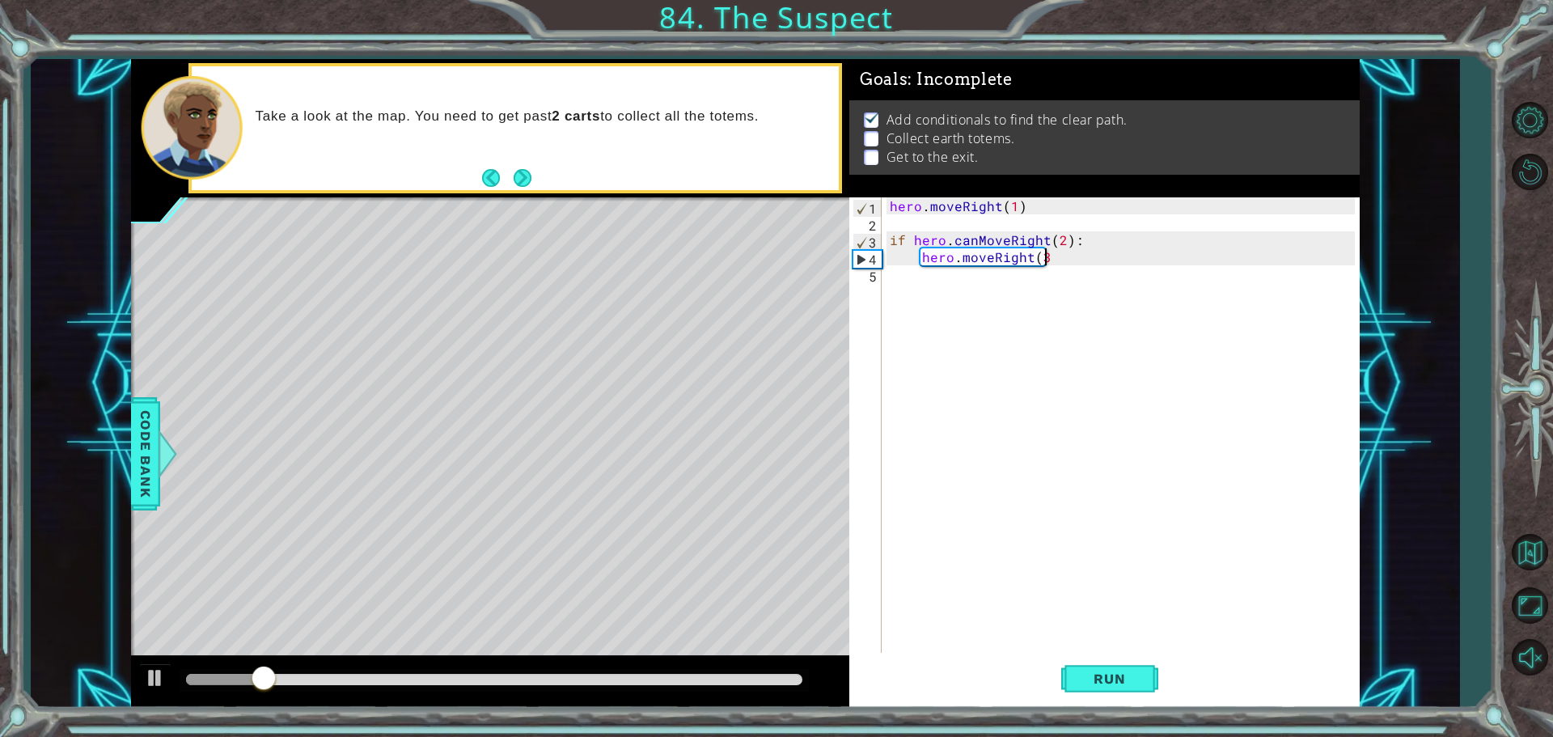
type textarea "hero.moveRight(3)"
click at [970, 335] on div "hero . moveRight ( 1 ) if hero . canMoveRight ( 2 ) : hero . moveRight ( 3 )" at bounding box center [1124, 443] width 476 height 492
click at [1112, 680] on span "Run" at bounding box center [1109, 678] width 64 height 16
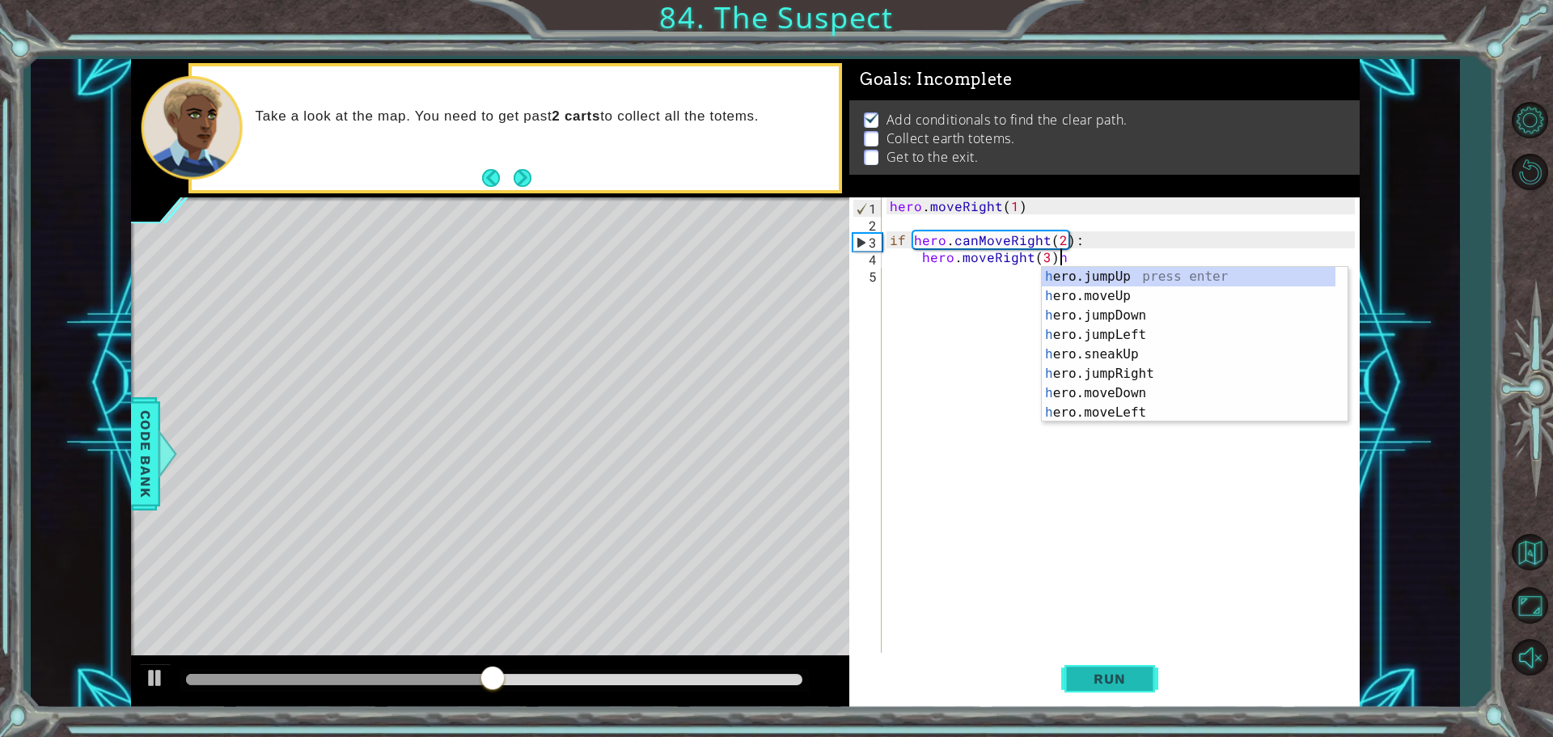
type textarea "hero.moveRight(3)"
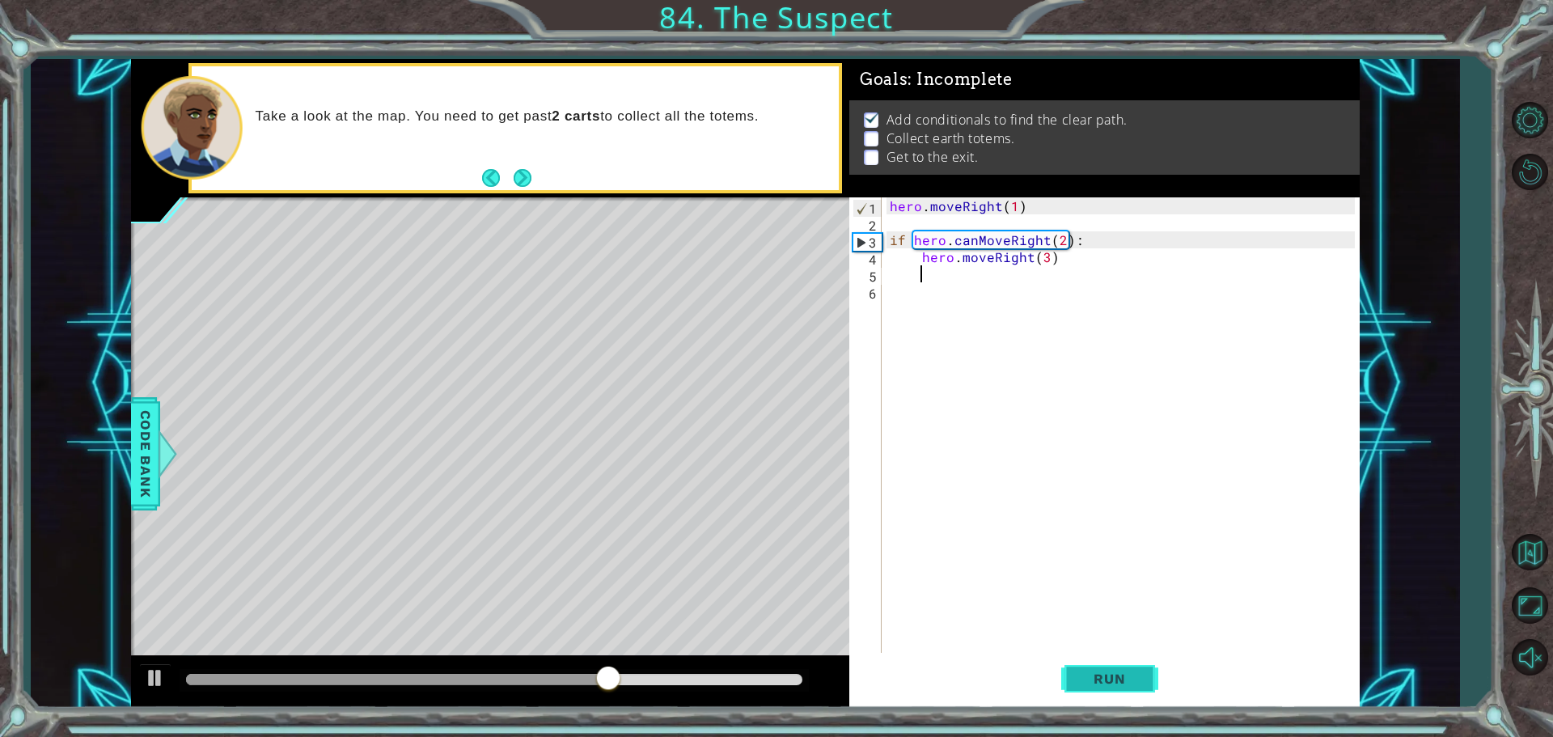
scroll to position [0, 2]
type textarea "\]"
click at [982, 282] on div "hero . moveRight ( 1 ) if hero . canMoveRight ( 2 ) : hero . moveRight ( 3 ) \ ]" at bounding box center [1124, 443] width 476 height 492
type textarea "\"
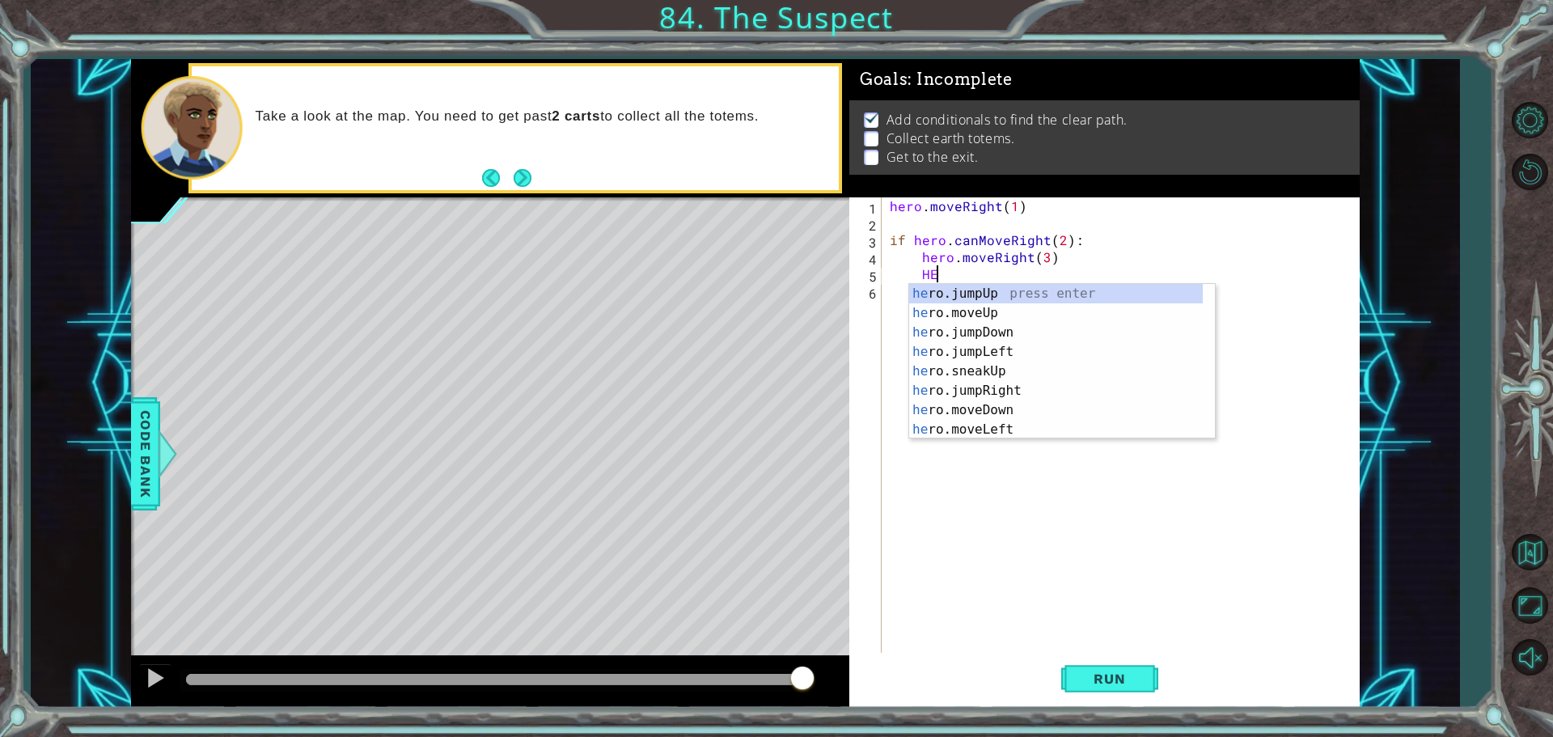
scroll to position [0, 2]
type textarea "H"
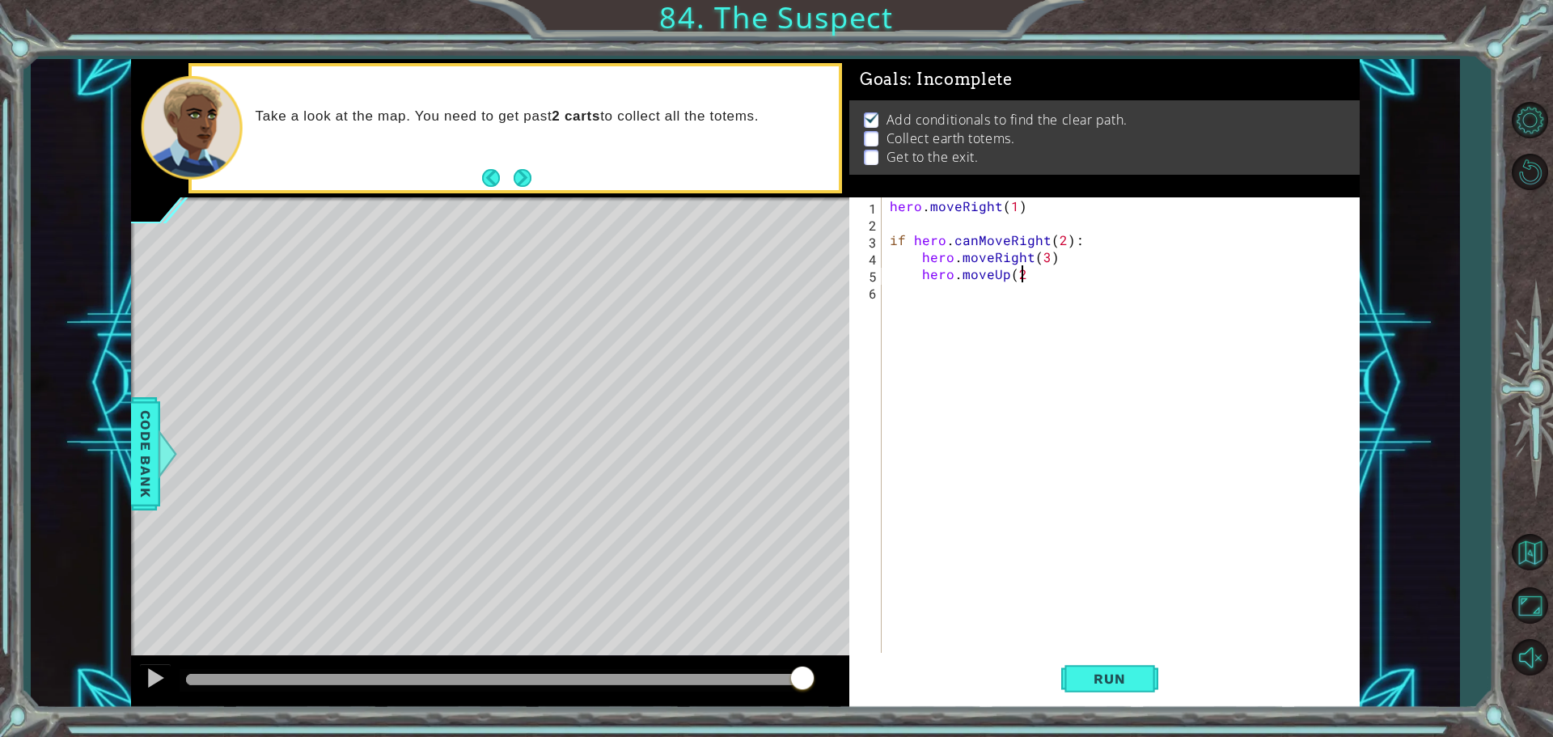
scroll to position [0, 7]
type textarea "hero.moveUp(2)"
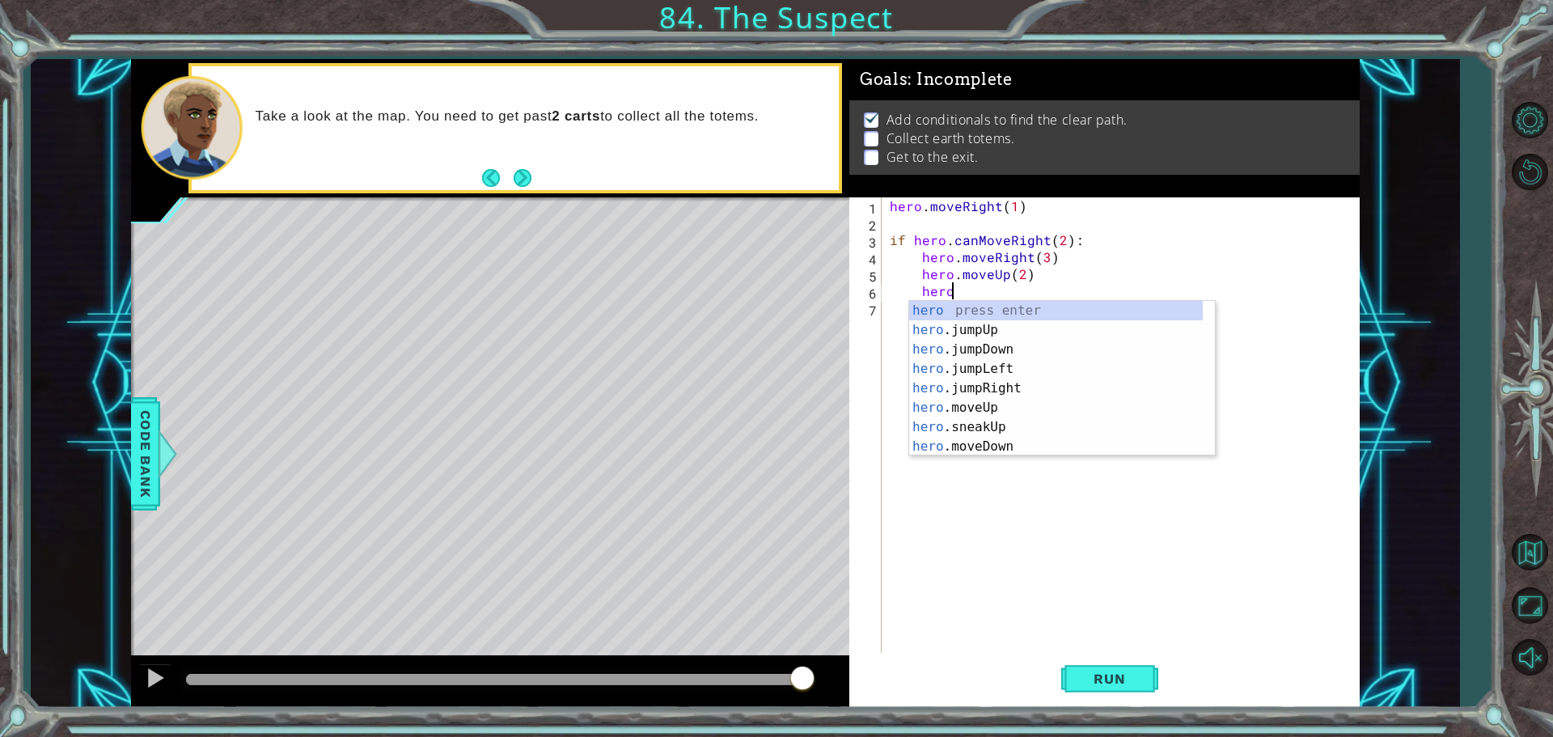
scroll to position [0, 3]
type textarea "h"
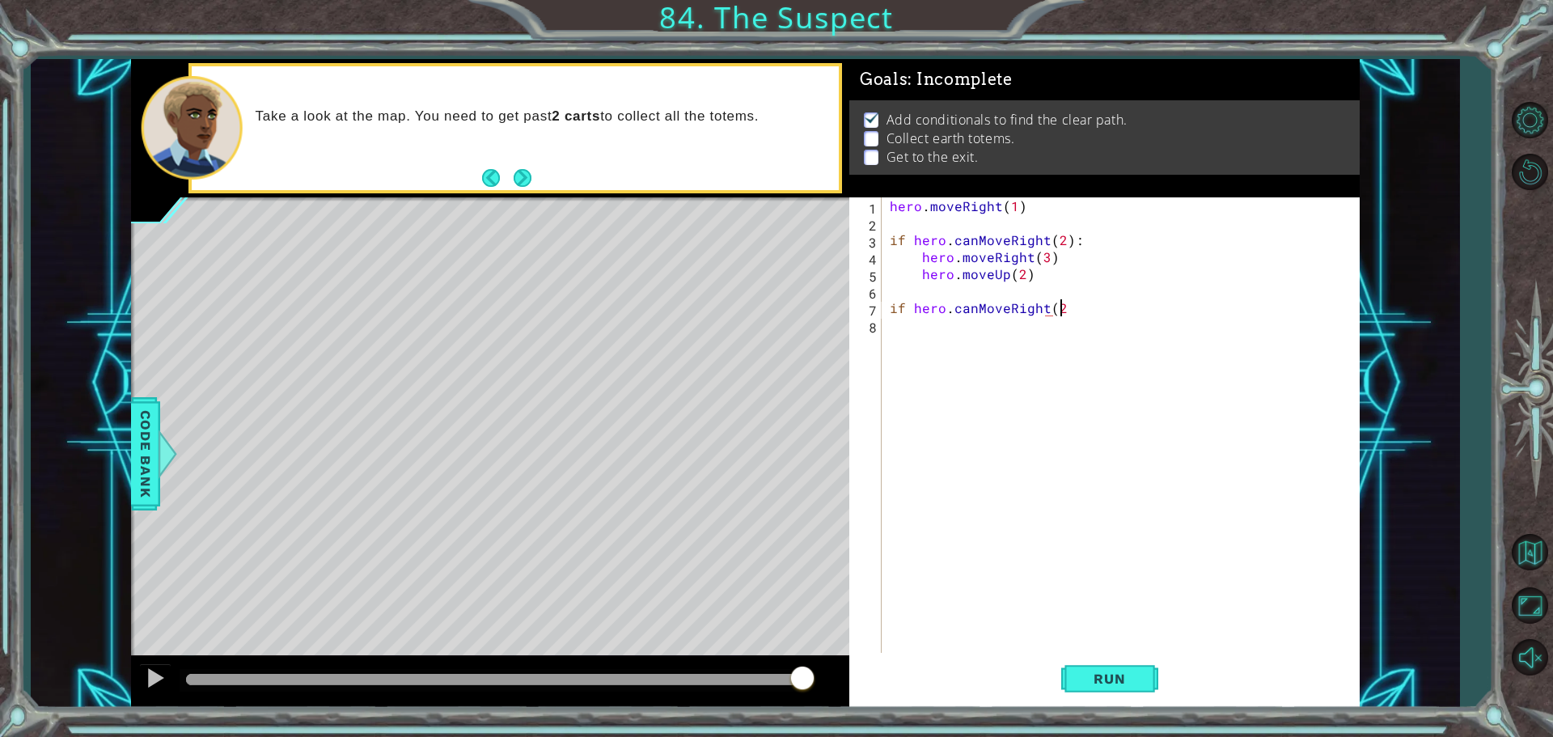
scroll to position [0, 10]
type textarea "if hero.canMoveRight(2):"
click at [1059, 342] on div "hero . moveRight ( 1 ) if hero . canMoveRight ( 2 ) : hero . moveRight ( 3 ) he…" at bounding box center [1124, 443] width 476 height 492
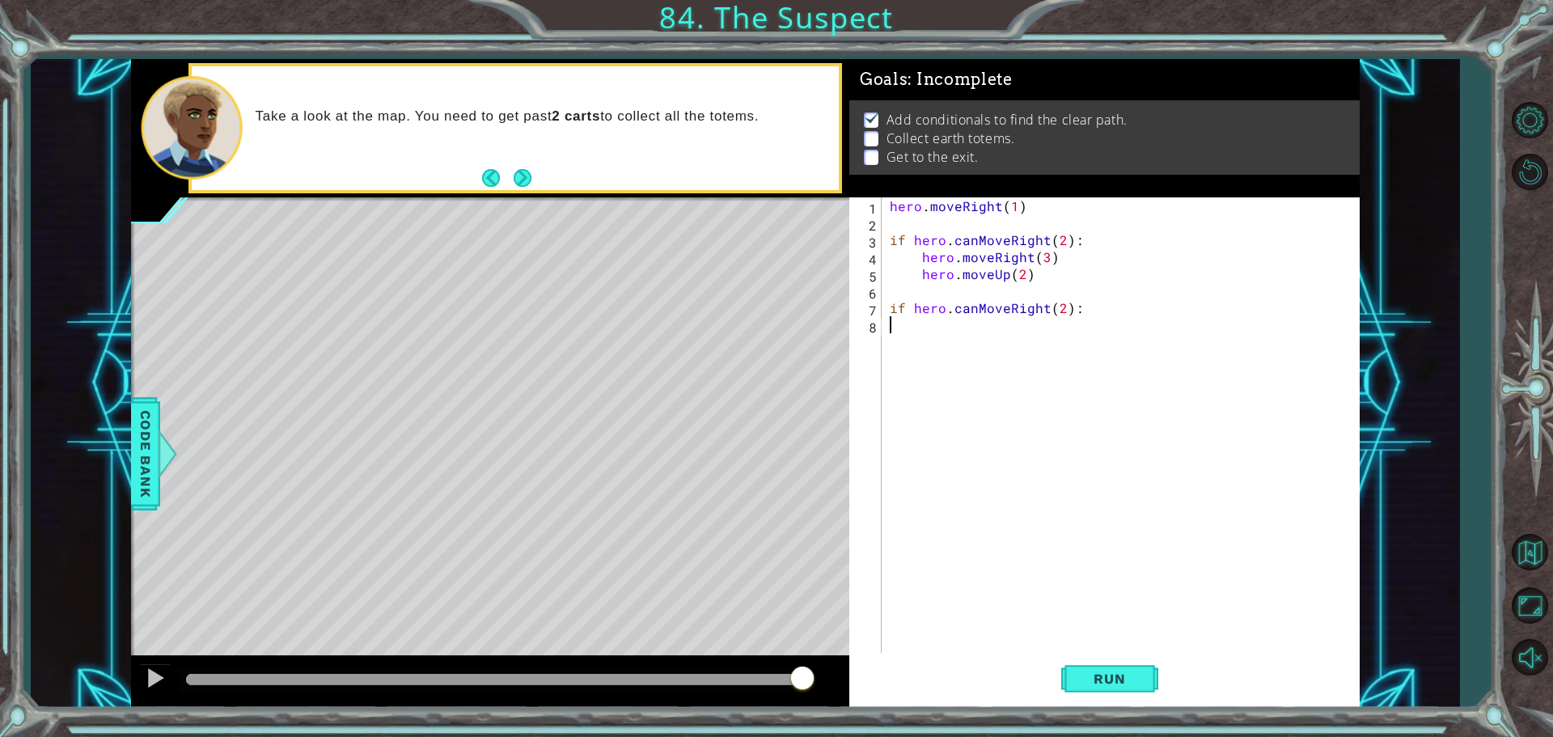
type textarea "if hero.canMoveRight(2):"
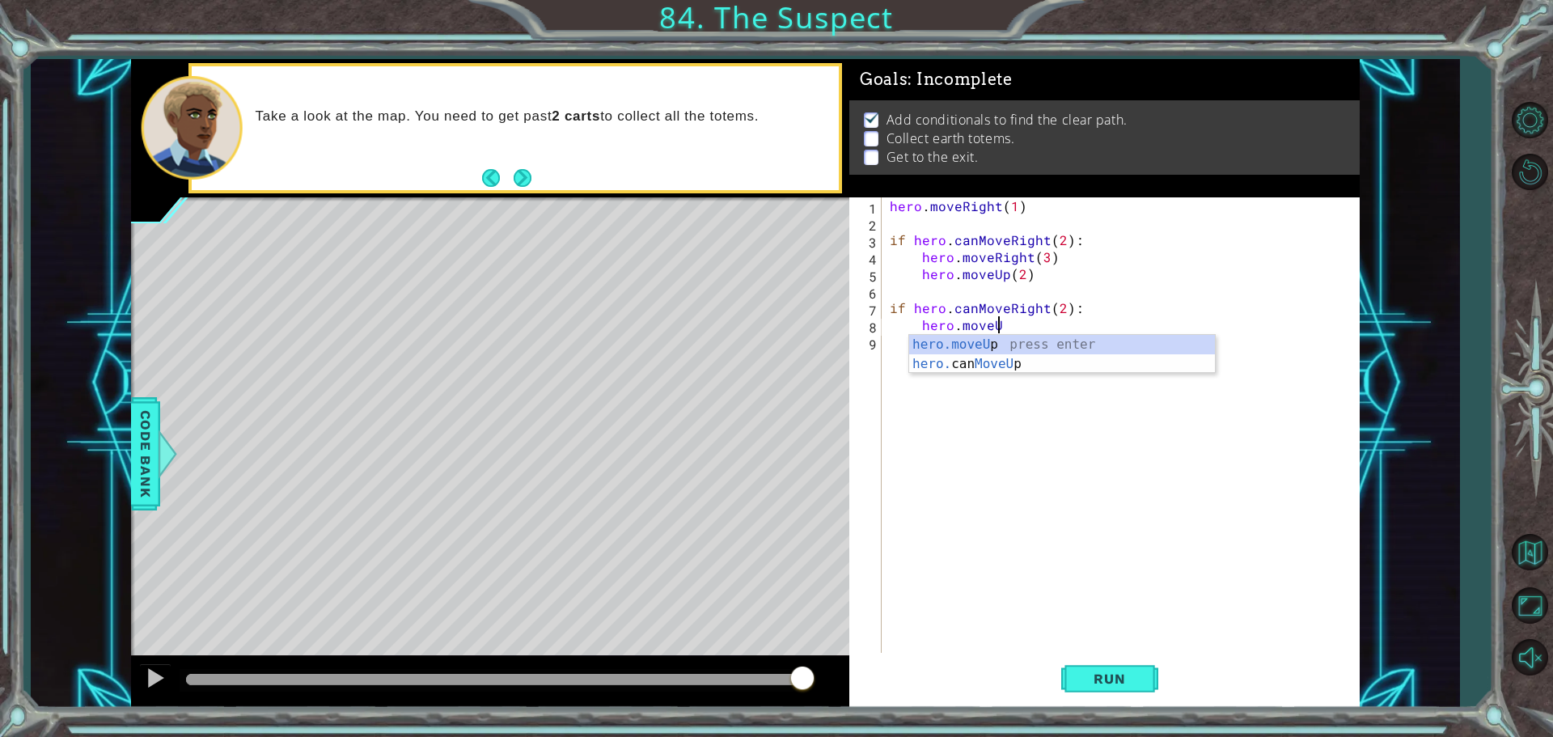
scroll to position [0, 6]
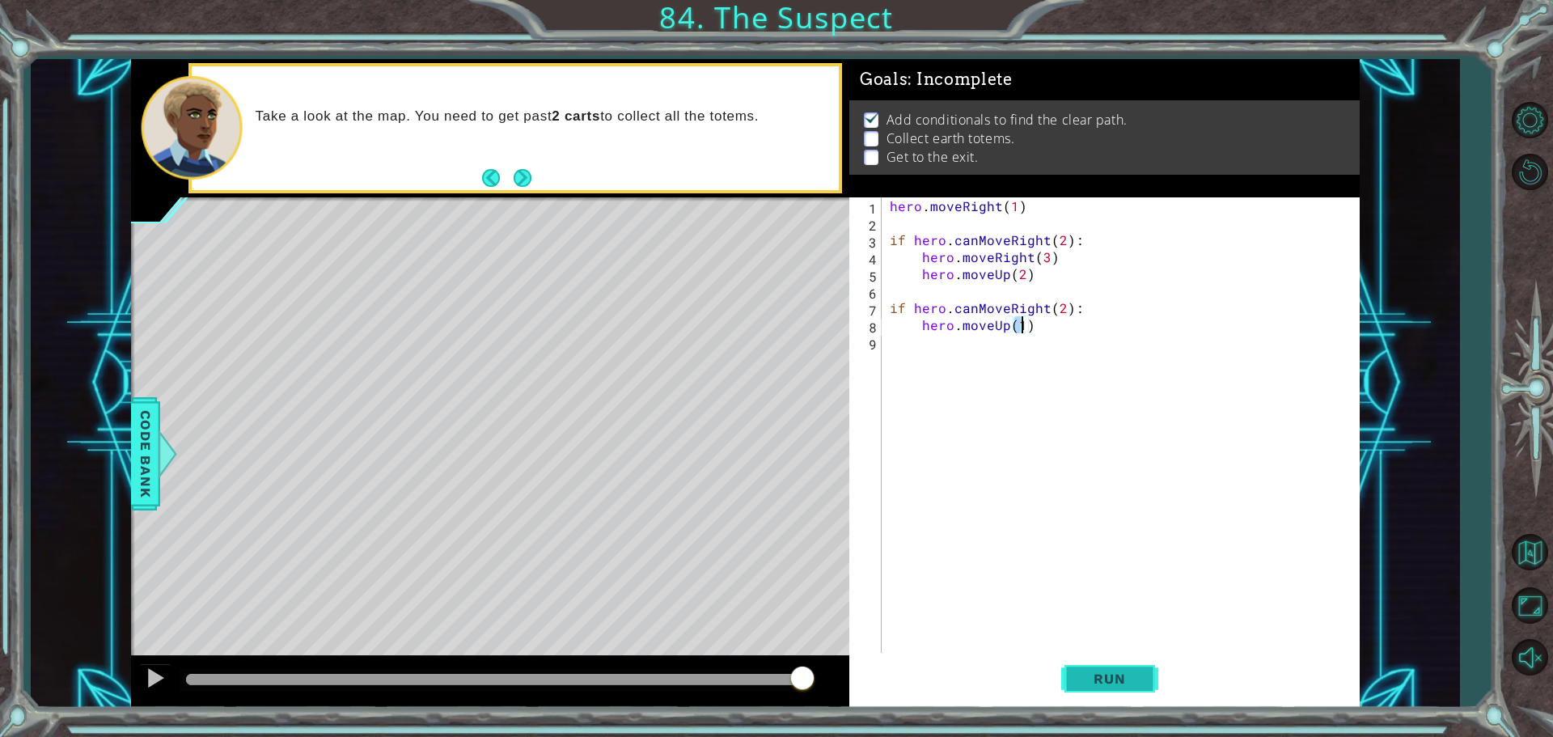
click at [1120, 682] on span "Run" at bounding box center [1109, 678] width 64 height 16
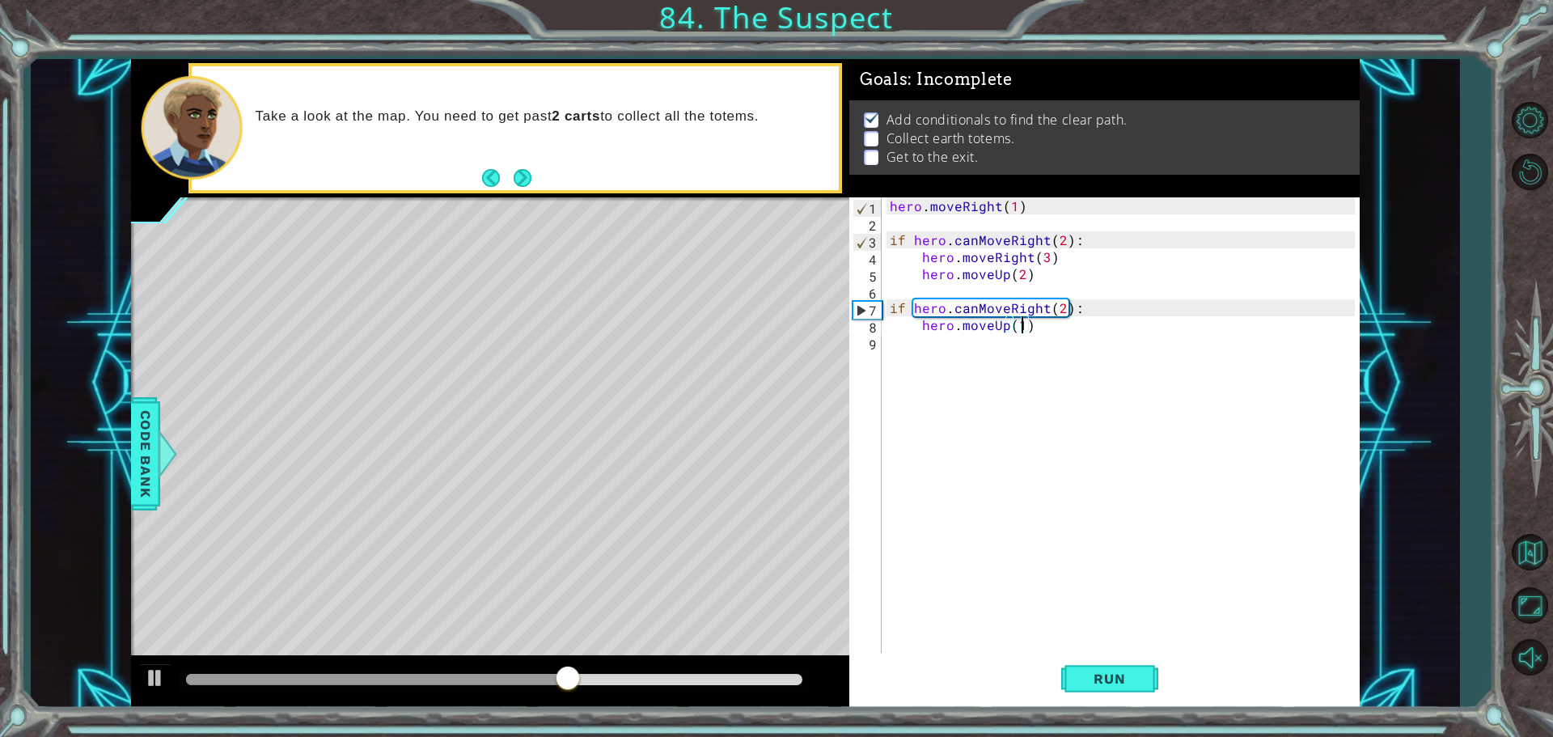
click at [1050, 328] on div "hero . moveRight ( 1 ) if hero . canMoveRight ( 2 ) : hero . moveRight ( 3 ) he…" at bounding box center [1124, 443] width 476 height 492
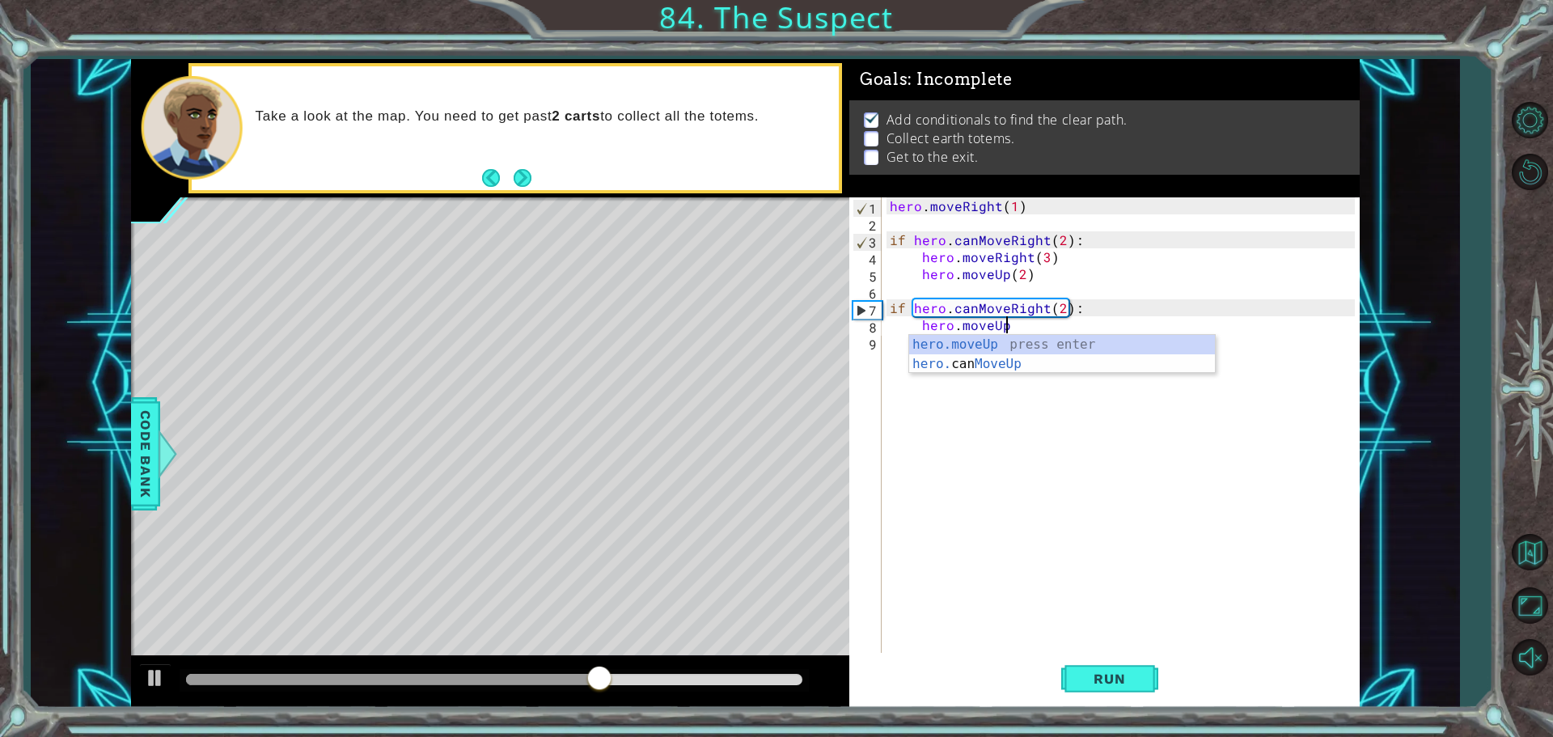
scroll to position [0, 6]
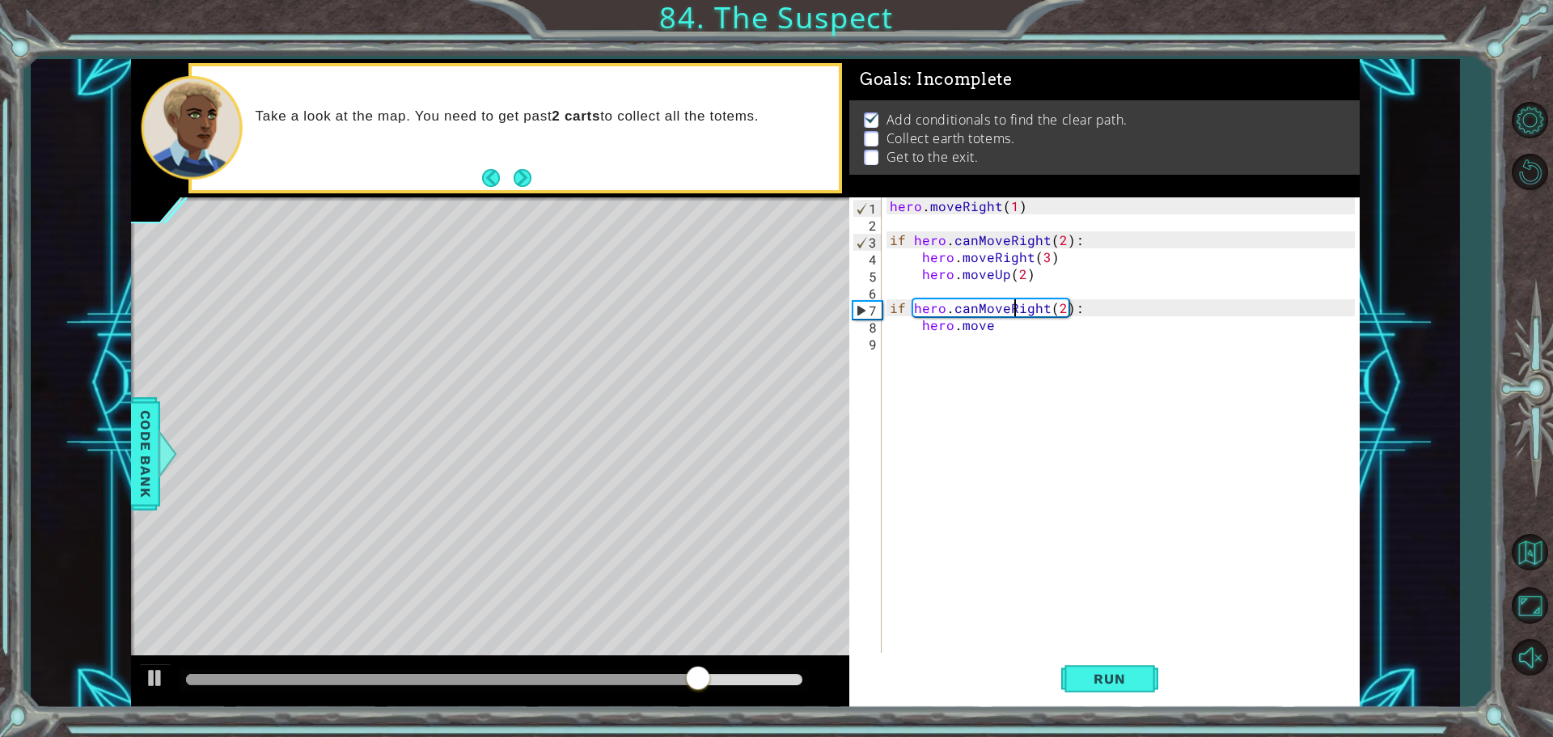
click at [1017, 302] on div "hero . moveRight ( 1 ) if hero . canMoveRight ( 2 ) : hero . moveRight ( 3 ) he…" at bounding box center [1124, 443] width 476 height 492
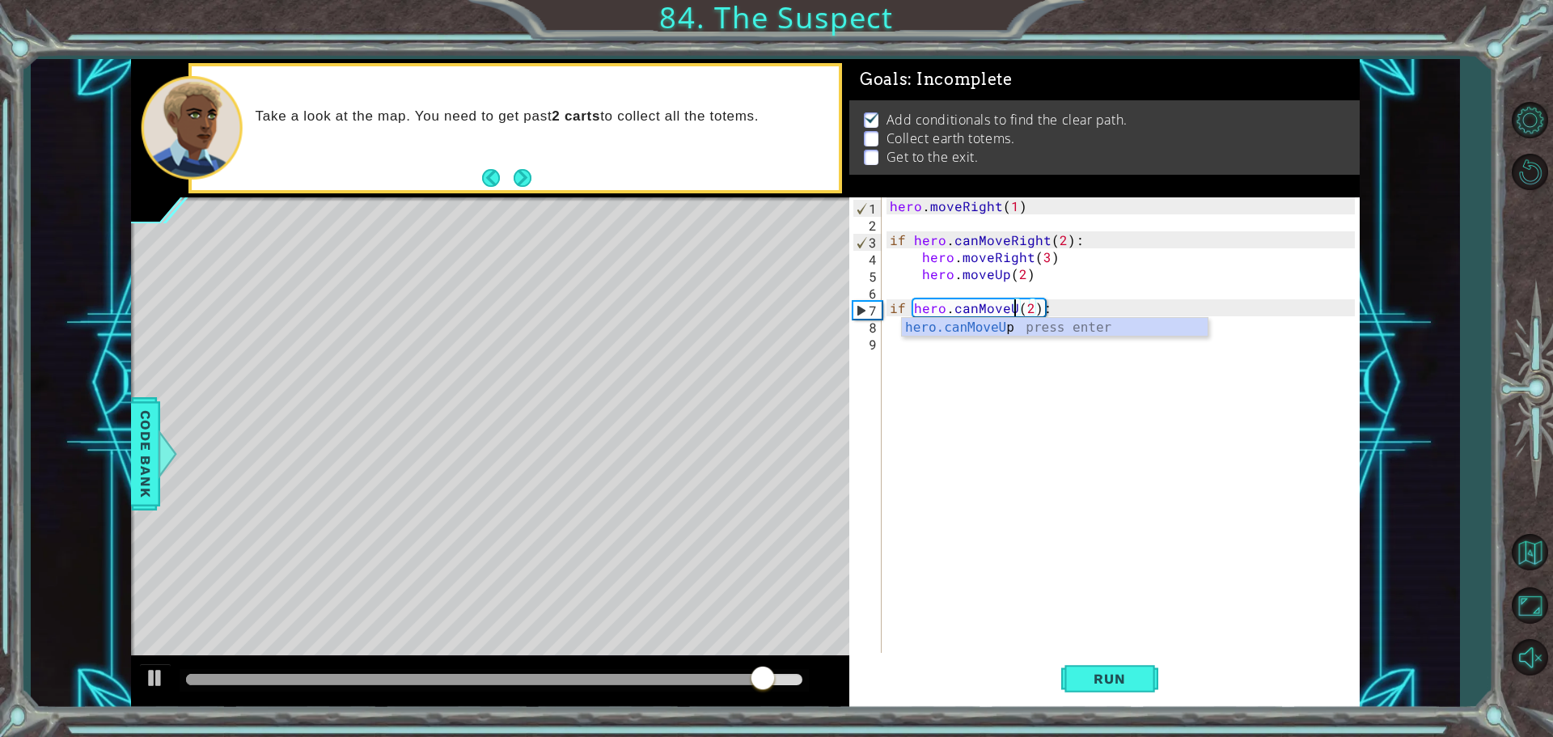
scroll to position [0, 8]
click at [1063, 303] on div "hero . moveRight ( 1 ) if hero . canMoveRight ( 2 ) : hero . moveRight ( 3 ) he…" at bounding box center [1124, 443] width 476 height 492
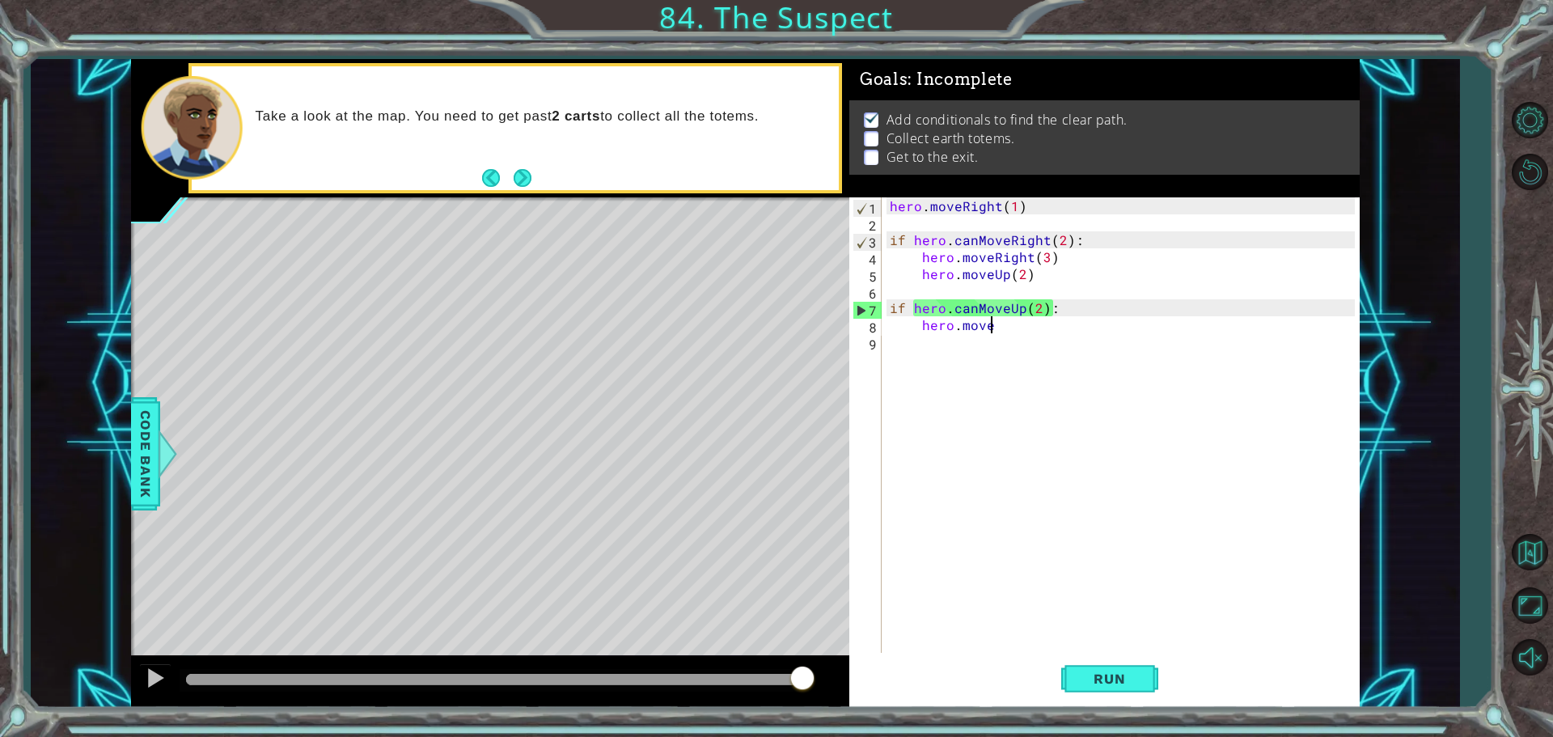
click at [1042, 324] on div "hero . moveRight ( 1 ) if hero . canMoveRight ( 2 ) : hero . moveRight ( 3 ) he…" at bounding box center [1124, 443] width 476 height 492
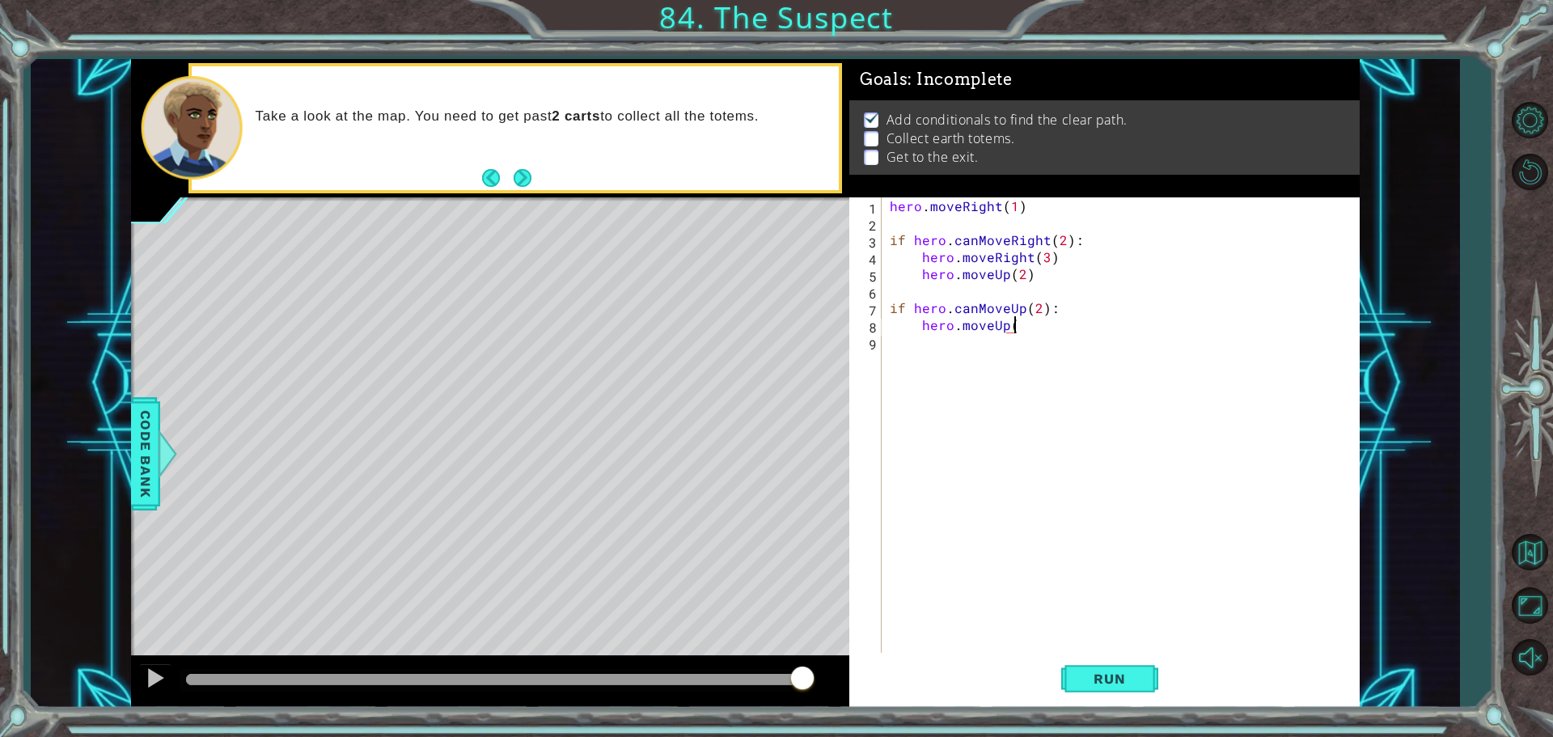
scroll to position [0, 7]
type textarea "hero.moveUp(2)"
click at [1112, 690] on button "Run" at bounding box center [1109, 678] width 97 height 51
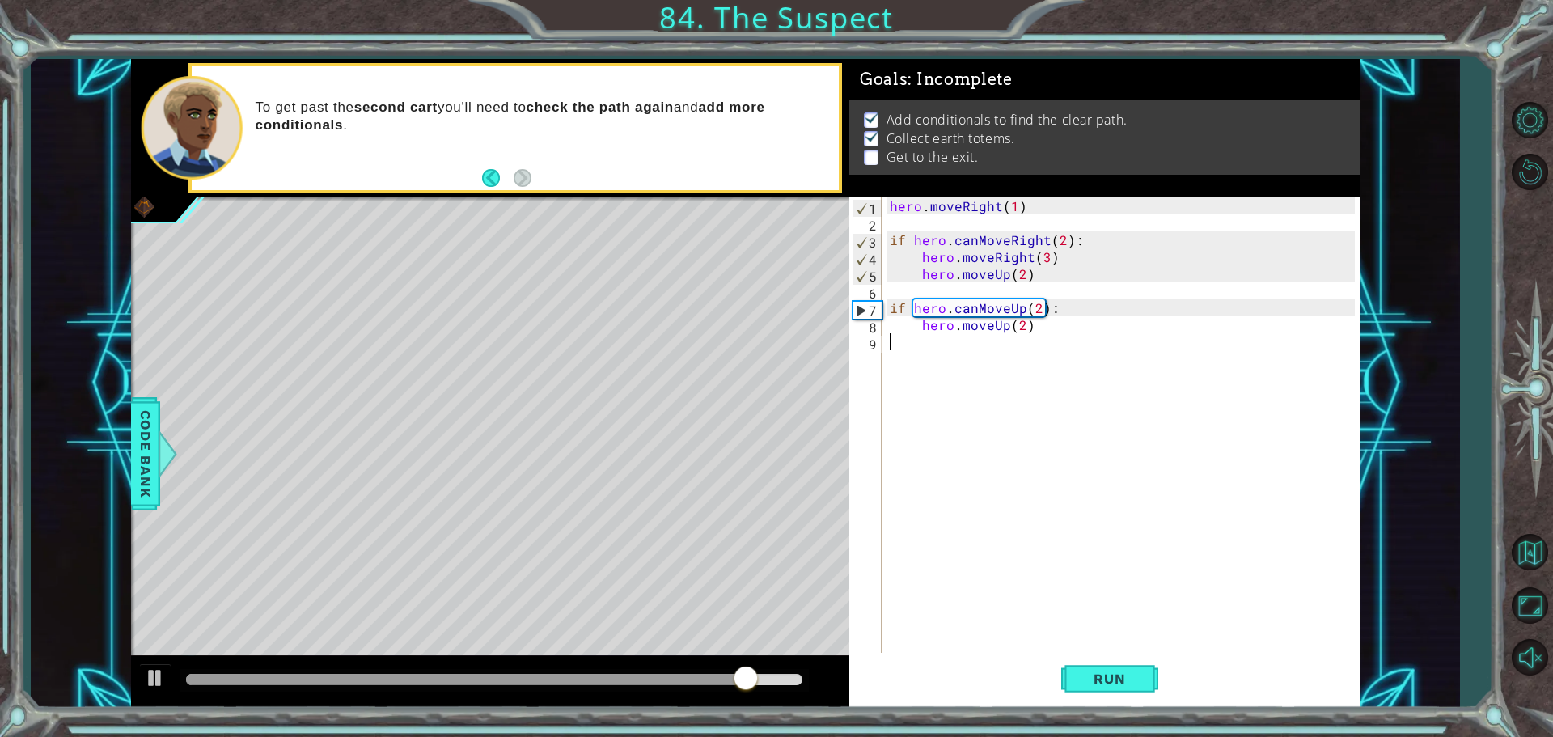
click at [1003, 370] on div "hero . moveRight ( 1 ) if hero . canMoveRight ( 2 ) : hero . moveRight ( 3 ) he…" at bounding box center [1124, 443] width 476 height 492
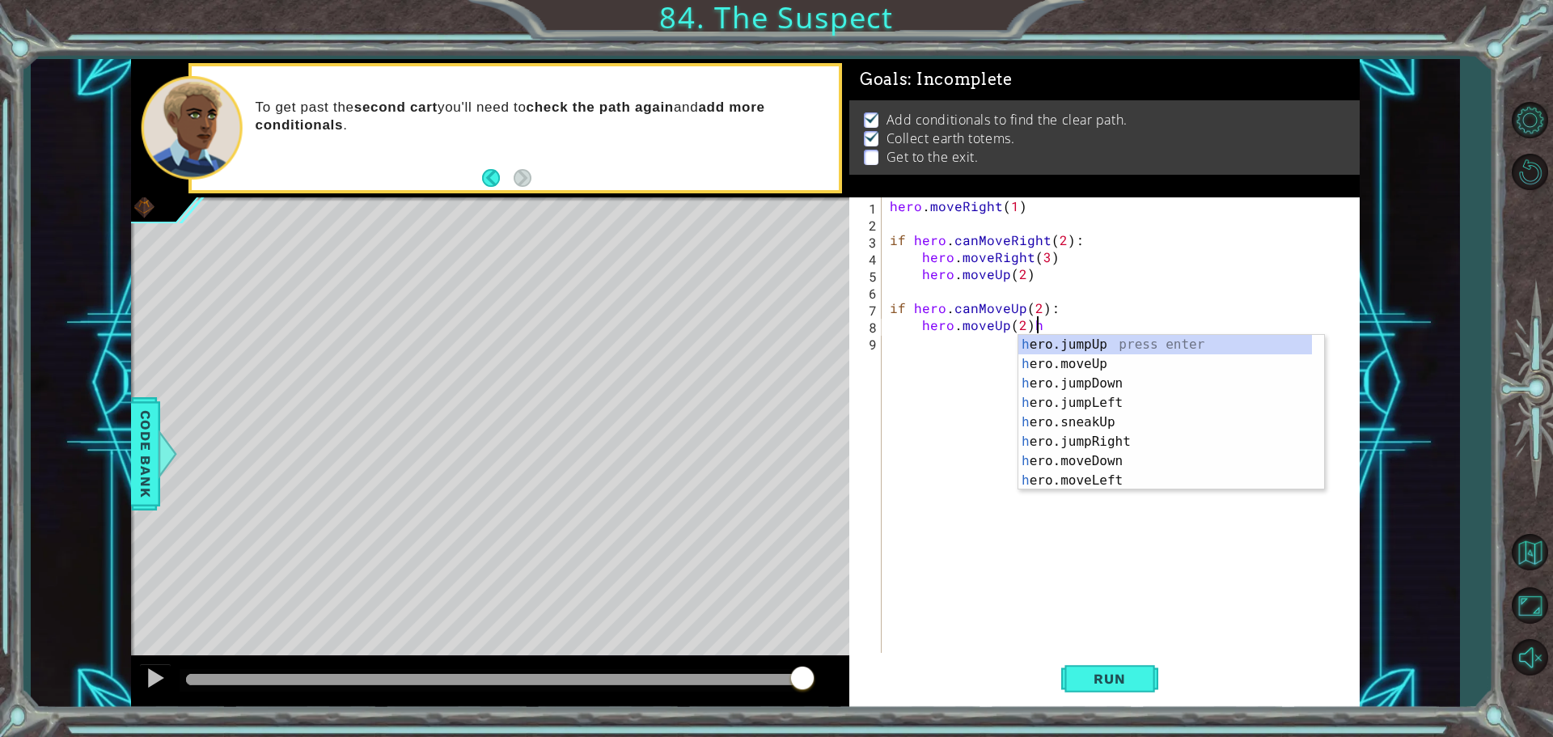
type textarea "hero.moveUp(2)"
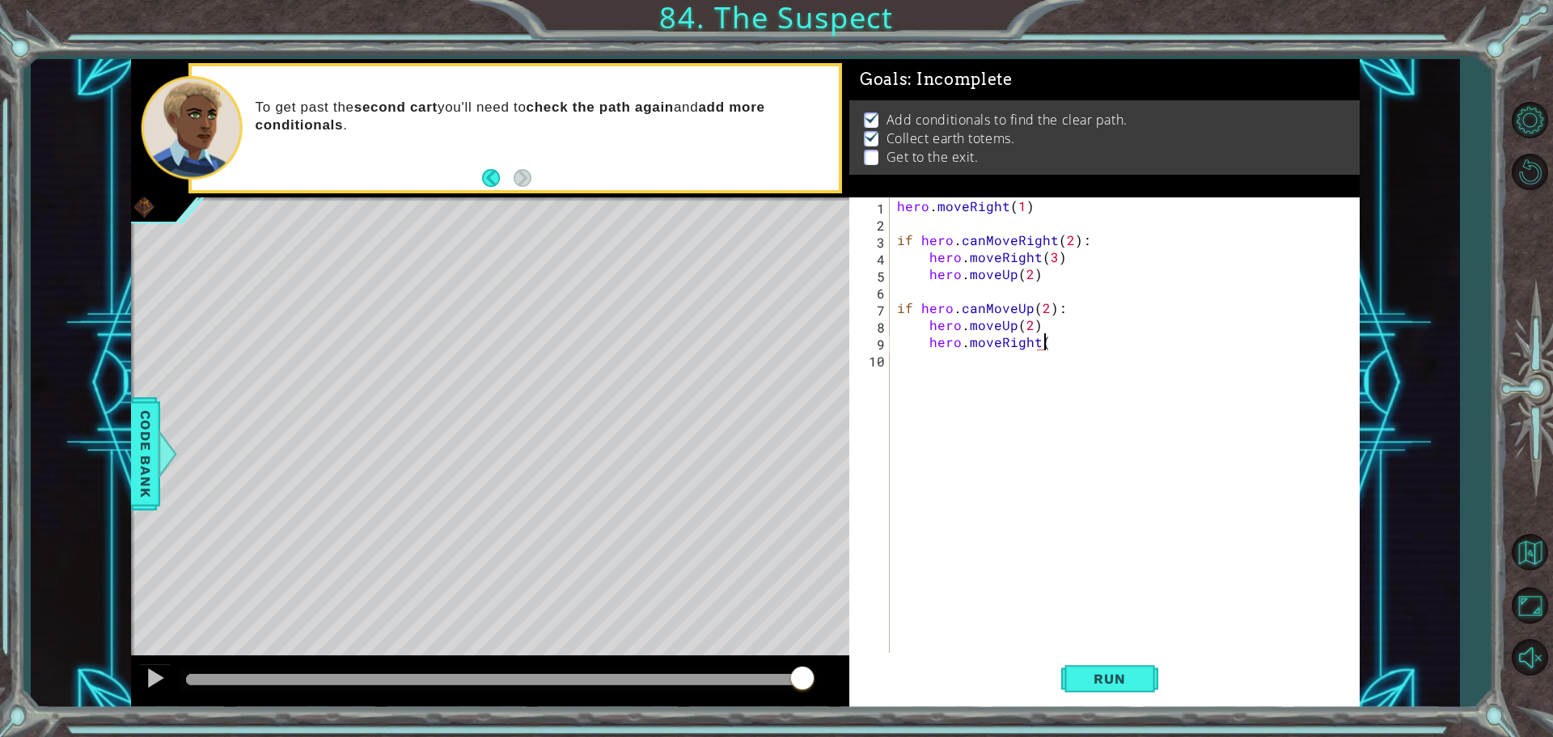
scroll to position [0, 9]
type textarea "hero.moveRight(2)"
click at [1101, 676] on span "Run" at bounding box center [1109, 678] width 64 height 16
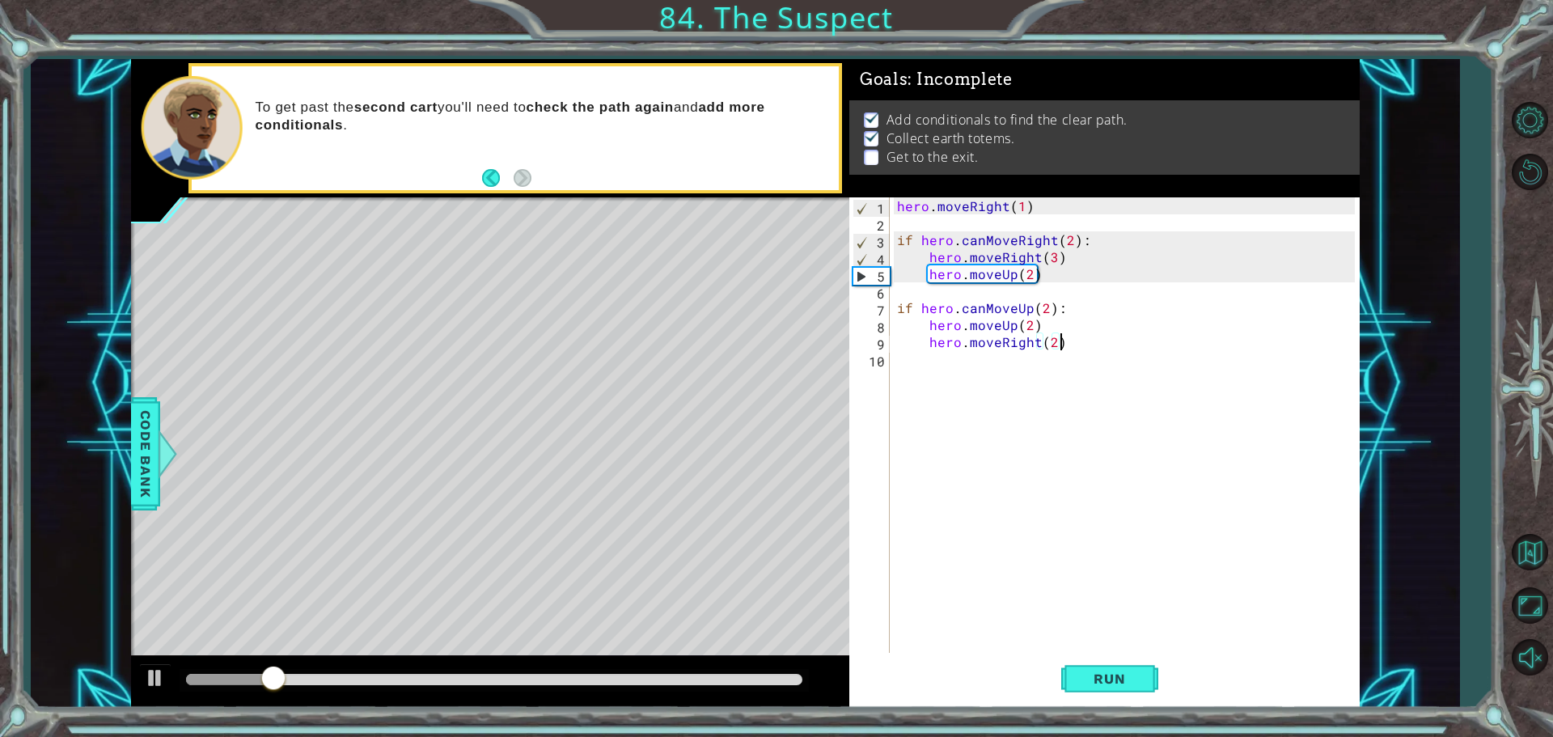
click at [992, 358] on div "hero . moveRight ( 1 ) if hero . canMoveRight ( 2 ) : hero . moveRight ( 3 ) he…" at bounding box center [1128, 443] width 469 height 492
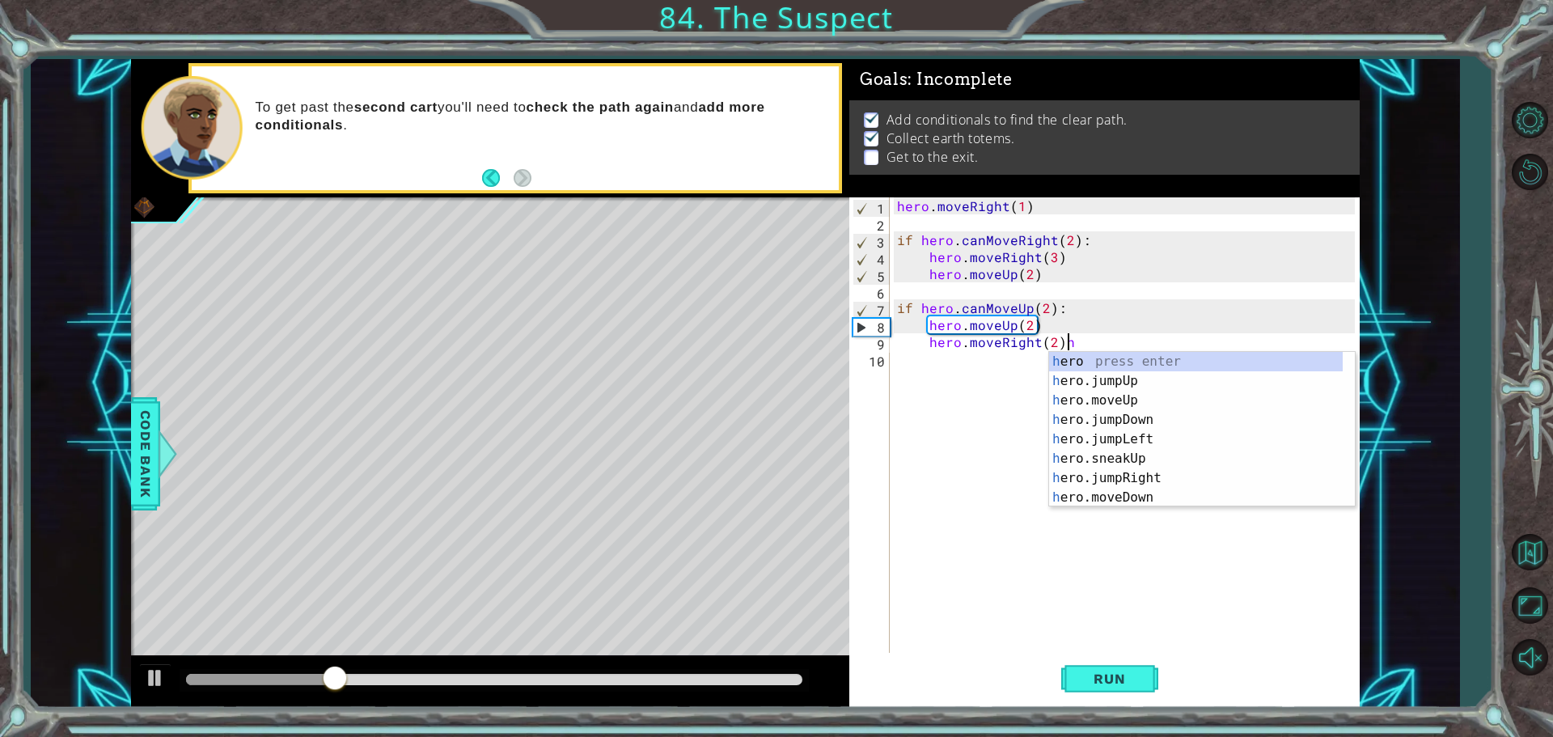
type textarea "hero.moveRight(2)"
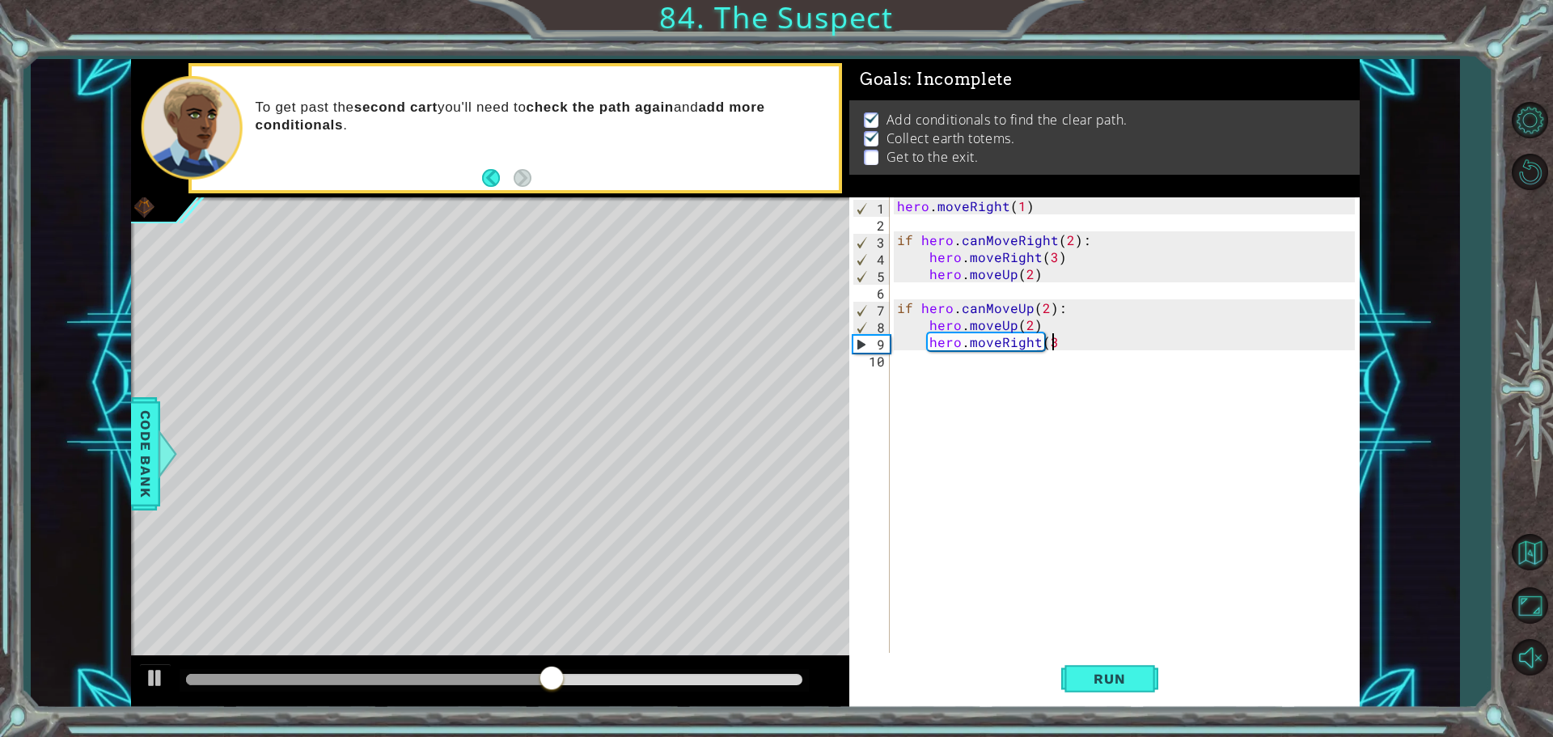
scroll to position [0, 9]
type textarea "hero.moveRight(3)"
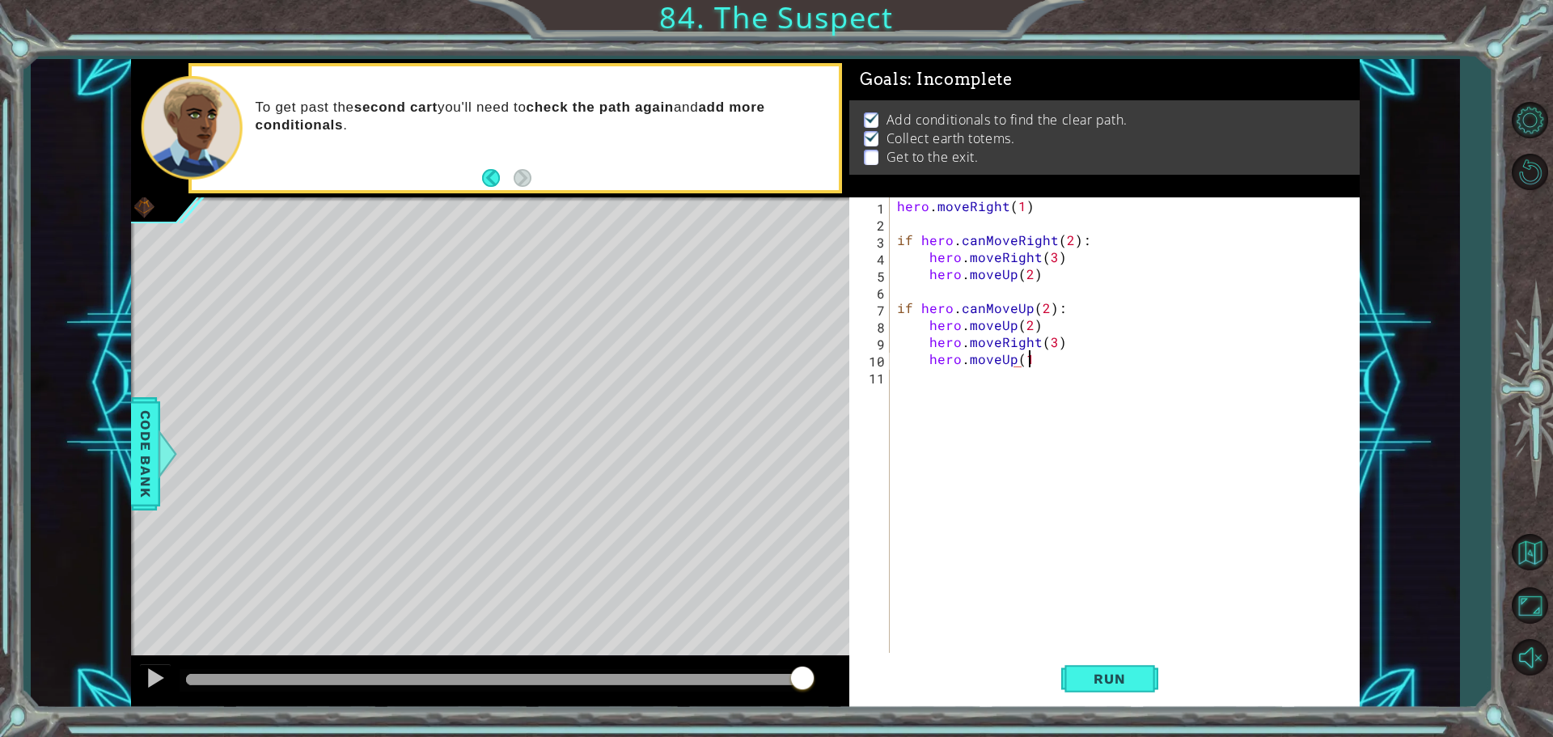
scroll to position [0, 7]
type textarea "hero.moveUp(1)"
click at [1082, 686] on span "Run" at bounding box center [1109, 678] width 64 height 16
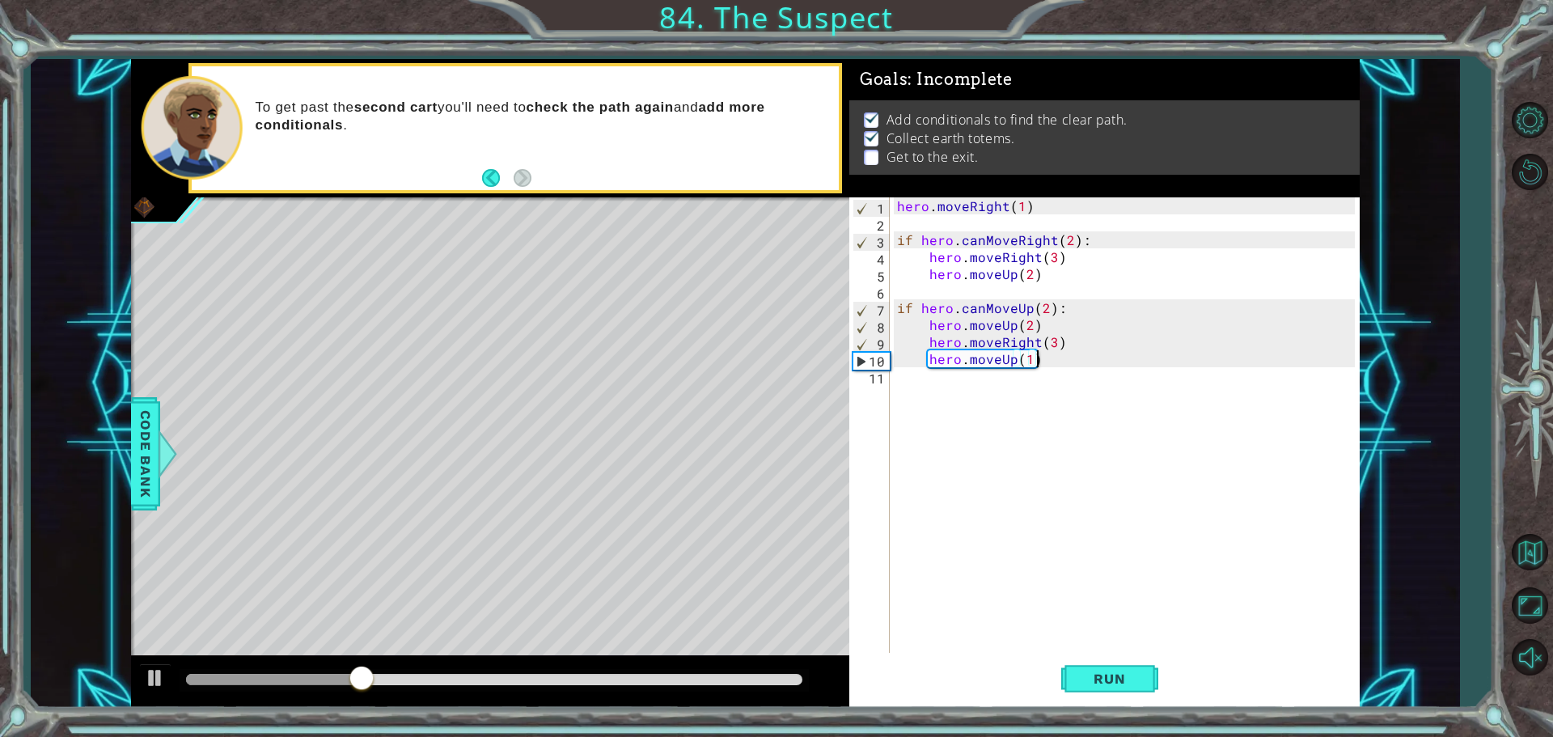
click at [1041, 422] on div "hero . moveRight ( 1 ) if hero . canMoveRight ( 2 ) : hero . moveRight ( 3 ) he…" at bounding box center [1128, 443] width 469 height 492
click at [1045, 484] on div "hero . moveRight ( 1 ) if hero . canMoveRight ( 2 ) : hero . moveRight ( 3 ) he…" at bounding box center [1128, 443] width 469 height 492
type textarea "if hero.canMoveUp(2):"
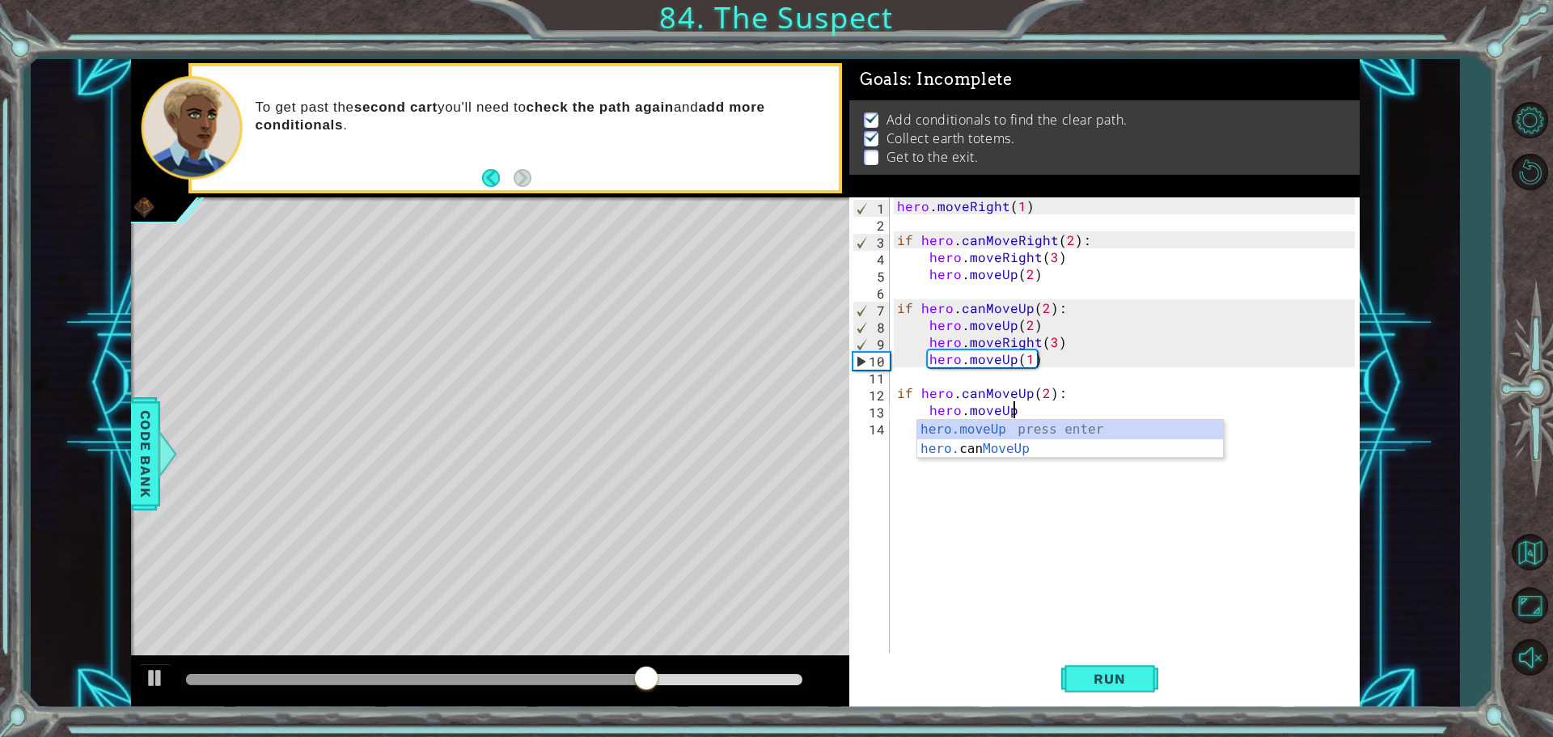
scroll to position [0, 6]
type textarea "hero.moveUp(2)"
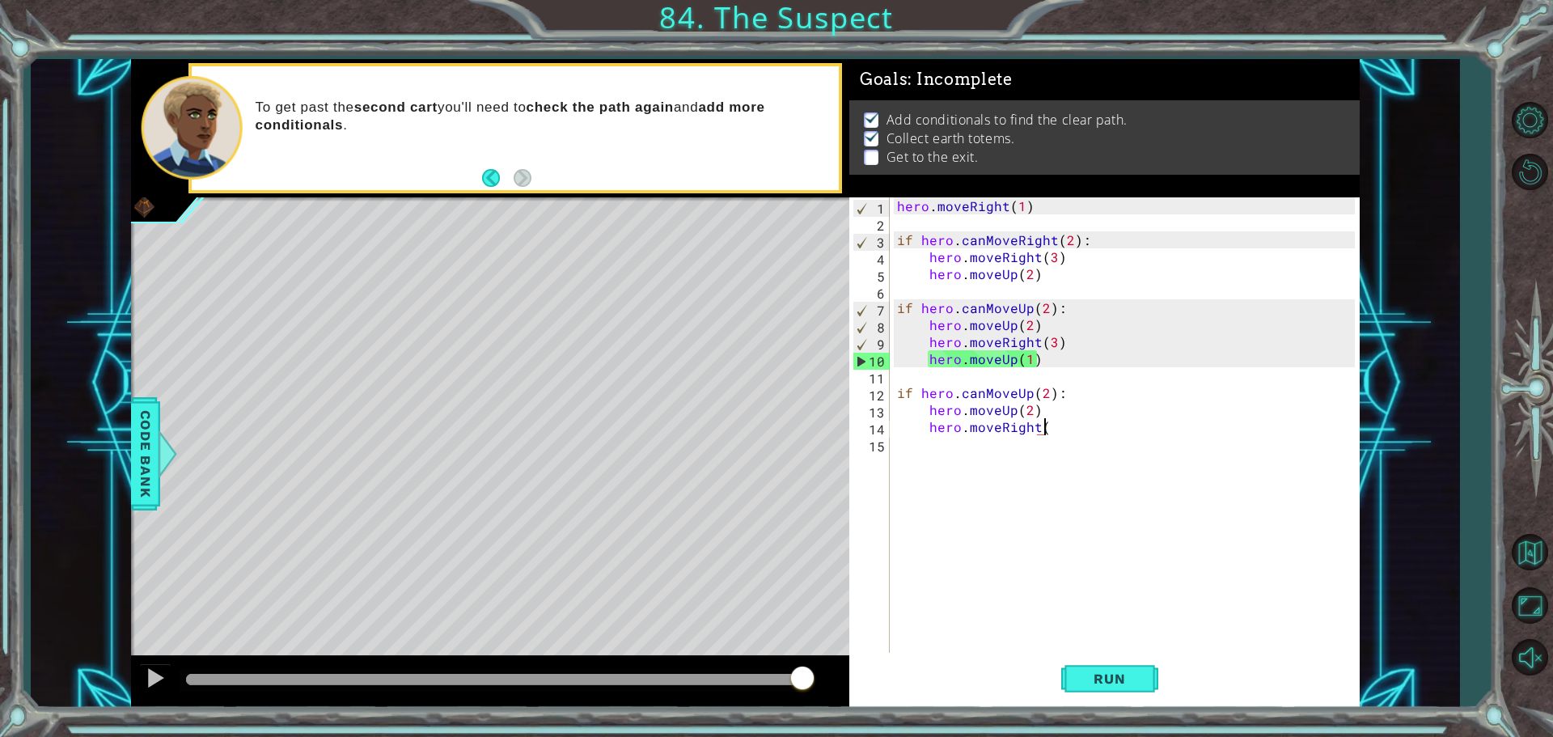
scroll to position [0, 9]
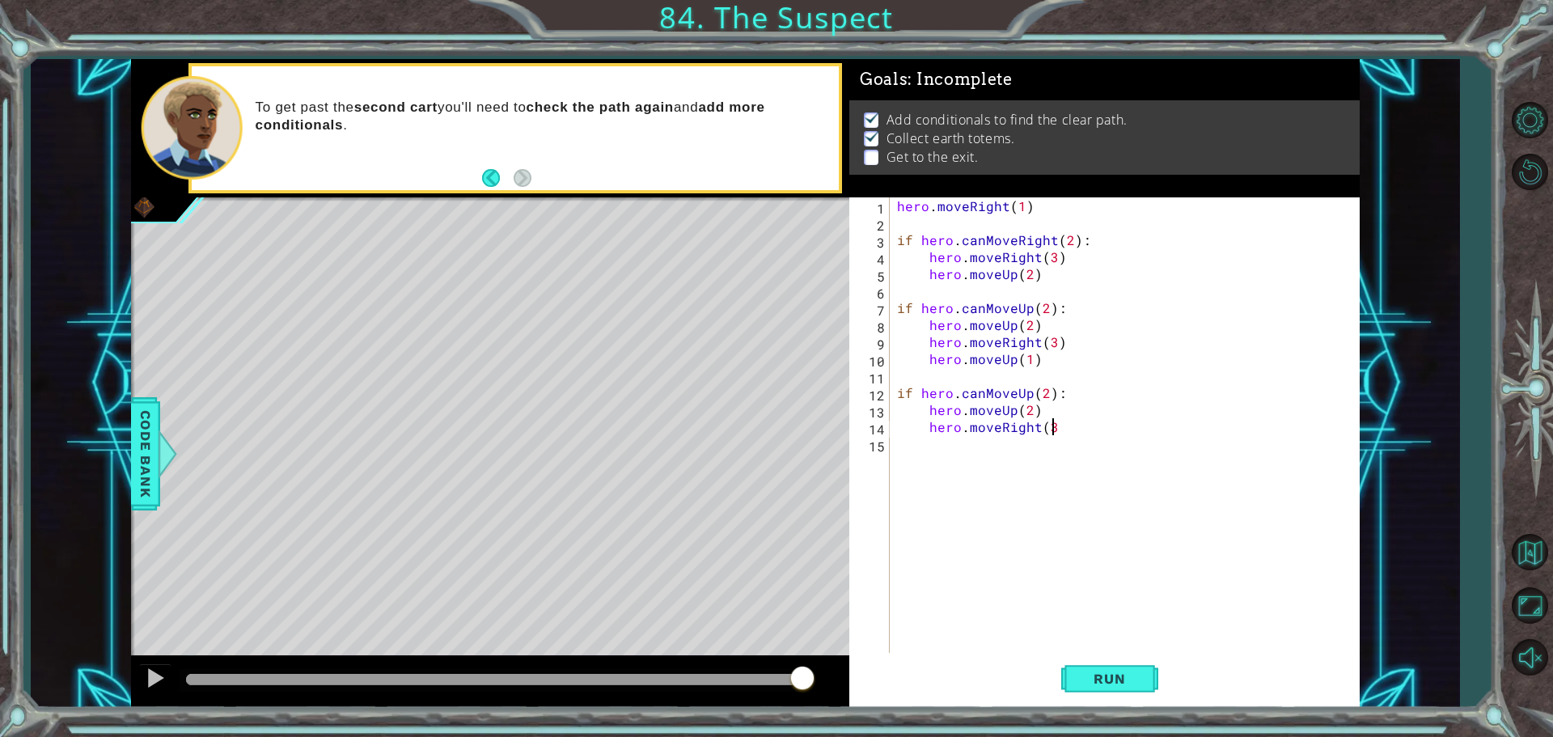
type textarea "hero.moveRight(3)"
type textarea "hero.moveUp(1)"
click at [1099, 674] on span "Run" at bounding box center [1109, 678] width 64 height 16
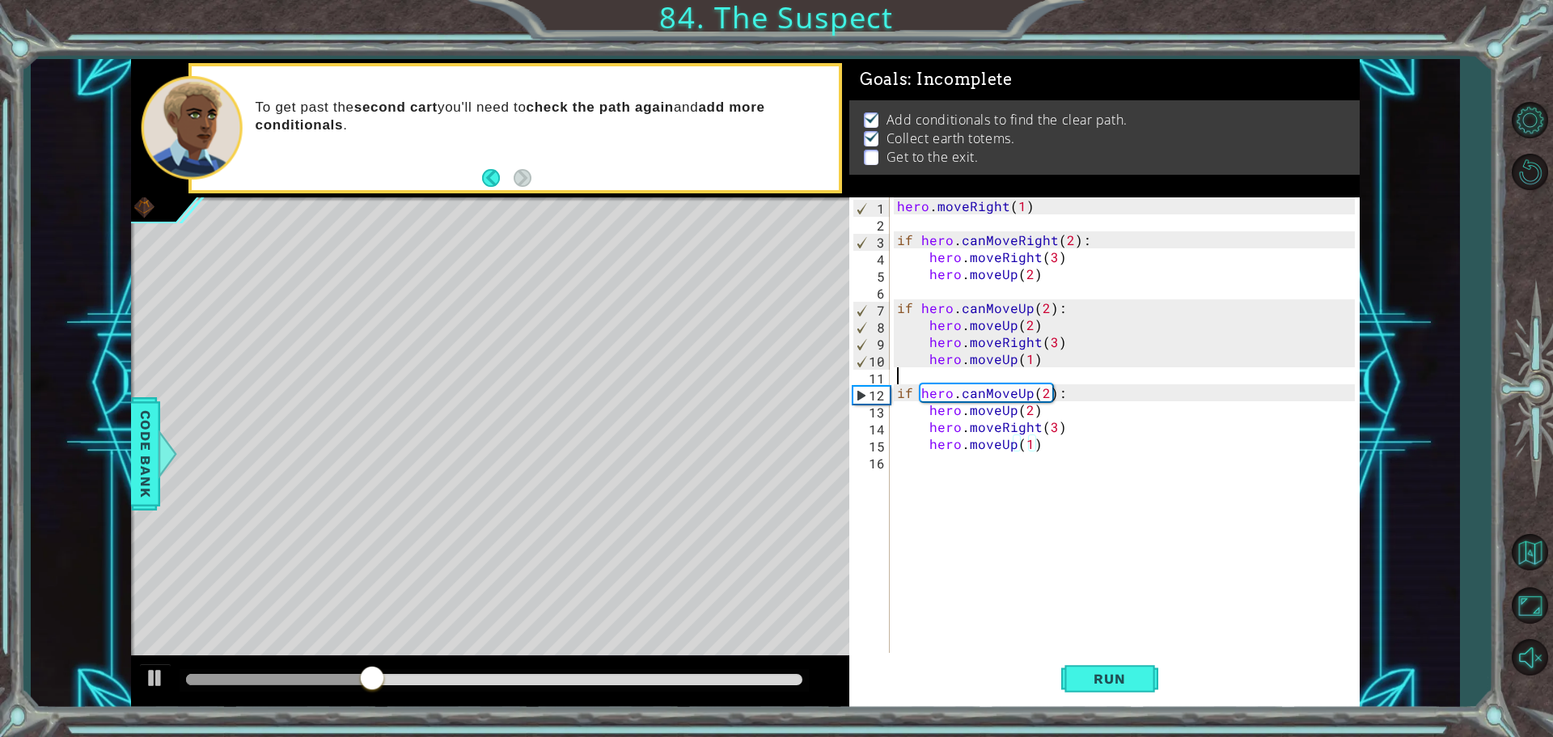
click at [970, 369] on div "hero . moveRight ( 1 ) if hero . canMoveRight ( 2 ) : hero . moveRight ( 3 ) he…" at bounding box center [1128, 443] width 469 height 492
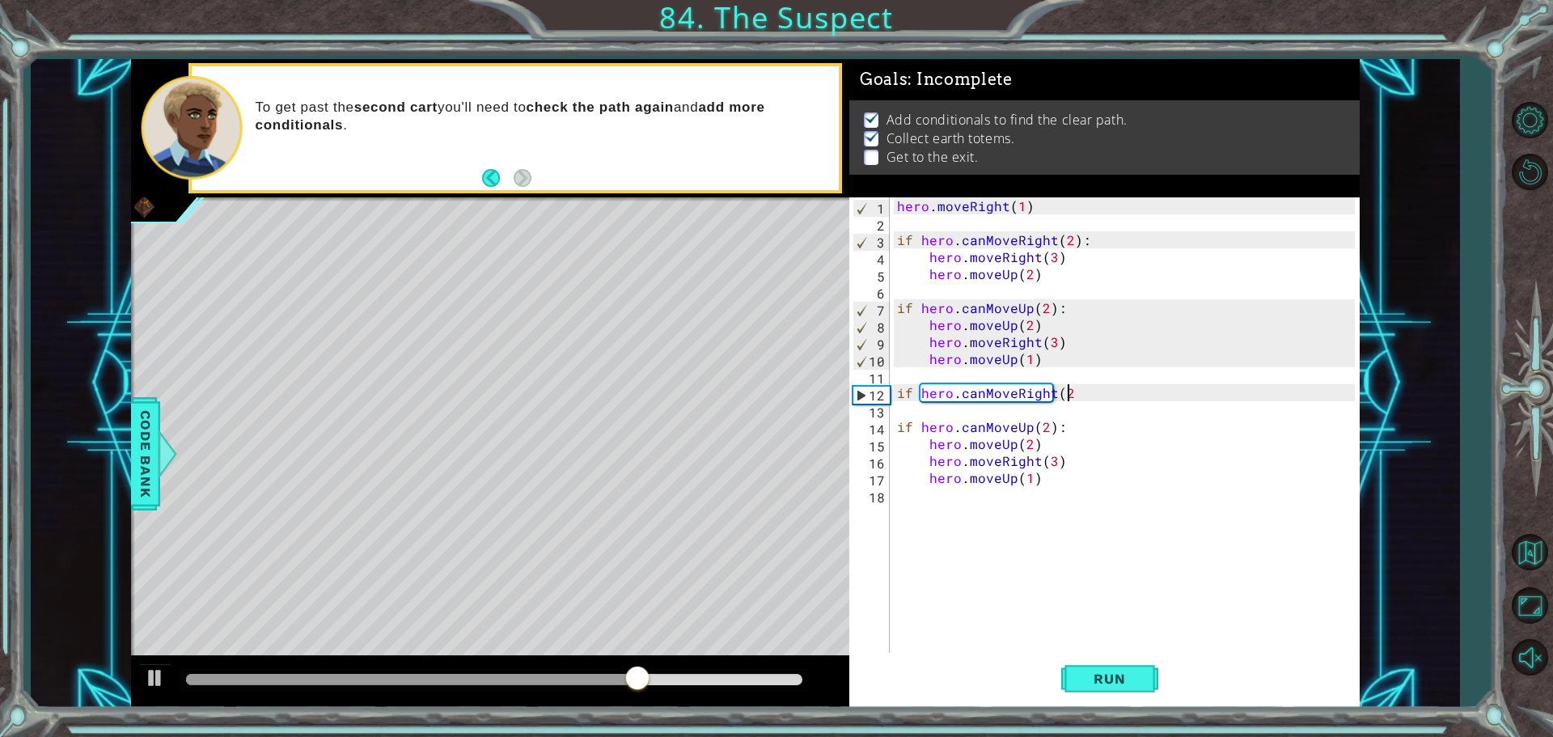
scroll to position [0, 10]
type textarea "if hero.canMoveRight(2):"
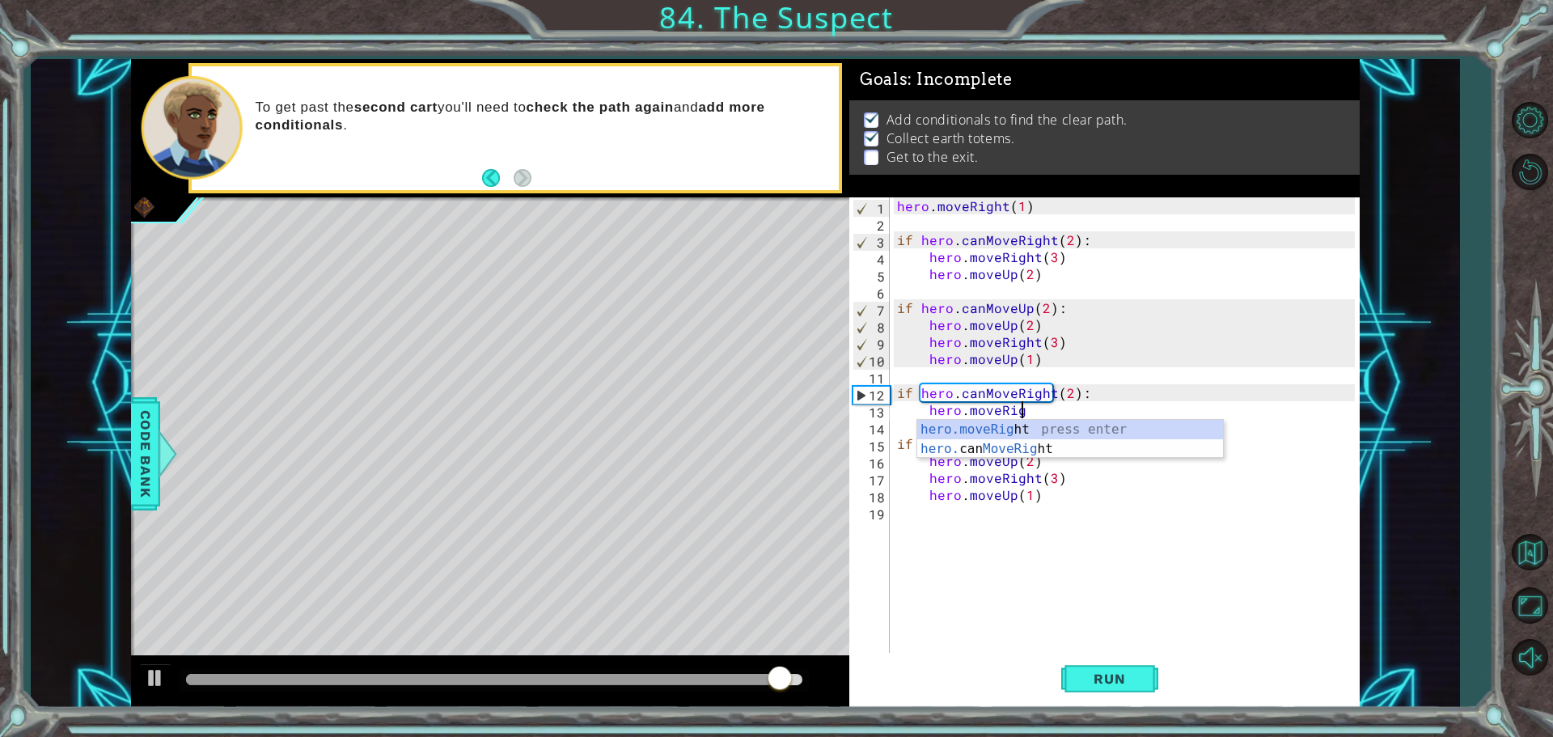
scroll to position [0, 7]
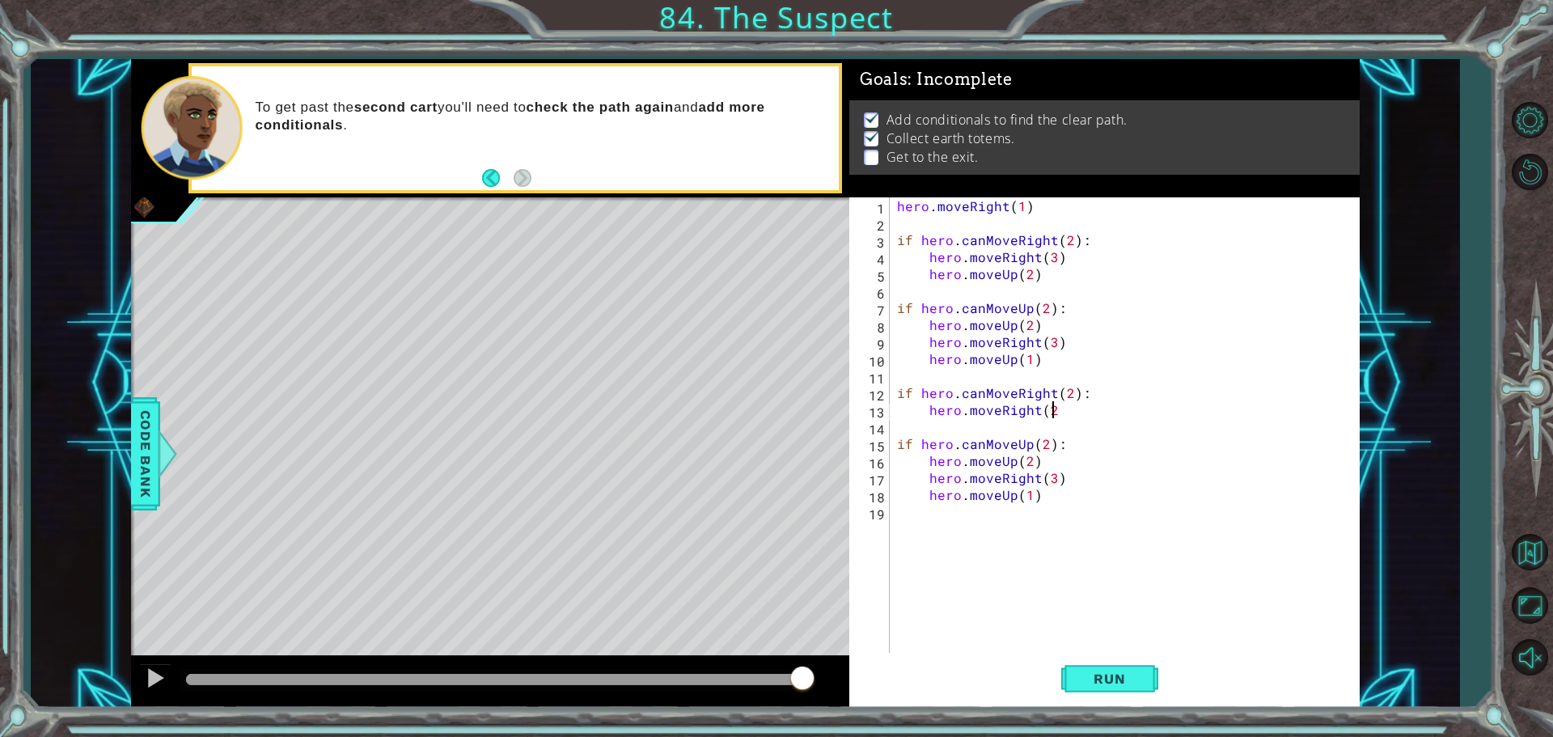
type textarea "hero.moveRight(2)"
type textarea "hero.moveUp(2)"
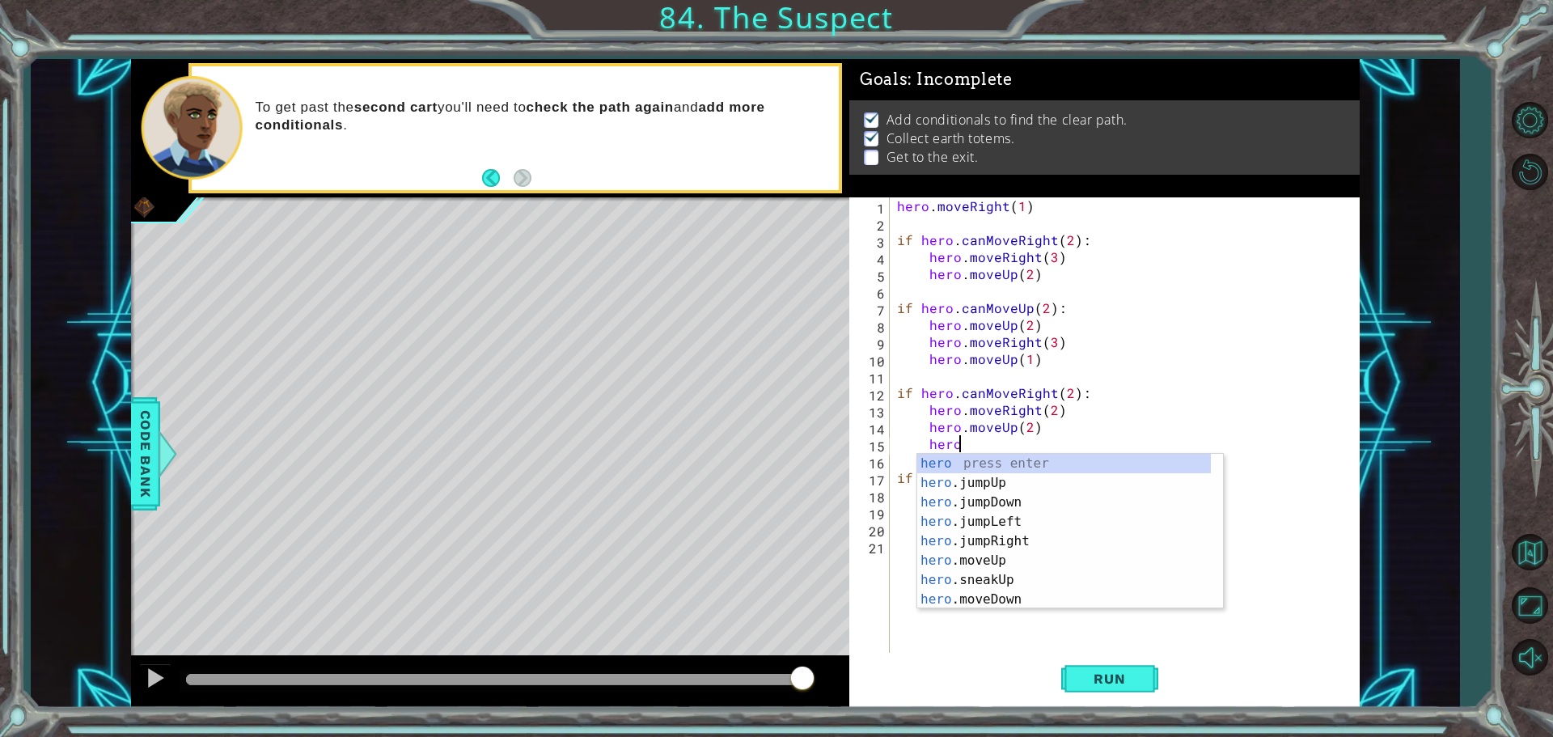
scroll to position [0, 3]
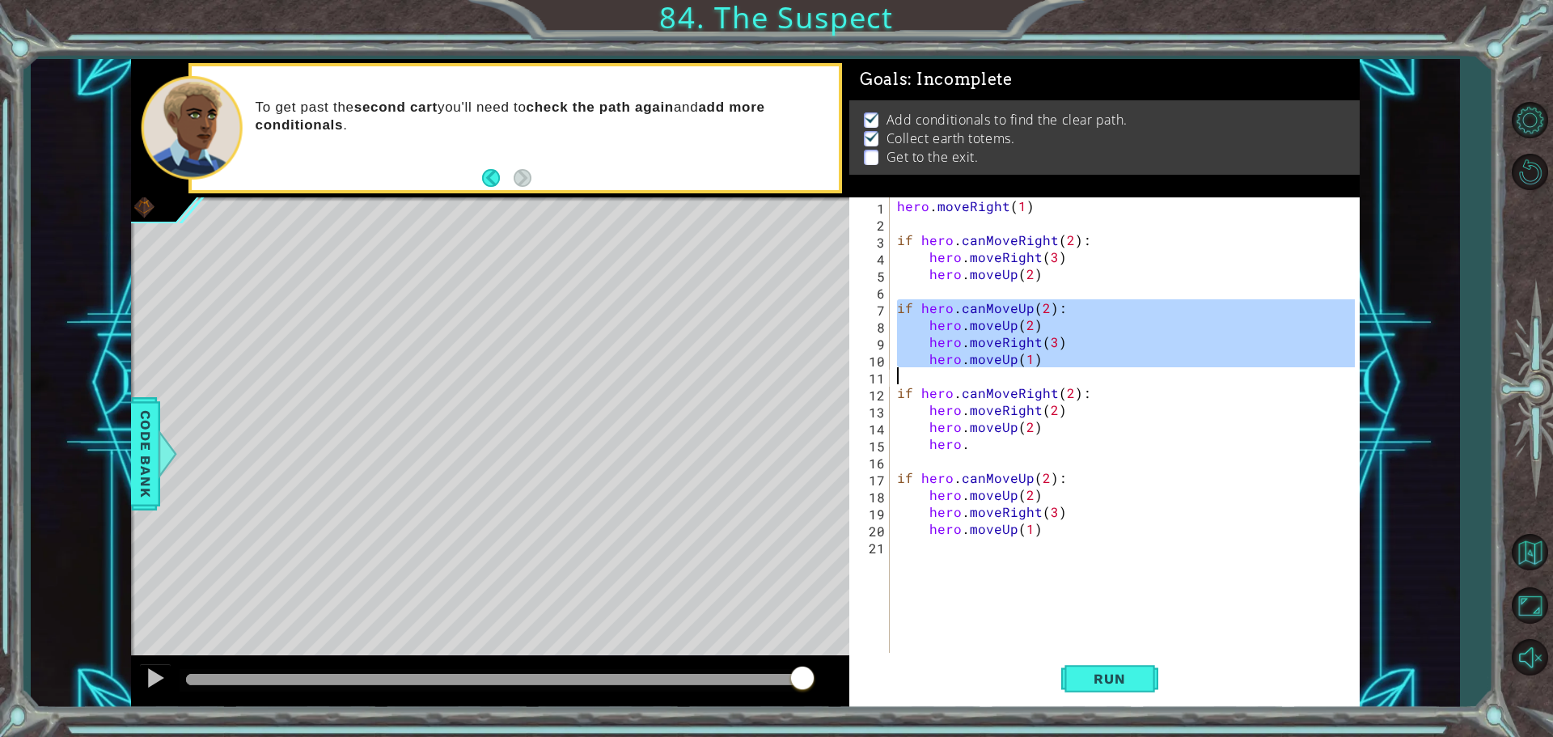
drag, startPoint x: 895, startPoint y: 305, endPoint x: 1050, endPoint y: 369, distance: 167.9
click at [1050, 369] on div "hero . moveRight ( 1 ) if hero . canMoveRight ( 2 ) : hero . moveRight ( 3 ) he…" at bounding box center [1128, 443] width 469 height 492
type textarea "hero.moveUp(1)"
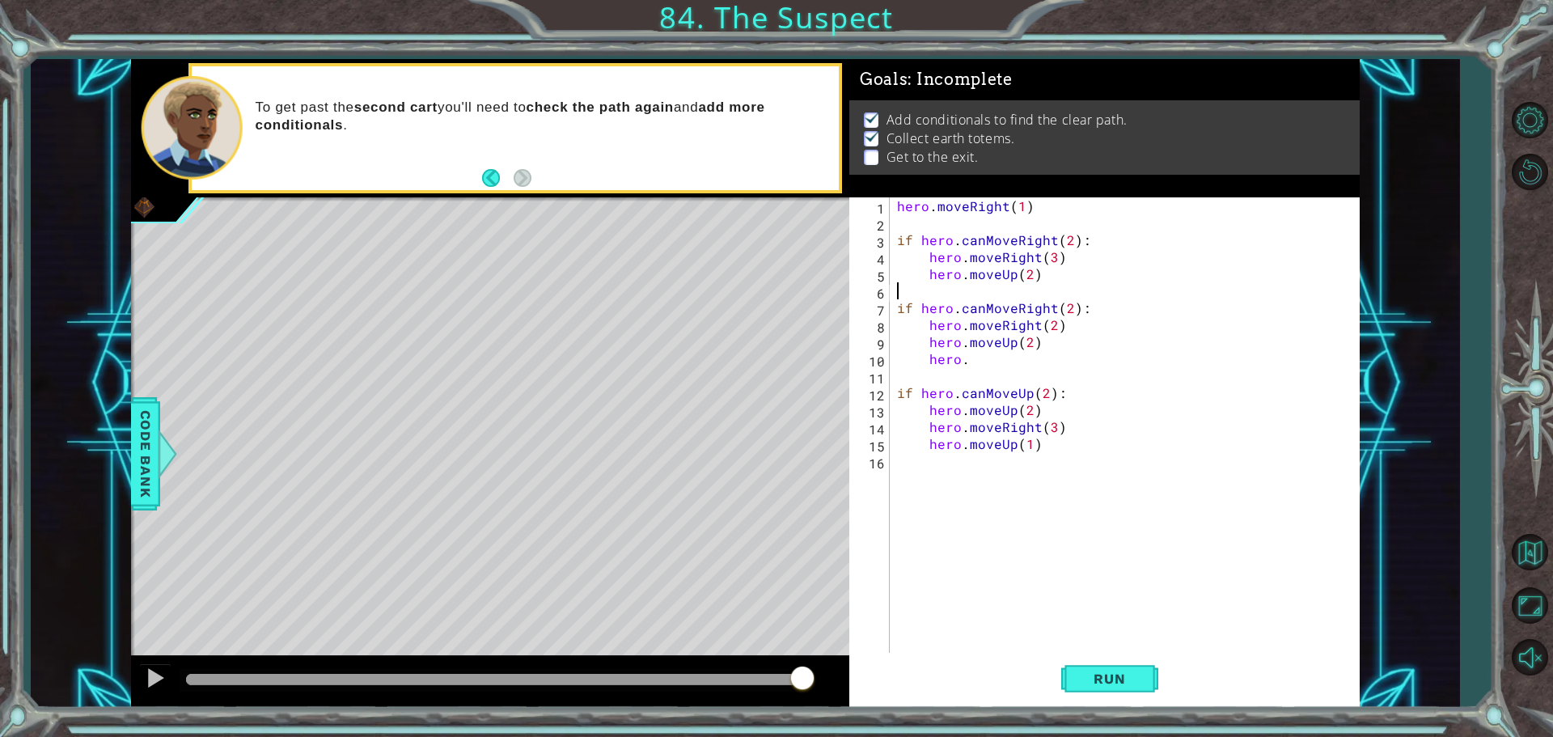
type textarea "hero.moveUp(2)"
paste textarea "Code Area"
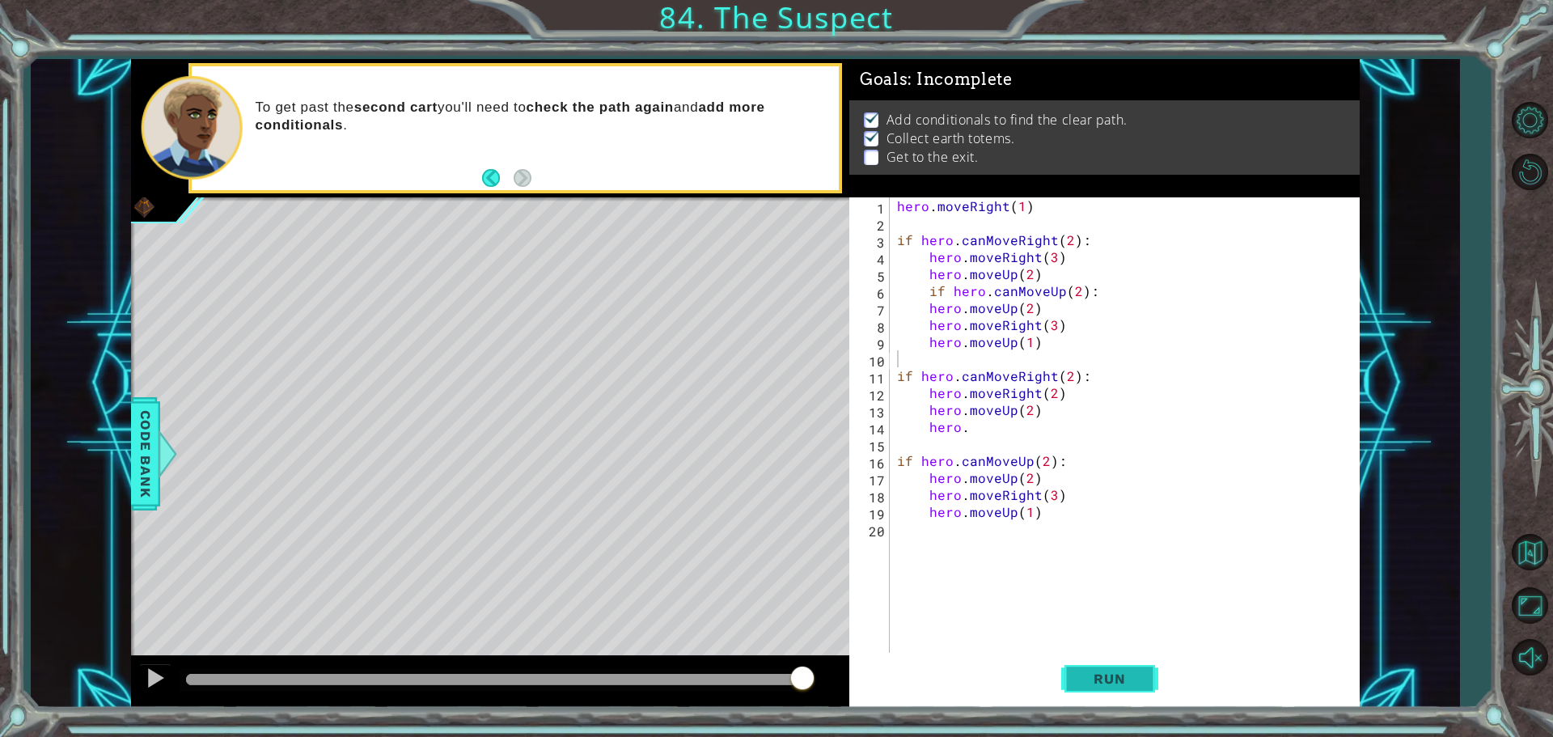
click at [1140, 664] on button "Run" at bounding box center [1109, 678] width 97 height 51
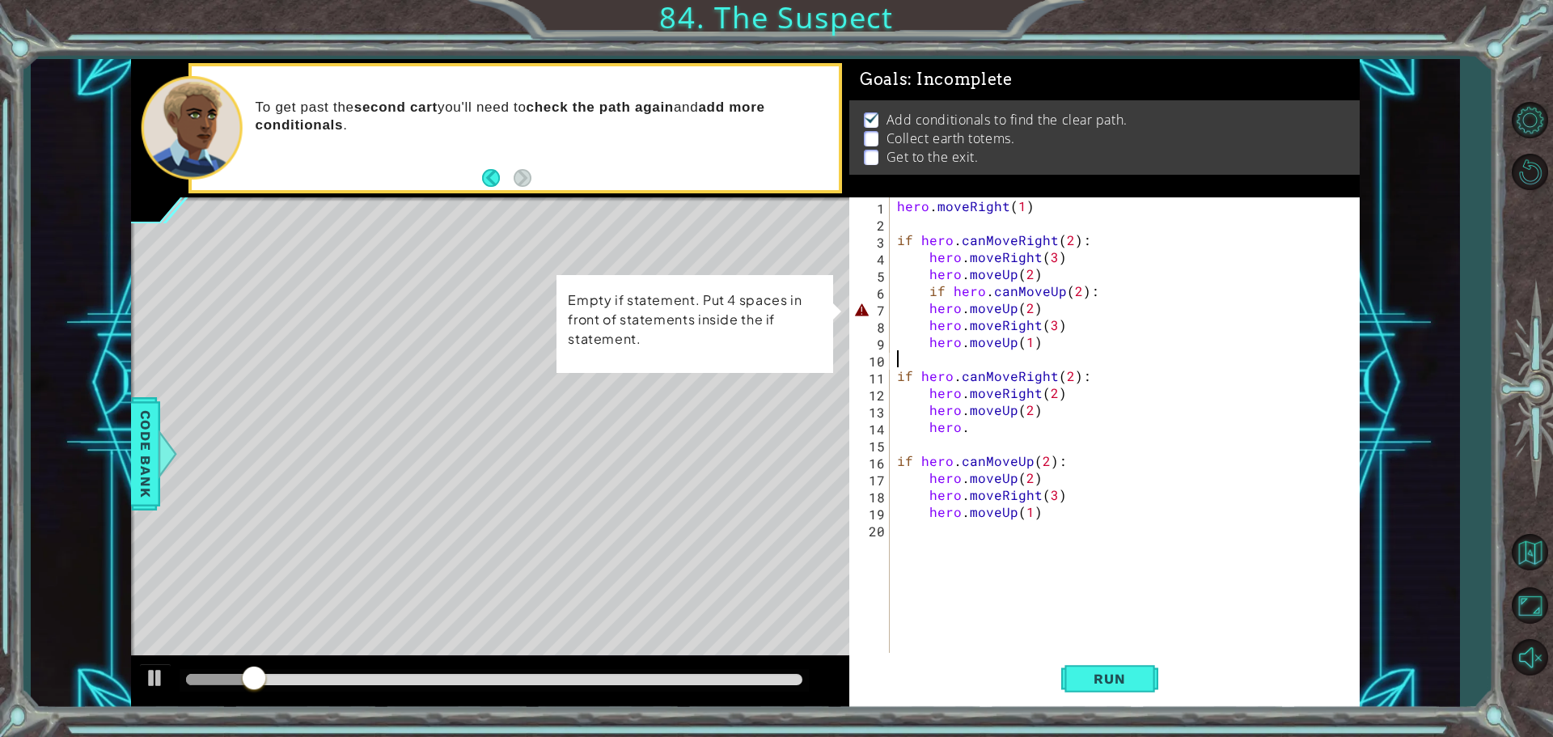
click at [925, 304] on div "hero . moveRight ( 1 ) if hero . canMoveRight ( 2 ) : hero . moveRight ( 3 ) he…" at bounding box center [1128, 443] width 469 height 492
click at [1110, 290] on div "hero . moveRight ( 1 ) if hero . canMoveRight ( 2 ) : hero . moveRight ( 3 ) he…" at bounding box center [1128, 443] width 469 height 492
click at [1064, 270] on div "hero . moveRight ( 1 ) if hero . canMoveRight ( 2 ) : hero . moveRight ( 3 ) he…" at bounding box center [1128, 443] width 469 height 492
type textarea "hero.moveUp(2)"
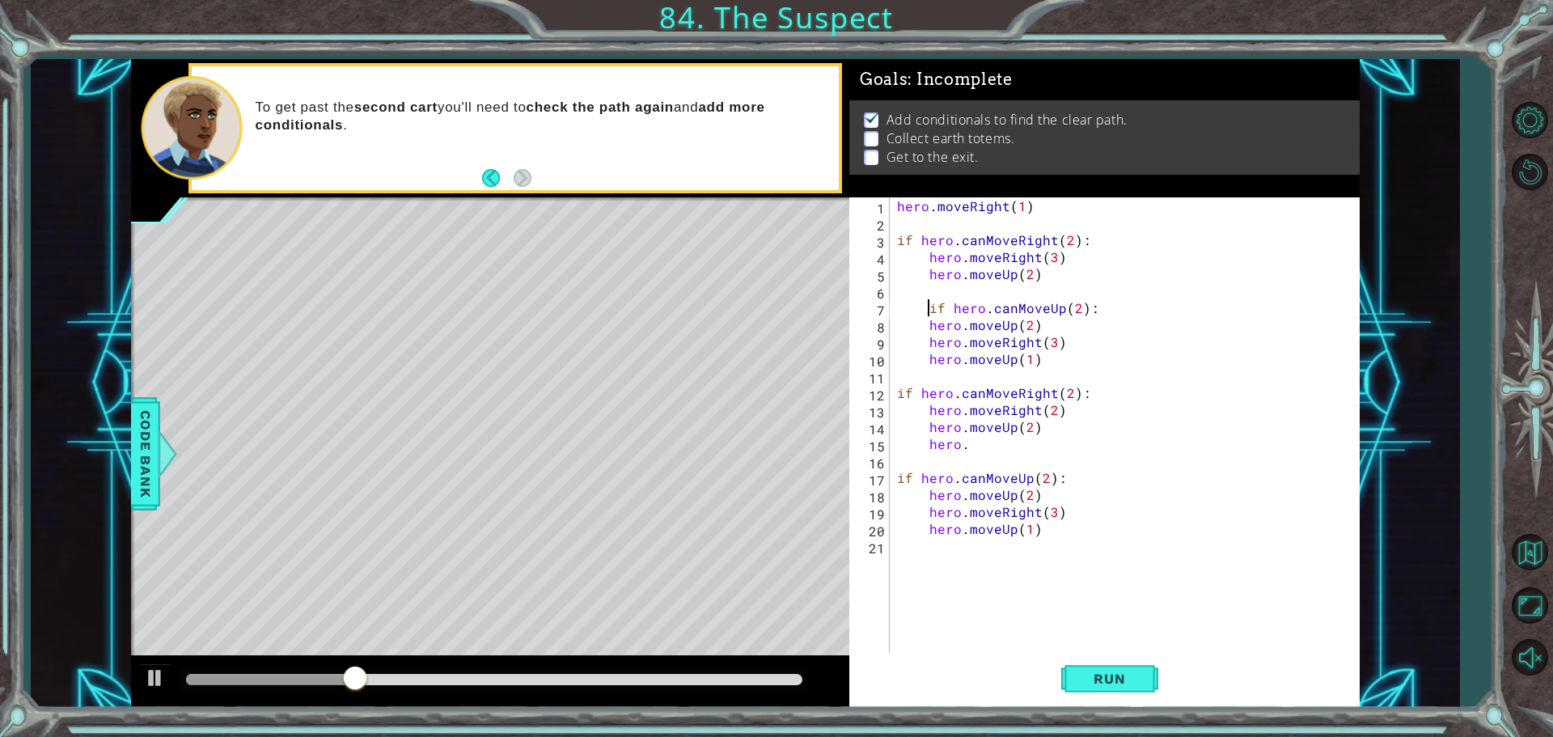
click at [928, 305] on div "hero . moveRight ( 1 ) if hero . canMoveRight ( 2 ) : hero . moveRight ( 3 ) he…" at bounding box center [1128, 443] width 469 height 492
click at [1105, 664] on button "Run" at bounding box center [1109, 678] width 97 height 51
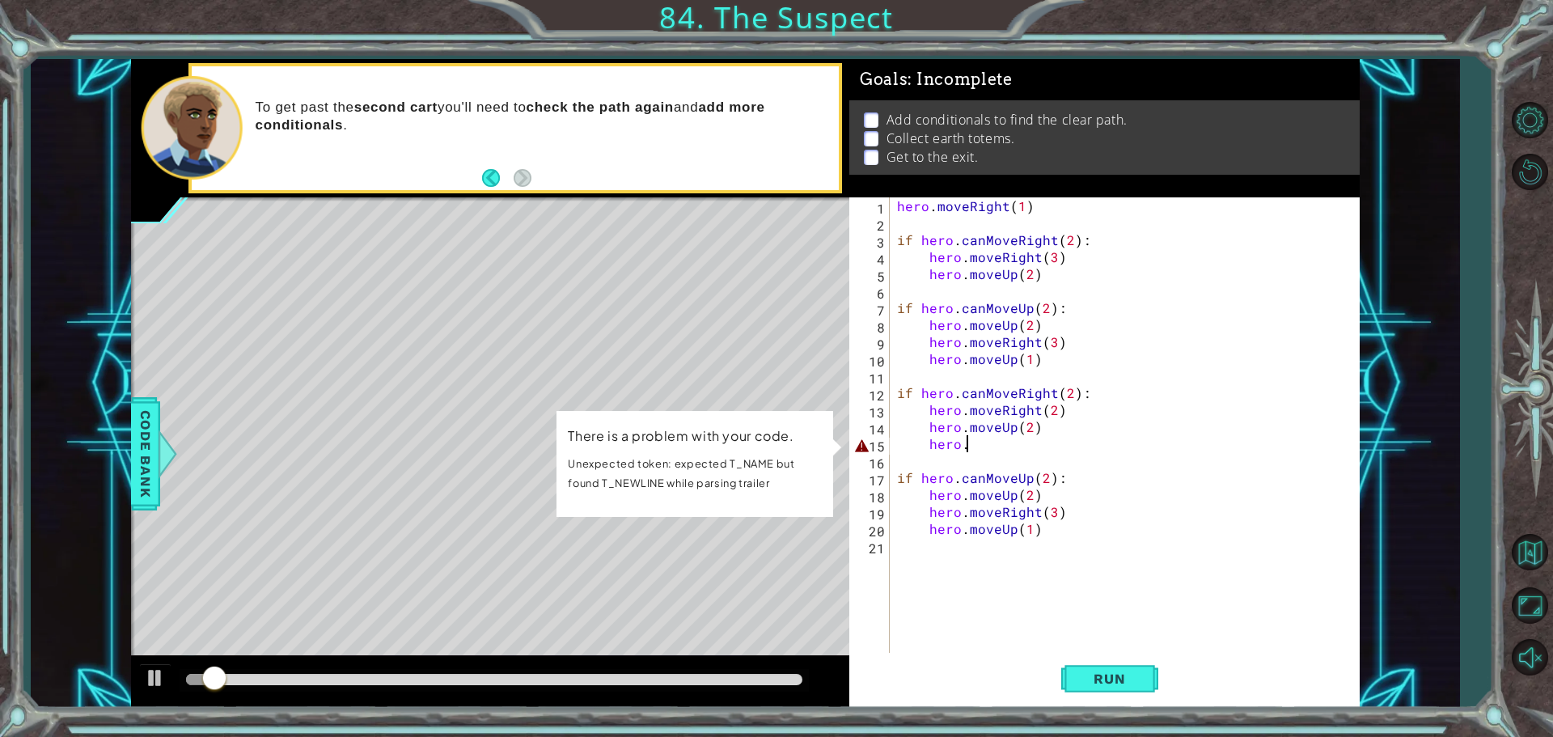
click at [1008, 445] on div "hero . moveRight ( 1 ) if hero . canMoveRight ( 2 ) : hero . moveRight ( 3 ) he…" at bounding box center [1128, 443] width 469 height 492
type textarea "hero."
drag, startPoint x: 1008, startPoint y: 445, endPoint x: 912, endPoint y: 435, distance: 96.7
click at [912, 435] on div "hero . moveRight ( 1 ) if hero . canMoveRight ( 2 ) : hero . moveRight ( 3 ) he…" at bounding box center [1128, 443] width 469 height 492
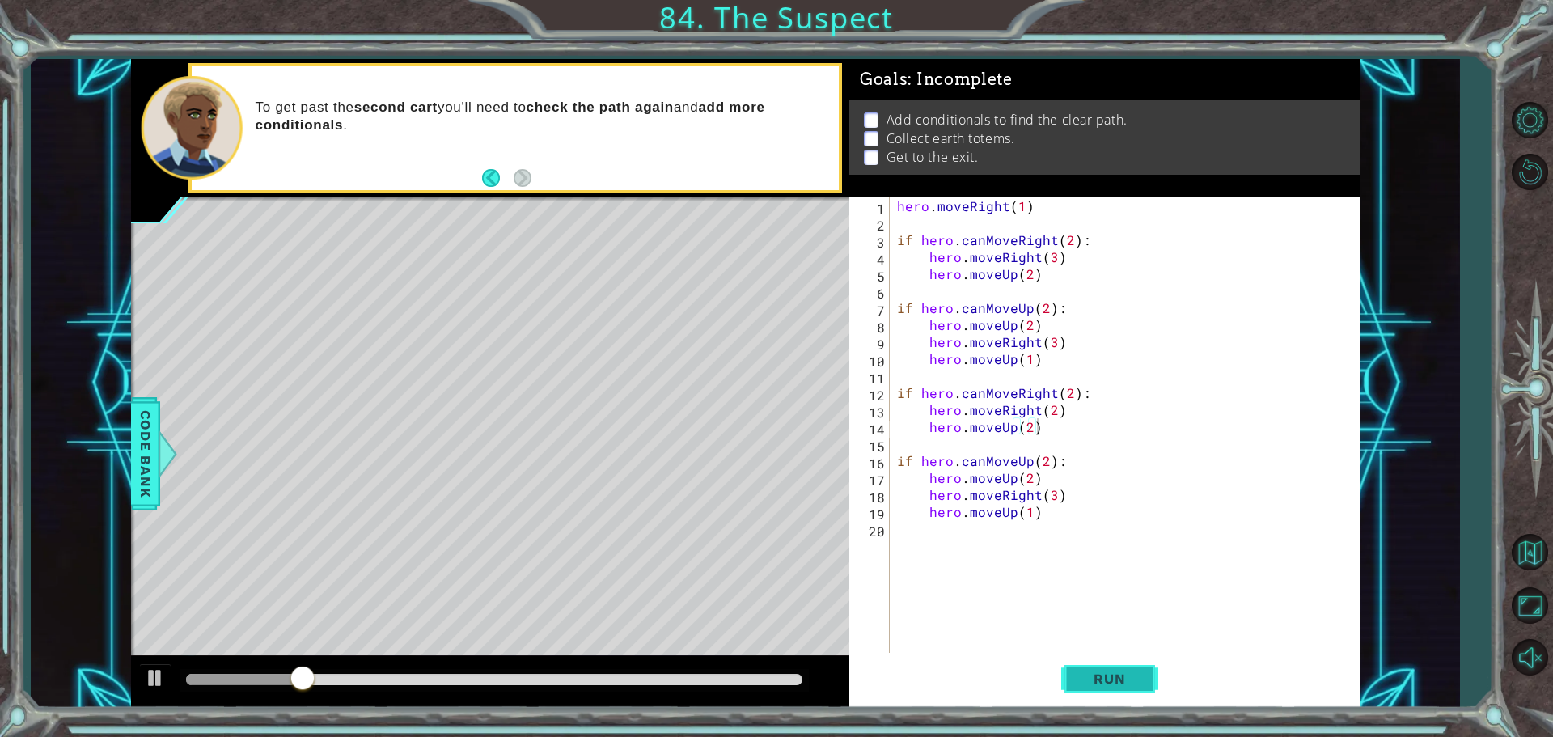
click at [1065, 672] on button "Run" at bounding box center [1109, 678] width 97 height 51
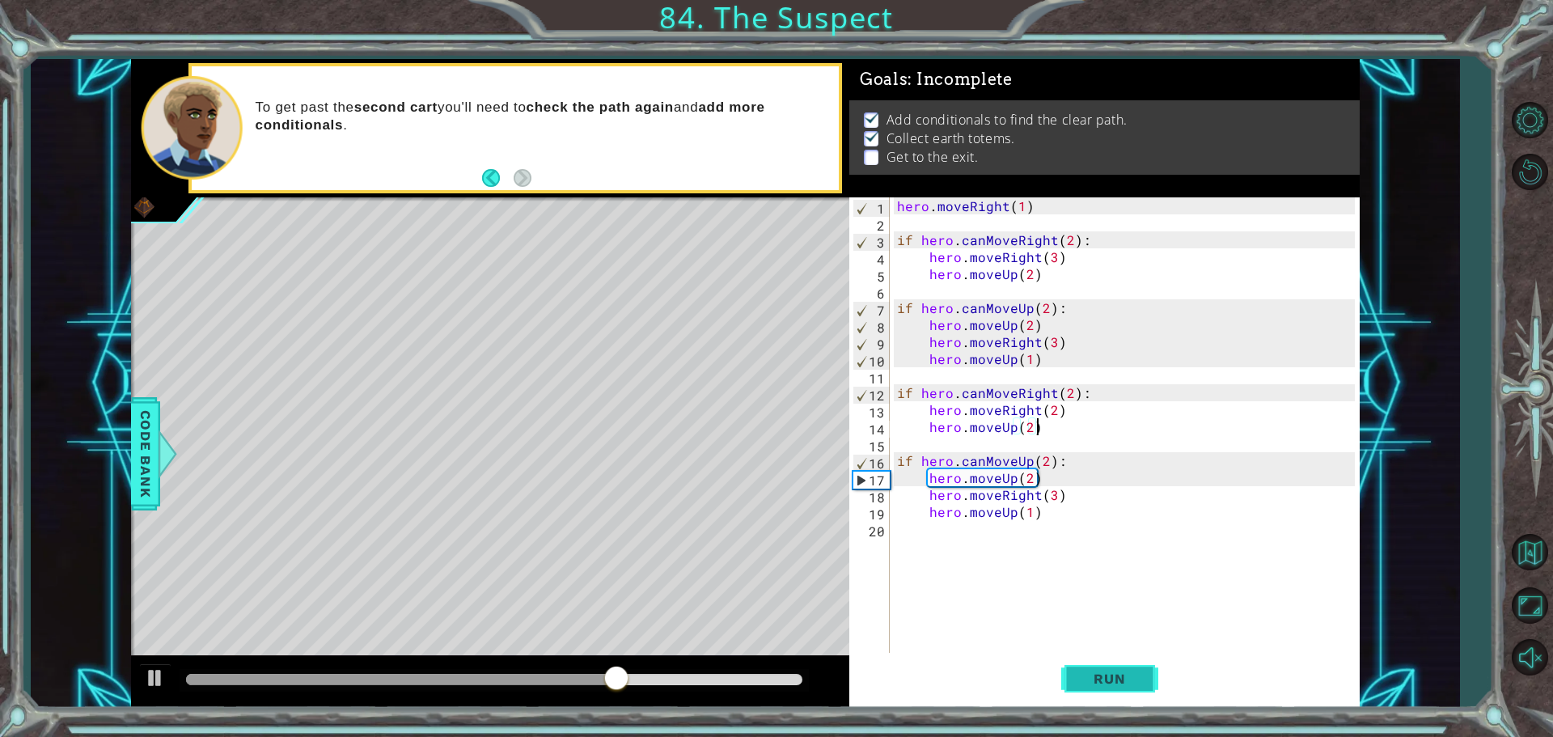
click at [1133, 674] on span "Run" at bounding box center [1109, 678] width 64 height 16
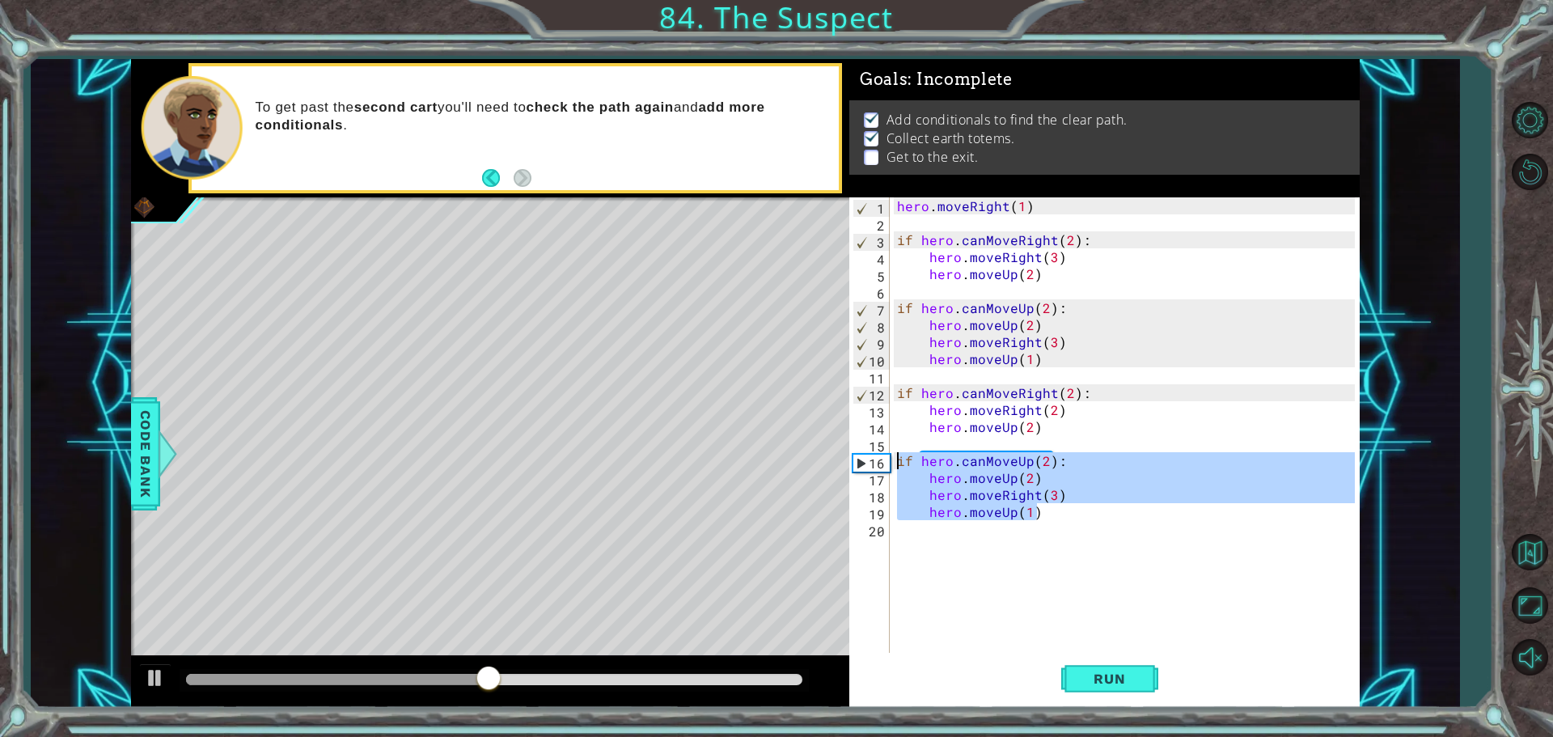
drag, startPoint x: 1062, startPoint y: 519, endPoint x: 896, endPoint y: 456, distance: 177.4
click at [896, 456] on div "hero . moveRight ( 1 ) if hero . canMoveRight ( 2 ) : hero . moveRight ( 3 ) he…" at bounding box center [1128, 443] width 469 height 492
type textarea "if hero.canMoveUp(2): hero.moveUp(2)"
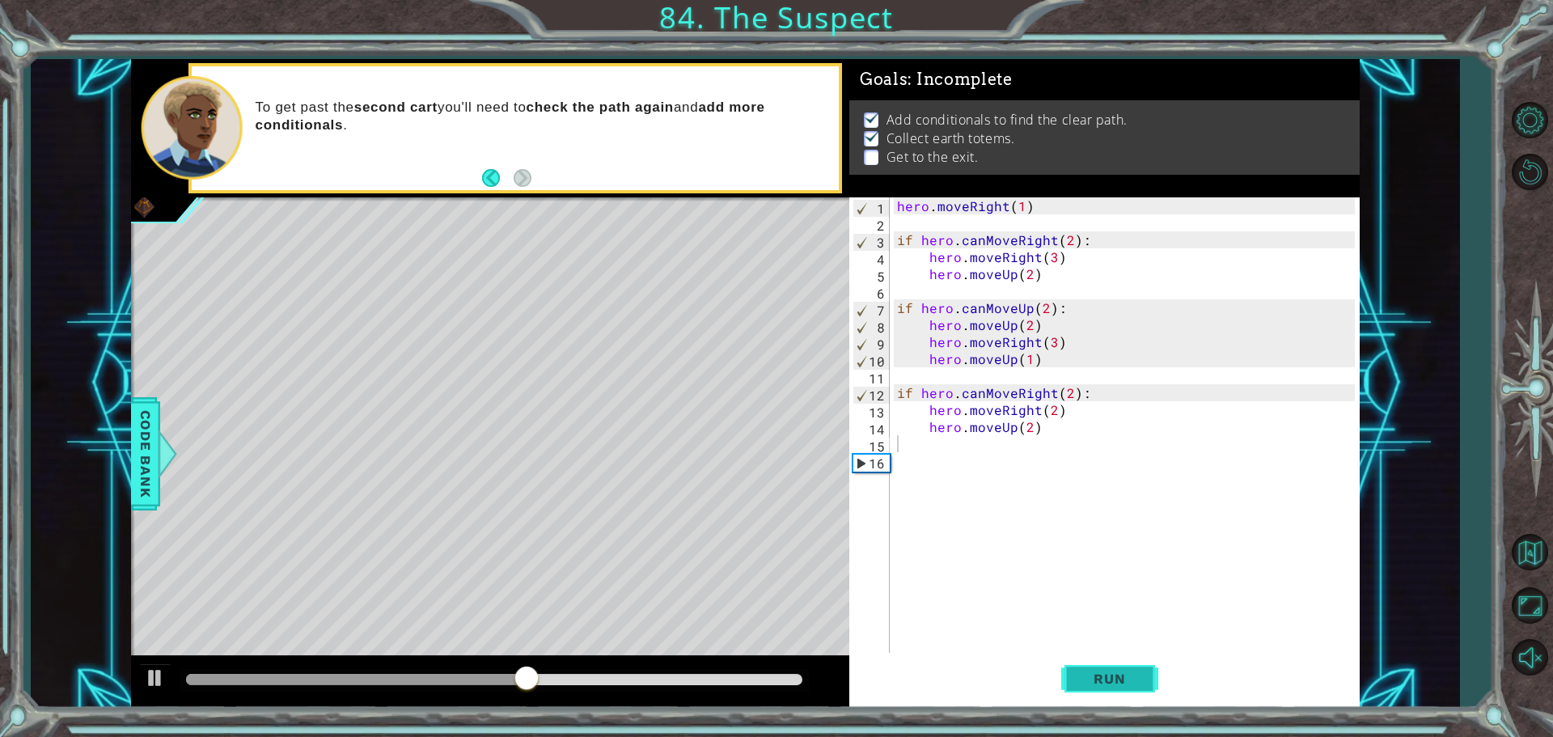
click at [1080, 672] on span "Run" at bounding box center [1109, 678] width 64 height 16
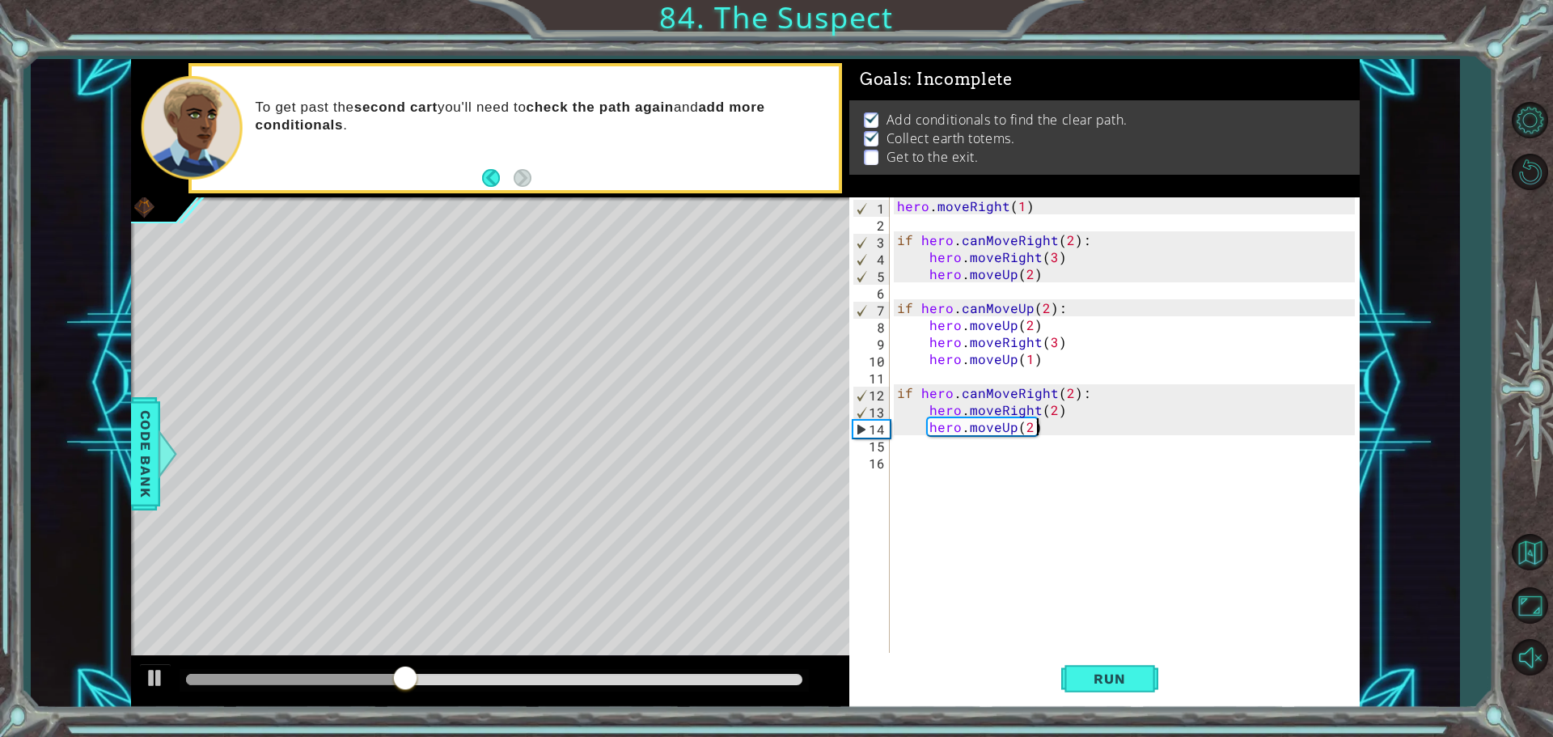
click at [1080, 425] on div "hero . moveRight ( 1 ) if hero . canMoveRight ( 2 ) : hero . moveRight ( 3 ) he…" at bounding box center [1128, 443] width 469 height 492
type textarea "hero.moveUp(2)"
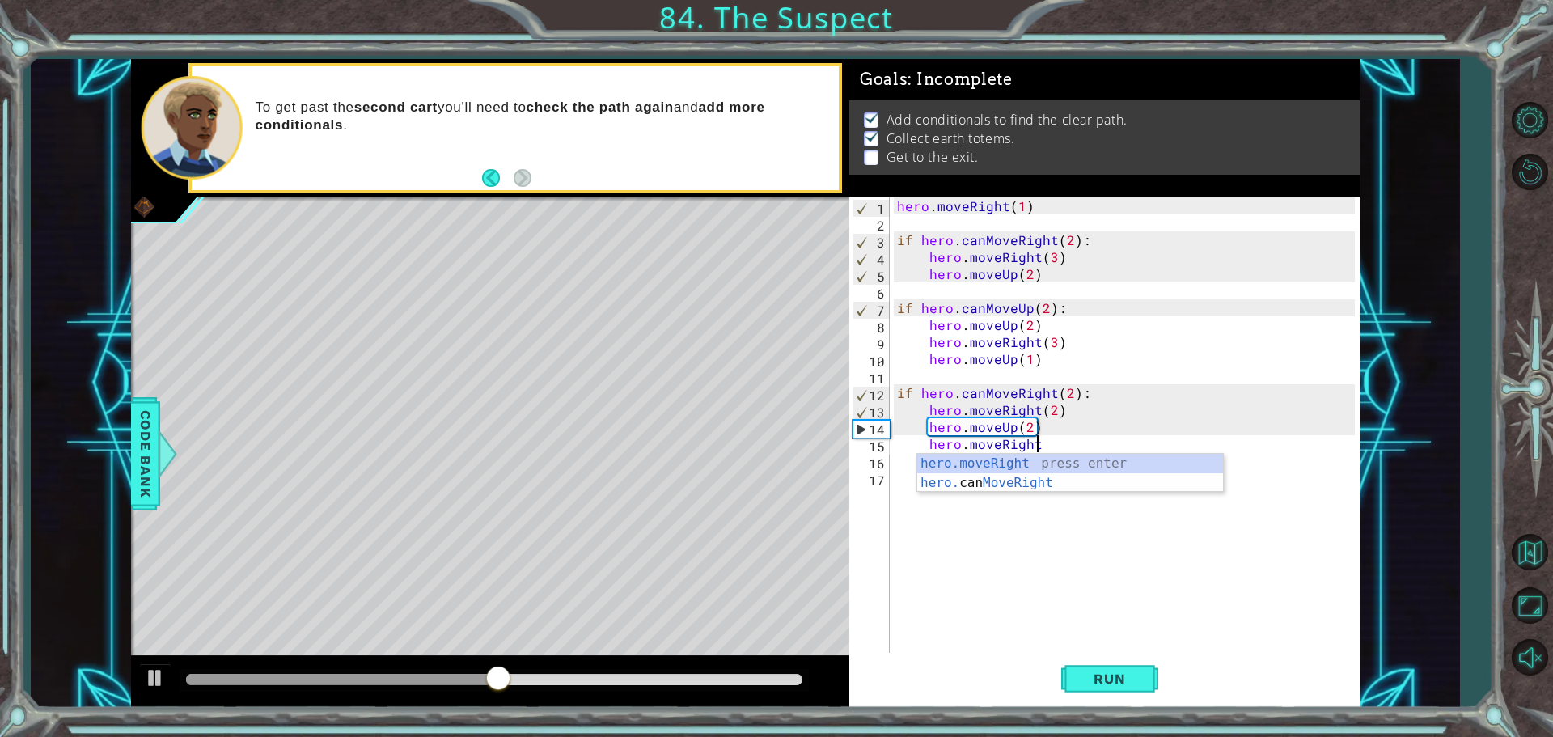
scroll to position [0, 8]
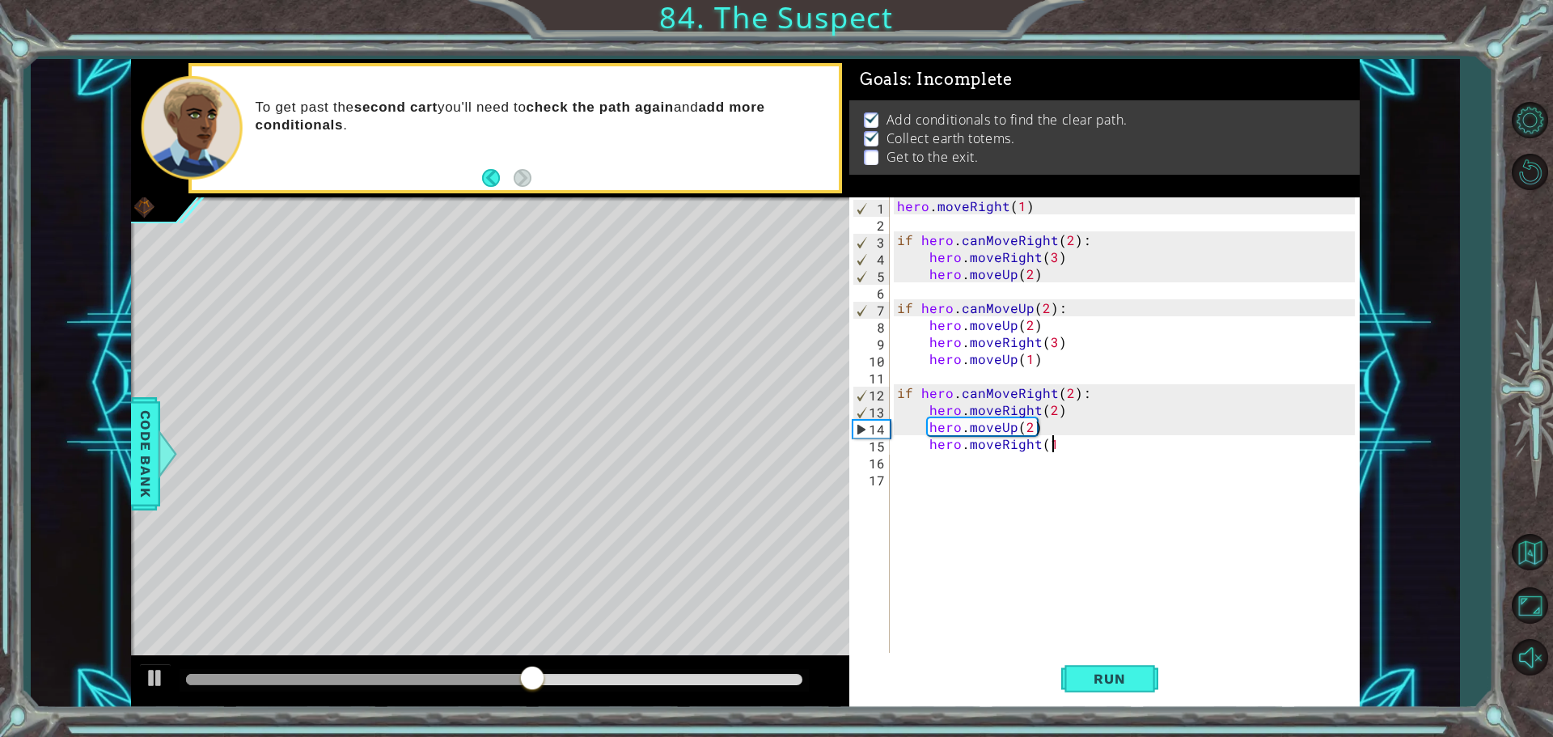
type textarea "hero.moveRight(1)"
type textarea "hero.moveUp(1)"
click at [1126, 692] on button "Run" at bounding box center [1109, 678] width 97 height 51
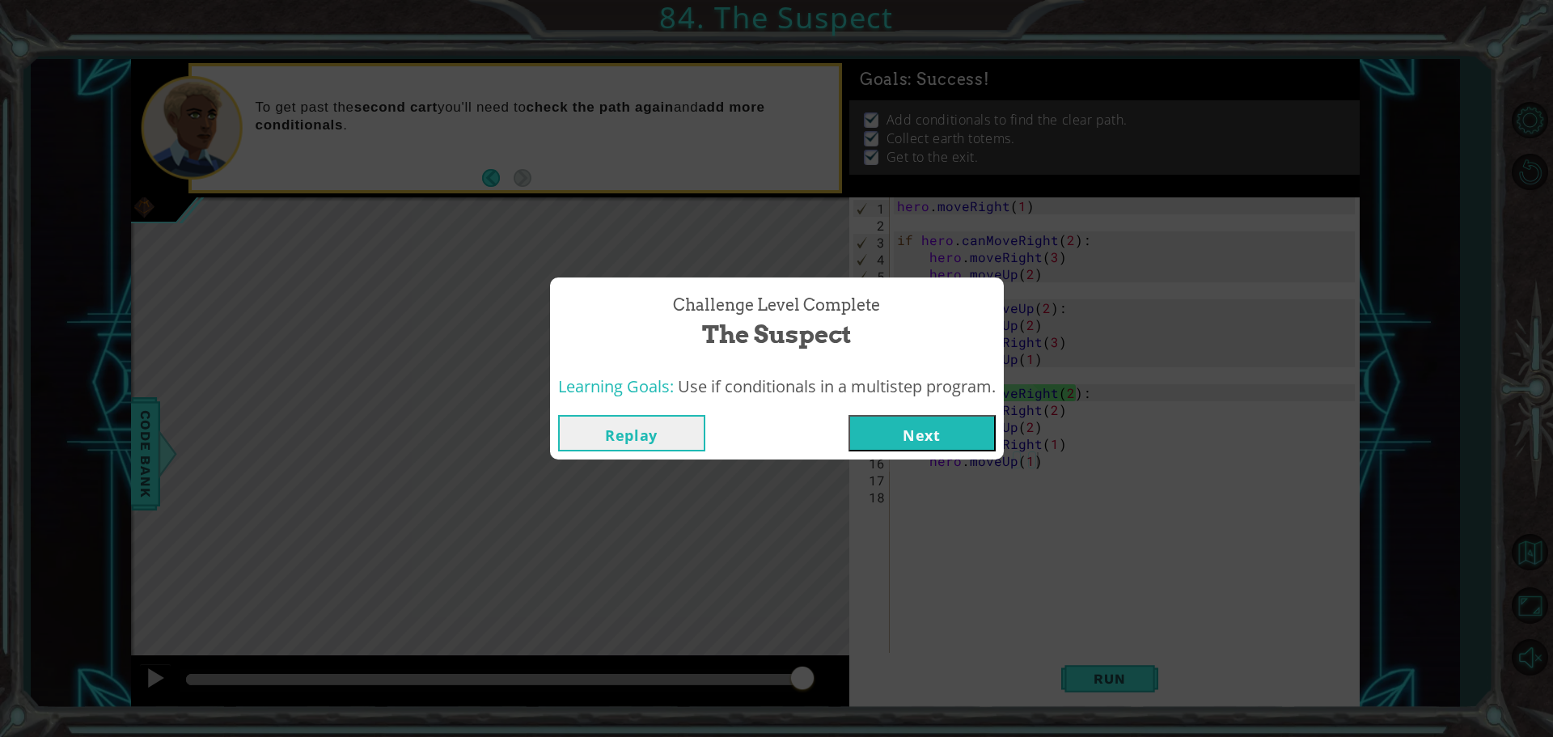
click at [916, 421] on button "Next" at bounding box center [921, 433] width 147 height 36
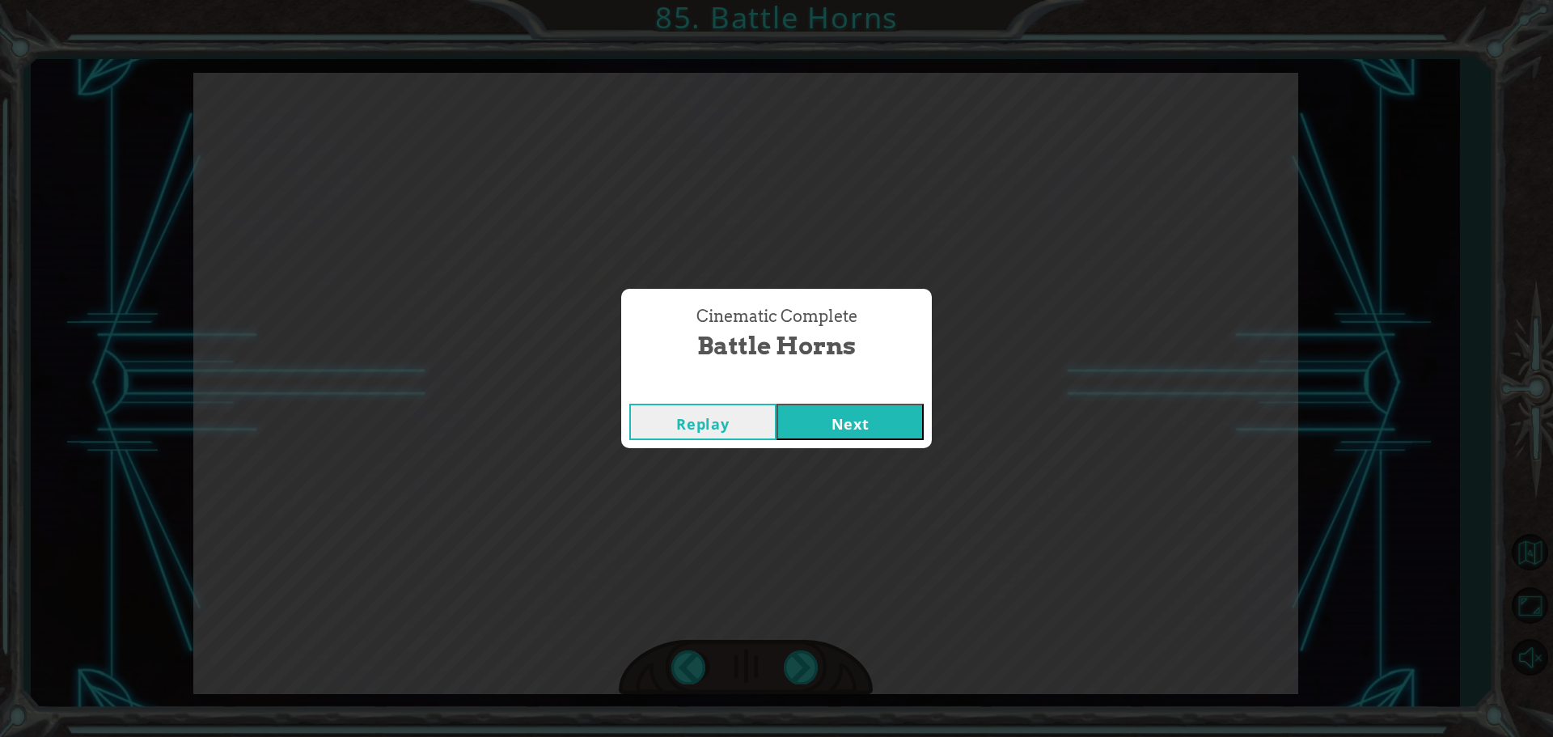
click at [864, 423] on button "Next" at bounding box center [849, 422] width 147 height 36
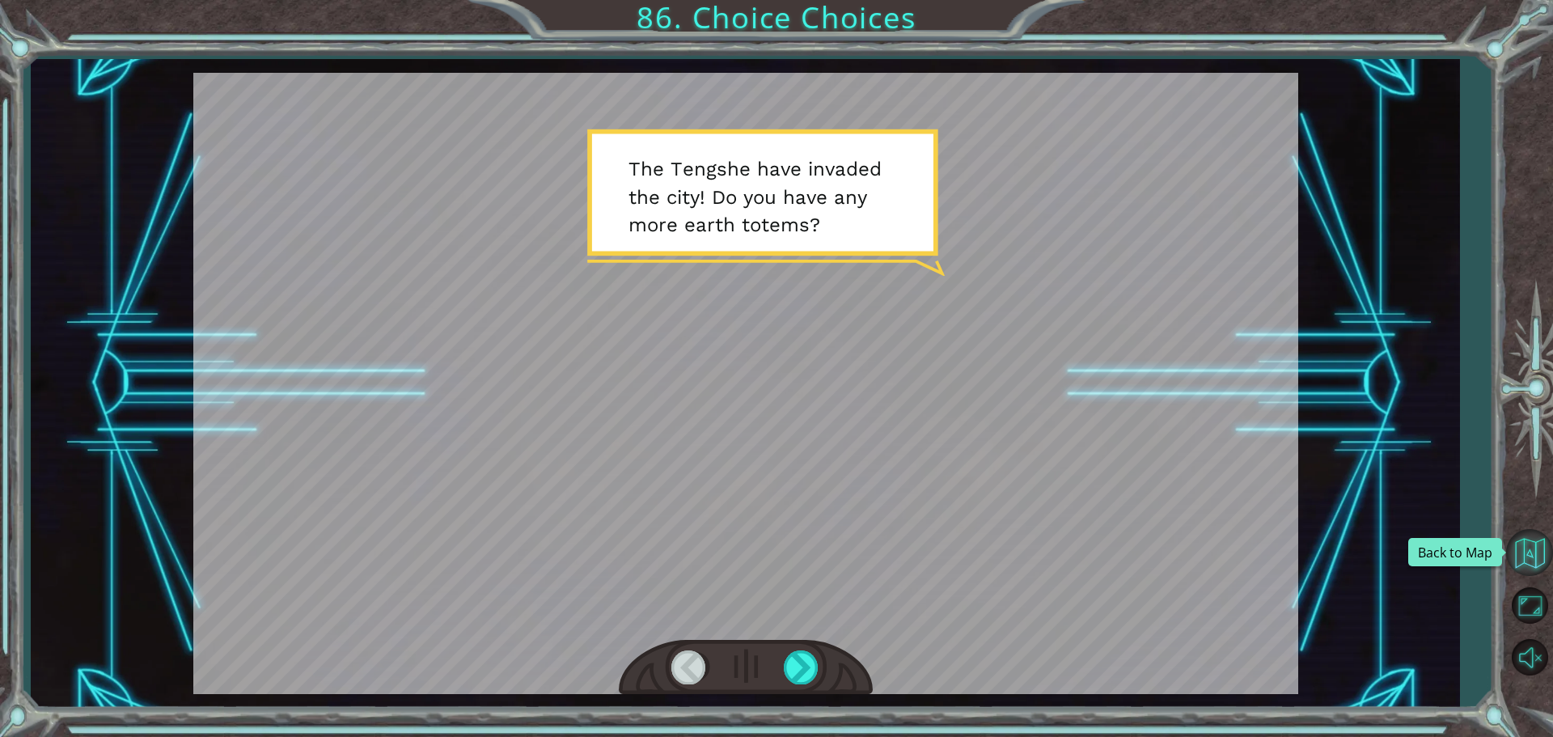
click at [1540, 553] on button "Back to Map" at bounding box center [1529, 552] width 47 height 47
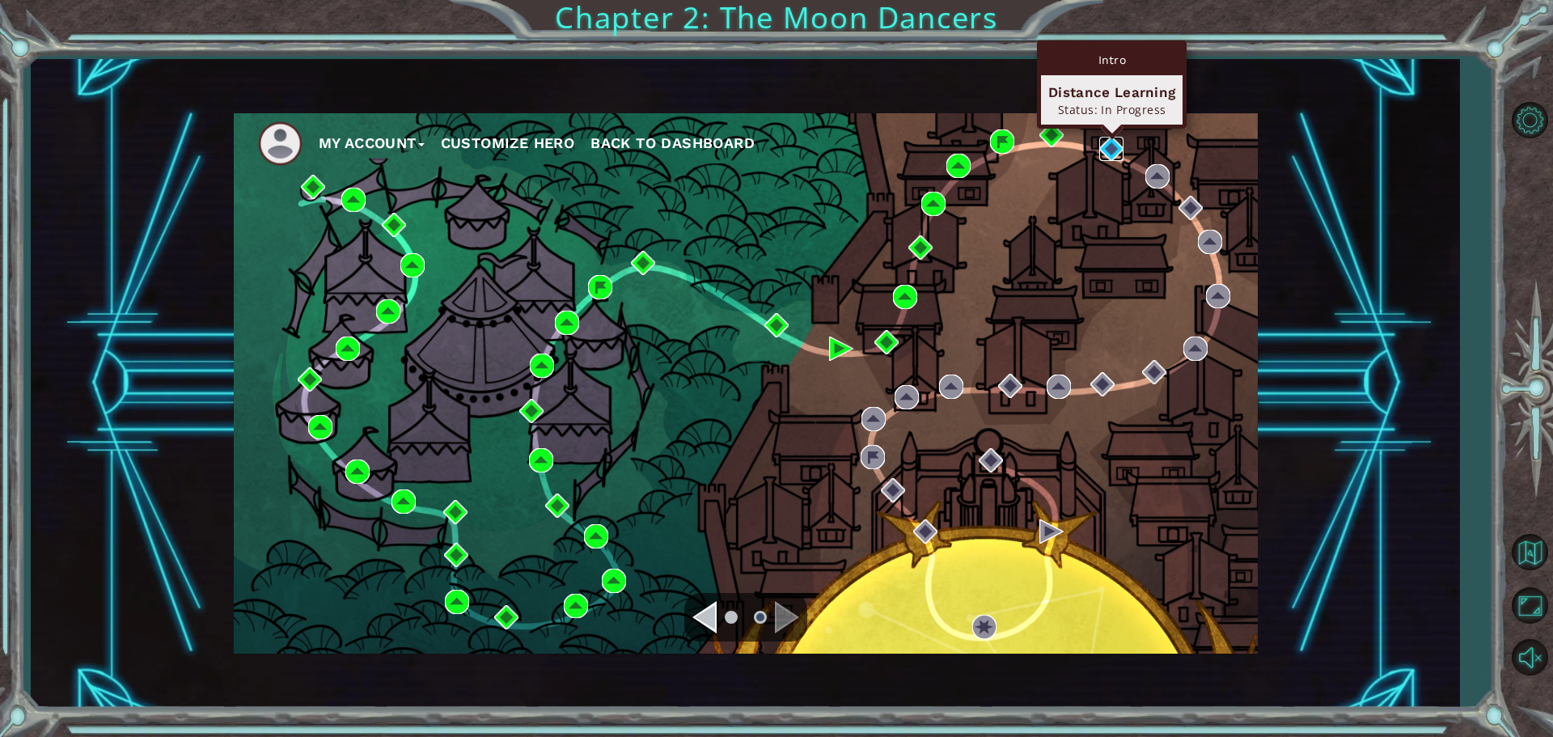
click at [1109, 151] on img at bounding box center [1111, 149] width 24 height 24
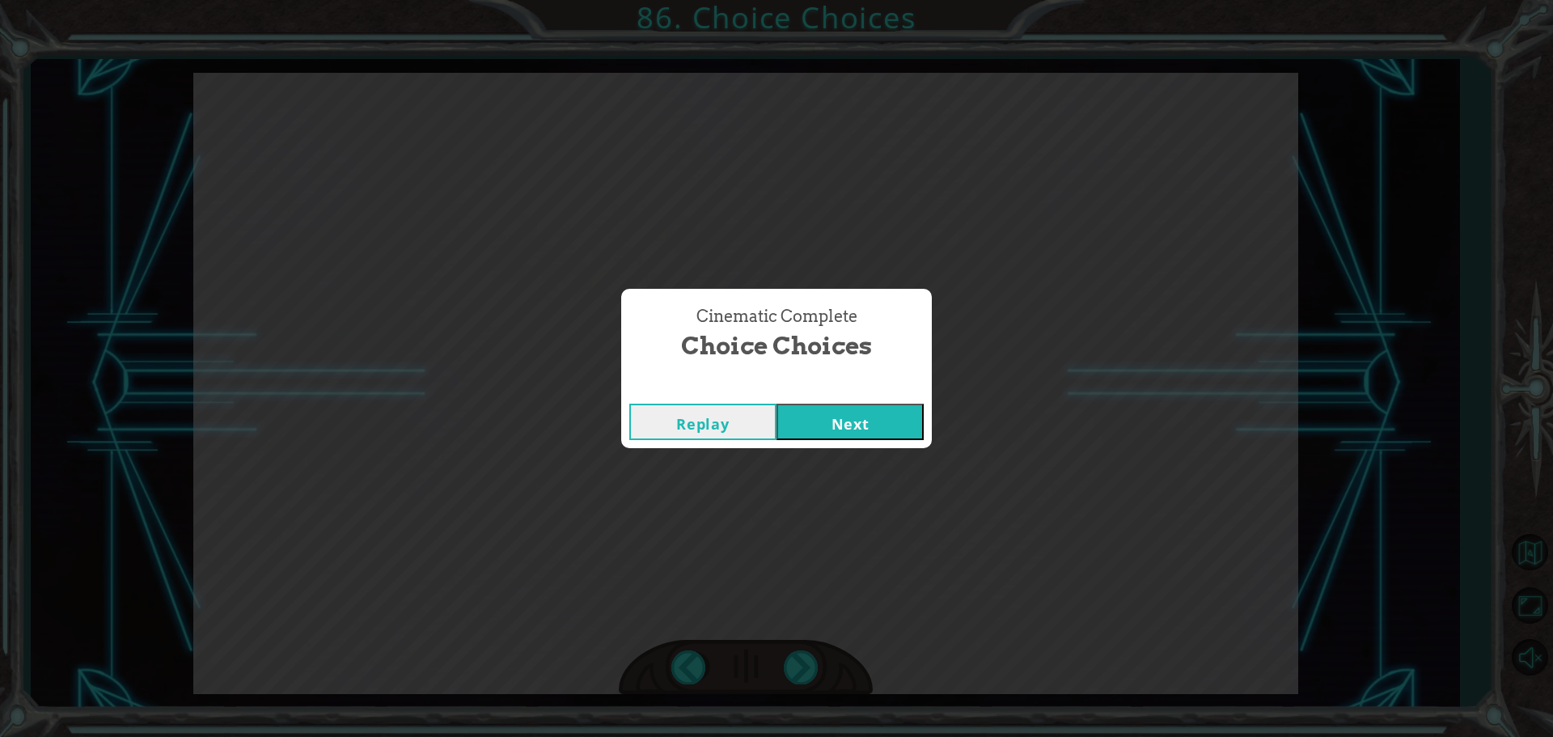
click at [924, 423] on div "Replay Next" at bounding box center [776, 421] width 311 height 53
click at [900, 421] on button "Next" at bounding box center [849, 422] width 147 height 36
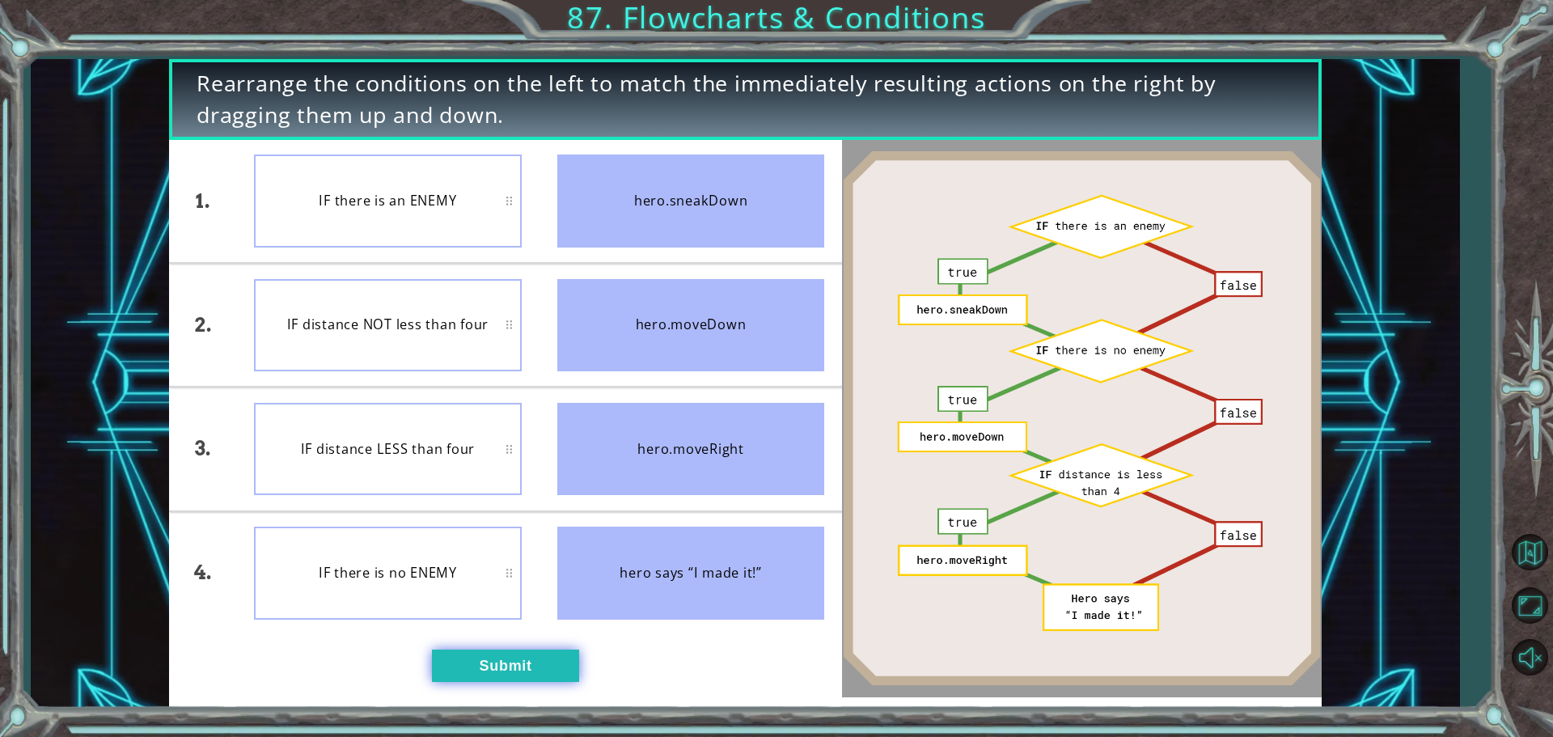
click at [515, 669] on button "Submit" at bounding box center [505, 665] width 147 height 32
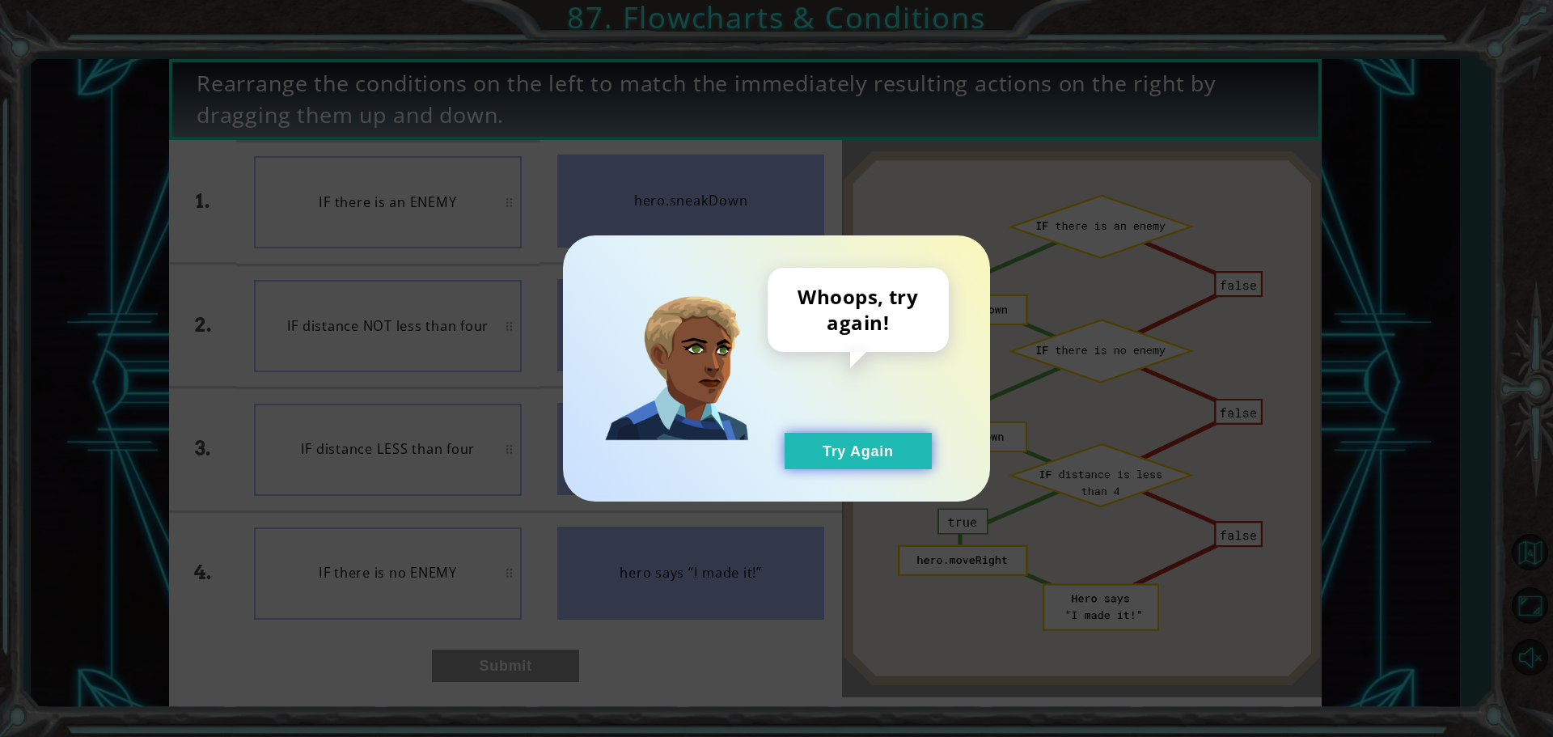
click at [811, 461] on button "Try Again" at bounding box center [857, 451] width 147 height 36
